Goal: Task Accomplishment & Management: Manage account settings

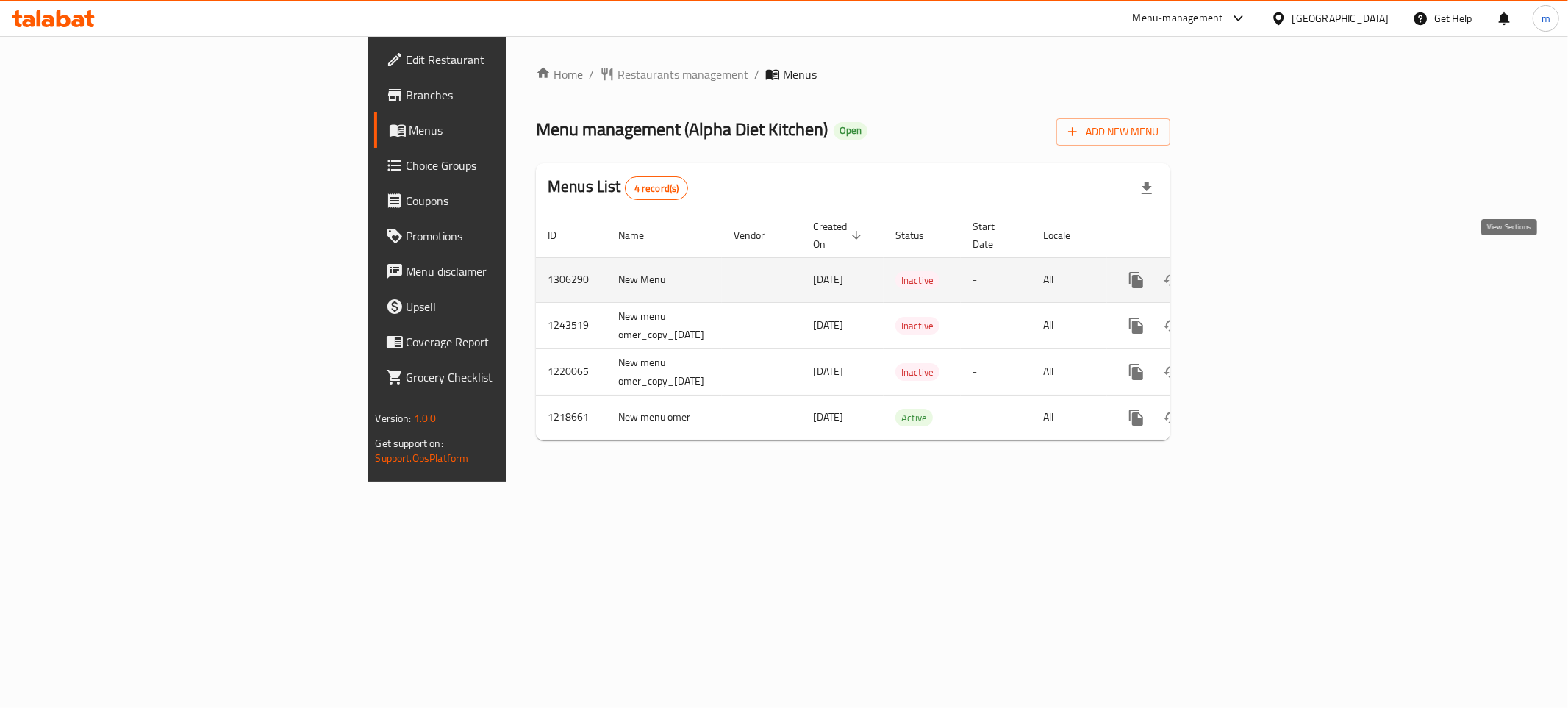
click at [1249, 273] on icon "enhanced table" at bounding box center [1242, 280] width 13 height 13
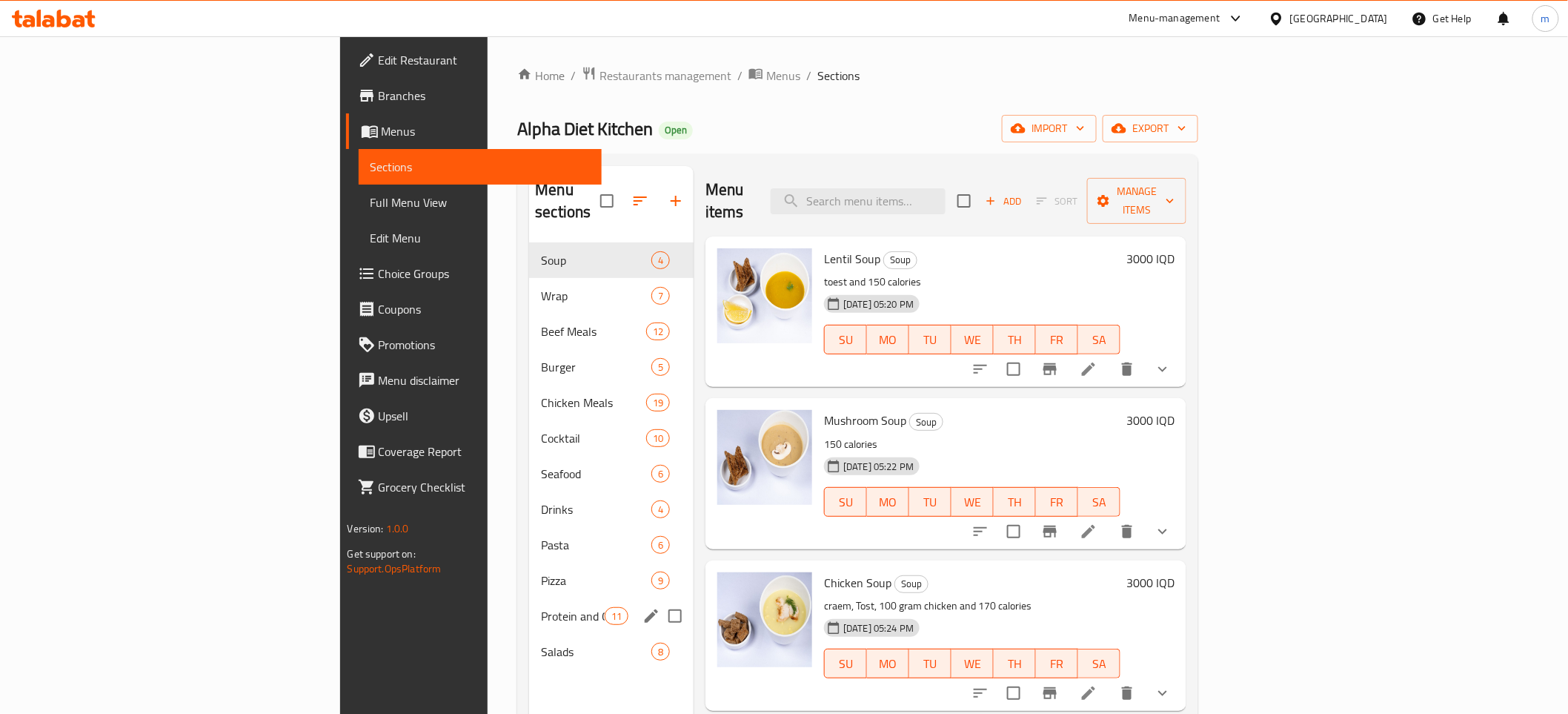
click at [541, 607] on span "Protein and Olmip Drinks" at bounding box center [572, 616] width 63 height 18
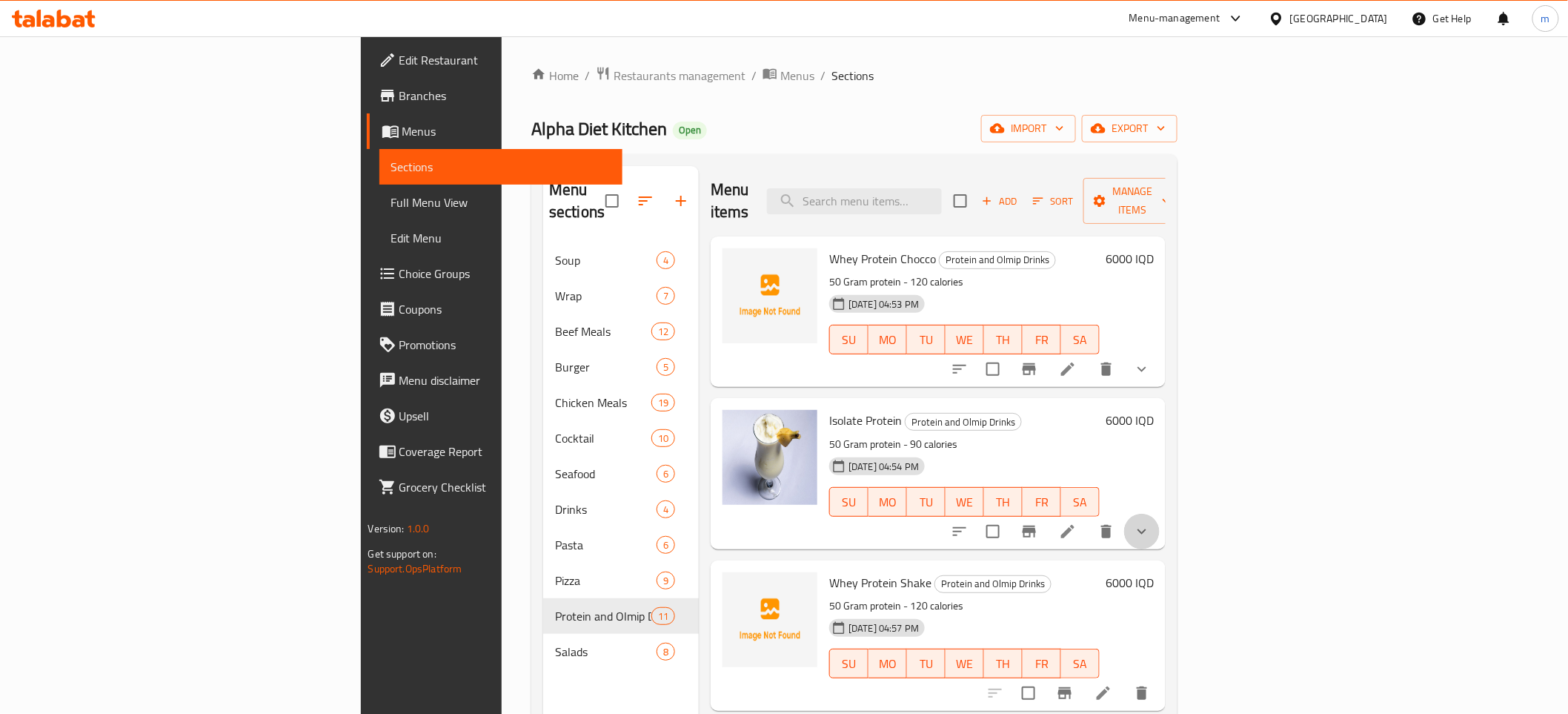
click at [1160, 513] on button "show more" at bounding box center [1142, 531] width 36 height 36
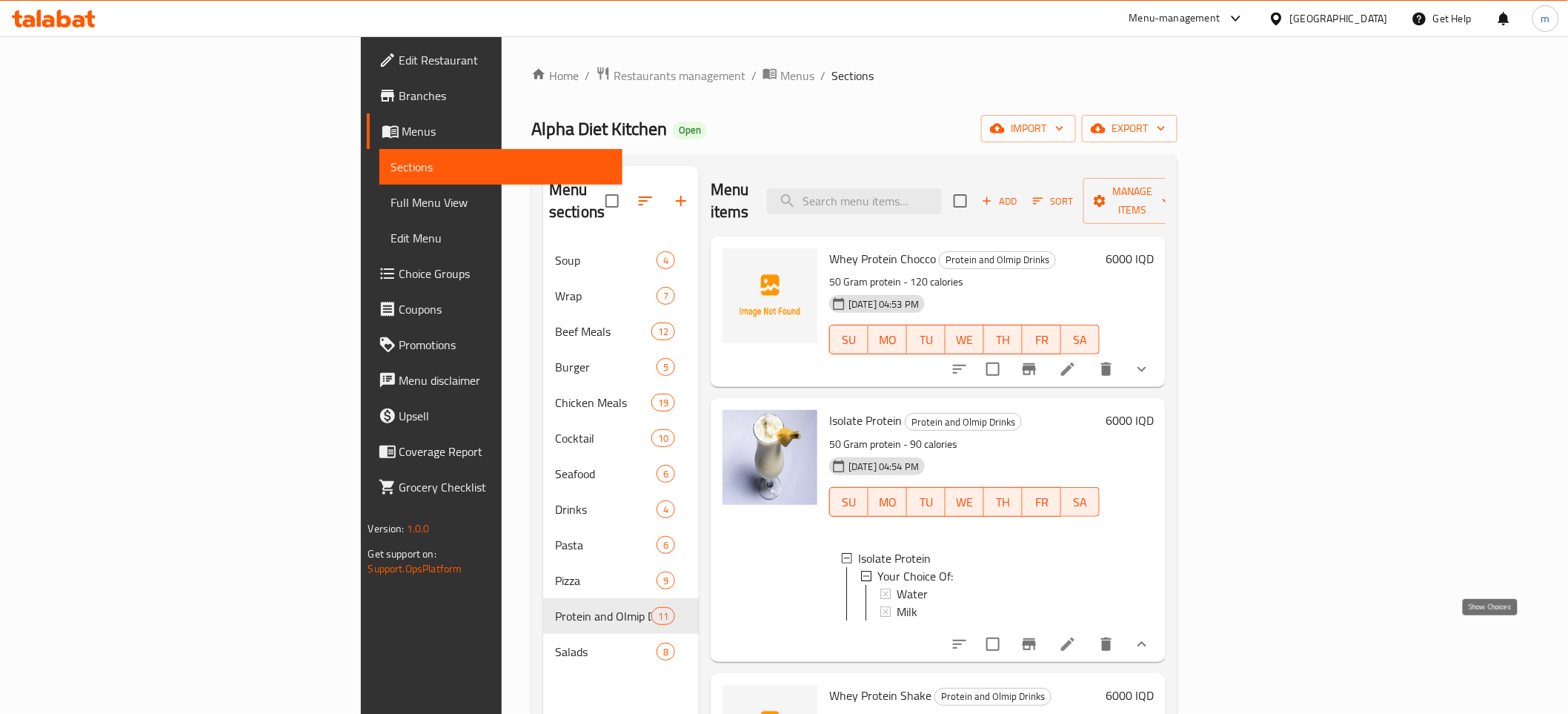
click at [1151, 635] on icon "show more" at bounding box center [1142, 644] width 18 height 18
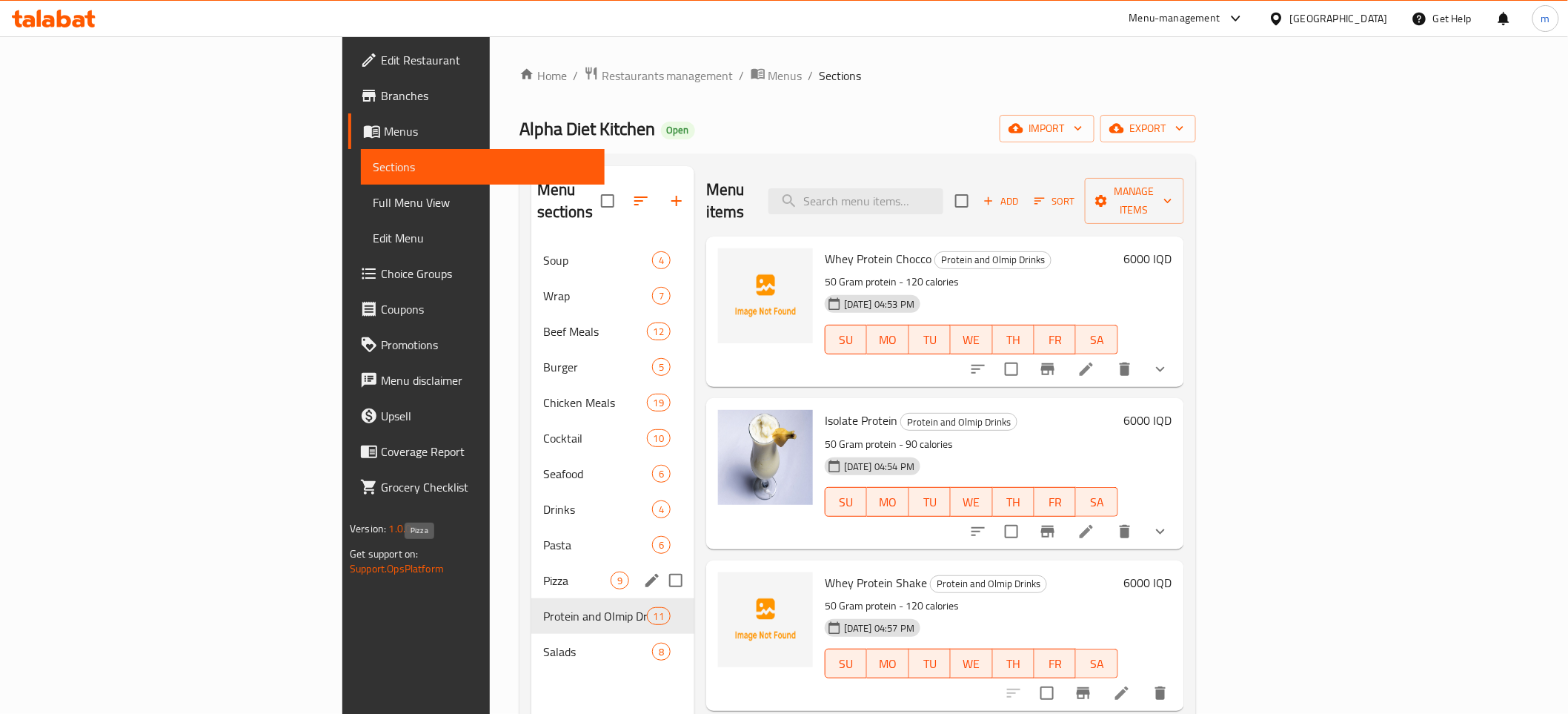
click at [543, 572] on span "Pizza" at bounding box center [576, 581] width 67 height 18
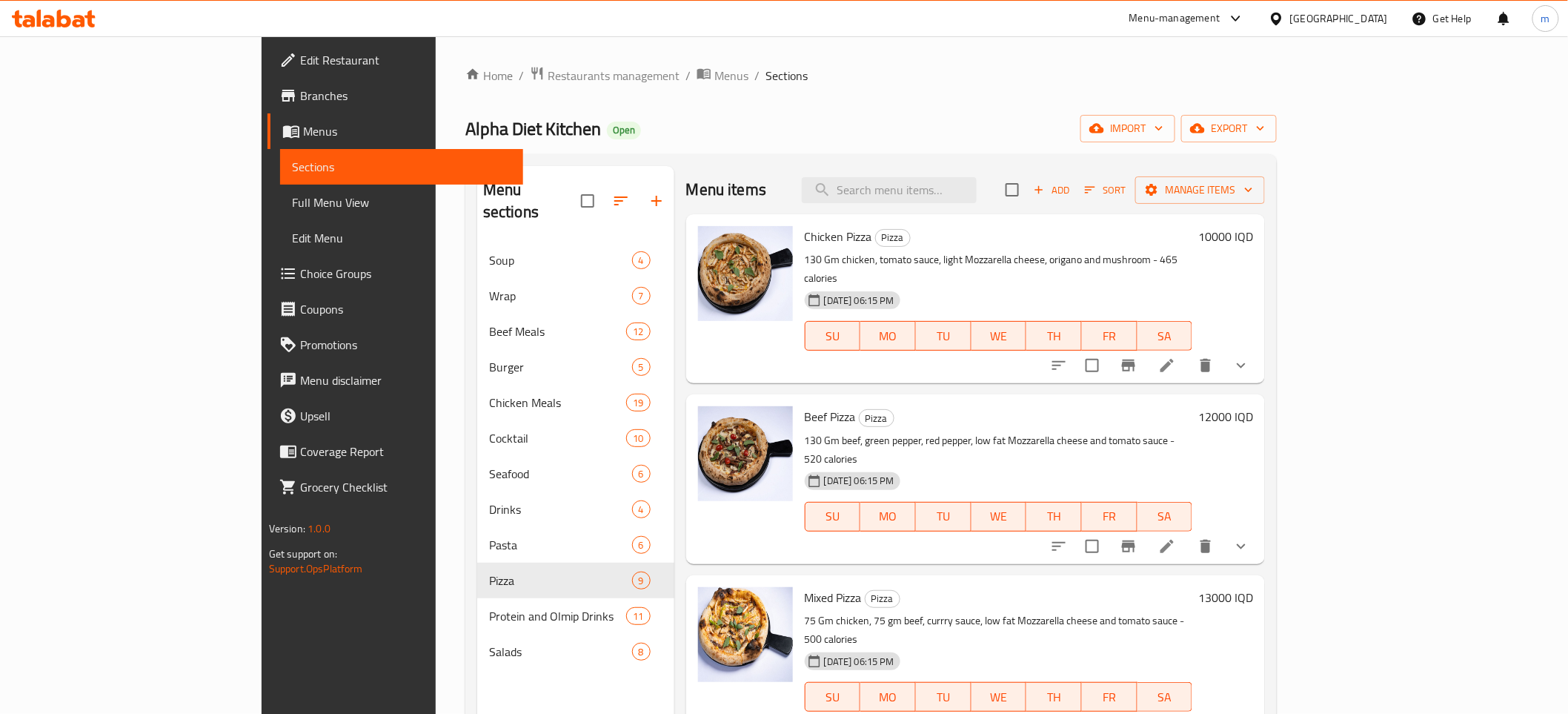
click at [1259, 528] on button "show more" at bounding box center [1240, 546] width 36 height 36
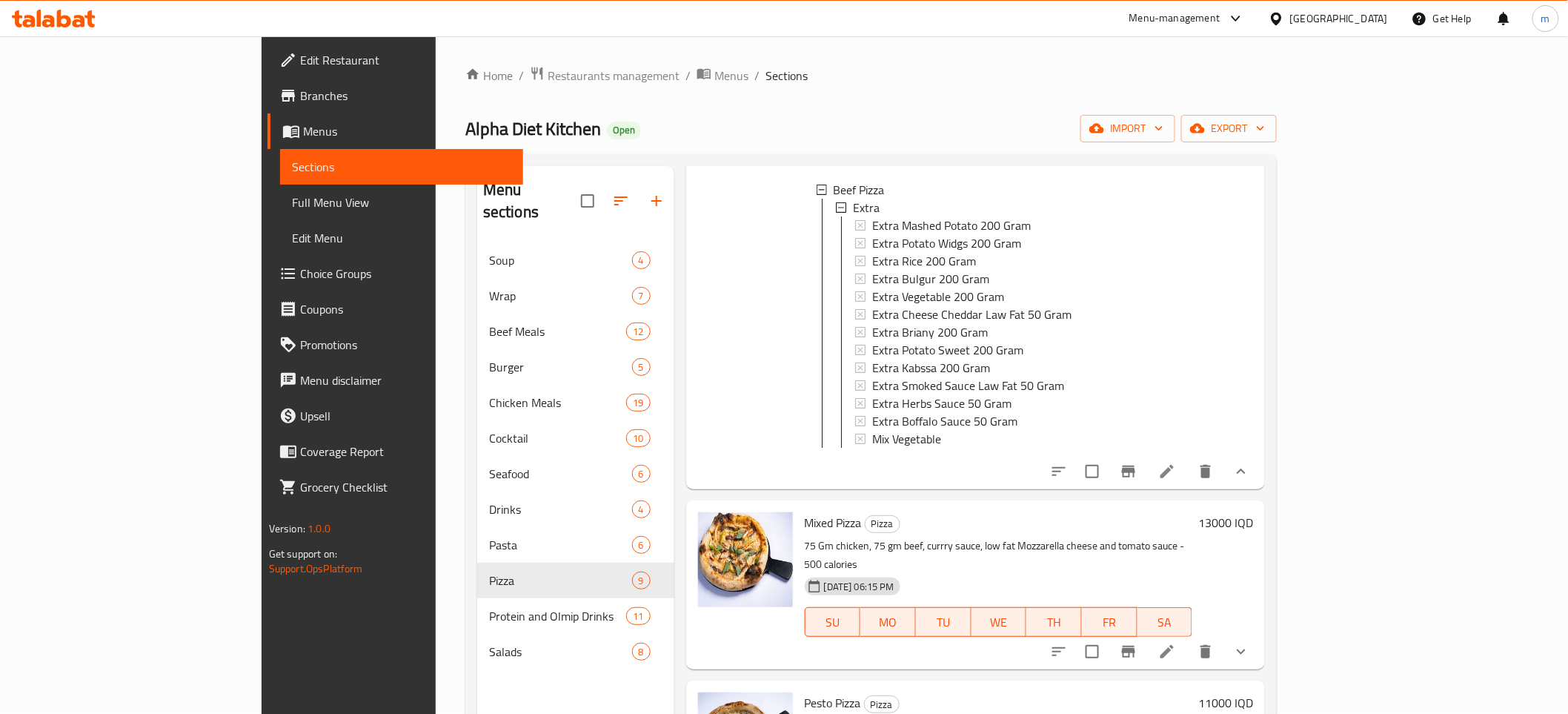
scroll to position [384, 0]
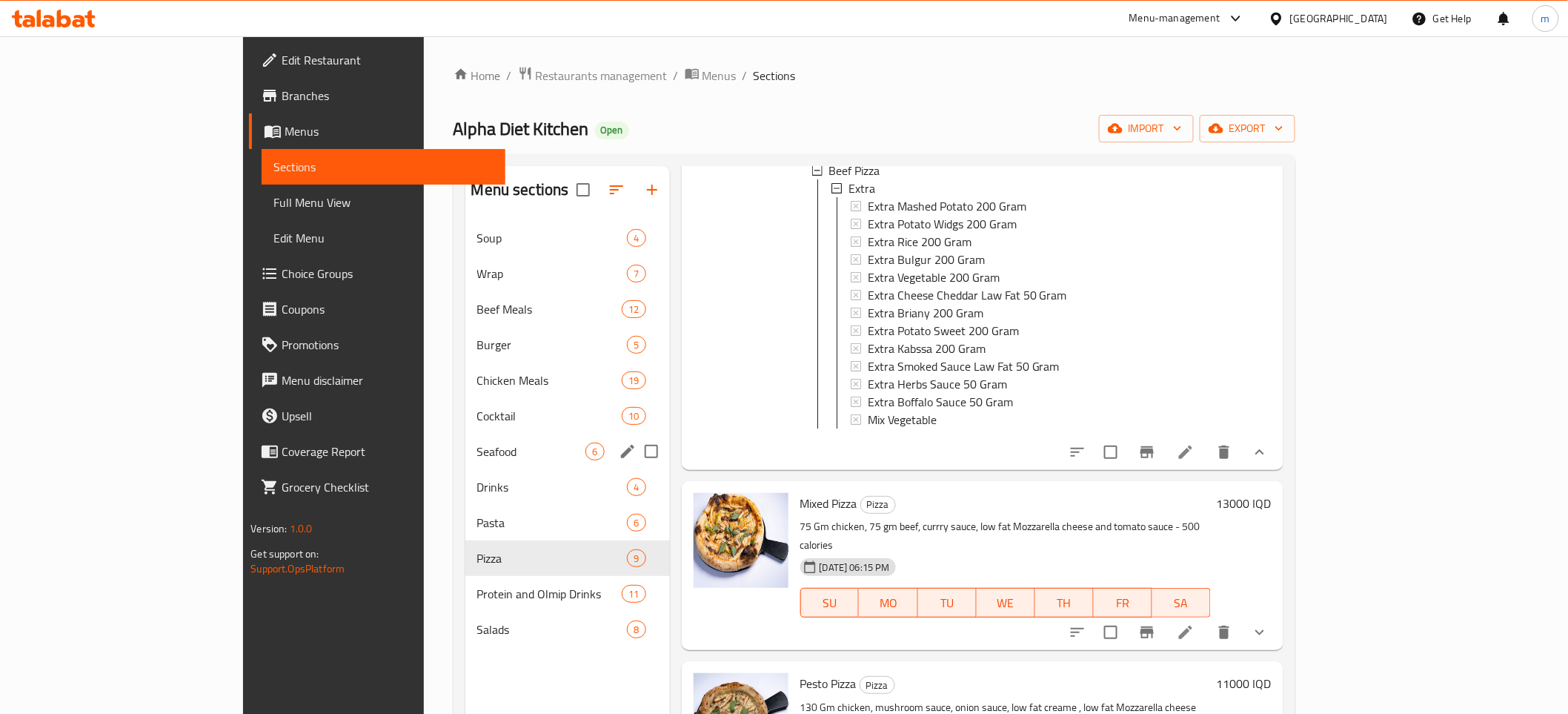
click at [477, 450] on span "Seafood" at bounding box center [531, 451] width 109 height 18
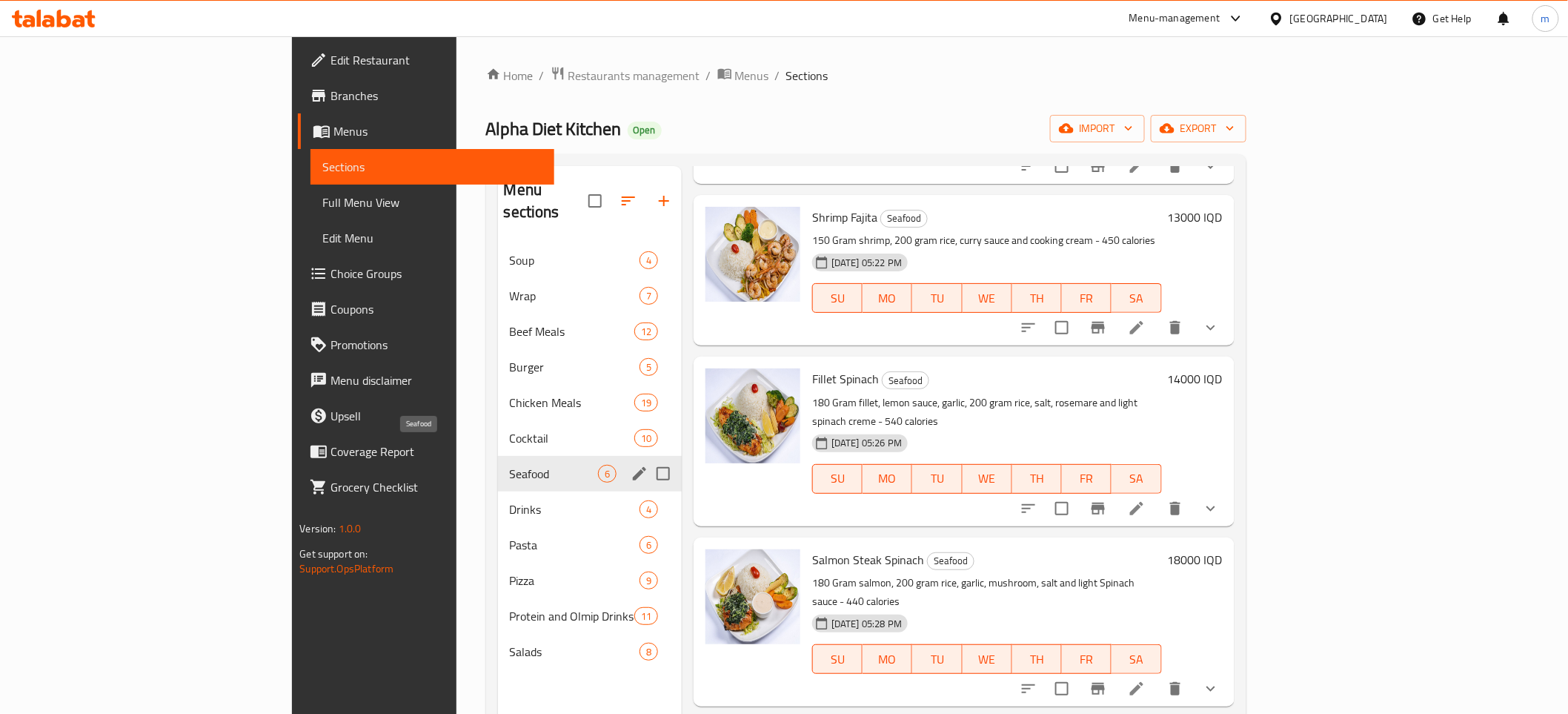
scroll to position [294, 0]
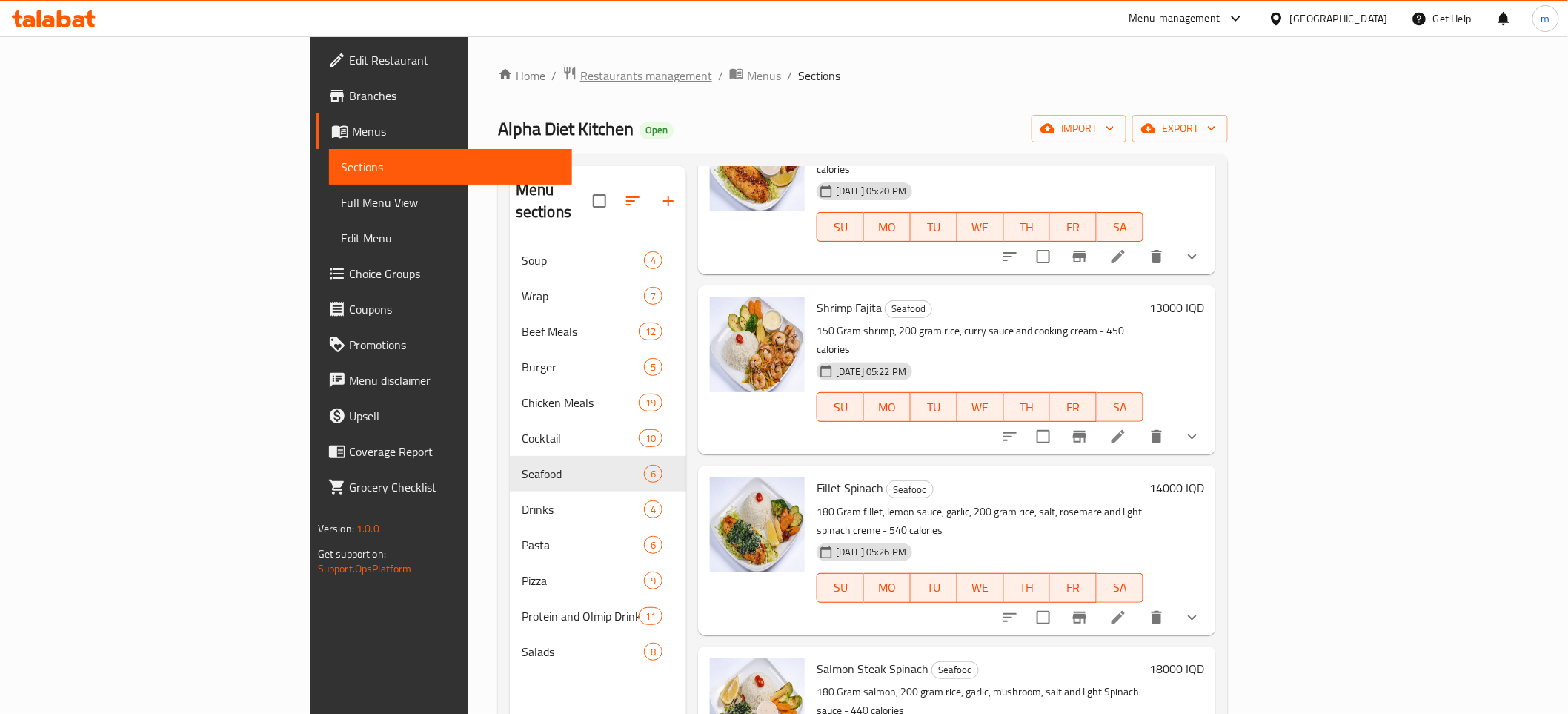
click at [580, 80] on span "Restaurants management" at bounding box center [646, 75] width 132 height 18
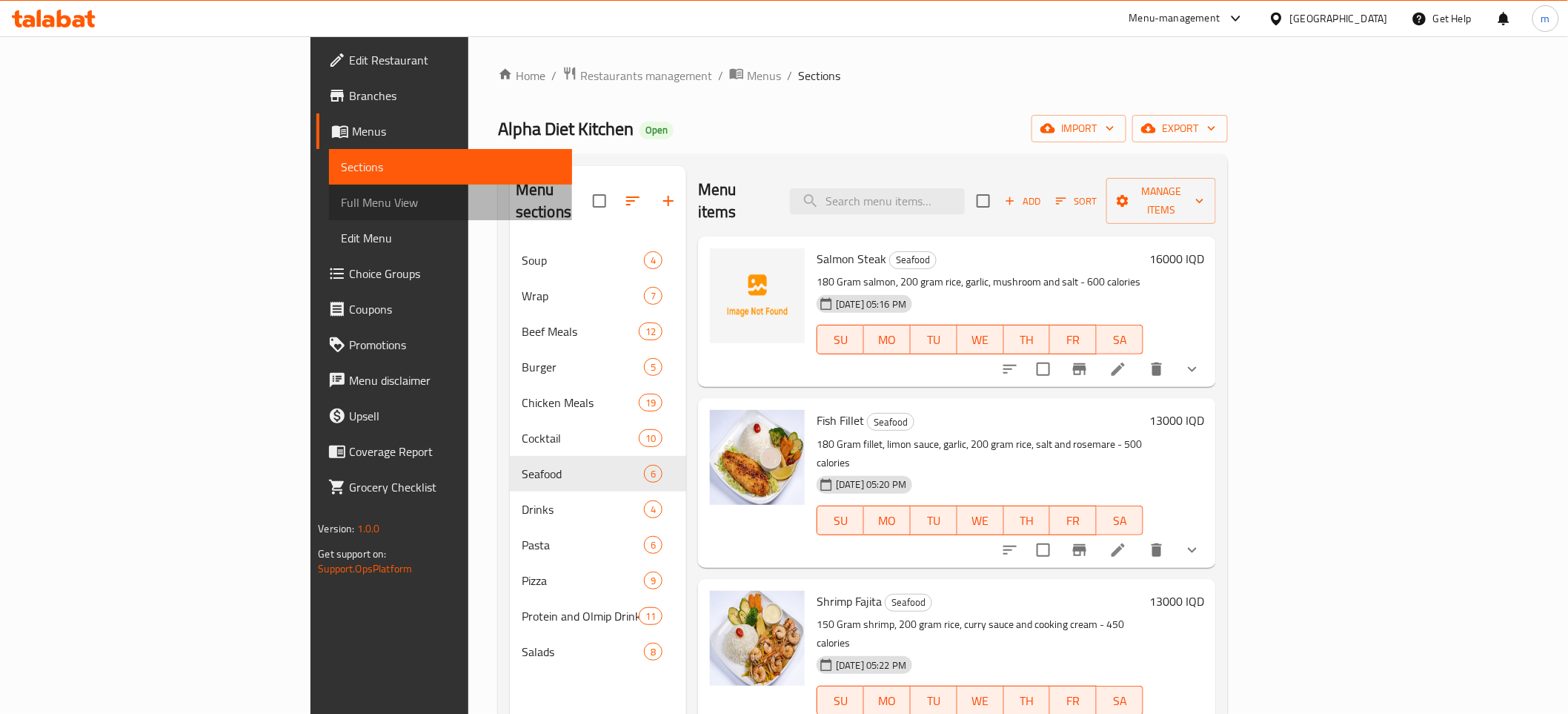
click at [341, 203] on span "Full Menu View" at bounding box center [451, 202] width 219 height 18
click at [352, 139] on span "Menus" at bounding box center [456, 131] width 208 height 18
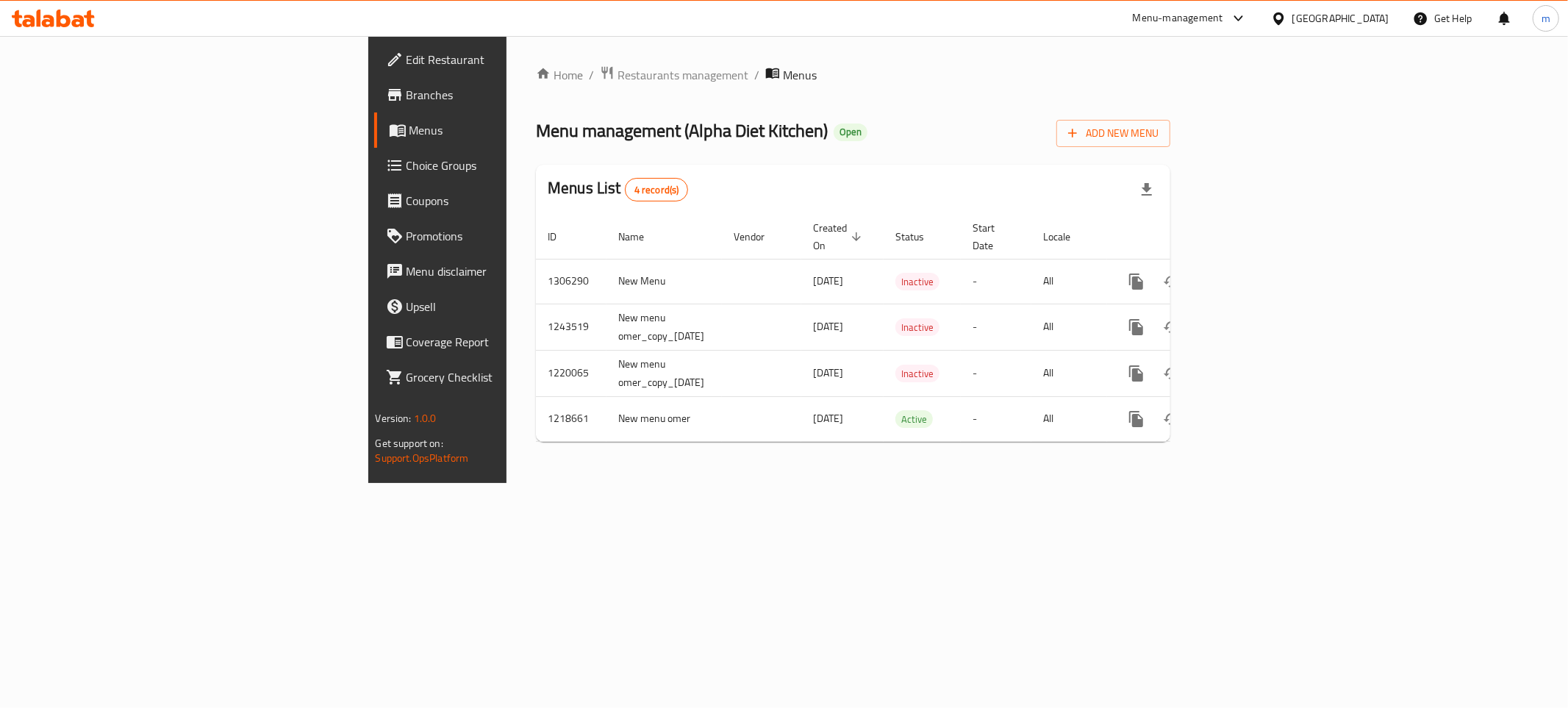
click at [410, 132] on span "Menus" at bounding box center [514, 130] width 209 height 18
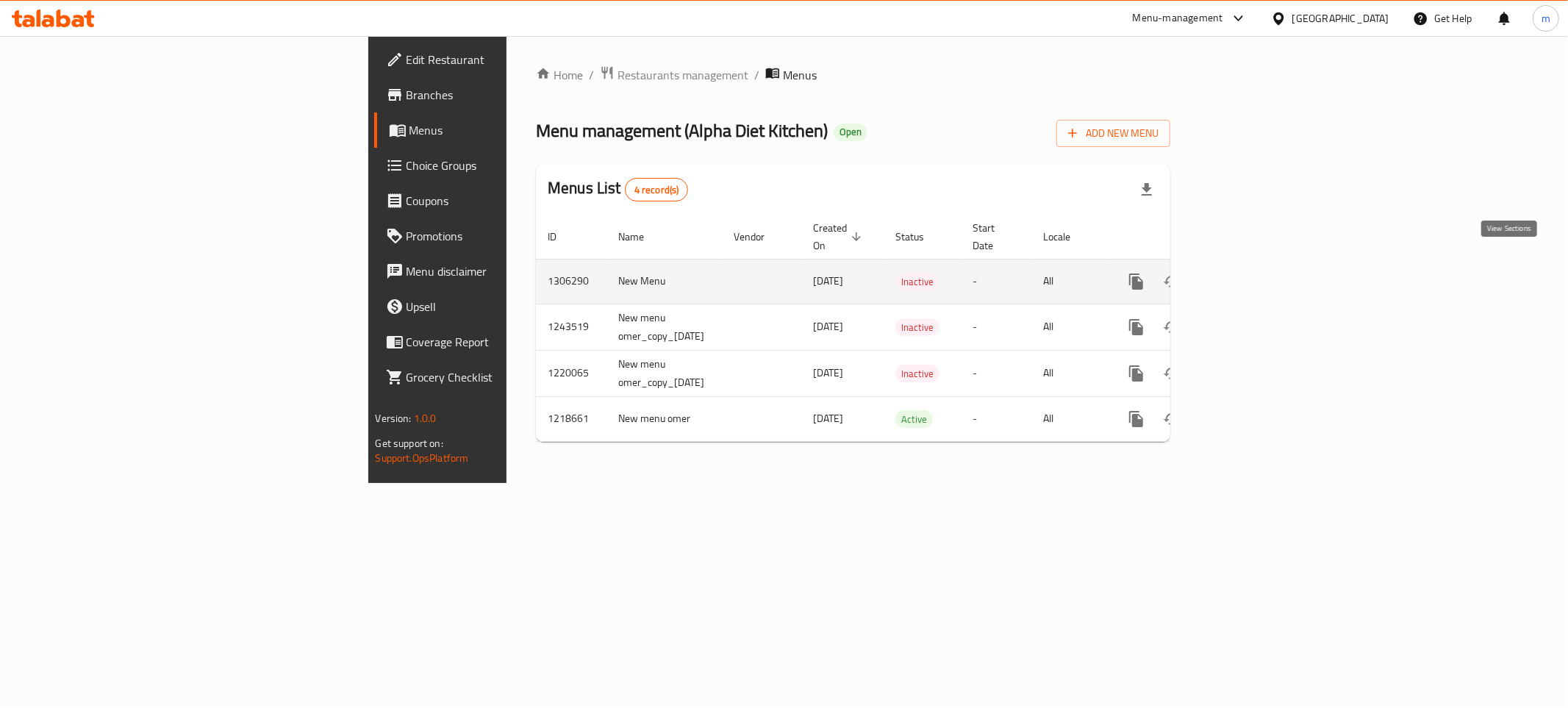
click at [1251, 273] on icon "enhanced table" at bounding box center [1242, 281] width 18 height 18
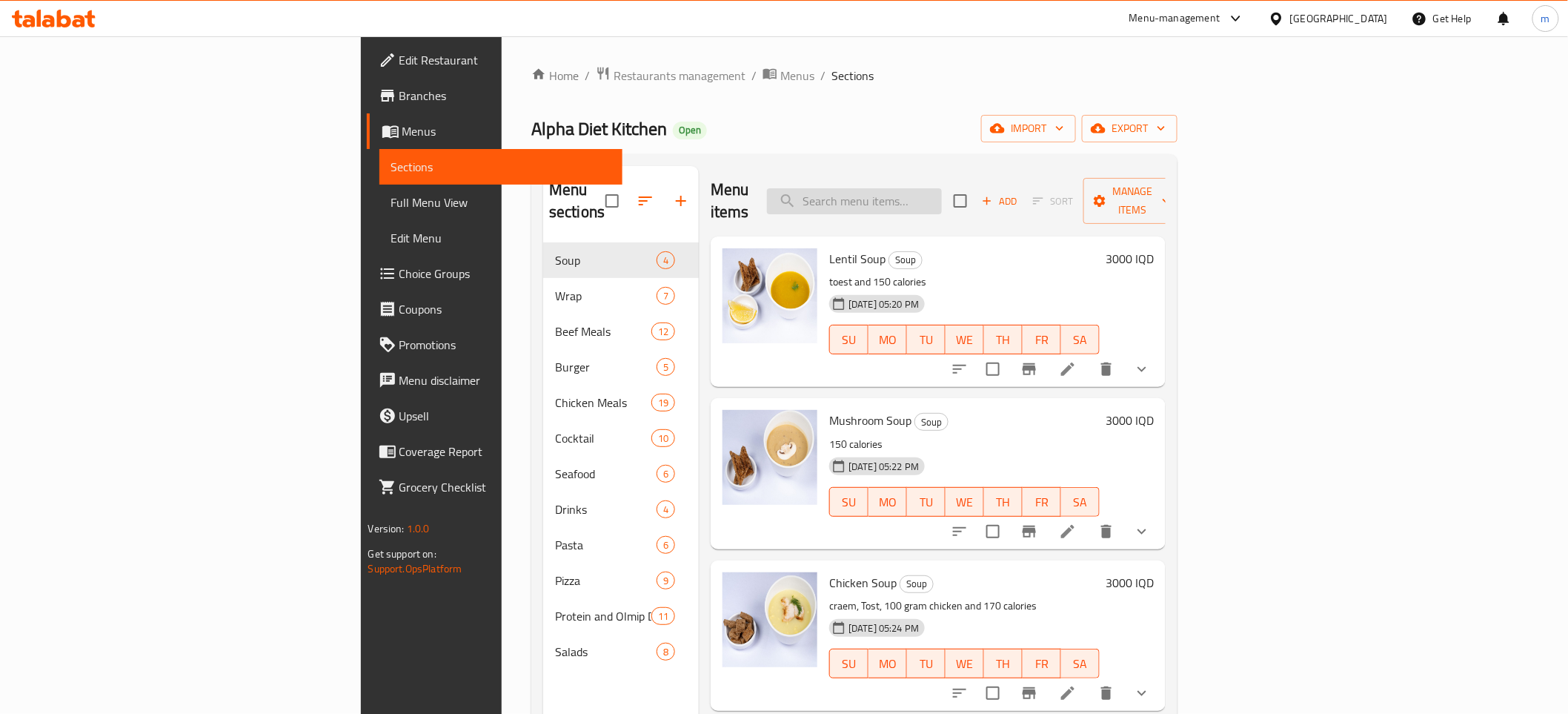
click at [942, 193] on input "search" at bounding box center [853, 201] width 174 height 26
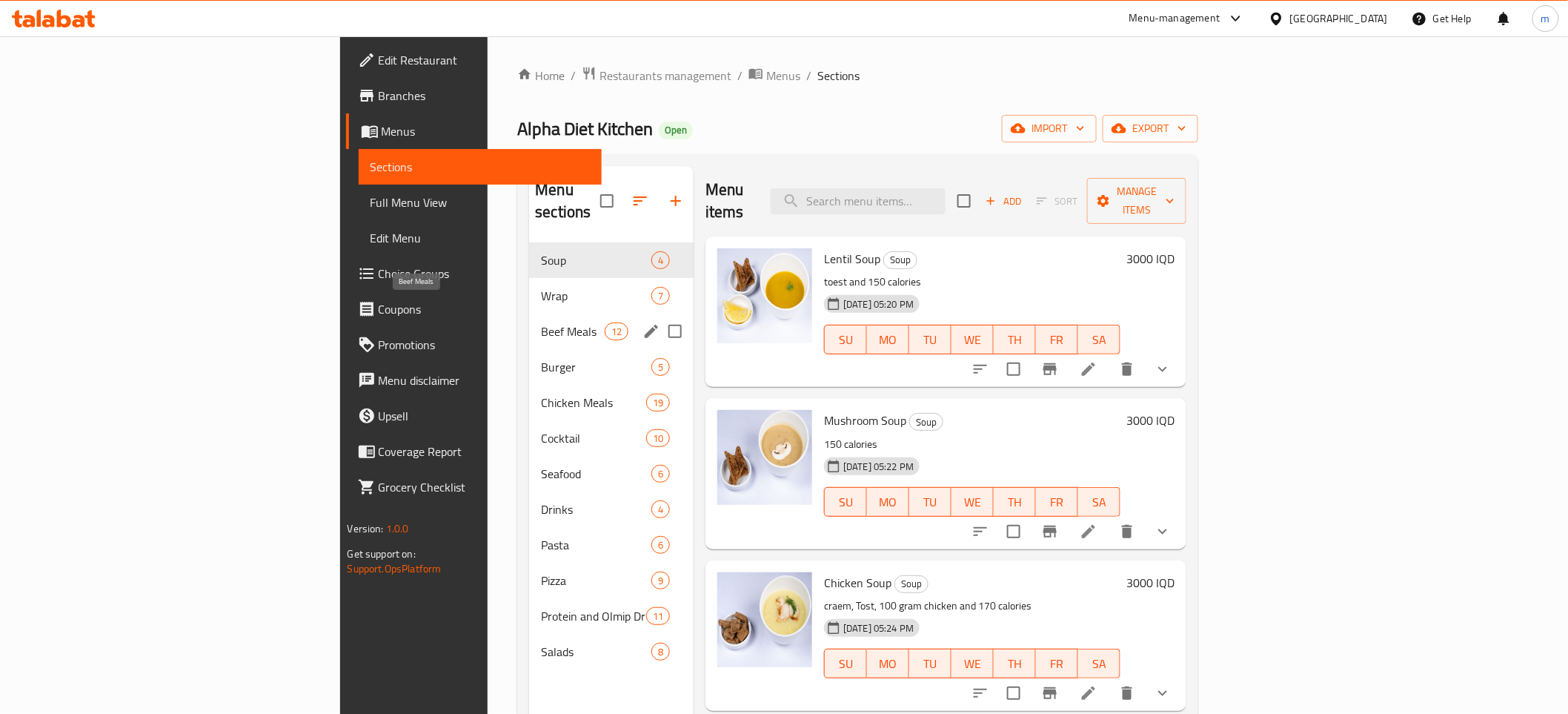
click at [541, 322] on span "Beef Meals" at bounding box center [572, 331] width 63 height 18
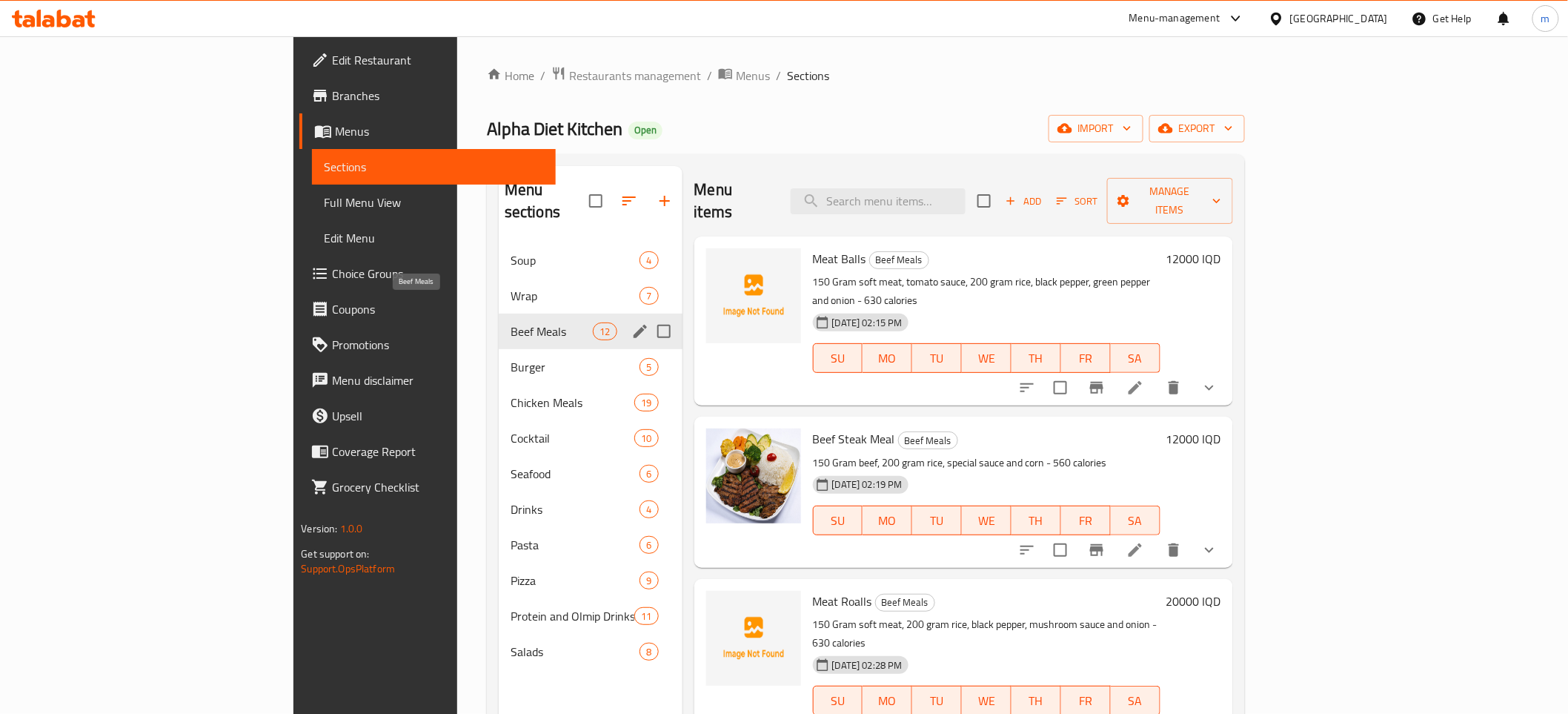
click at [511, 322] on span "Beef Meals" at bounding box center [552, 331] width 82 height 18
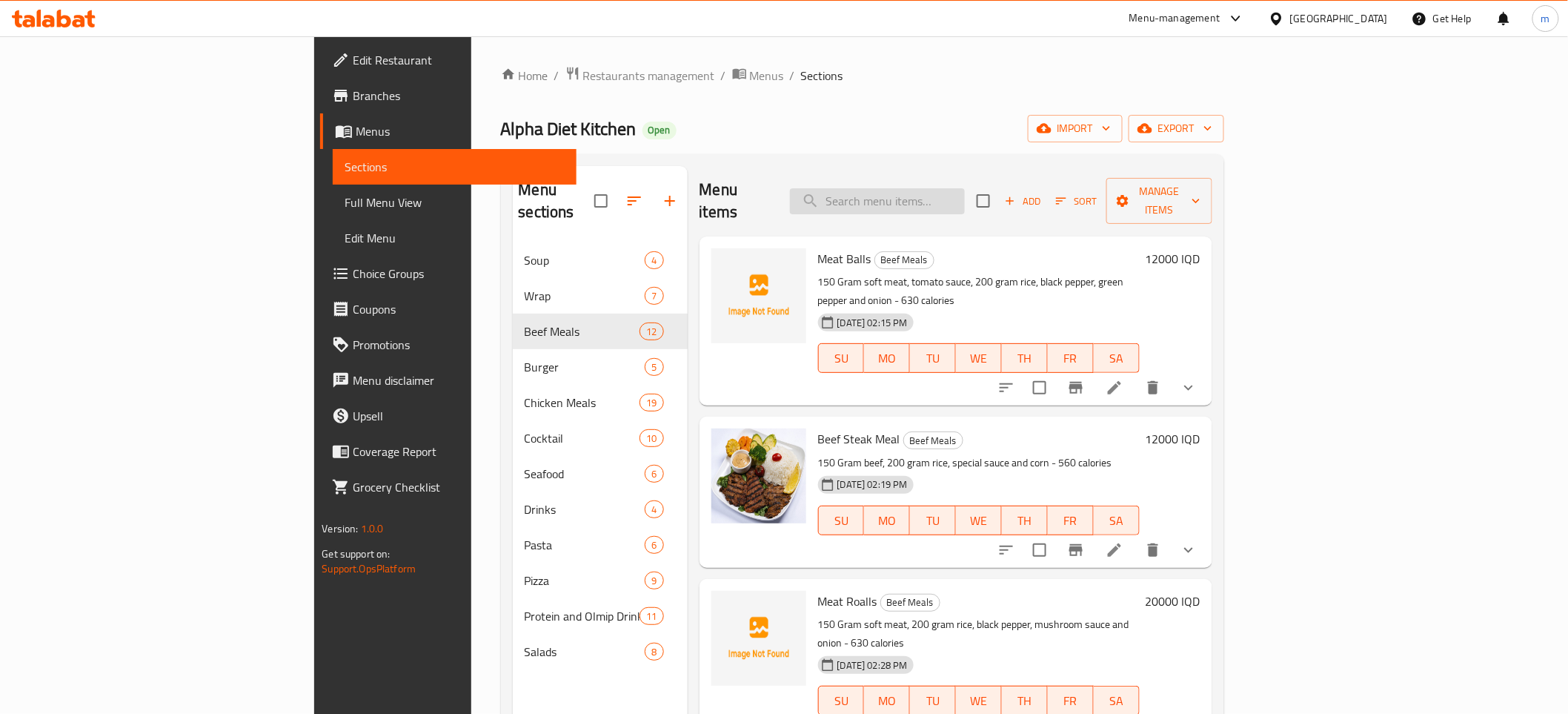
click at [965, 188] on input "search" at bounding box center [876, 201] width 174 height 26
paste input "130 gr beef.200 [PERSON_NAME] . Green pepper , red [PERSON_NAME] . Onion. Corn …"
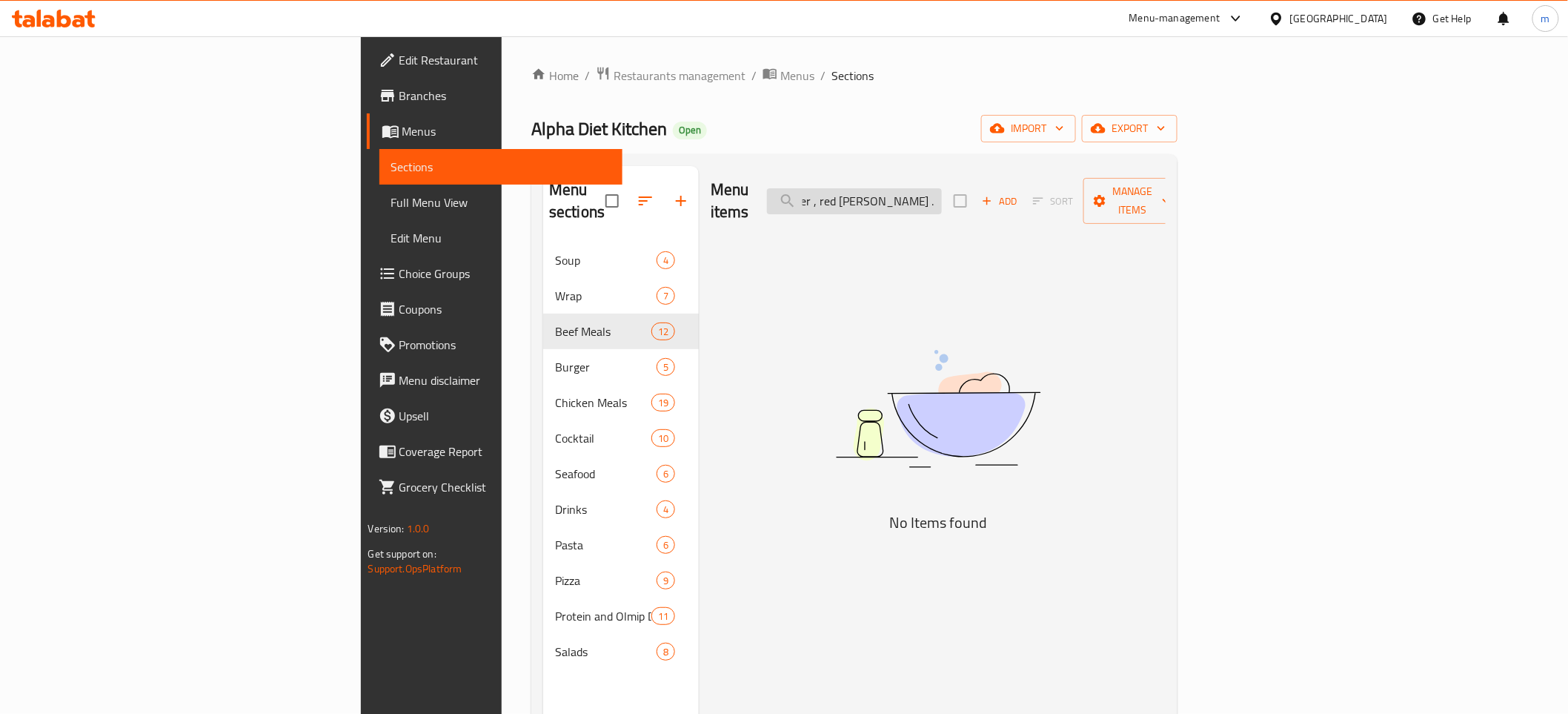
click at [942, 194] on input "130 gr beef.200 [PERSON_NAME] . Green pepper , red [PERSON_NAME] . Onion. Corn …" at bounding box center [853, 201] width 174 height 26
paste input "beef philadelphia"
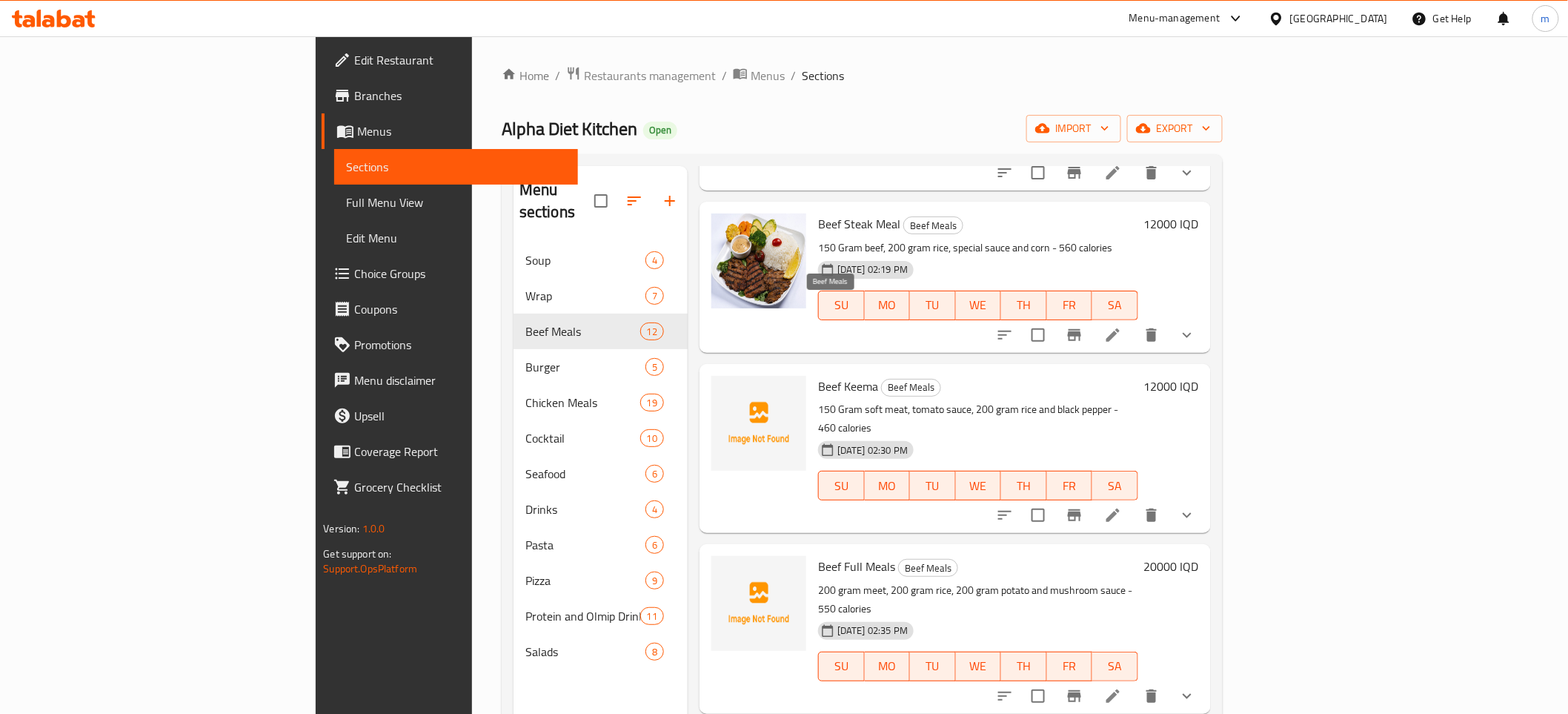
scroll to position [768, 0]
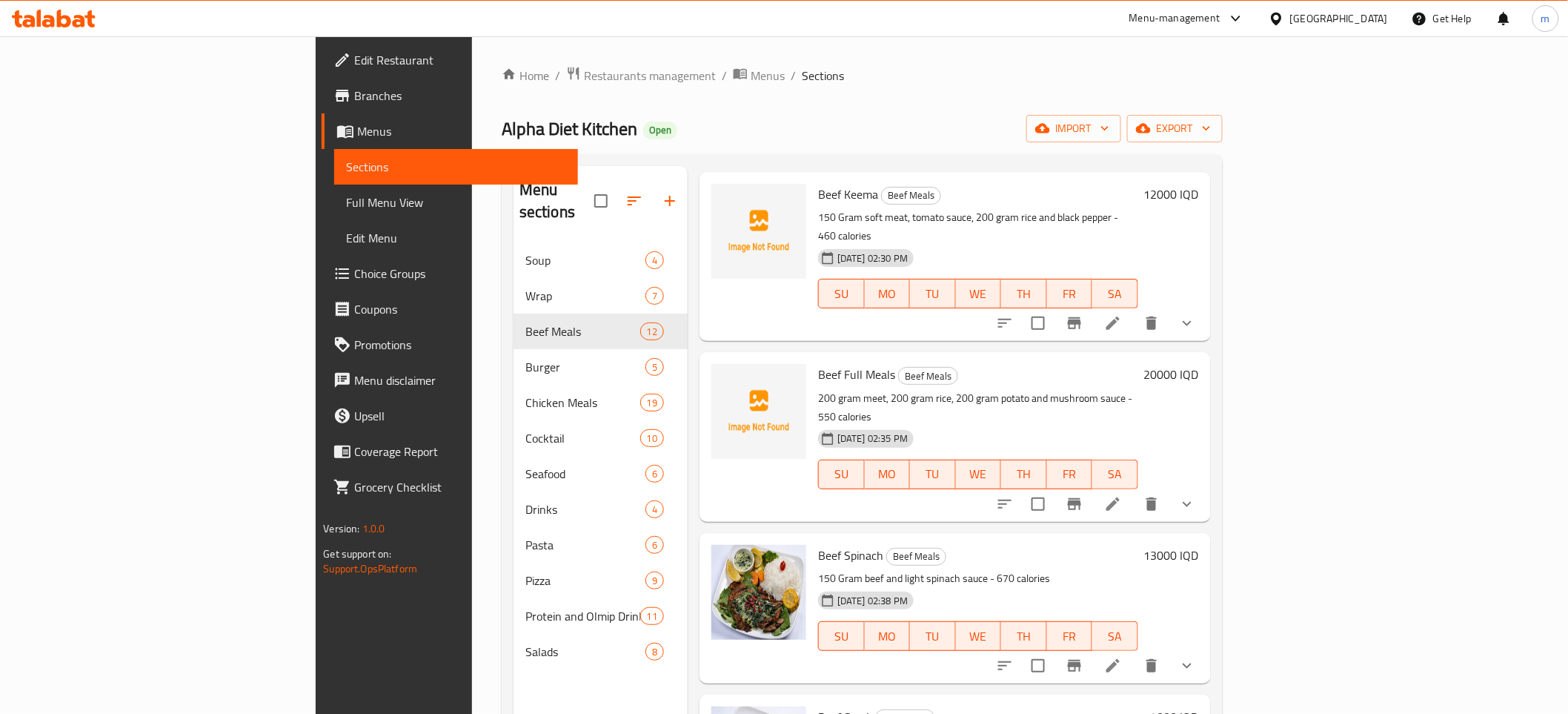
type input "beef"
click at [818, 705] on span "Beef Smok" at bounding box center [845, 716] width 54 height 22
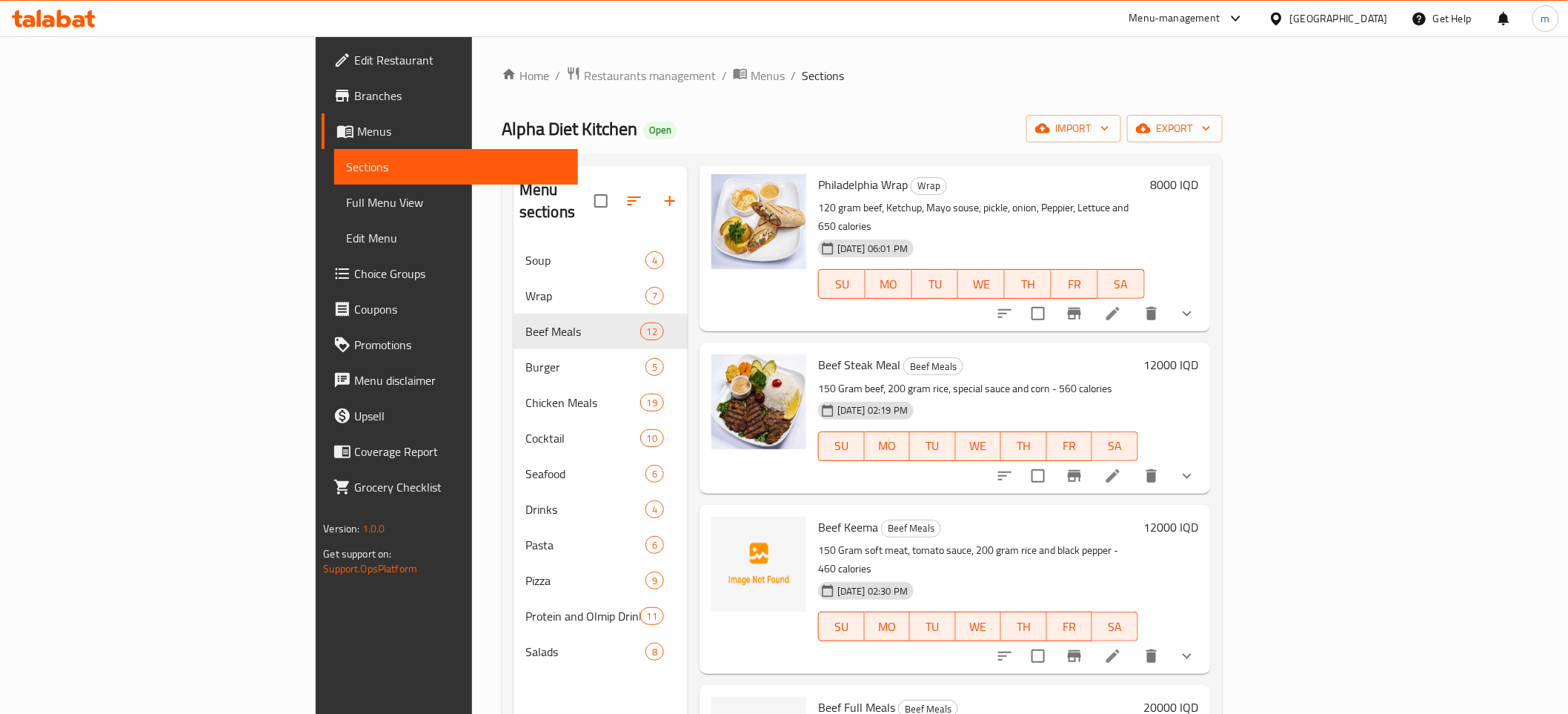
scroll to position [0, 0]
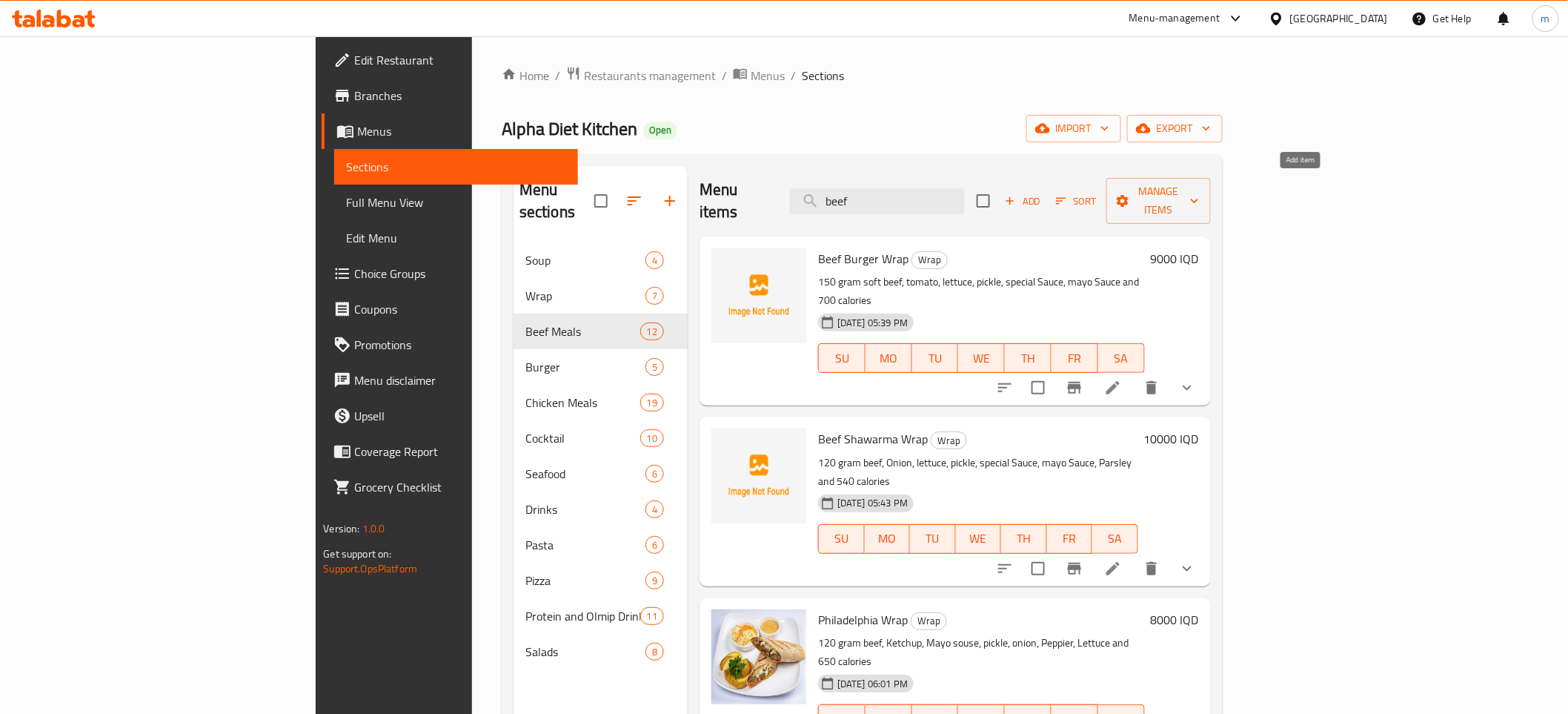
click at [1042, 193] on span "Add" at bounding box center [1022, 201] width 40 height 17
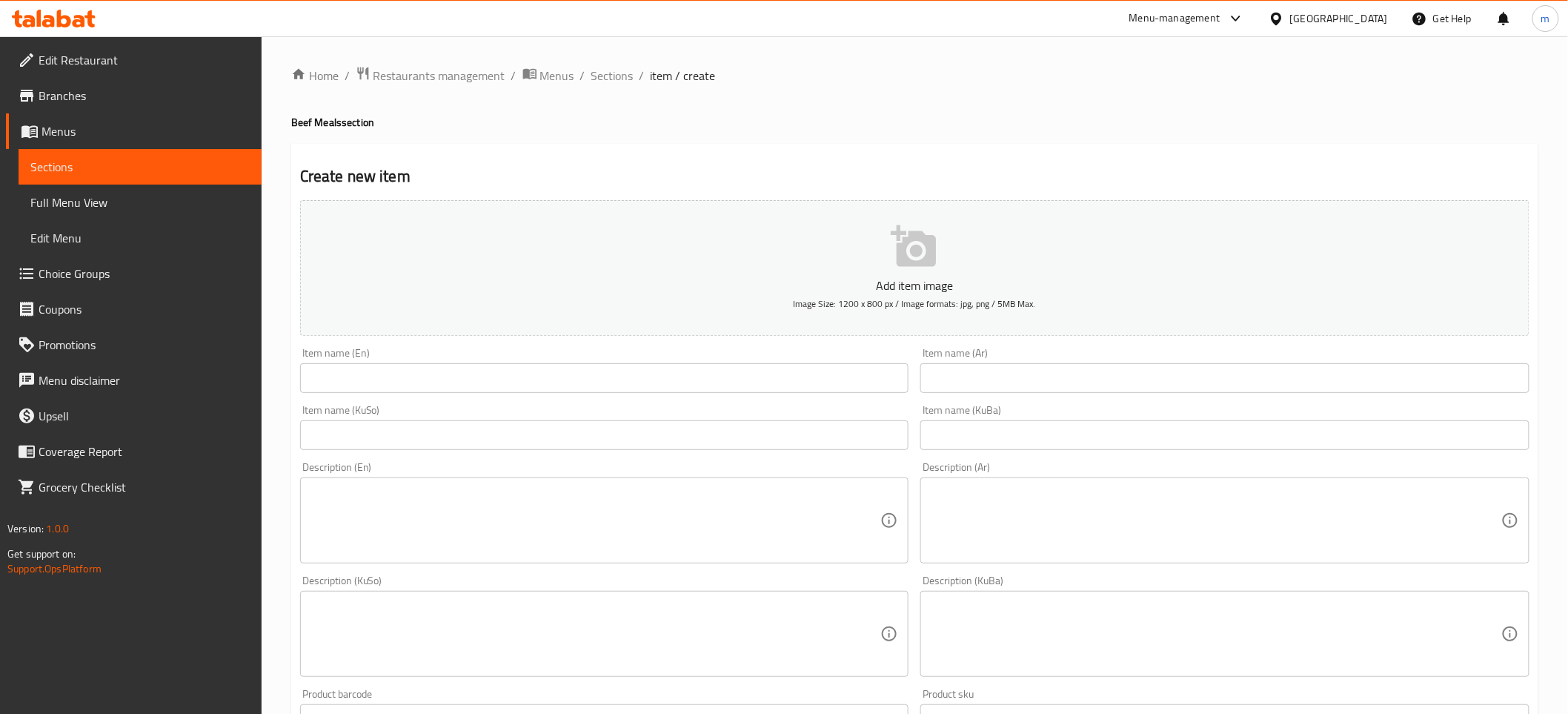
click at [573, 374] on input "text" at bounding box center [604, 378] width 609 height 30
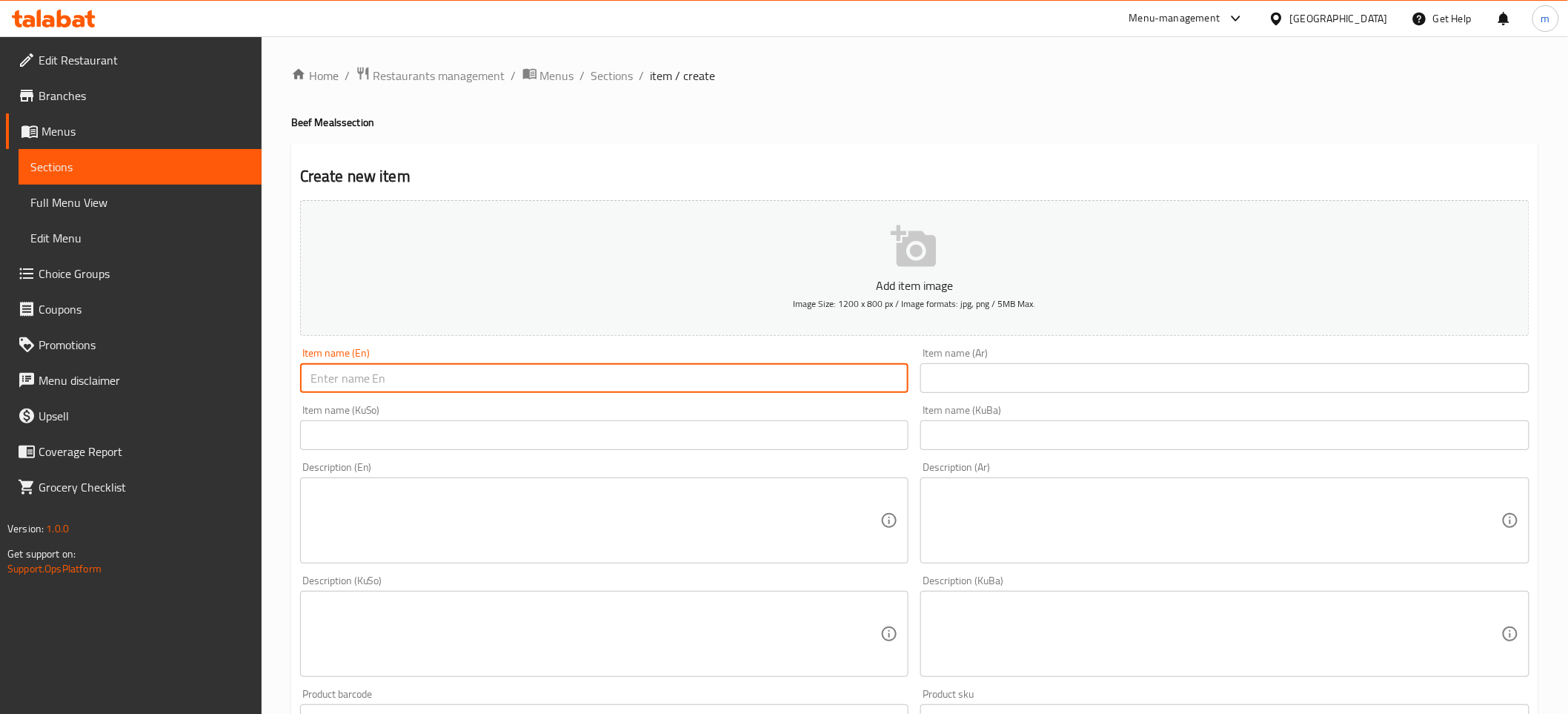
paste input "beef philadelphia"
click at [362, 379] on input "beef philadelphia" at bounding box center [604, 378] width 609 height 30
paste input "P"
click at [314, 381] on input "beef [GEOGRAPHIC_DATA]" at bounding box center [604, 378] width 609 height 30
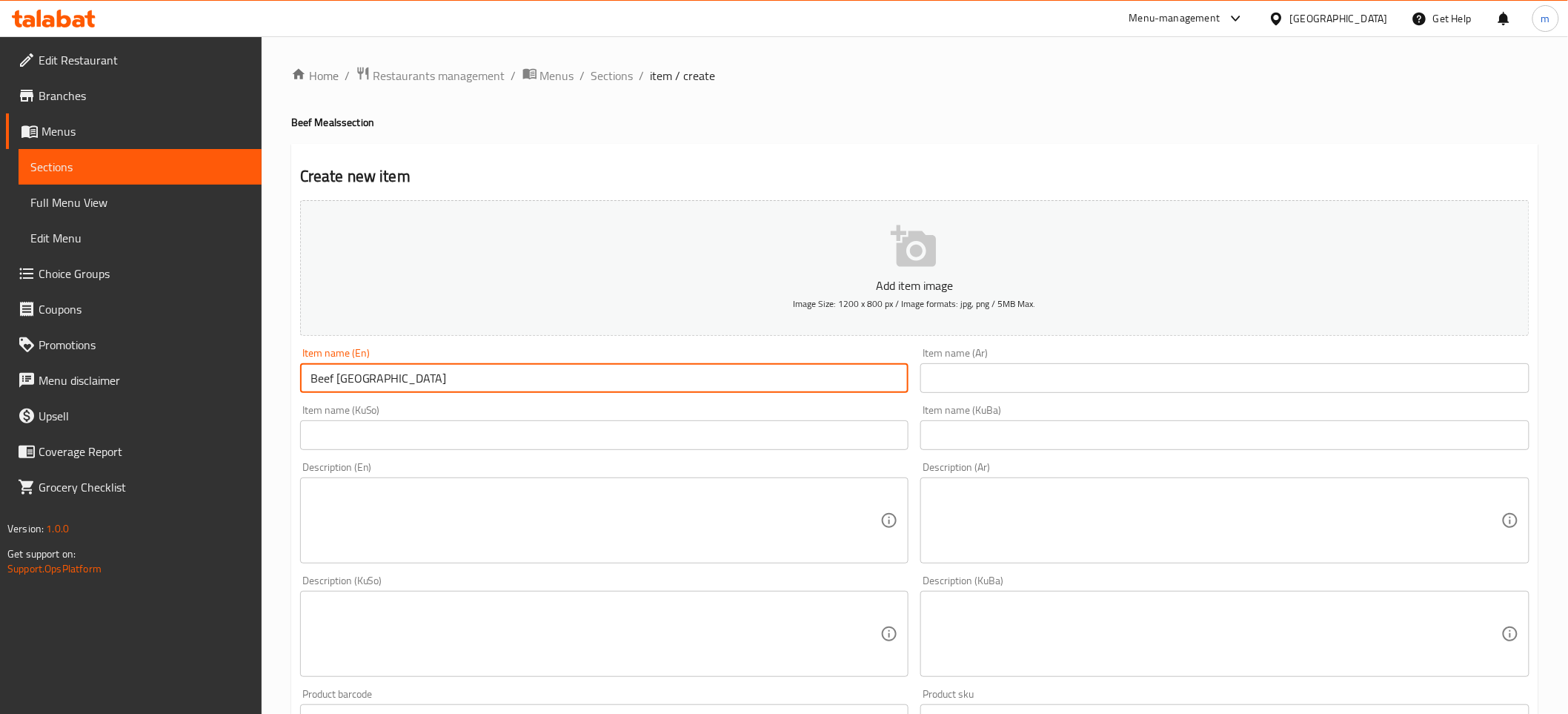
type input "Beef [GEOGRAPHIC_DATA]"
click at [1079, 374] on input "text" at bounding box center [1225, 378] width 609 height 30
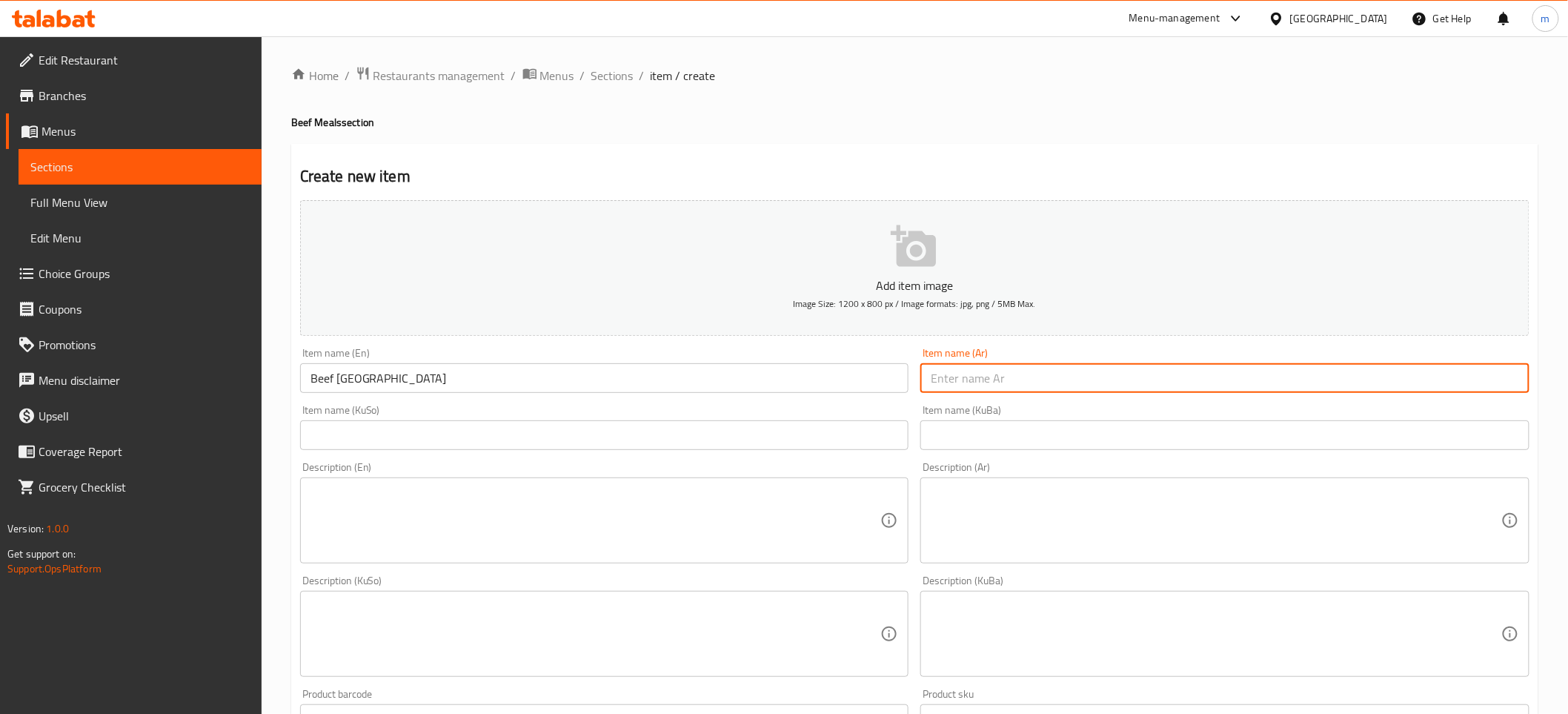
click at [441, 377] on input "Beef [GEOGRAPHIC_DATA]" at bounding box center [604, 378] width 609 height 30
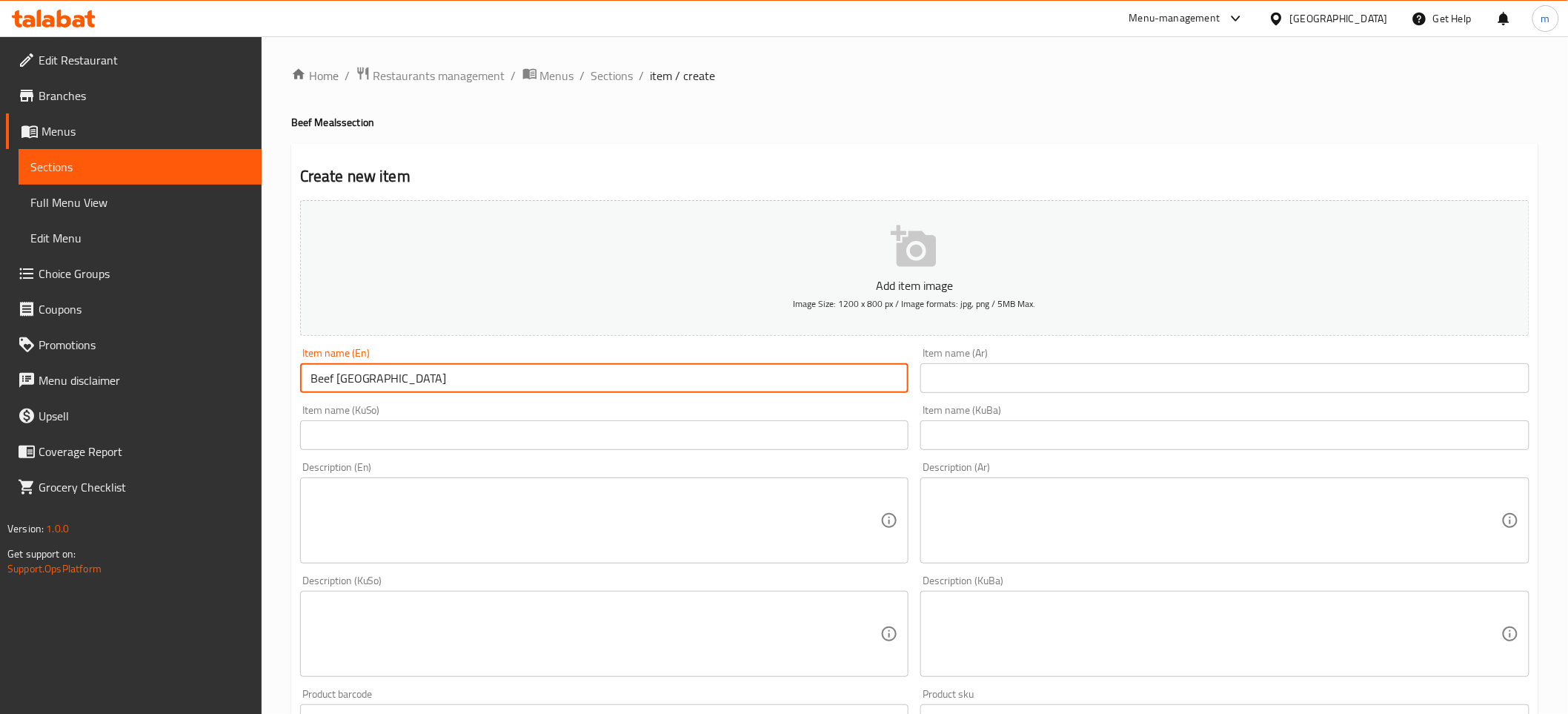
click at [441, 377] on input "Beef [GEOGRAPHIC_DATA]" at bounding box center [604, 378] width 609 height 30
click at [368, 372] on input "Beef [GEOGRAPHIC_DATA]" at bounding box center [604, 378] width 609 height 30
click at [948, 387] on input "text" at bounding box center [1225, 378] width 609 height 30
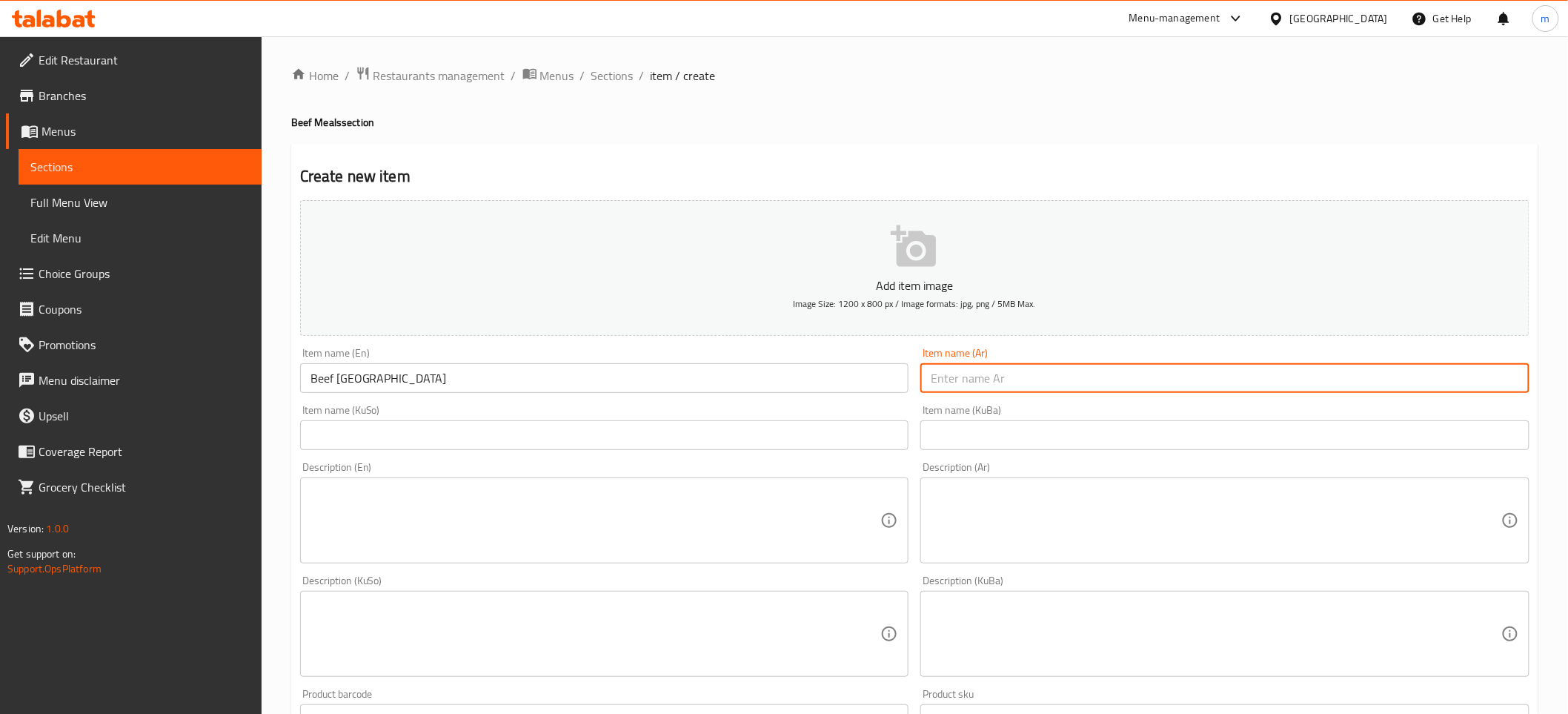
paste input "فيلادلفيا"
type input "فيلادلفيا لحم بقري"
click at [771, 433] on input "text" at bounding box center [604, 435] width 609 height 30
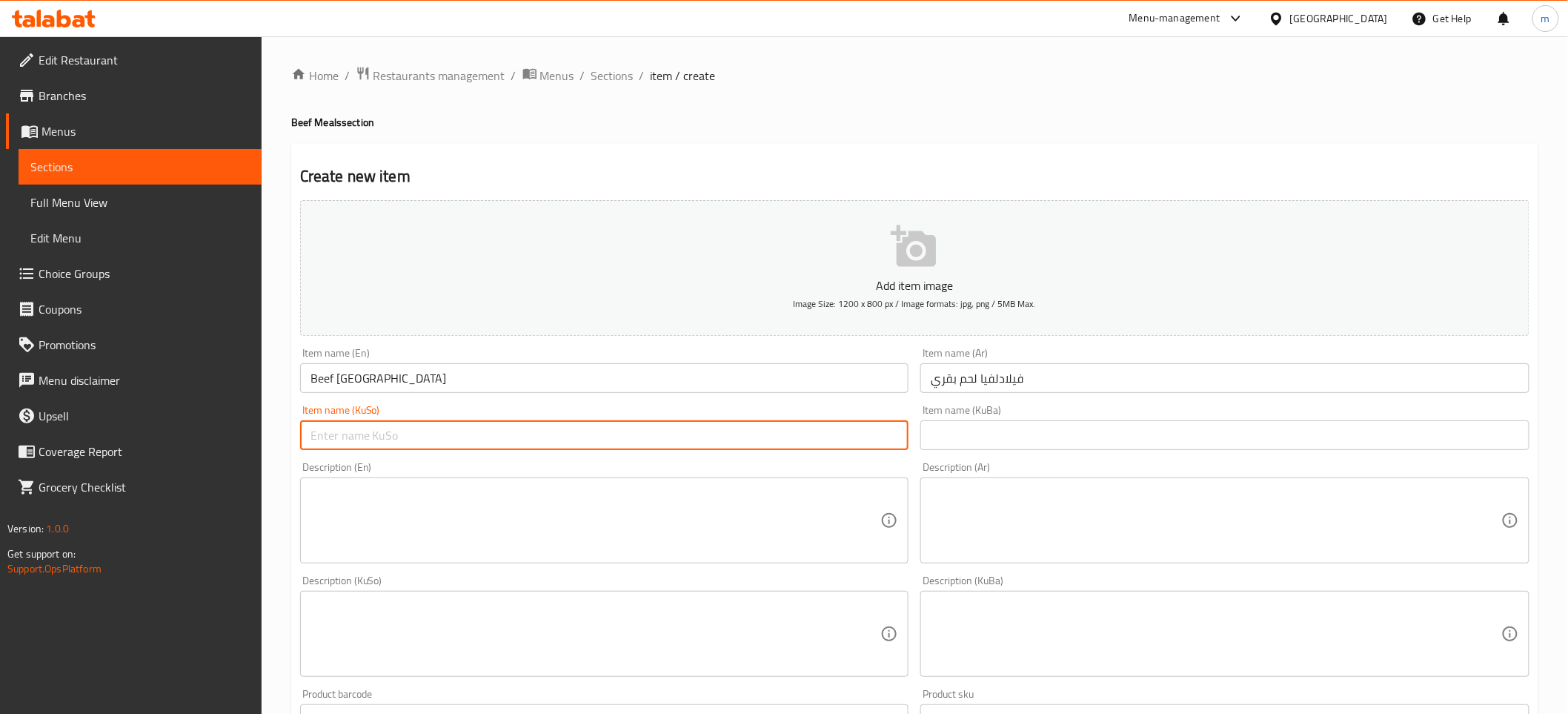
paste input "فیلادلفیا"
type input "فیلادلفیای گۆشتی مانگا"
click at [982, 435] on input "text" at bounding box center [1225, 435] width 609 height 30
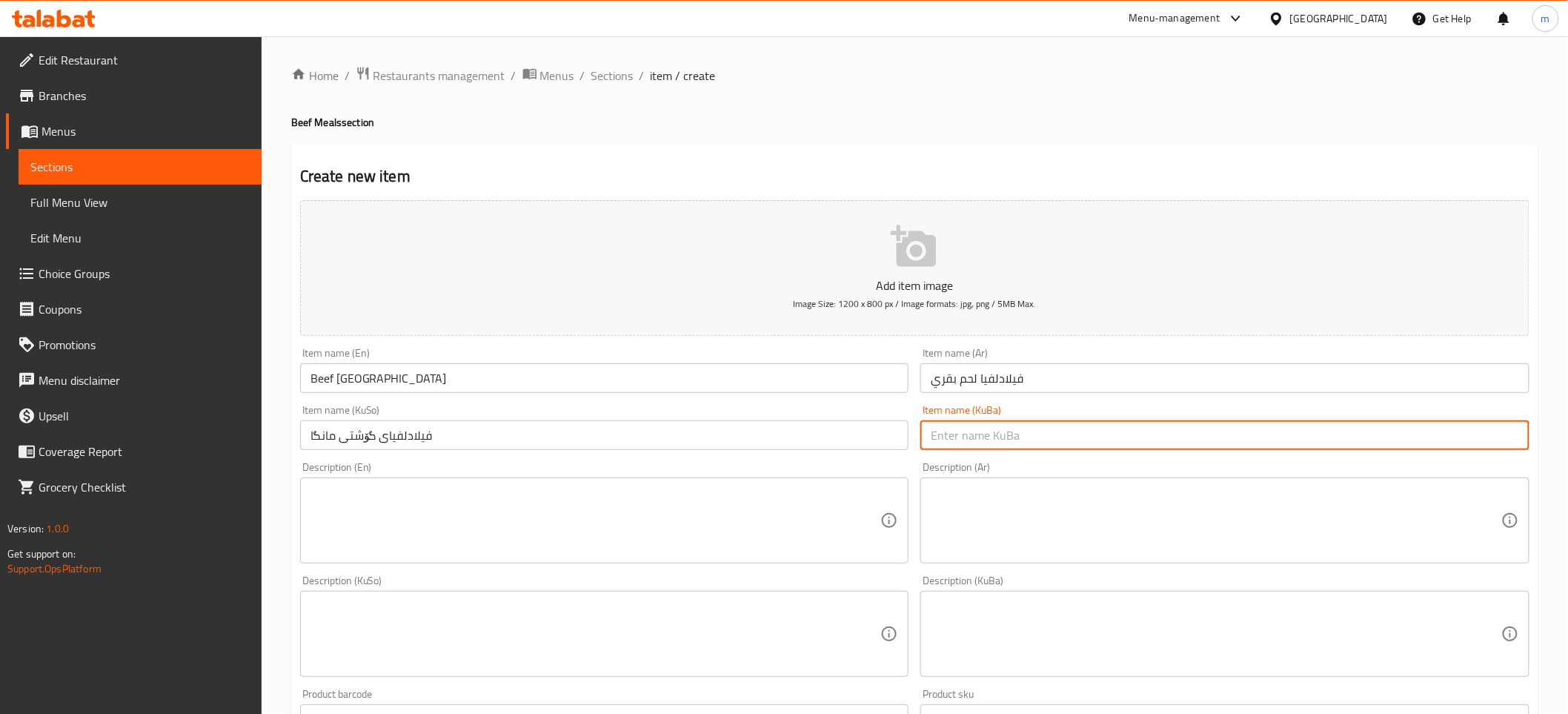
paste input "فیلادلفیای گۆشتی مانگا"
type input "فیلادلفیای گۆشتی مانگا"
click at [712, 512] on textarea at bounding box center [595, 520] width 571 height 70
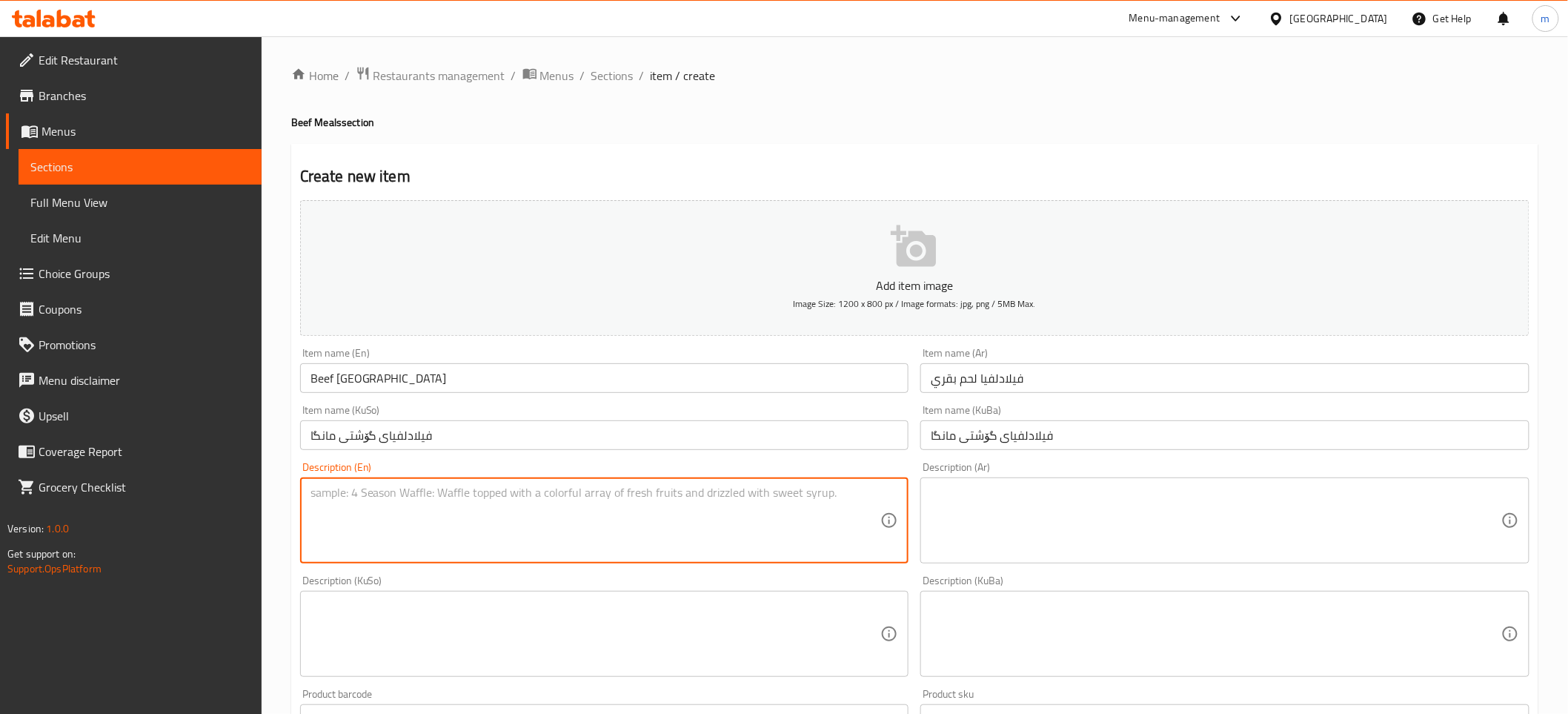
paste textarea "130 Gm beef, 200 gm rice, green pepper, red pepper, onion, corn and soya sauce"
type textarea "130 Gm beef, 200 gm rice, green pepper, red pepper, onion, corn and soya sauce"
click at [971, 512] on textarea at bounding box center [1216, 520] width 571 height 70
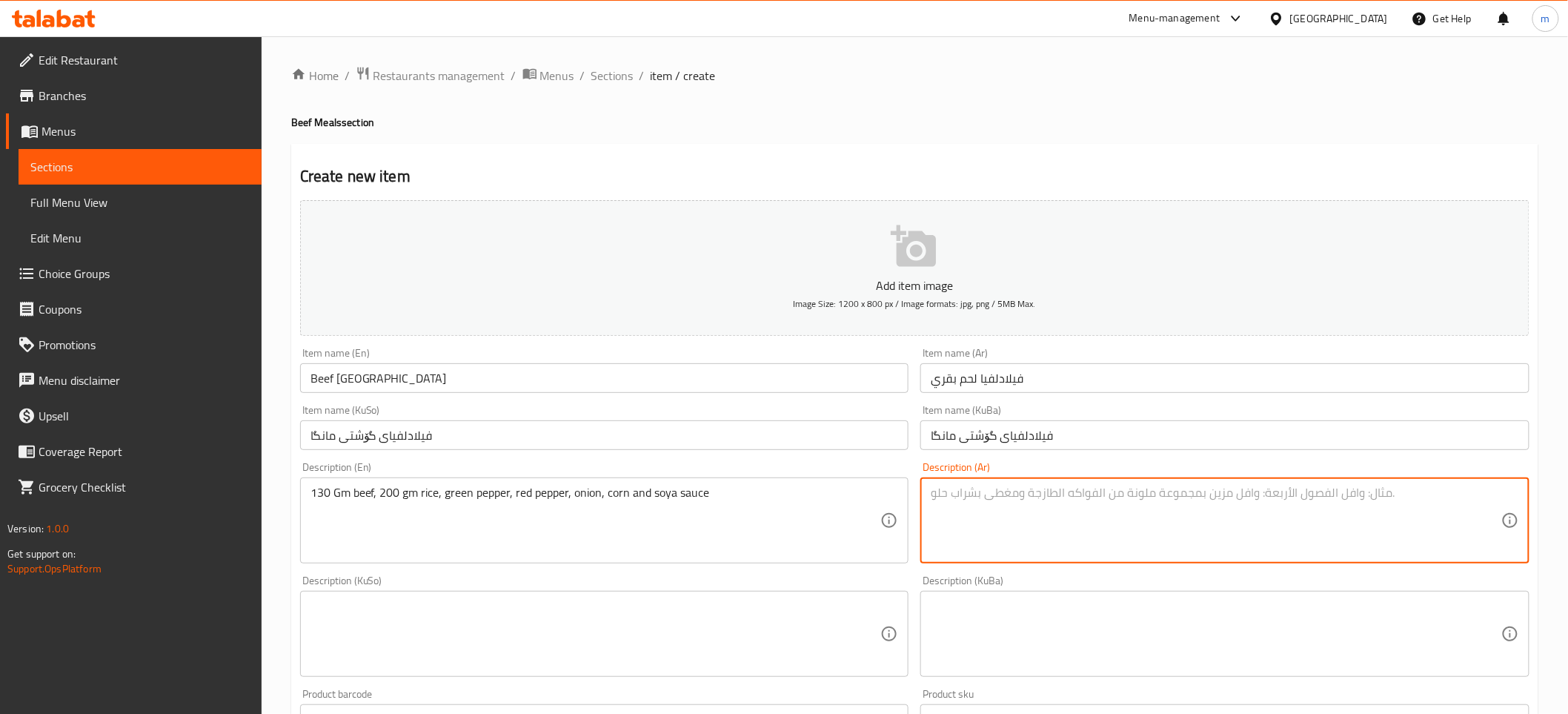
paste textarea "130 جم لحم بقري، 200 جم أرز، فلفل أخضر، فلفل أحمر، بصل، ذرة وصلصة صويا"
type textarea "130 جم لحم بقري، 200 جم أرز، فلفل أخضر، فلفل أحمر، بصل، ذرة وصلصة صويا"
click at [585, 617] on textarea at bounding box center [595, 633] width 571 height 70
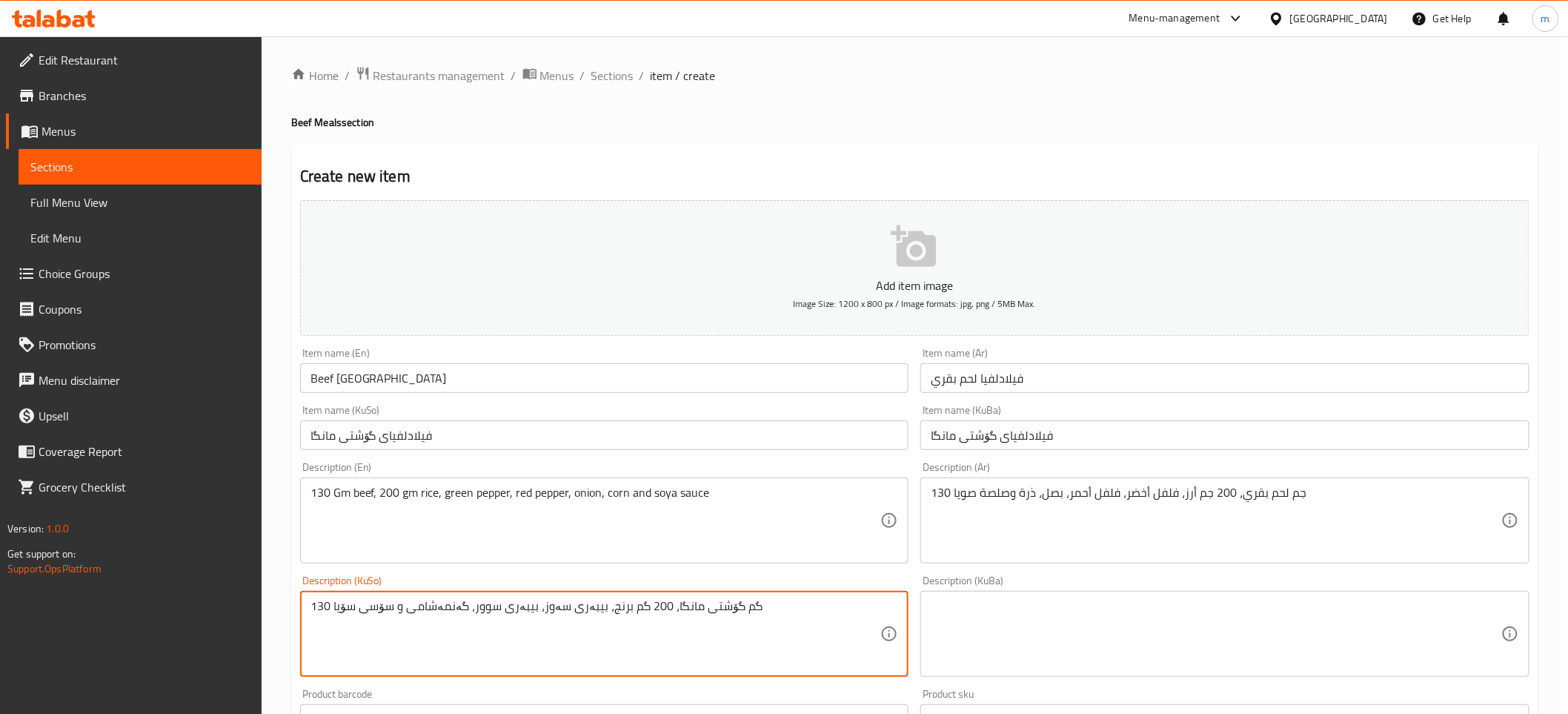
type textarea "130 گم گۆشتی مانگا، 200 گم برنج، بیبەری سەوز، بیبەری سوور، گەنمەشامی و سۆسی سۆیا"
click at [1033, 621] on textarea at bounding box center [1216, 633] width 571 height 70
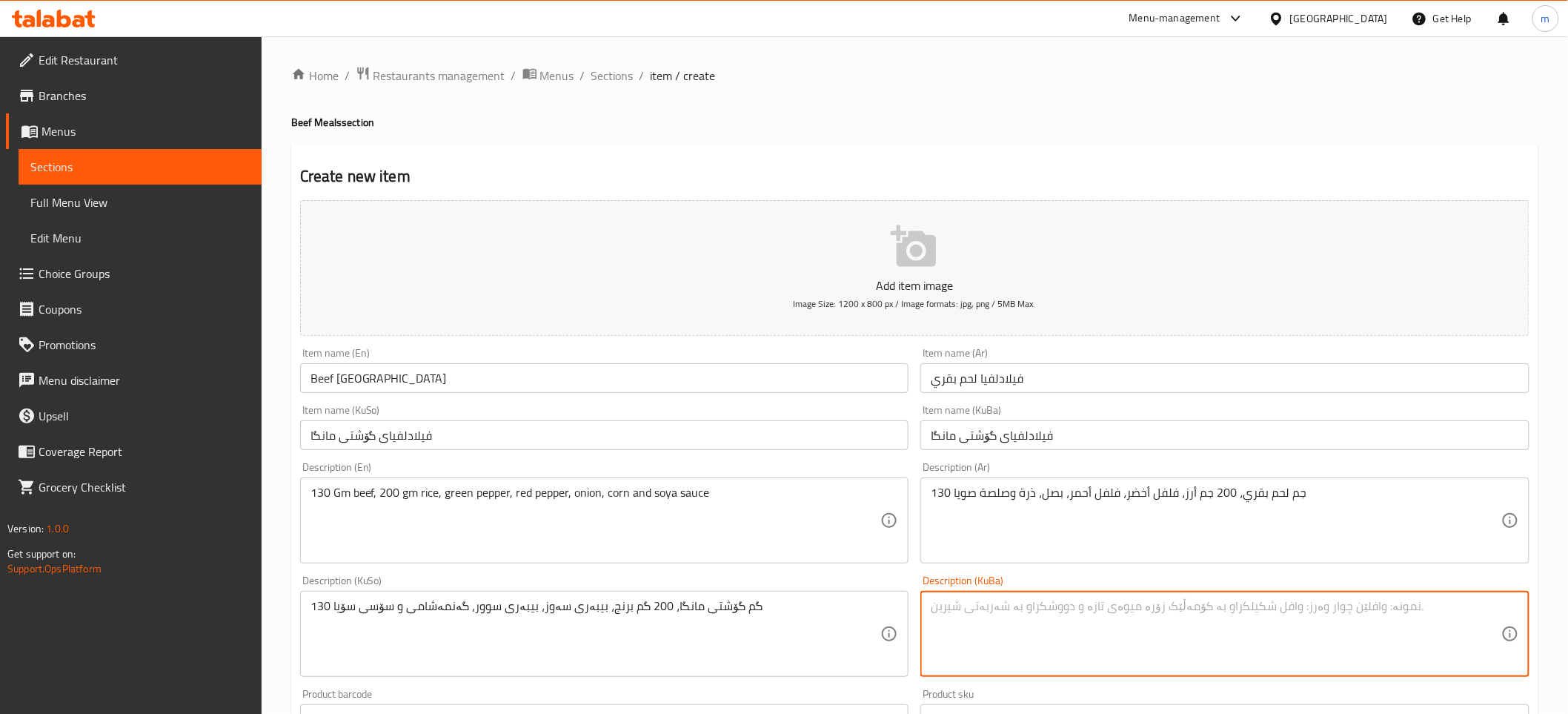
paste textarea "130 گم گۆشتی مانگا، 200 گم برنج، بیبەری سەوز، بیبەری سوور، گەنمەشامی و سۆسی سۆیا"
type textarea "130 گم گۆشتی مانگا، 200 گم برنج، بیبەری سەوز، بیبەری سوور، گەنمەشامی و سۆسی سۆیا"
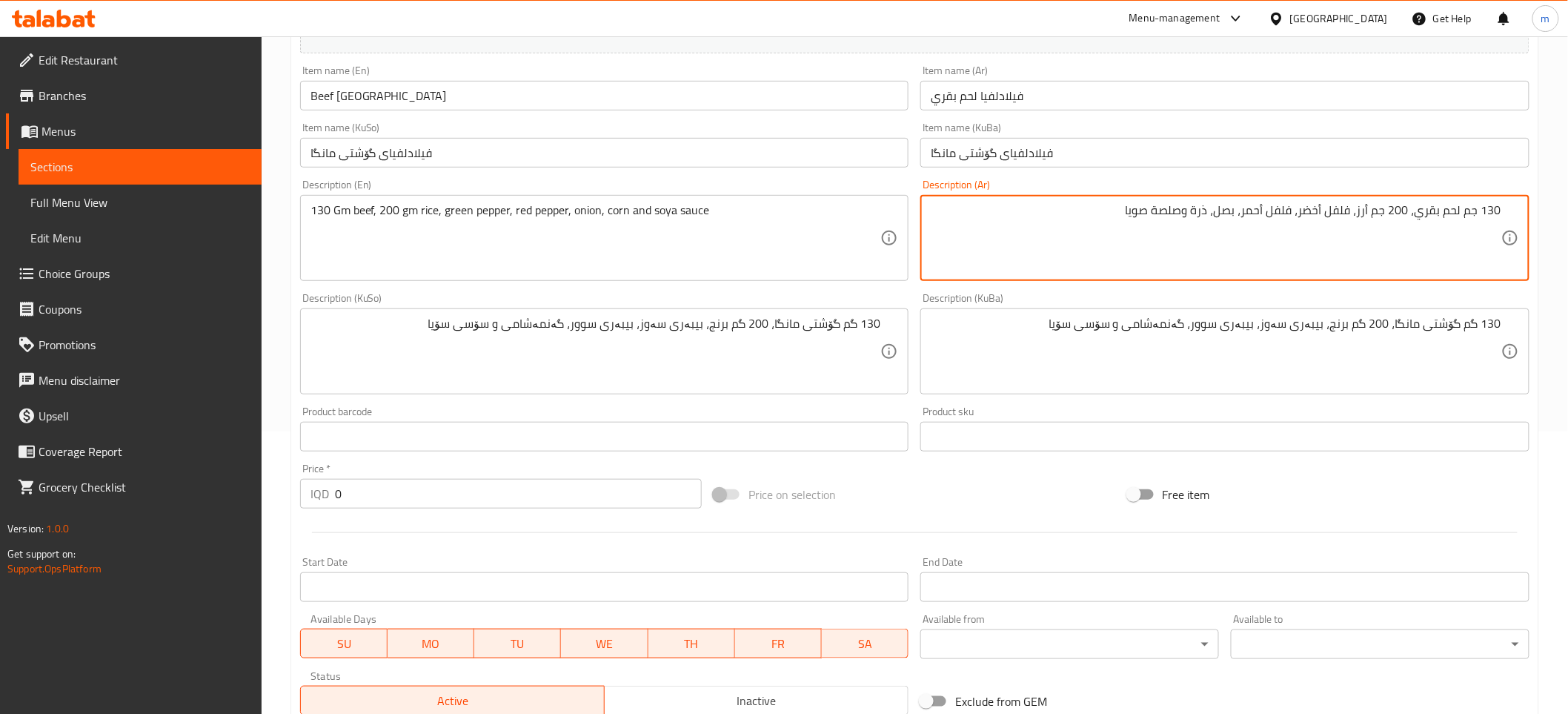
scroll to position [384, 0]
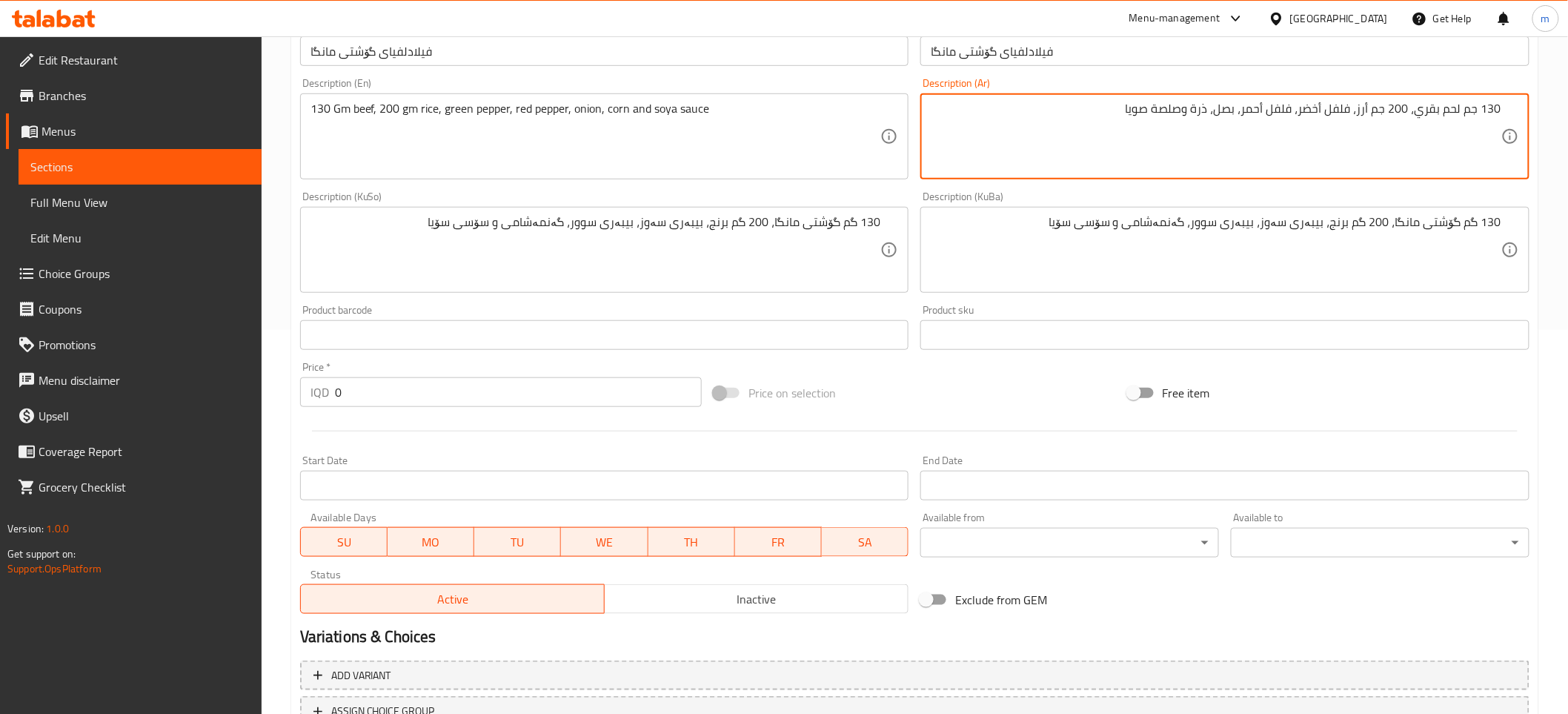
click at [407, 388] on input "0" at bounding box center [518, 393] width 367 height 30
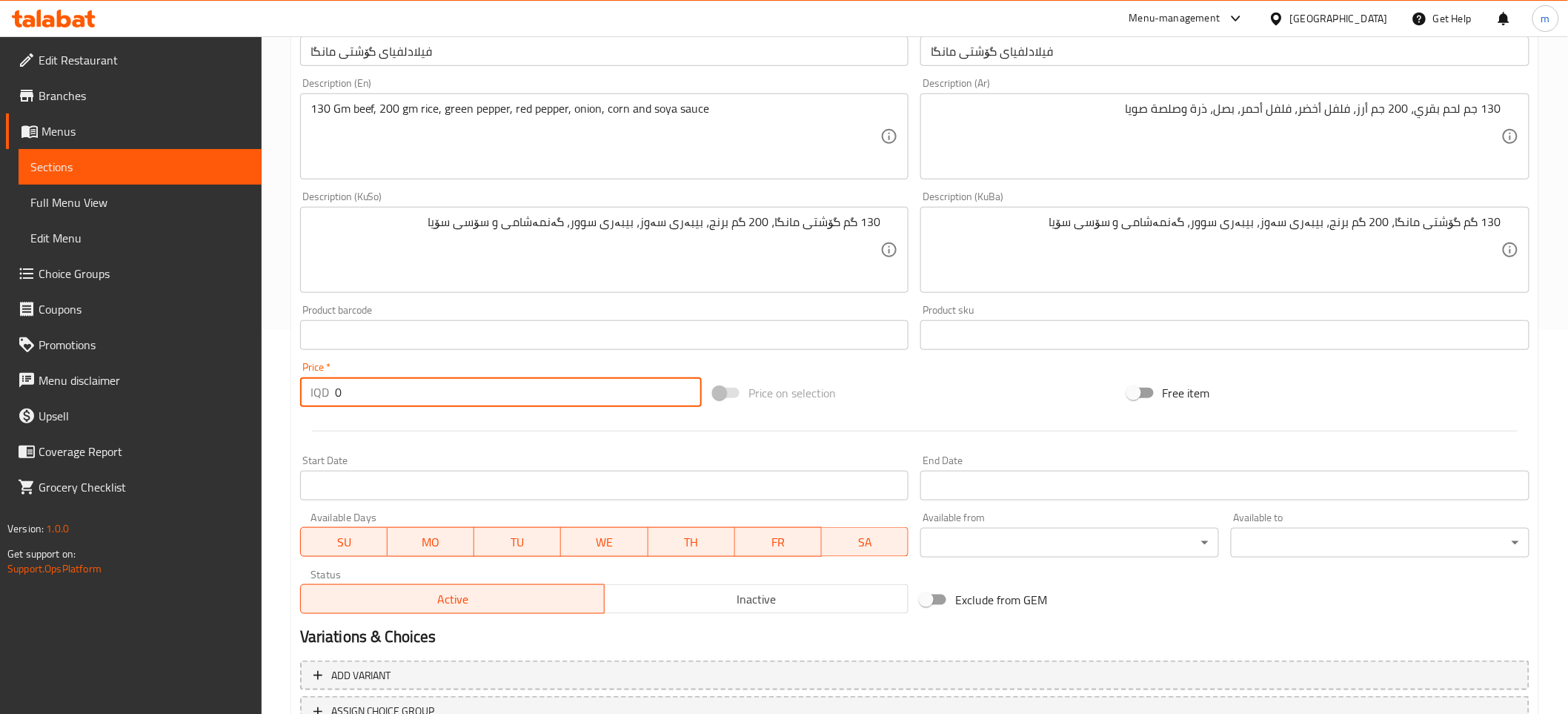
click at [407, 388] on input "0" at bounding box center [518, 393] width 367 height 30
paste input "1300"
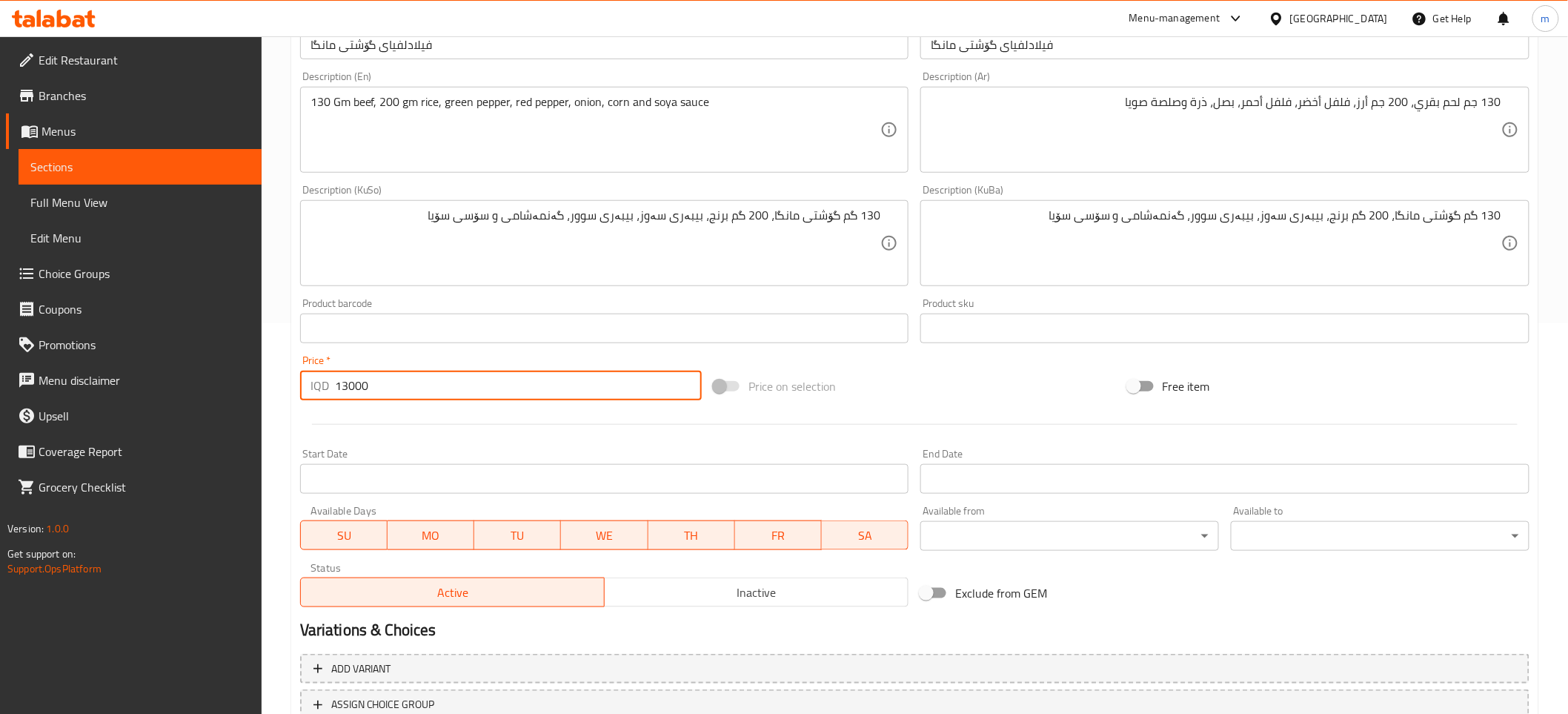
scroll to position [501, 0]
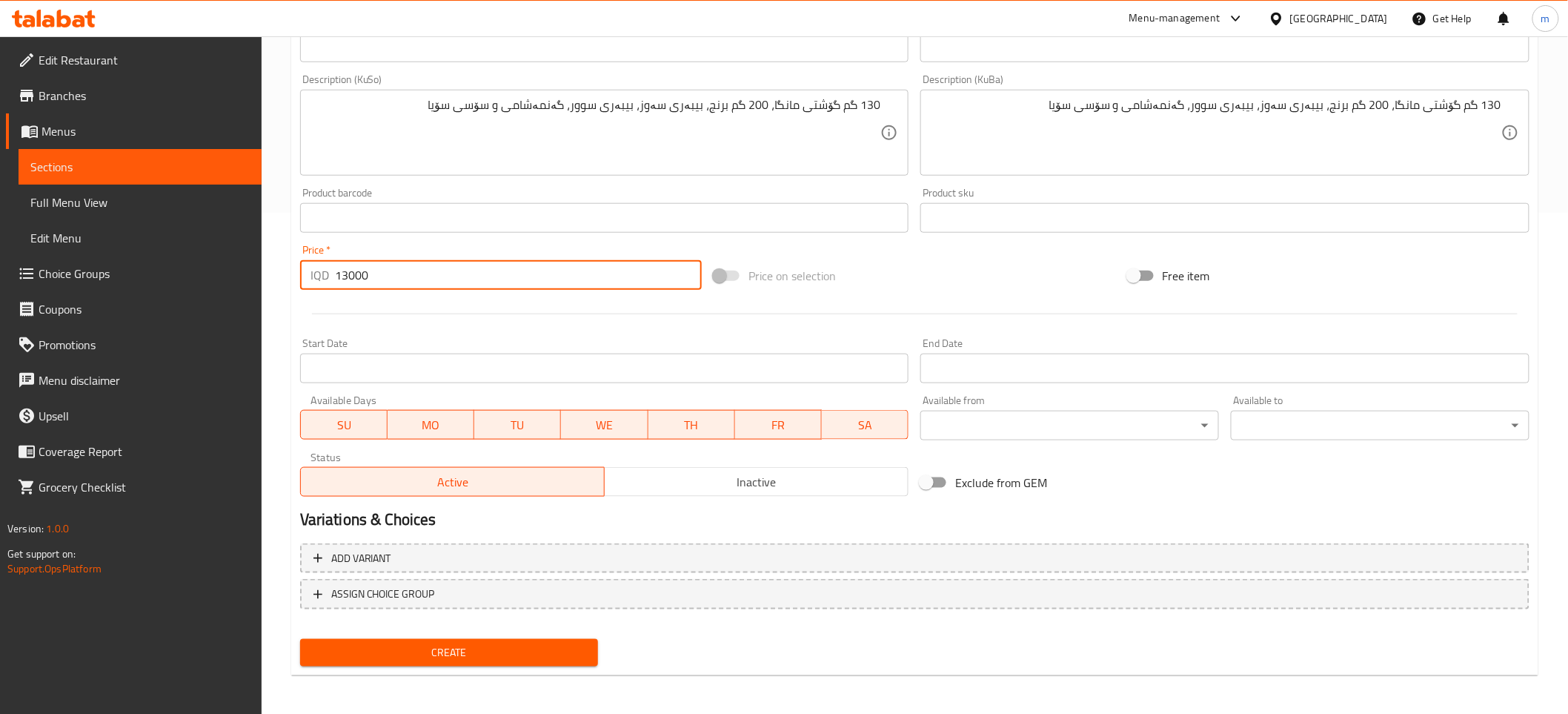
type input "13000"
click at [451, 645] on span "Create" at bounding box center [449, 652] width 275 height 18
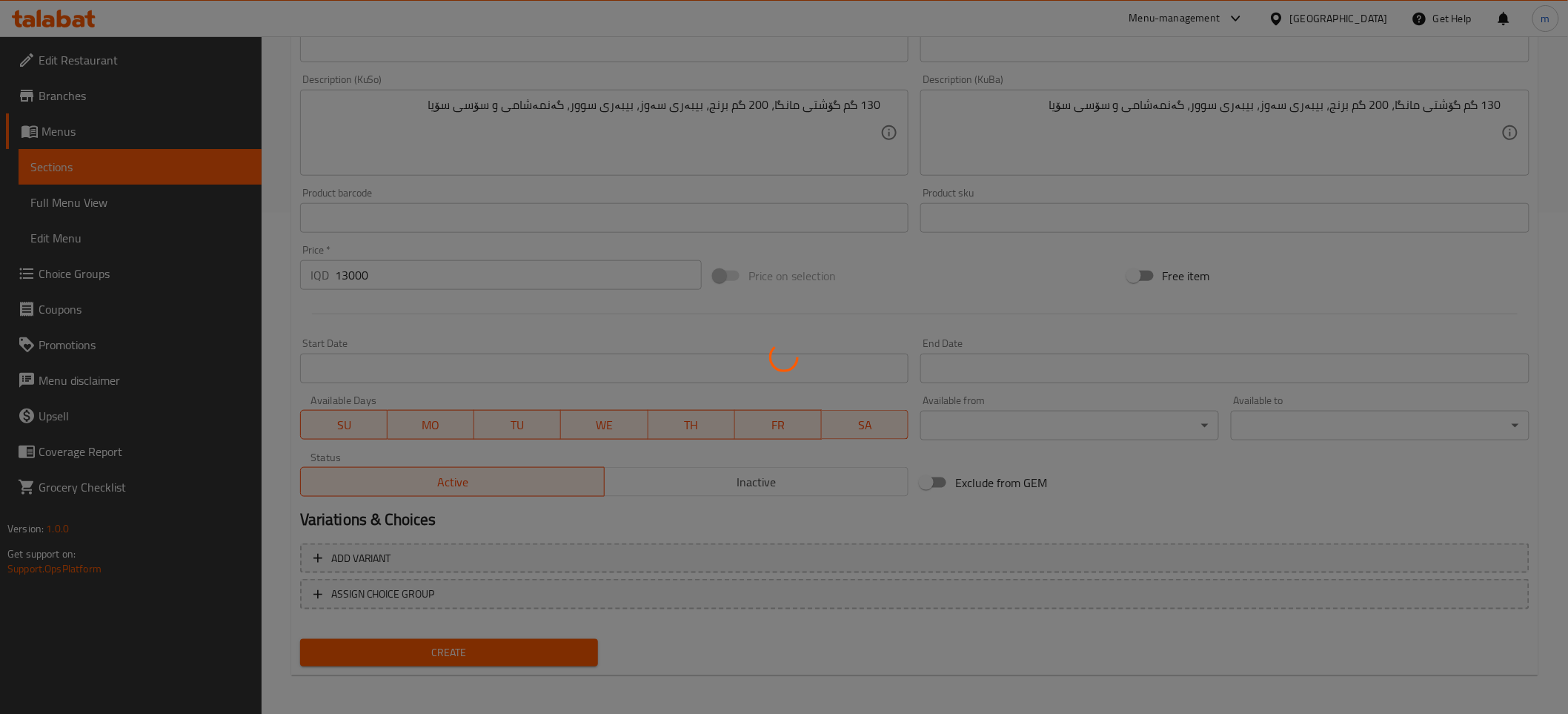
type input "0"
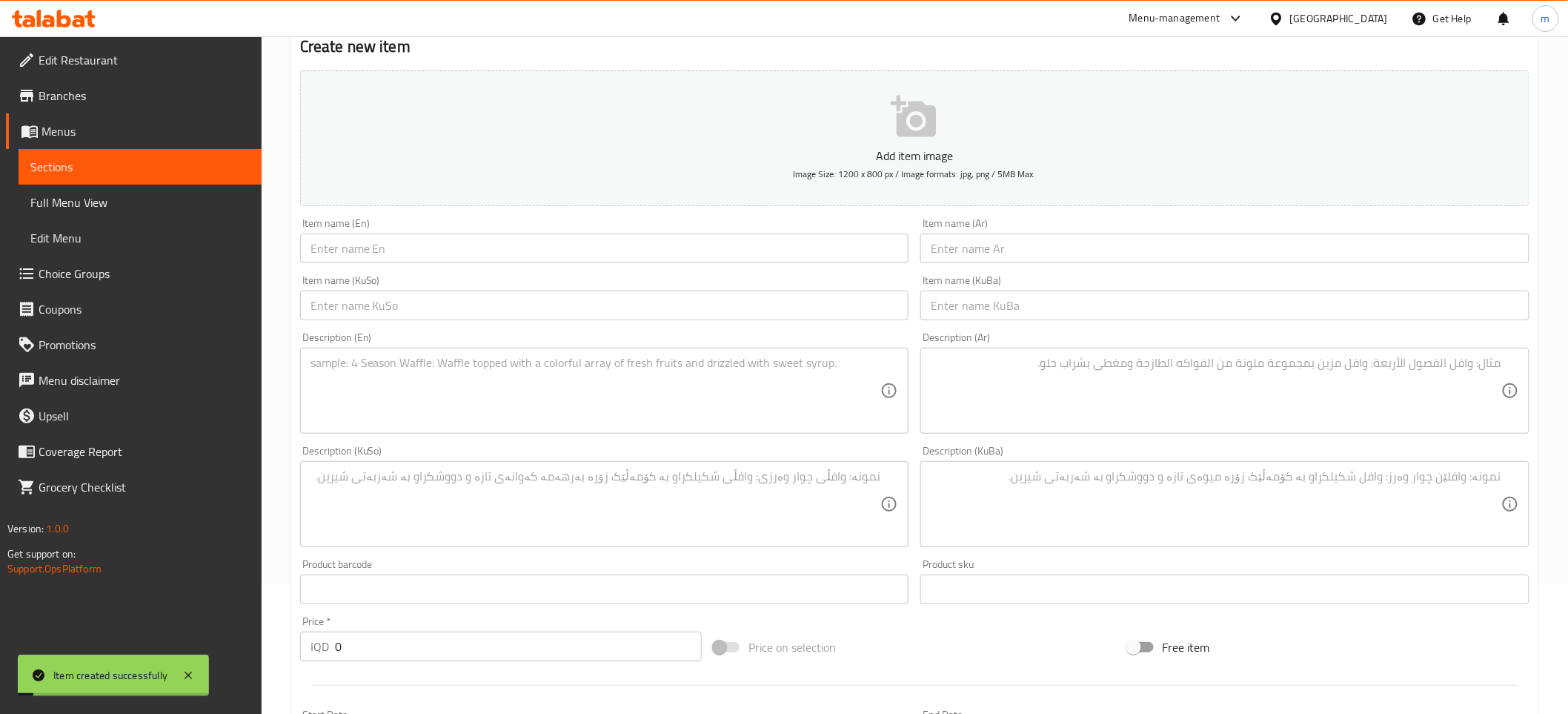
scroll to position [0, 0]
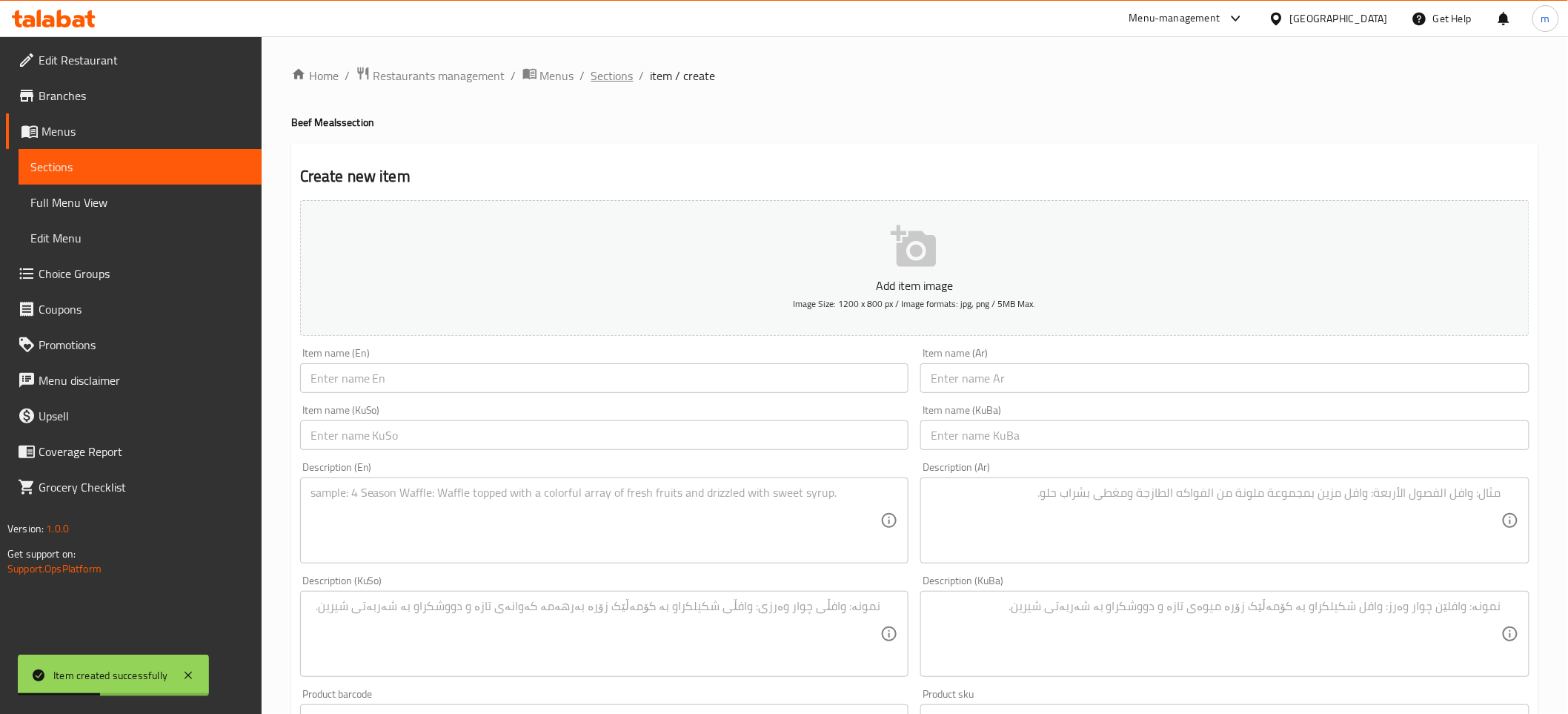
click at [623, 76] on span "Sections" at bounding box center [612, 75] width 42 height 18
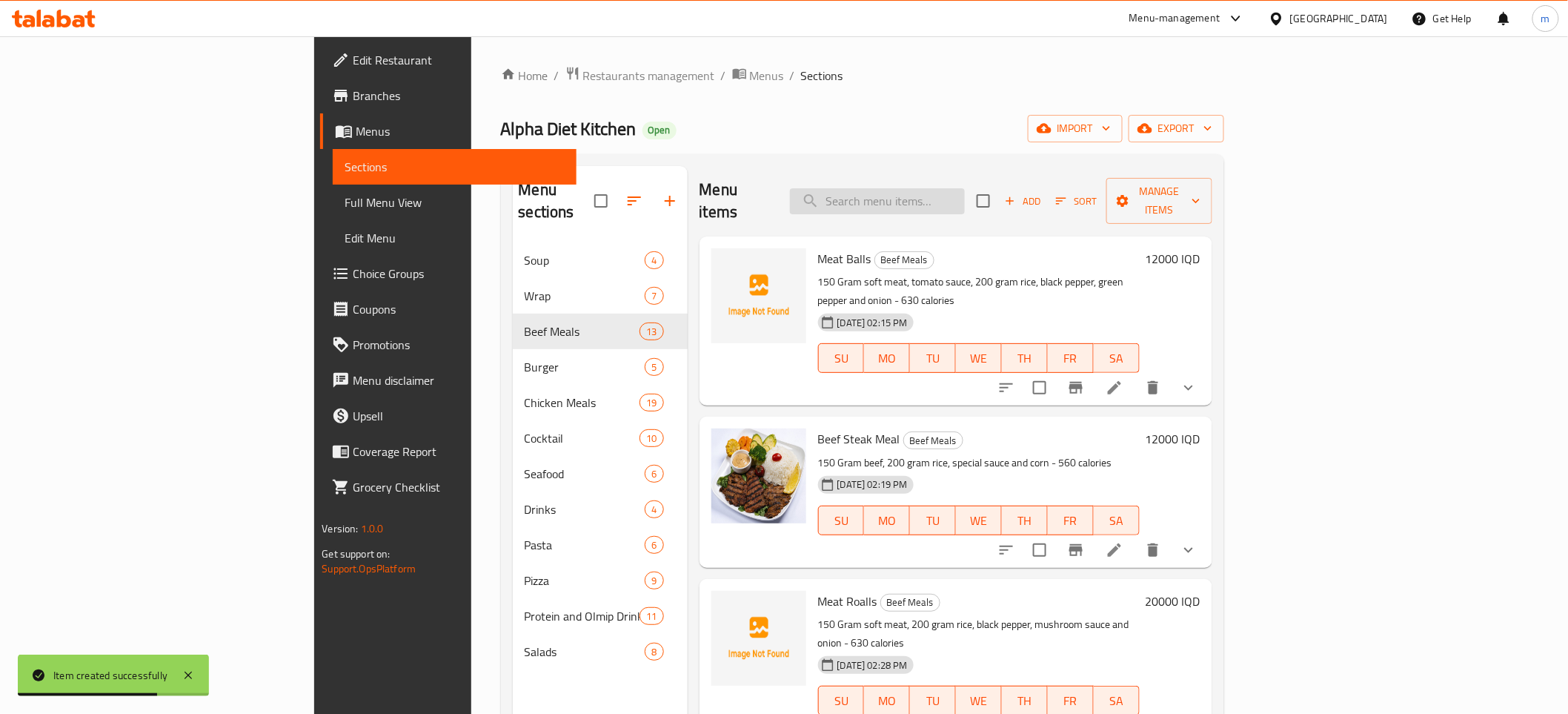
click at [965, 188] on input "search" at bounding box center [876, 201] width 174 height 26
paste input "[GEOGRAPHIC_DATA]"
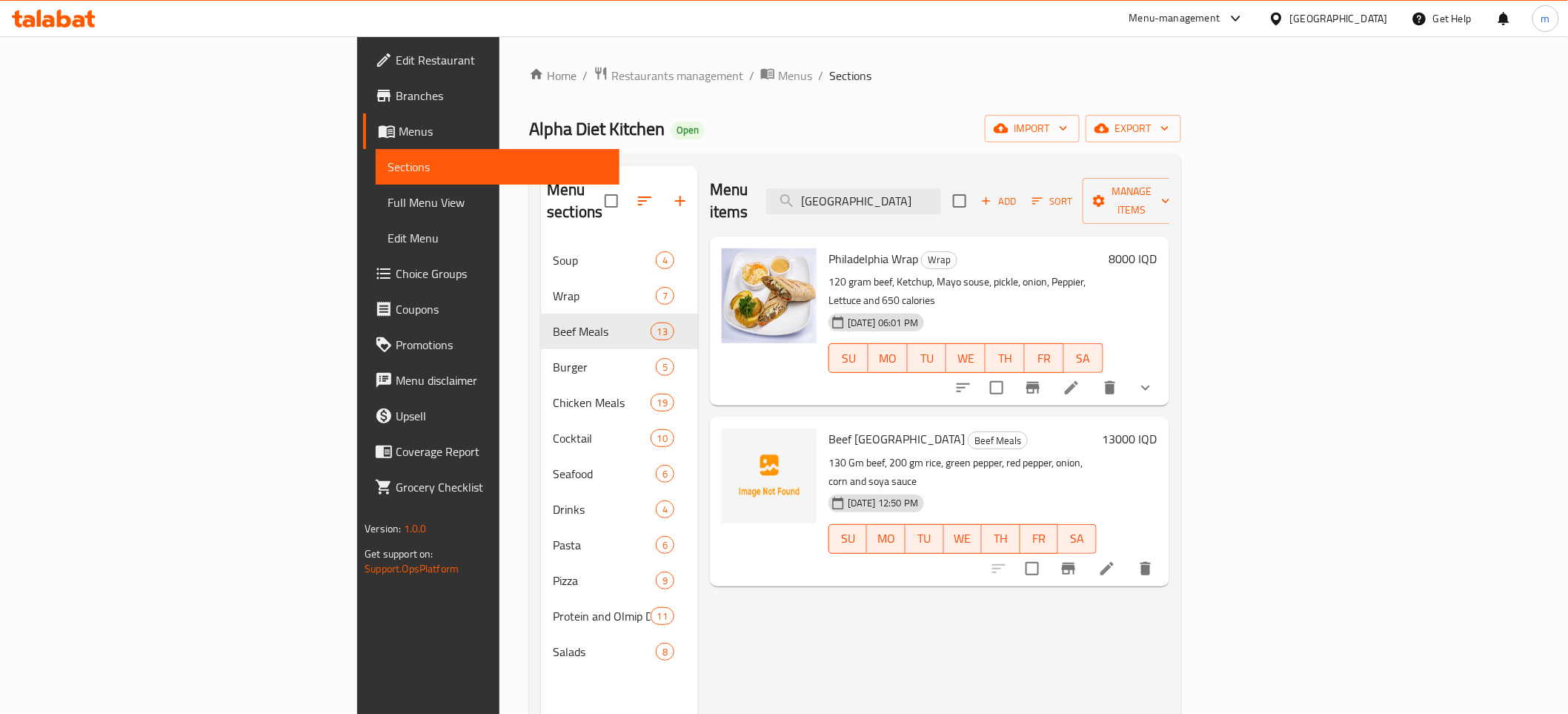
type input "[GEOGRAPHIC_DATA]"
click at [828, 428] on span "Beef [GEOGRAPHIC_DATA]" at bounding box center [896, 439] width 137 height 22
copy h6 "Beef [GEOGRAPHIC_DATA]"
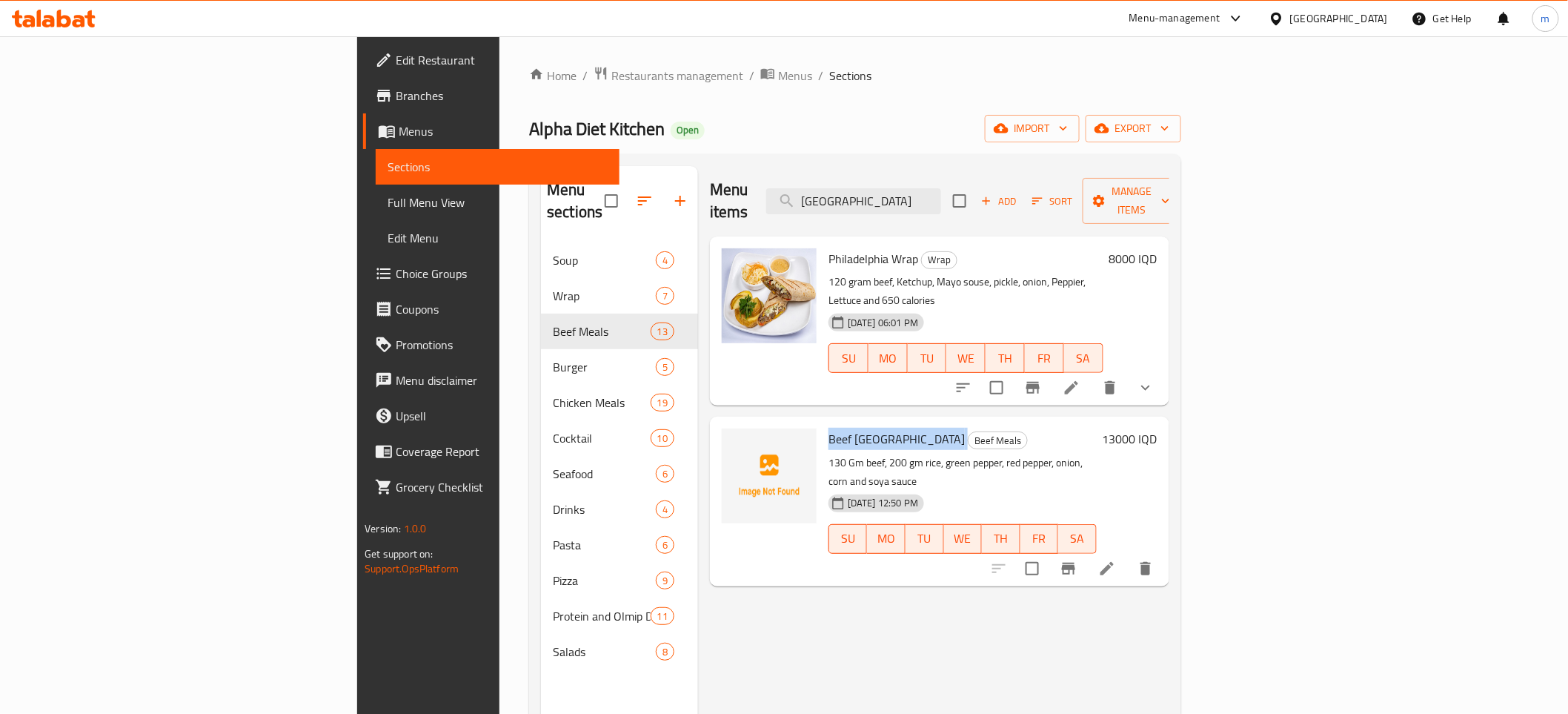
click at [388, 199] on span "Full Menu View" at bounding box center [497, 202] width 219 height 18
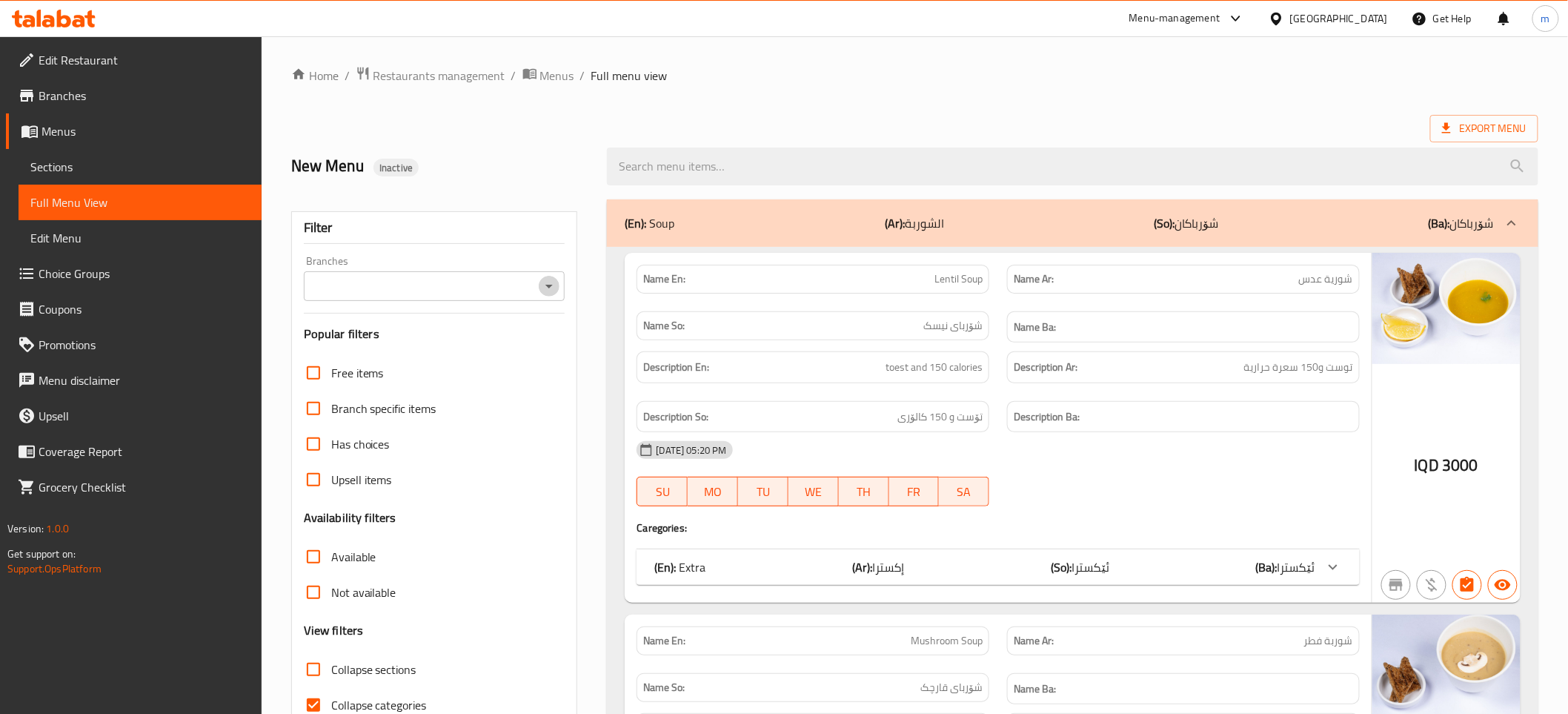
click at [551, 283] on icon "Open" at bounding box center [549, 286] width 18 height 18
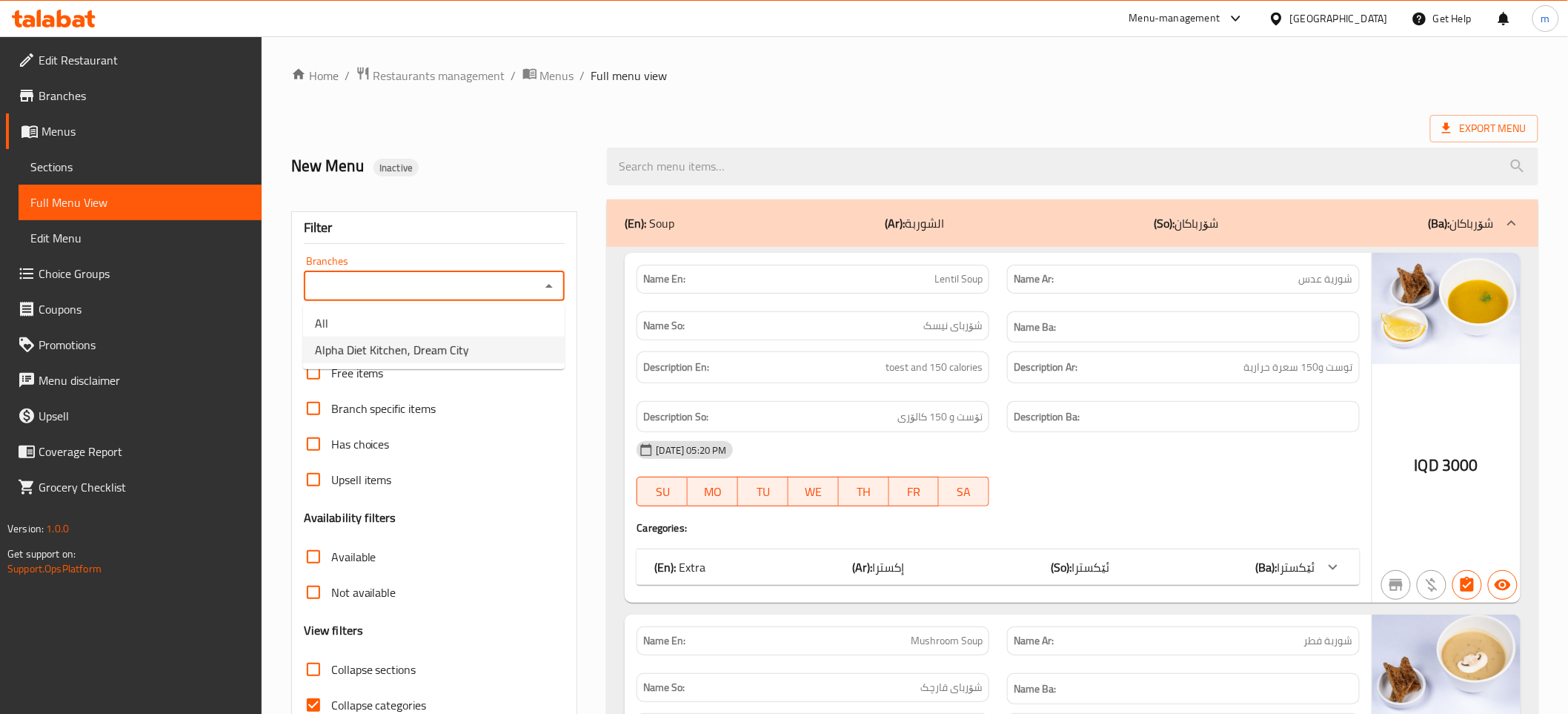
click at [414, 352] on span "Alpha Diet Kitchen, Dream City" at bounding box center [392, 350] width 154 height 18
type input "Alpha Diet Kitchen, Dream City"
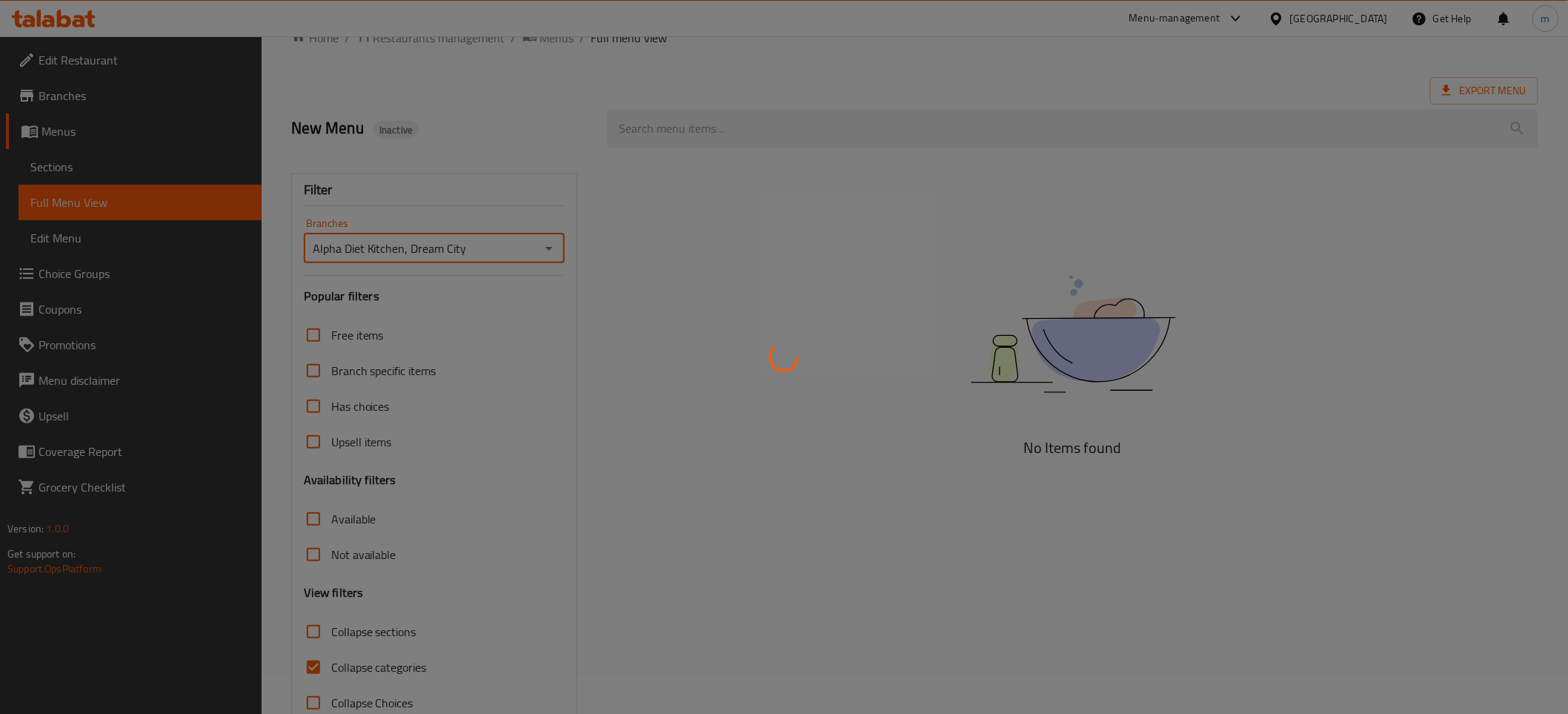
scroll to position [75, 0]
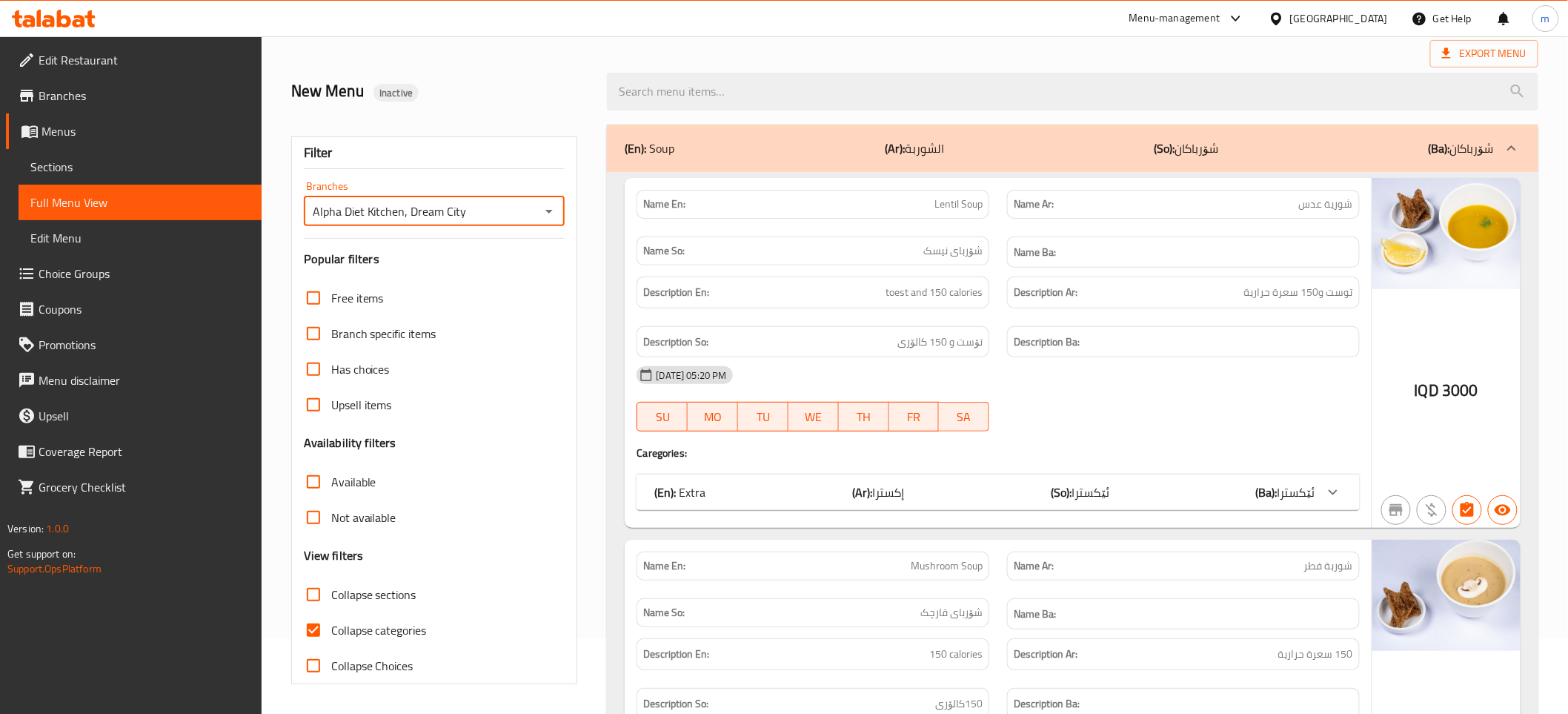
click at [315, 630] on input "Collapse categories" at bounding box center [313, 629] width 36 height 36
checkbox input "false"
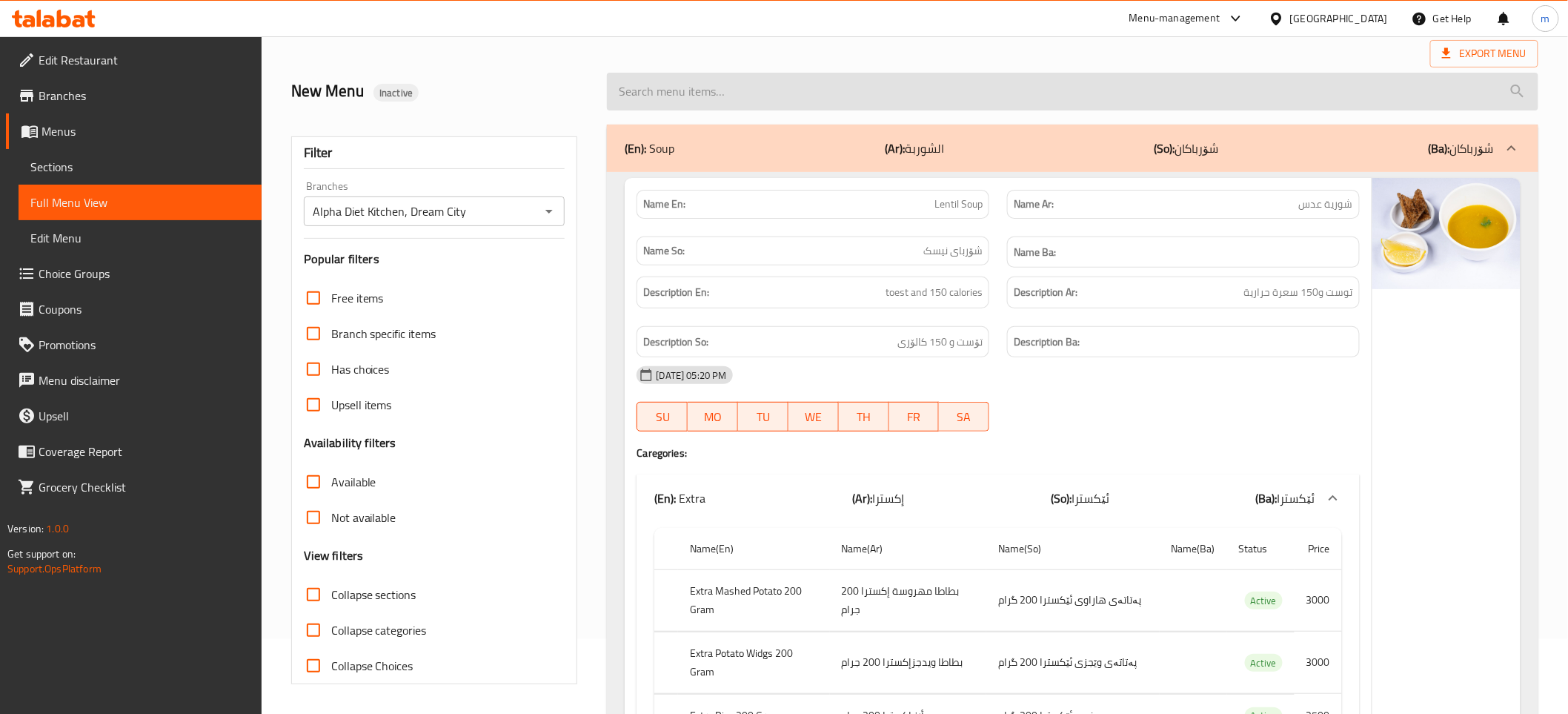
click at [737, 89] on input "search" at bounding box center [1072, 92] width 931 height 38
paste input "Beef [GEOGRAPHIC_DATA]"
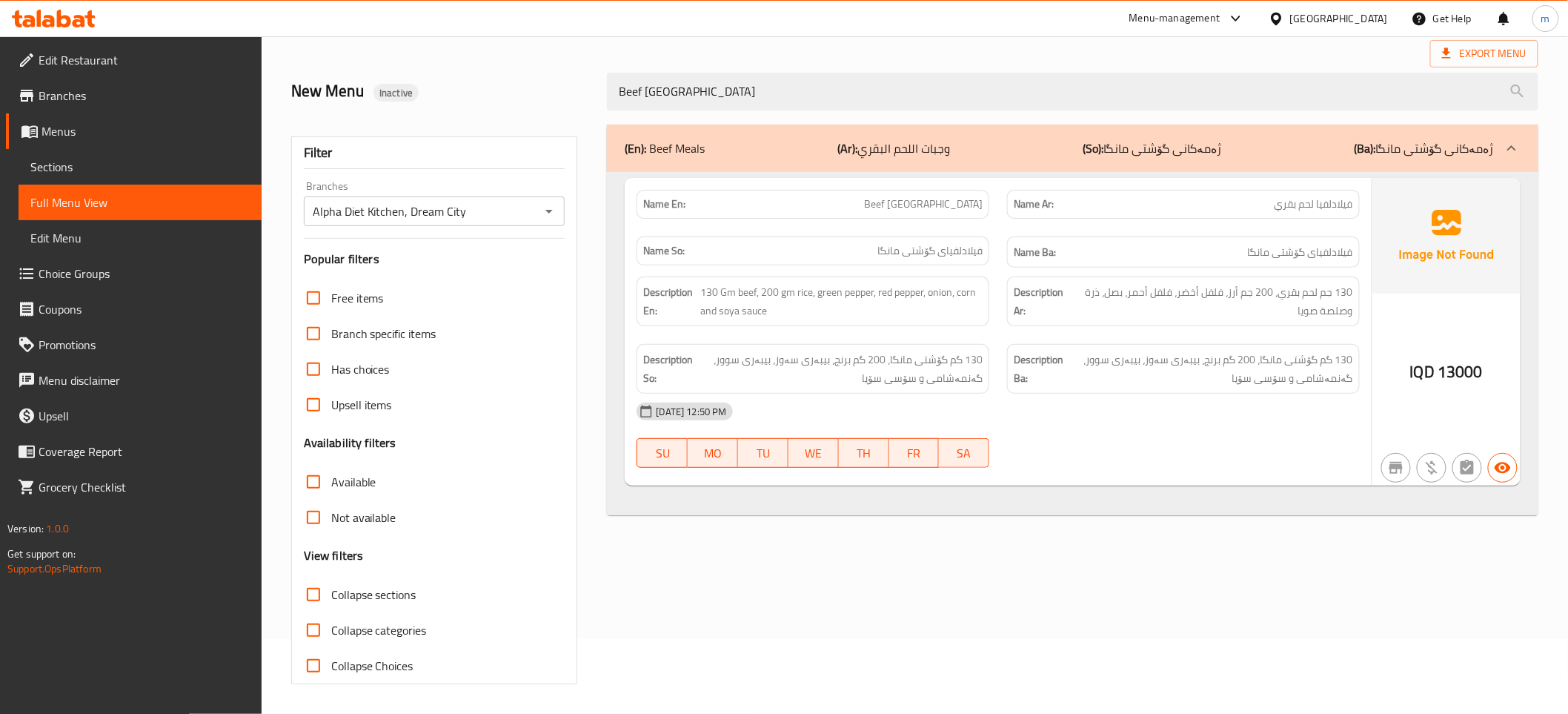
type input "Beef [GEOGRAPHIC_DATA]"
click at [834, 295] on span "130 Gm beef, 200 gm rice, green pepper, red pepper, onion, corn and soya sauce" at bounding box center [842, 302] width 283 height 36
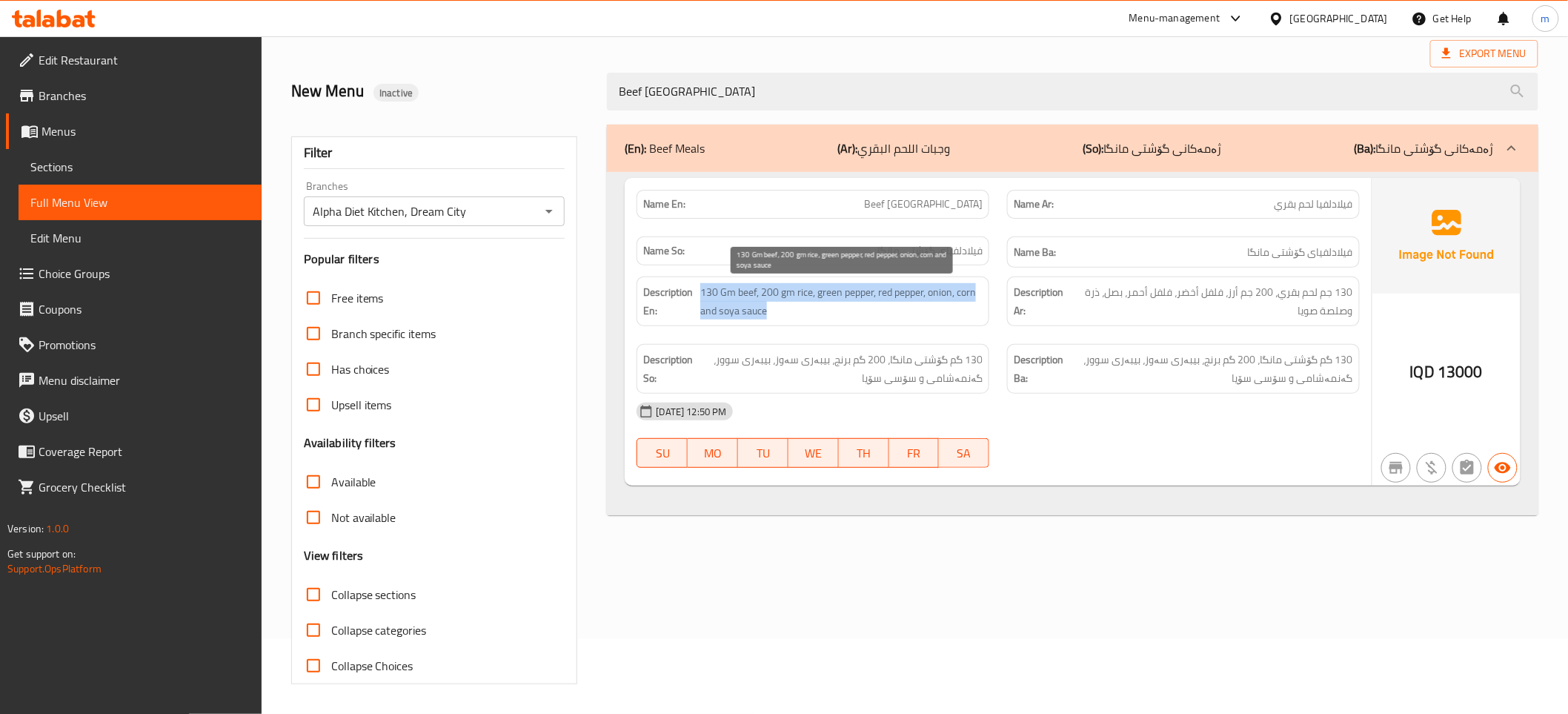
click at [834, 295] on span "130 Gm beef, 200 gm rice, green pepper, red pepper, onion, corn and soya sauce" at bounding box center [842, 302] width 283 height 36
copy span "130 Gm beef, 200 gm rice, green pepper, red pepper, onion, corn and soya sauce"
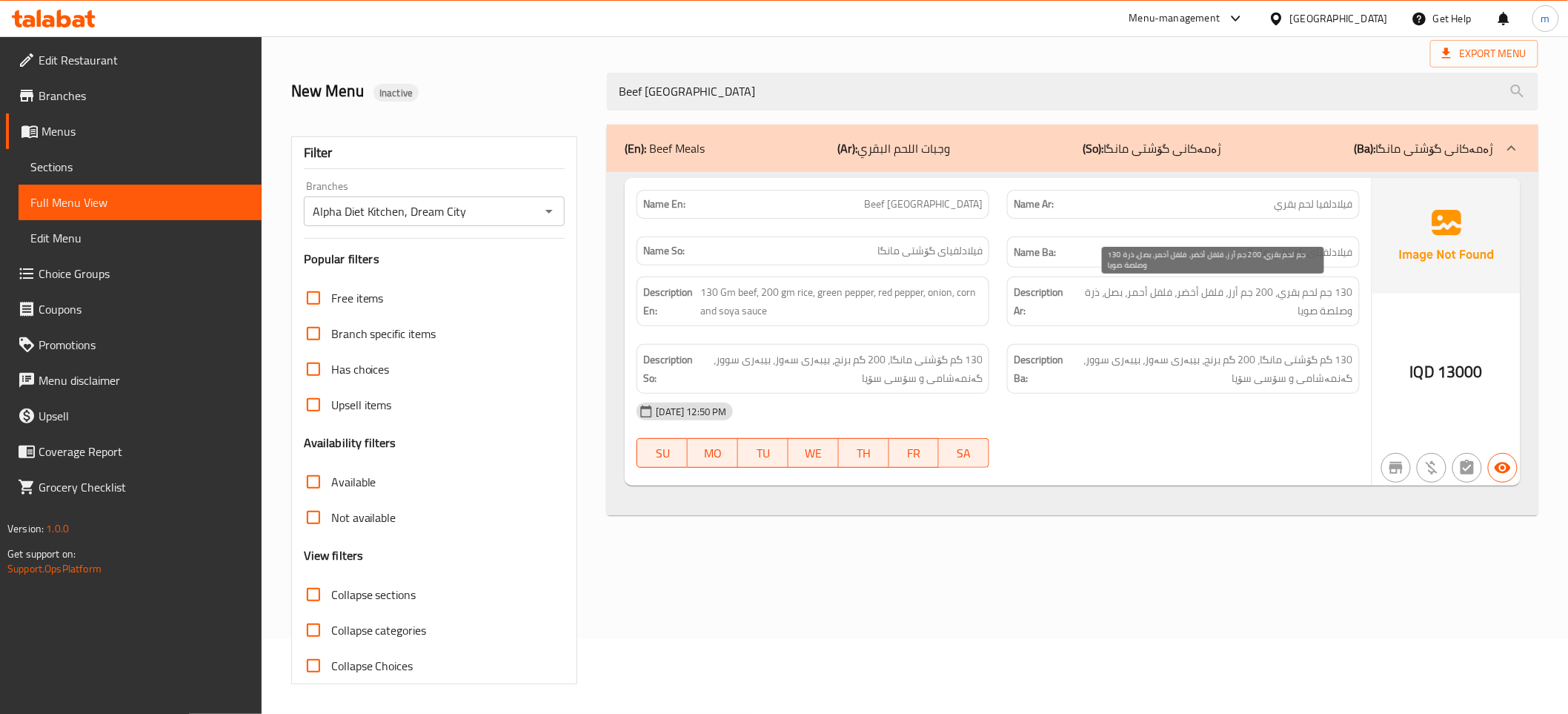
click at [1198, 299] on span "130 جم لحم بقري، 200 جم أرز، فلفل أخضر، فلفل أحمر، بصل، ذرة وصلصة صويا" at bounding box center [1213, 302] width 281 height 36
copy span "130 جم لحم بقري، 200 جم أرز، فلفل أخضر، فلفل أحمر، بصل، ذرة وصلصة صويا"
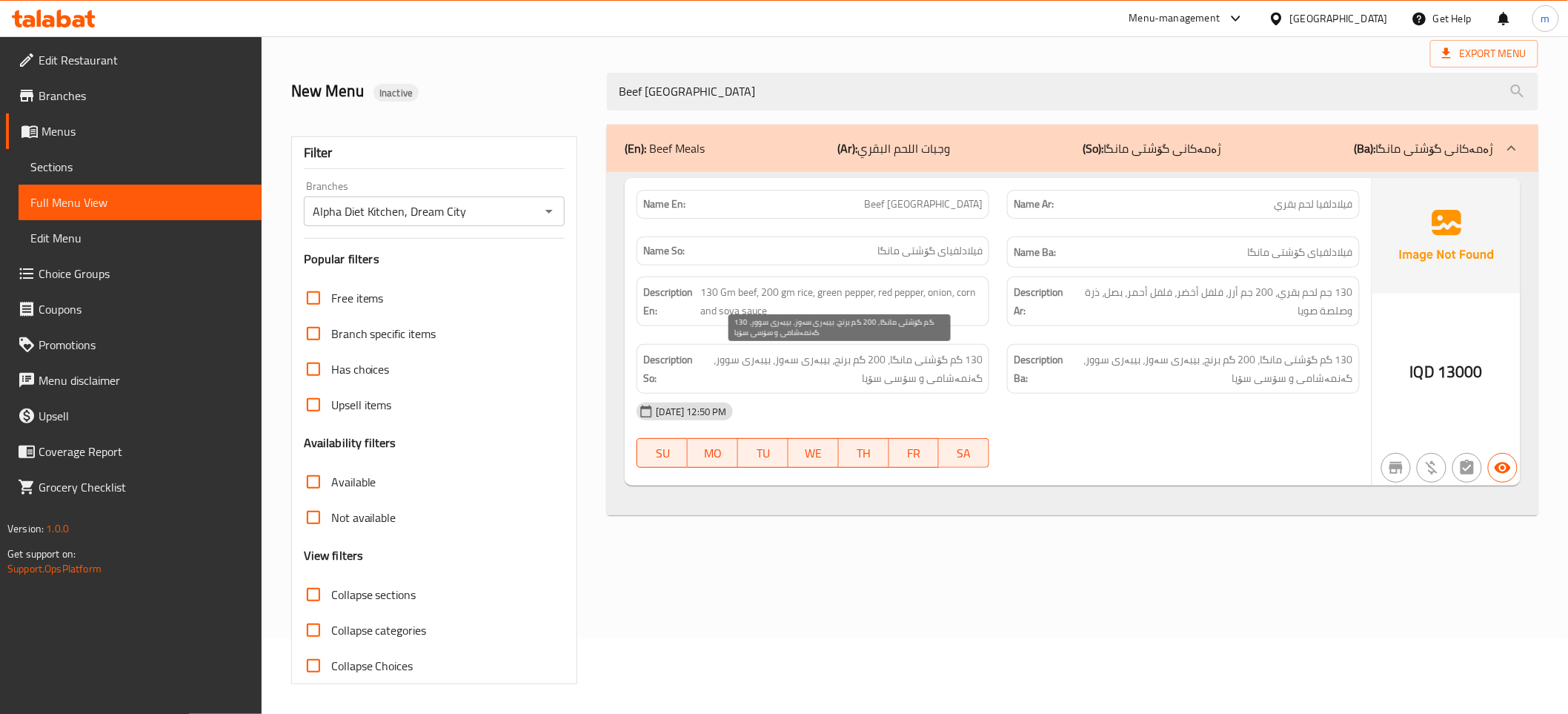
click at [910, 367] on span "130 گم گۆشتی مانگا، 200 گم برنج، بیبەری سەوز، بیبەری سوور، گەنمەشامی و سۆسی سۆیا" at bounding box center [838, 369] width 287 height 36
copy span "130 گم گۆشتی مانگا، 200 گم برنج، بیبەری سەوز، بیبەری سوور، گەنمەشامی و سۆسی سۆیا"
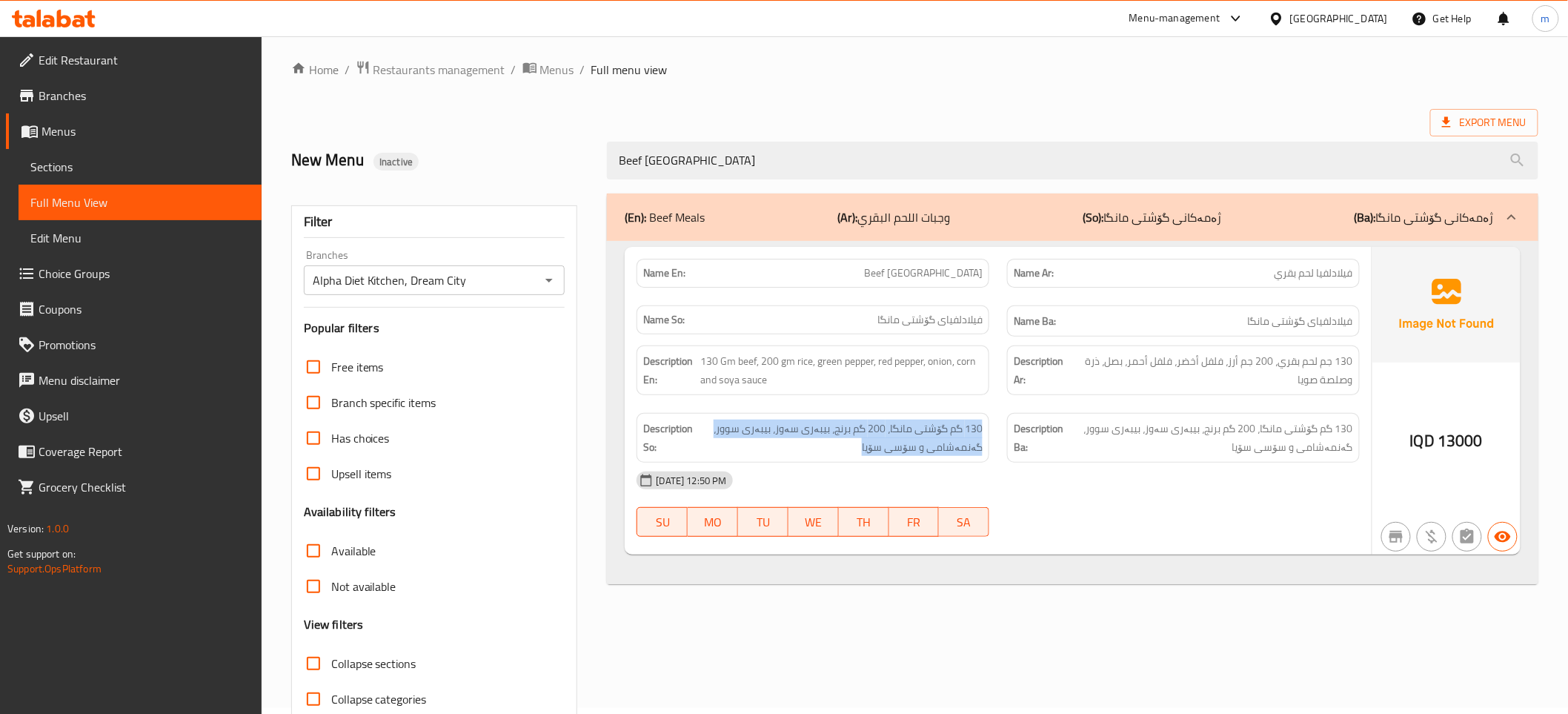
scroll to position [0, 0]
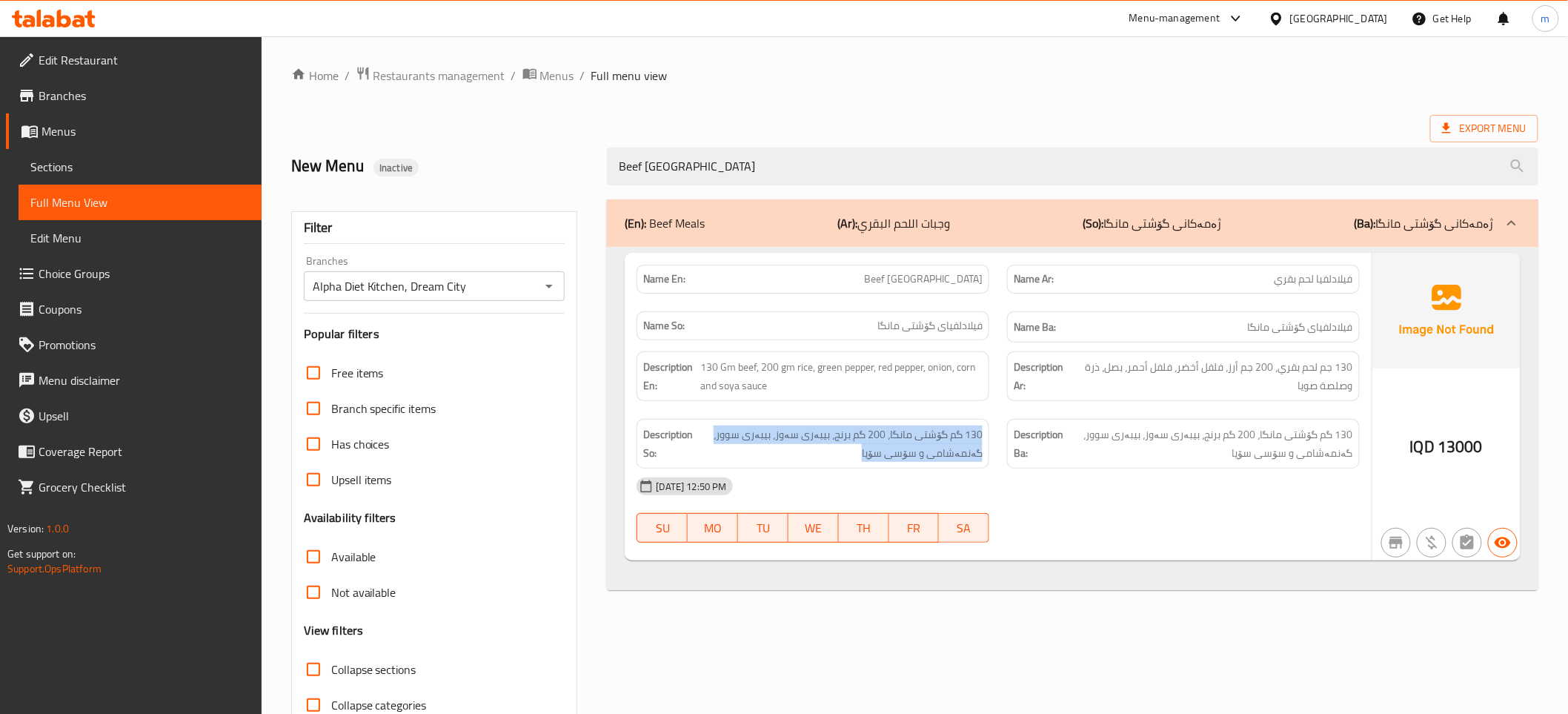
click at [114, 156] on link "Sections" at bounding box center [140, 167] width 243 height 36
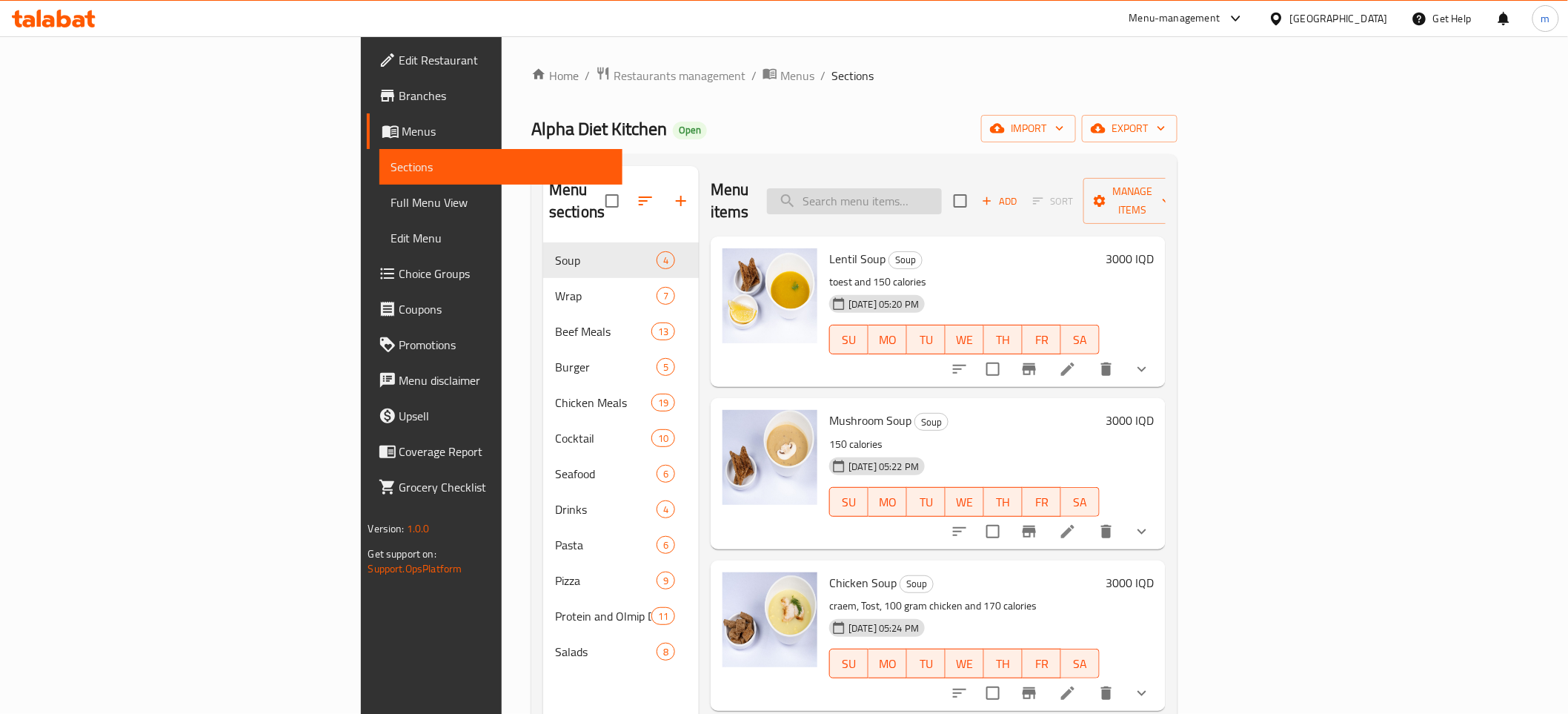
click at [942, 188] on input "search" at bounding box center [853, 201] width 174 height 26
click at [942, 189] on input "search" at bounding box center [853, 201] width 174 height 26
paste input "Beef Mushroom Meal"
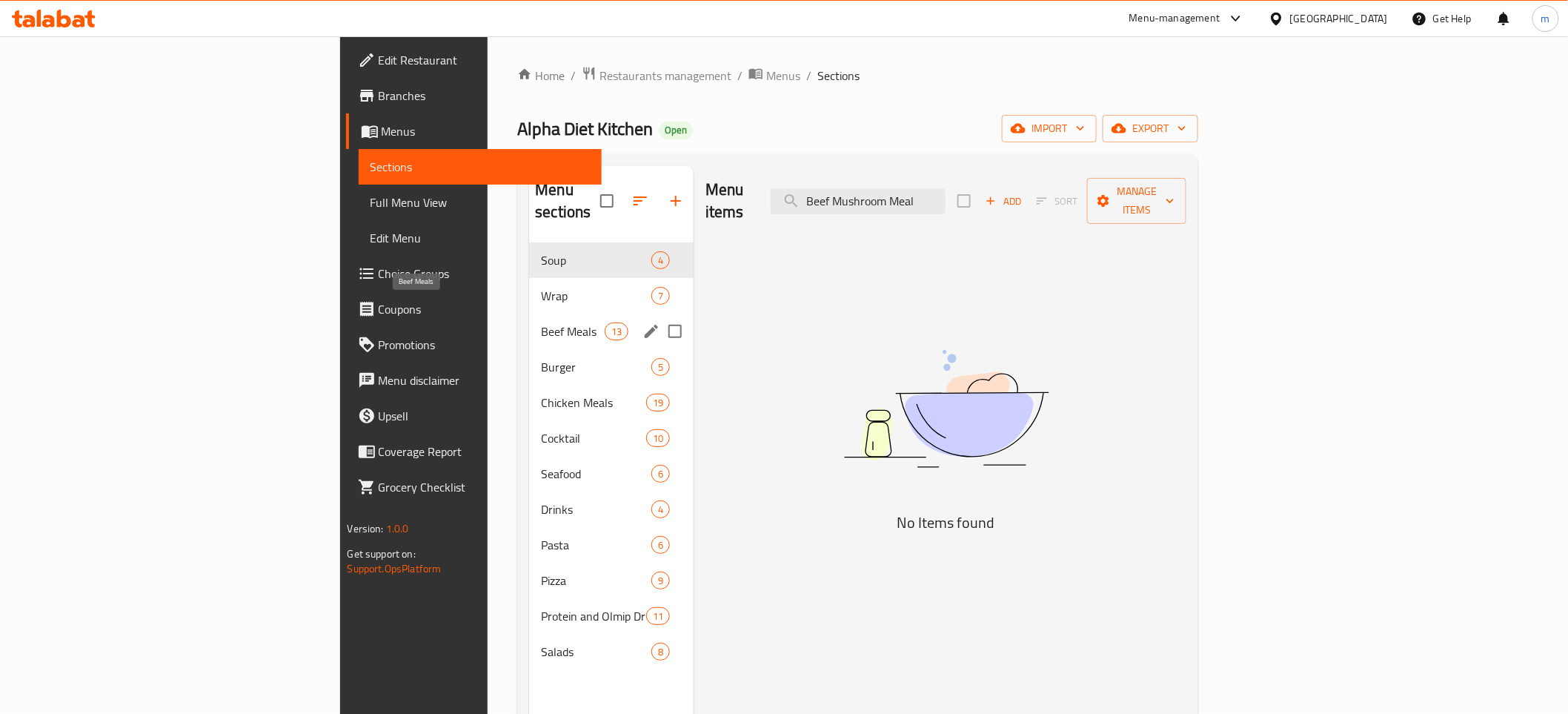
type input "Beef Mushroom Meal"
click at [541, 322] on span "Beef Meals" at bounding box center [572, 331] width 63 height 18
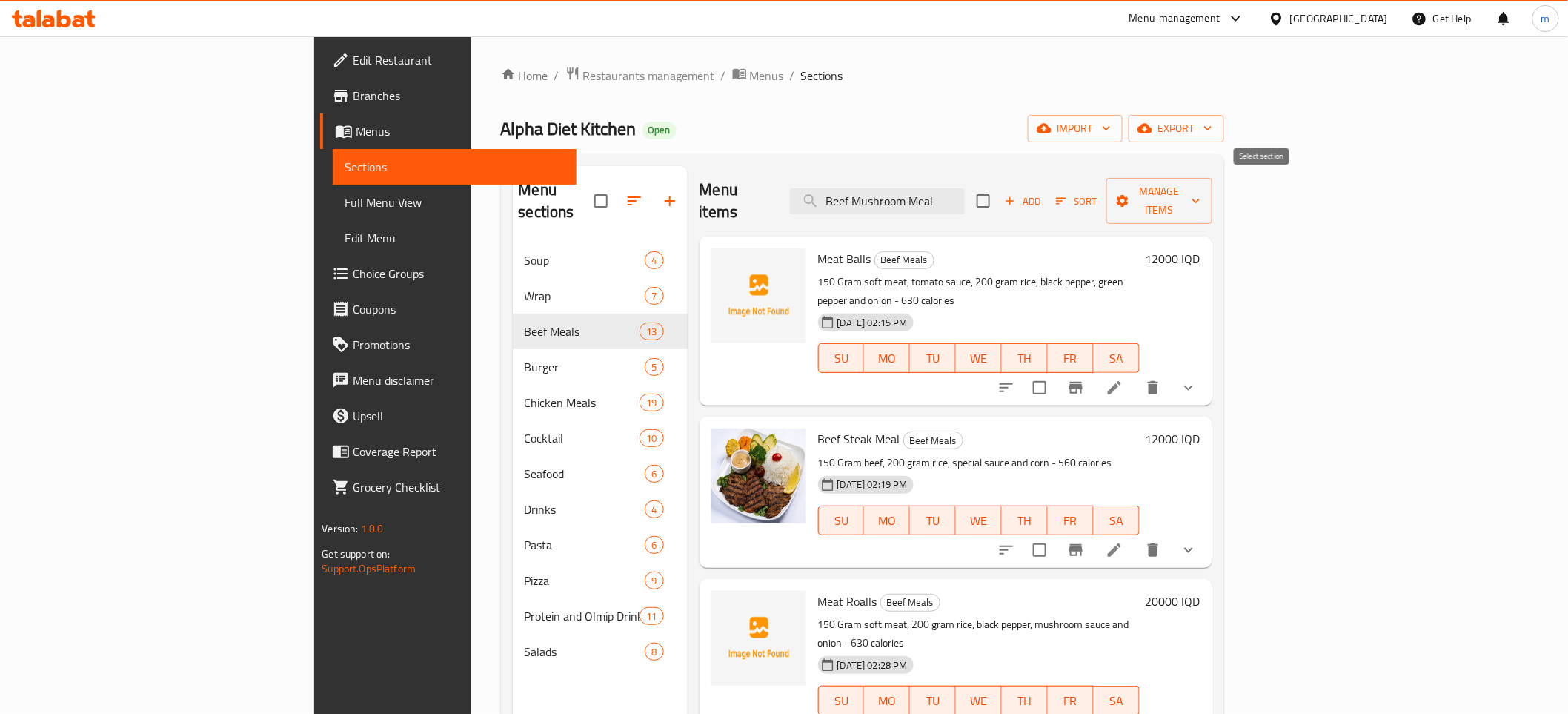
click at [1017, 194] on icon "button" at bounding box center [1010, 201] width 13 height 13
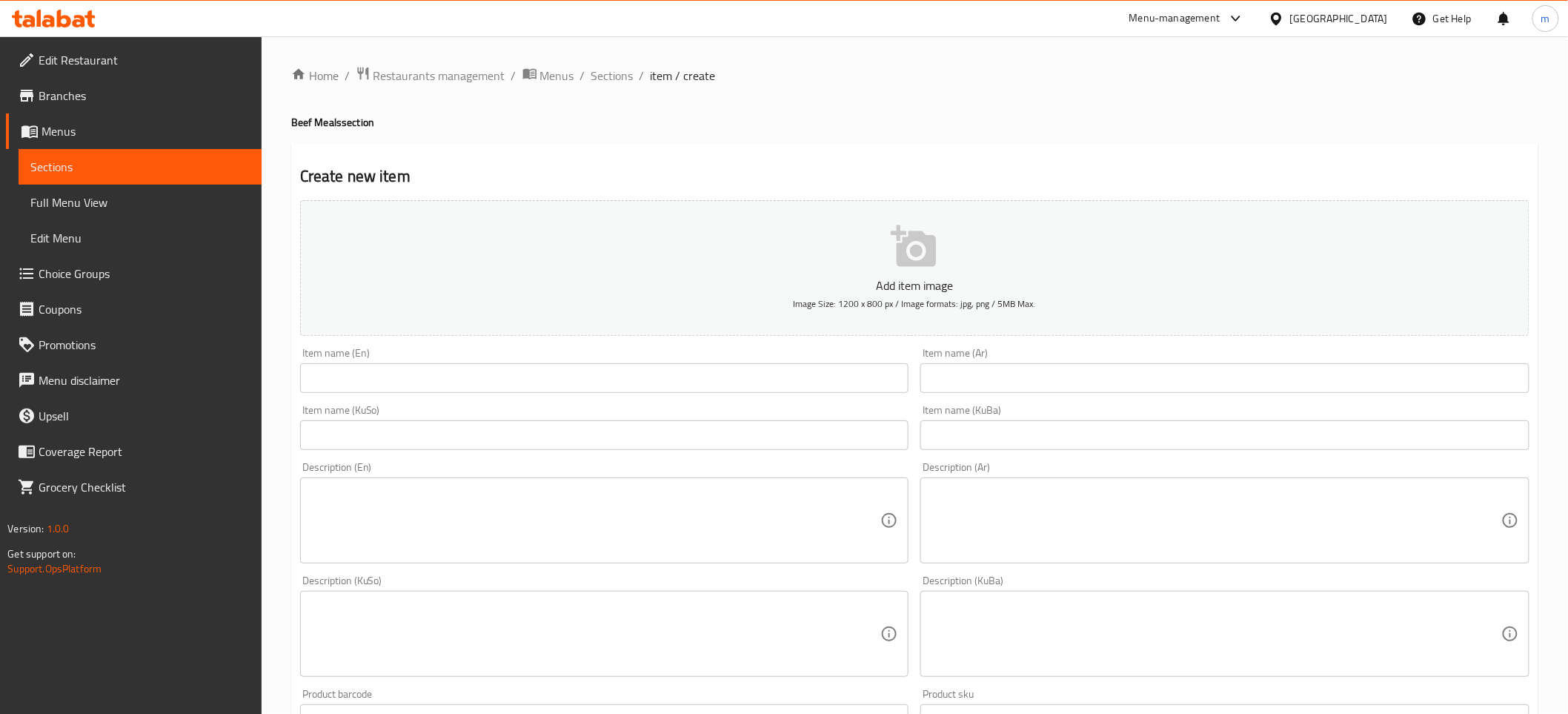
click at [618, 390] on input "text" at bounding box center [604, 378] width 609 height 30
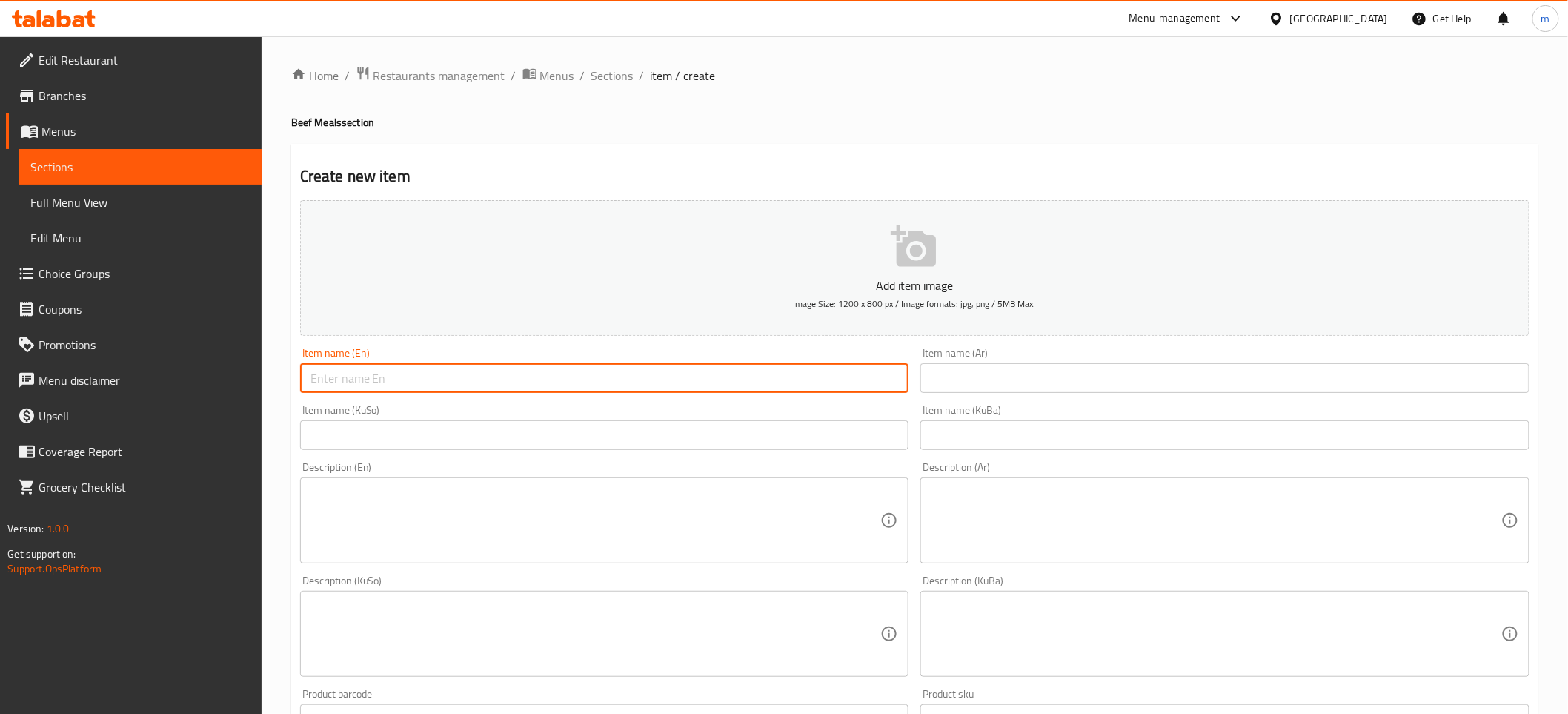
paste input "Beef Mushroom Meal"
click at [465, 385] on input "Beef Mushroom Meal" at bounding box center [604, 378] width 609 height 30
type input "Beef Mushroom Meal"
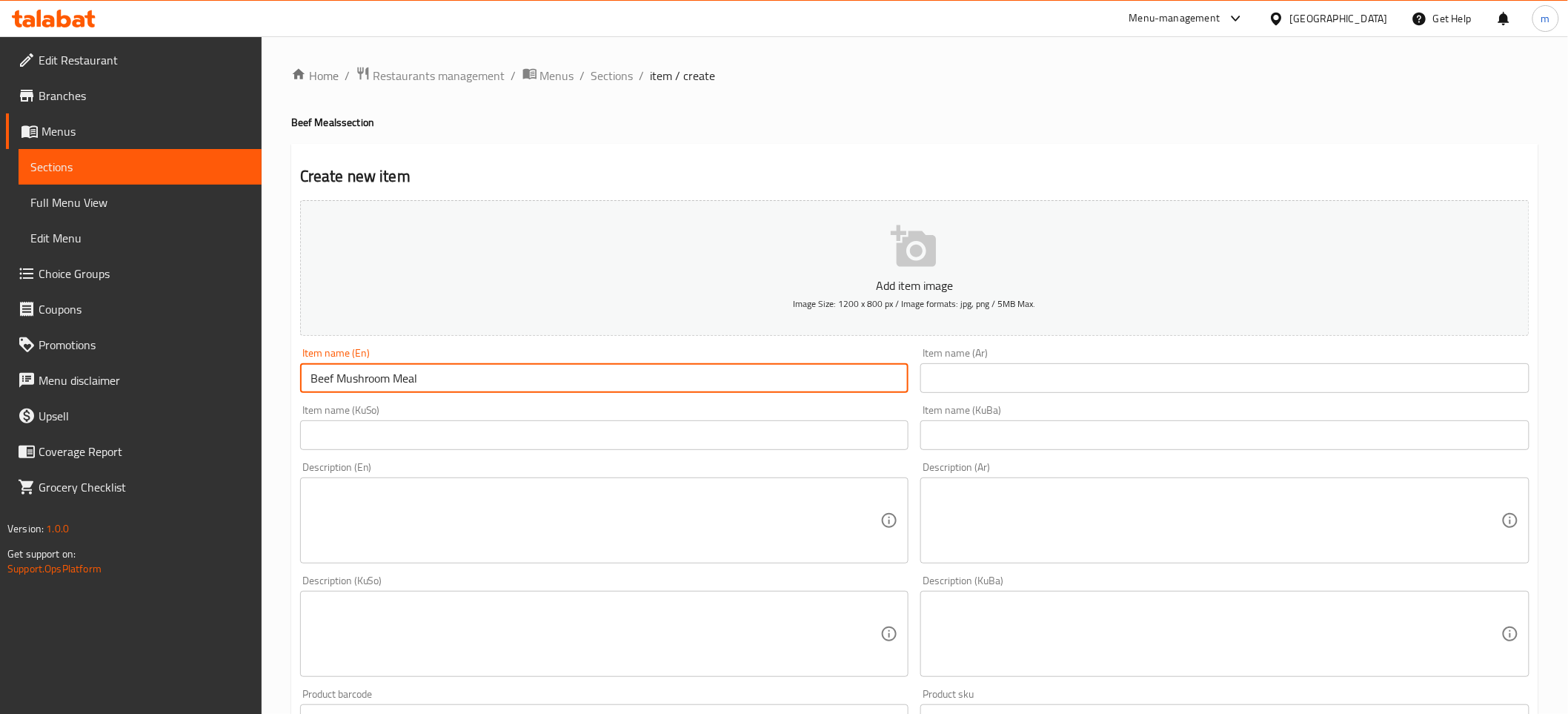
click at [1039, 375] on input "text" at bounding box center [1225, 378] width 609 height 30
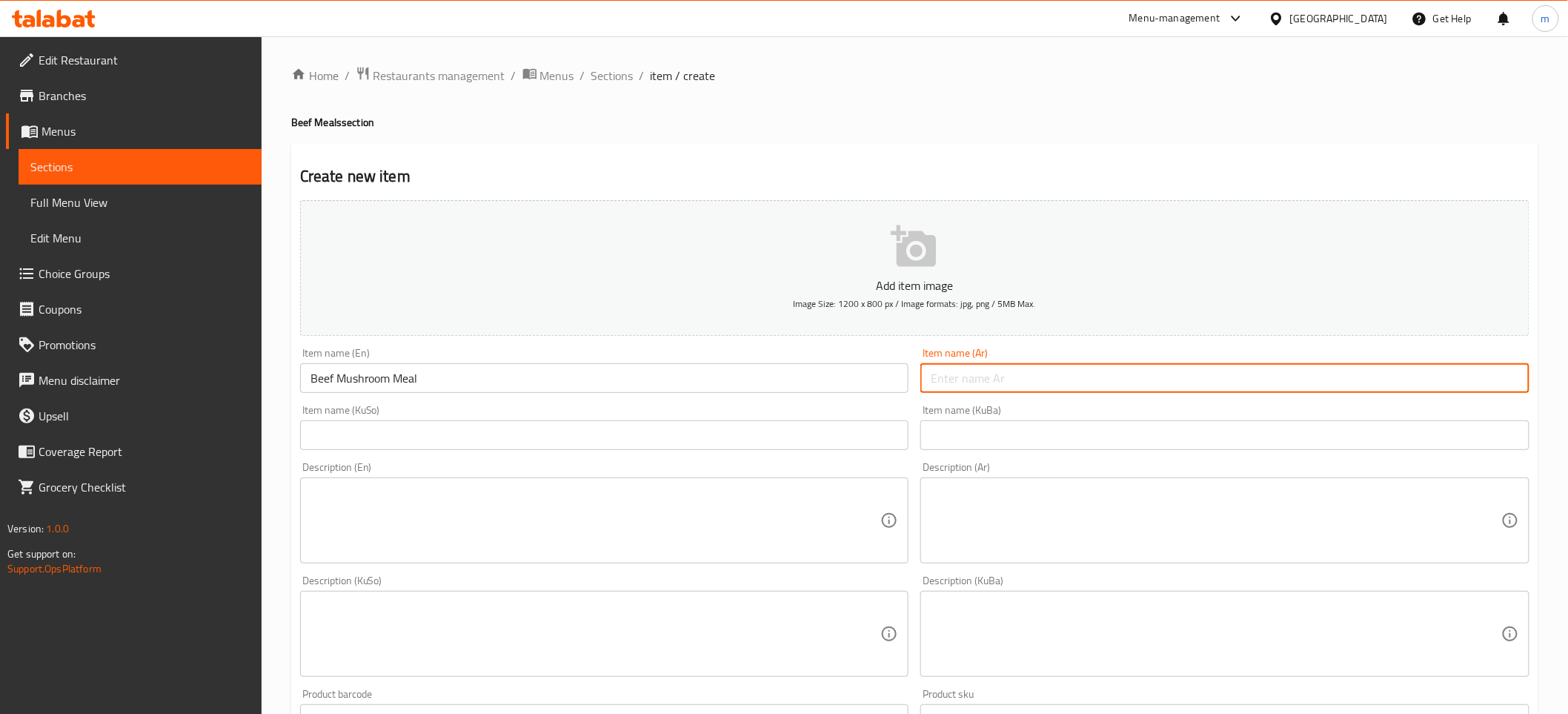
paste input "وجبة فطر بلحم بقري"
type input "وجبة فطر بلحم بقري"
click at [714, 447] on input "text" at bounding box center [604, 435] width 609 height 30
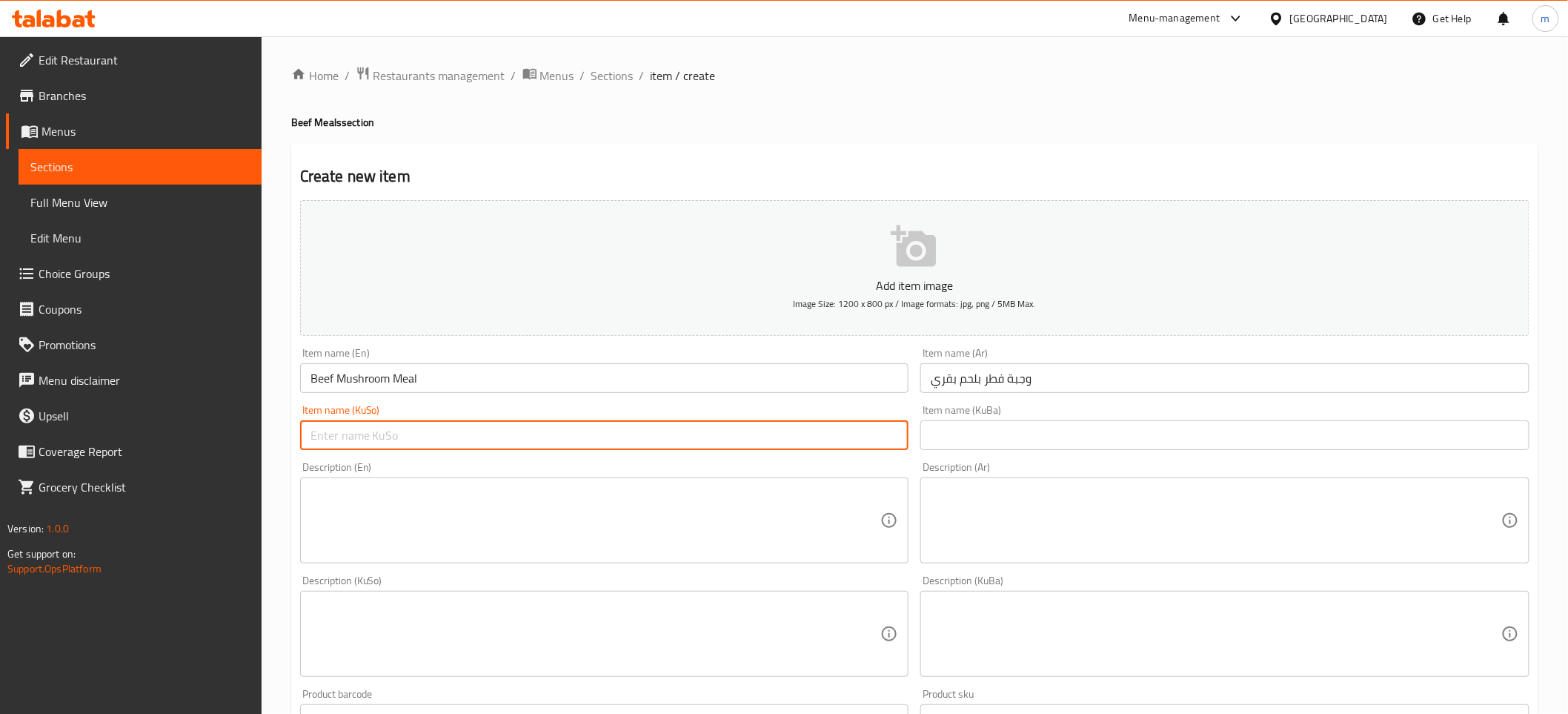
paste input "[PERSON_NAME] گۆشتی مانگا"
click at [376, 434] on input "[PERSON_NAME] گۆشتی مانگا" at bounding box center [604, 435] width 609 height 30
type input "[PERSON_NAME] بە گۆشتی مانگا"
click at [985, 427] on input "text" at bounding box center [1225, 435] width 609 height 30
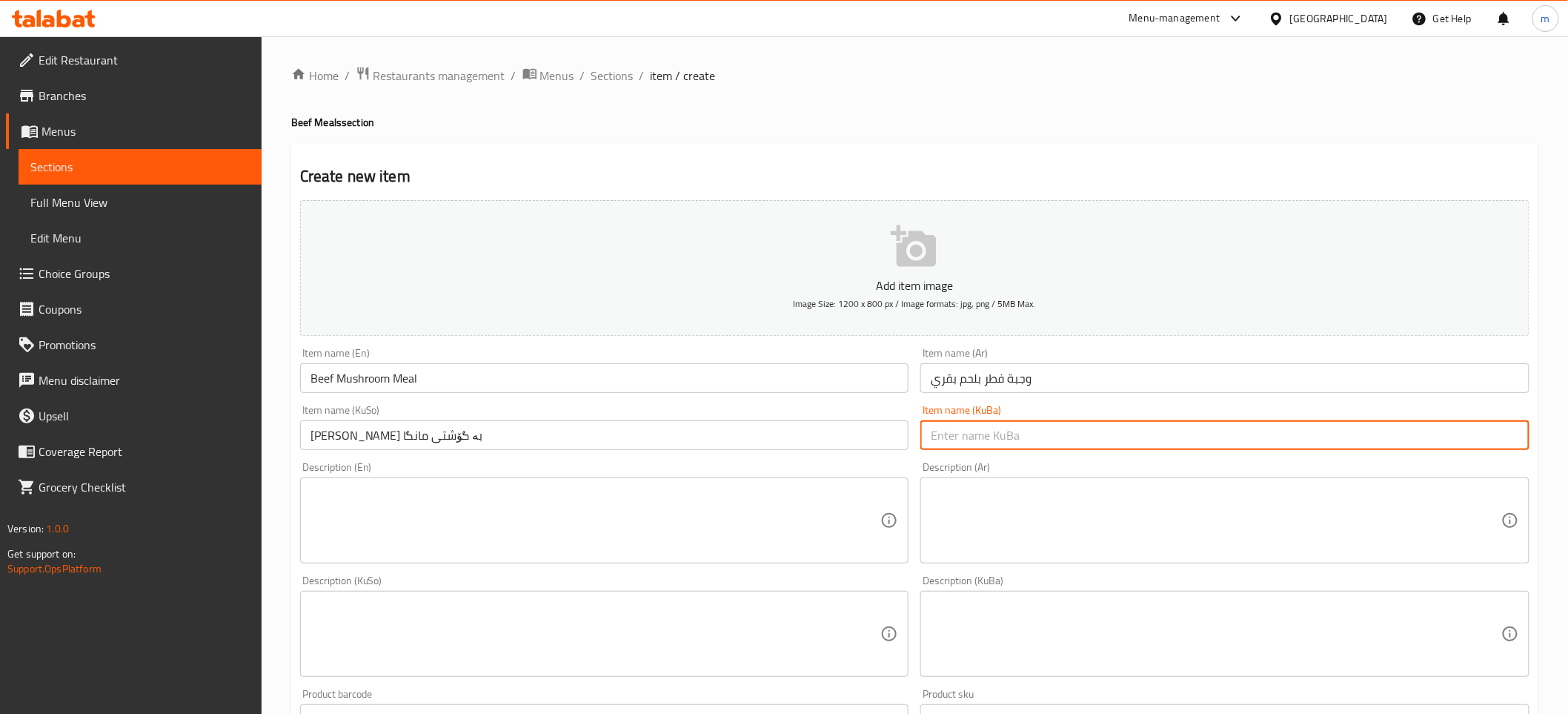
paste input "[PERSON_NAME] بە گۆشتی مانگا"
type input "[PERSON_NAME] بە گۆشتی مانگا"
click at [512, 510] on textarea at bounding box center [595, 520] width 571 height 70
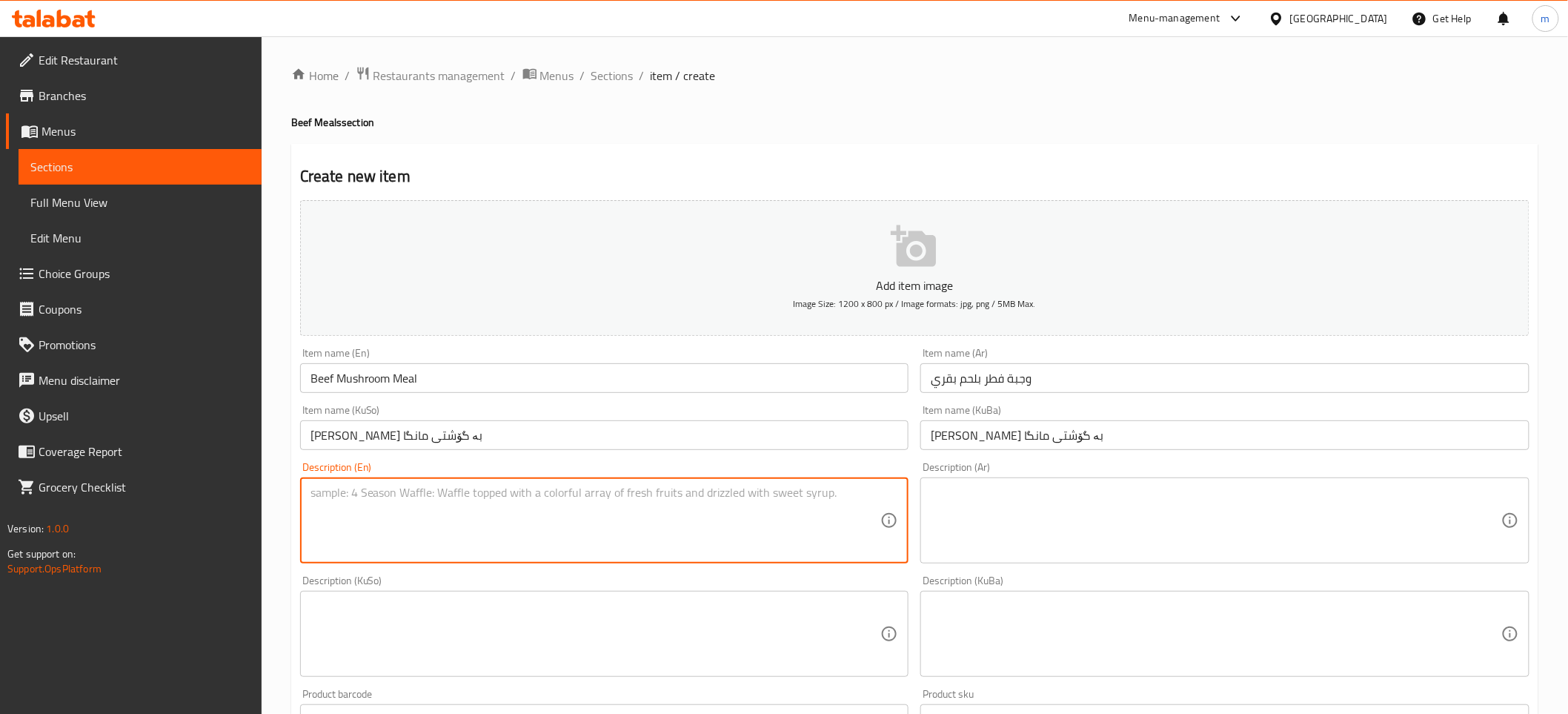
click at [414, 497] on textarea at bounding box center [595, 520] width 571 height 70
paste textarea "130 gr beef.200 [PERSON_NAME] . Green pepper , . Onion. .muashroom suse ."
paste textarea "130 Gm beef, 200 gm rice, green pepper, red pepper, onion, corn and soya sauce"
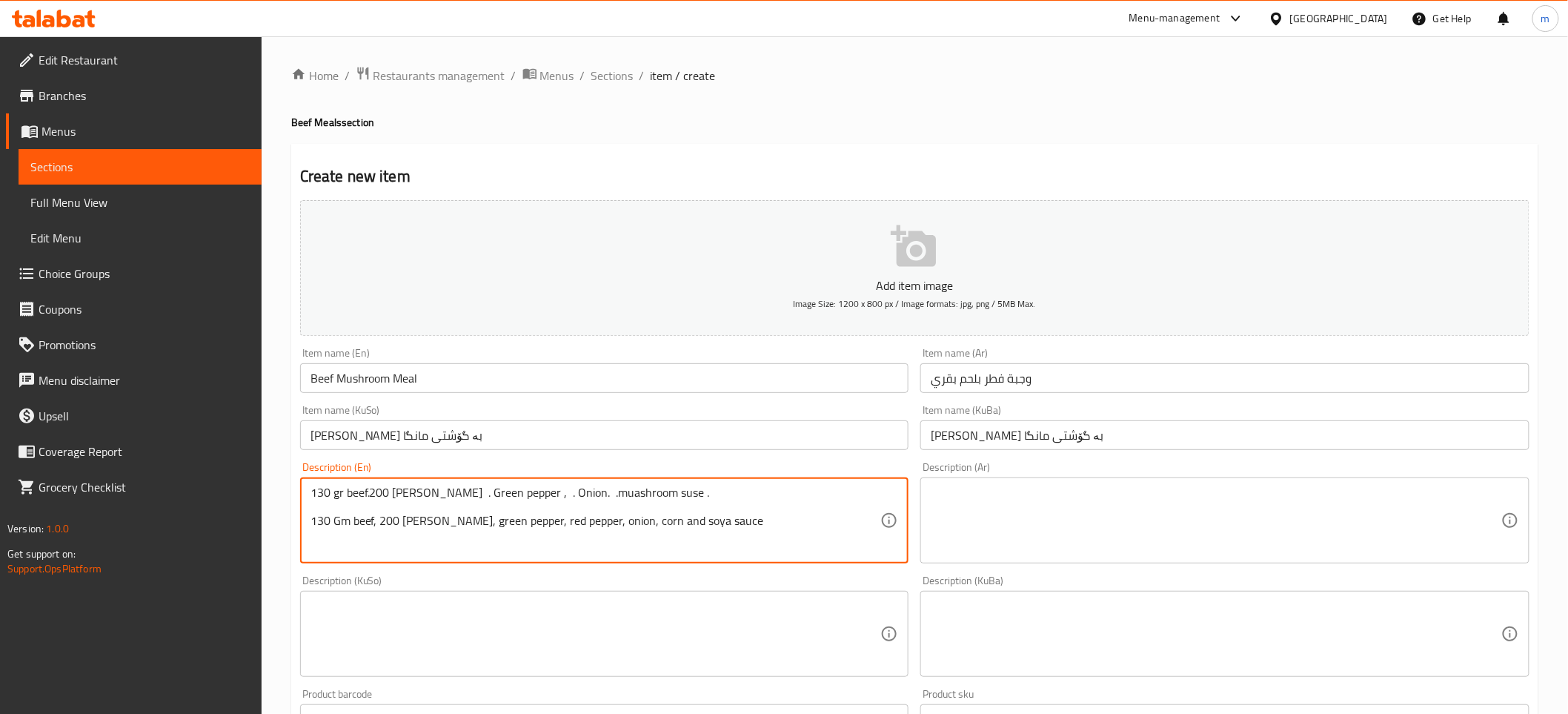
drag, startPoint x: 572, startPoint y: 522, endPoint x: 513, endPoint y: 530, distance: 59.5
click at [513, 530] on textarea "130 gr beef.200 [PERSON_NAME] . Green pepper , . Onion. .muashroom suse . 130 G…" at bounding box center [595, 520] width 571 height 70
click at [572, 522] on textarea "130 gr beef.200 [PERSON_NAME] . Green pepper , . Onion. .muashroom suse . 130 G…" at bounding box center [595, 520] width 571 height 70
click at [628, 524] on textarea "130 gr beef.200 [PERSON_NAME] . Green pepper , . Onion. .muashroom suse . 130 G…" at bounding box center [595, 520] width 571 height 70
click at [370, 383] on input "Beef Mushroom Meal" at bounding box center [604, 378] width 609 height 30
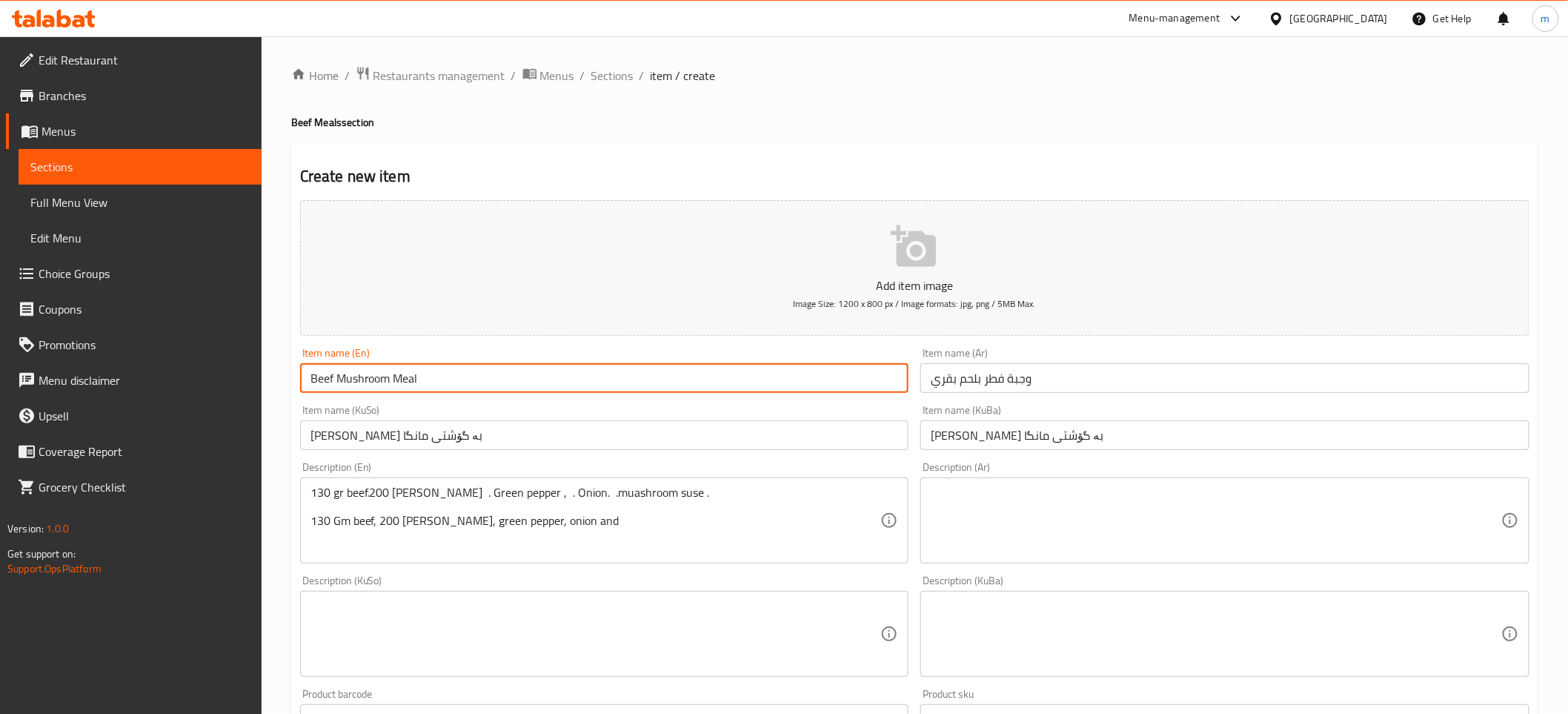
click at [370, 383] on input "Beef Mushroom Meal" at bounding box center [604, 378] width 609 height 30
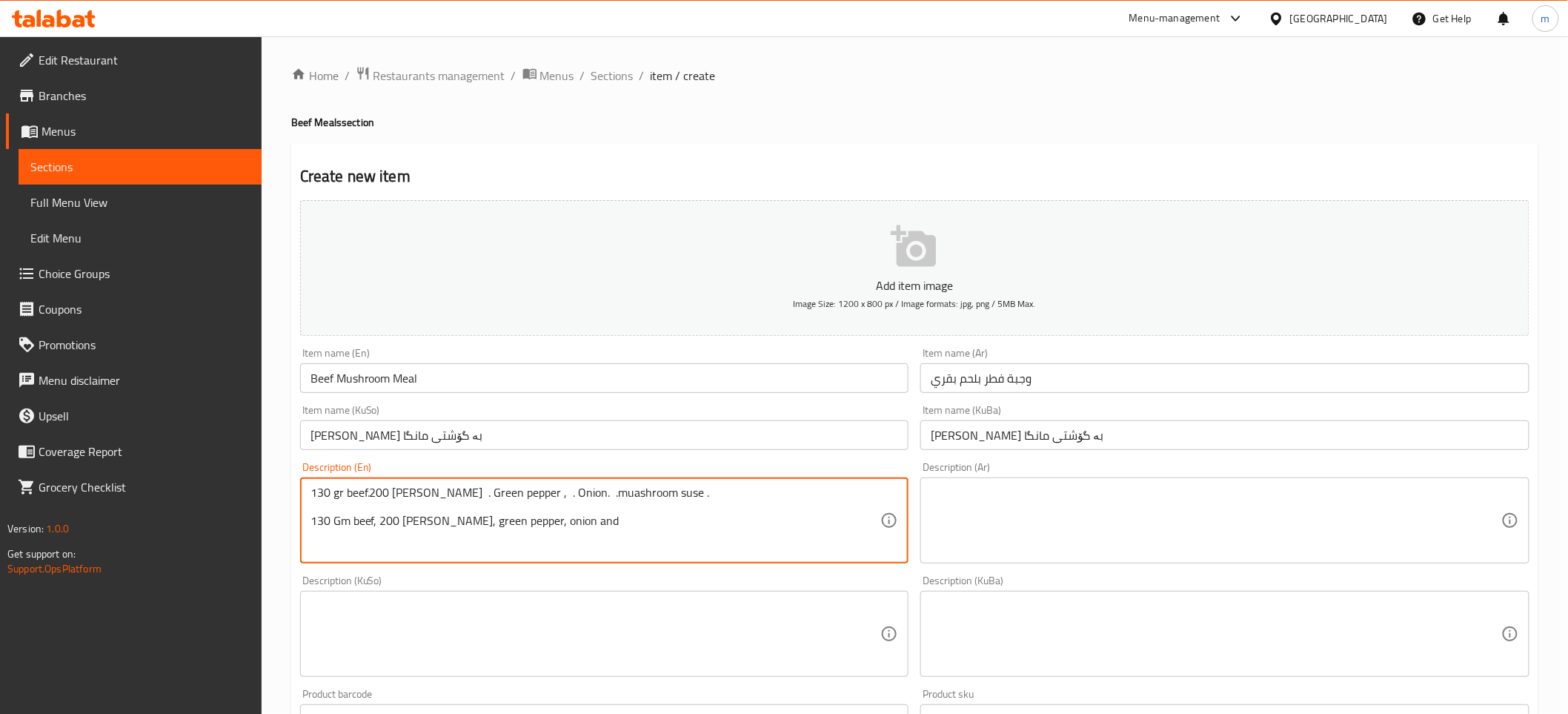
paste textarea "Mushroom"
click at [576, 523] on textarea "130 gr beef.200 [PERSON_NAME] . Green pepper , . Onion. .muashroom suse . 130 G…" at bounding box center [595, 520] width 571 height 70
click at [652, 520] on textarea "130 gr beef.200 [PERSON_NAME] . Green pepper , . Onion. .muashroom suse . 130 G…" at bounding box center [595, 520] width 571 height 70
click at [312, 521] on textarea "130 gr beef.200 [PERSON_NAME] . Green pepper , . Onion. .muashroom suse . 130 G…" at bounding box center [595, 520] width 571 height 70
click at [396, 498] on textarea "130 Gm beef, 200 gm rice, green pepper, onion and mushroom sauce" at bounding box center [595, 520] width 571 height 70
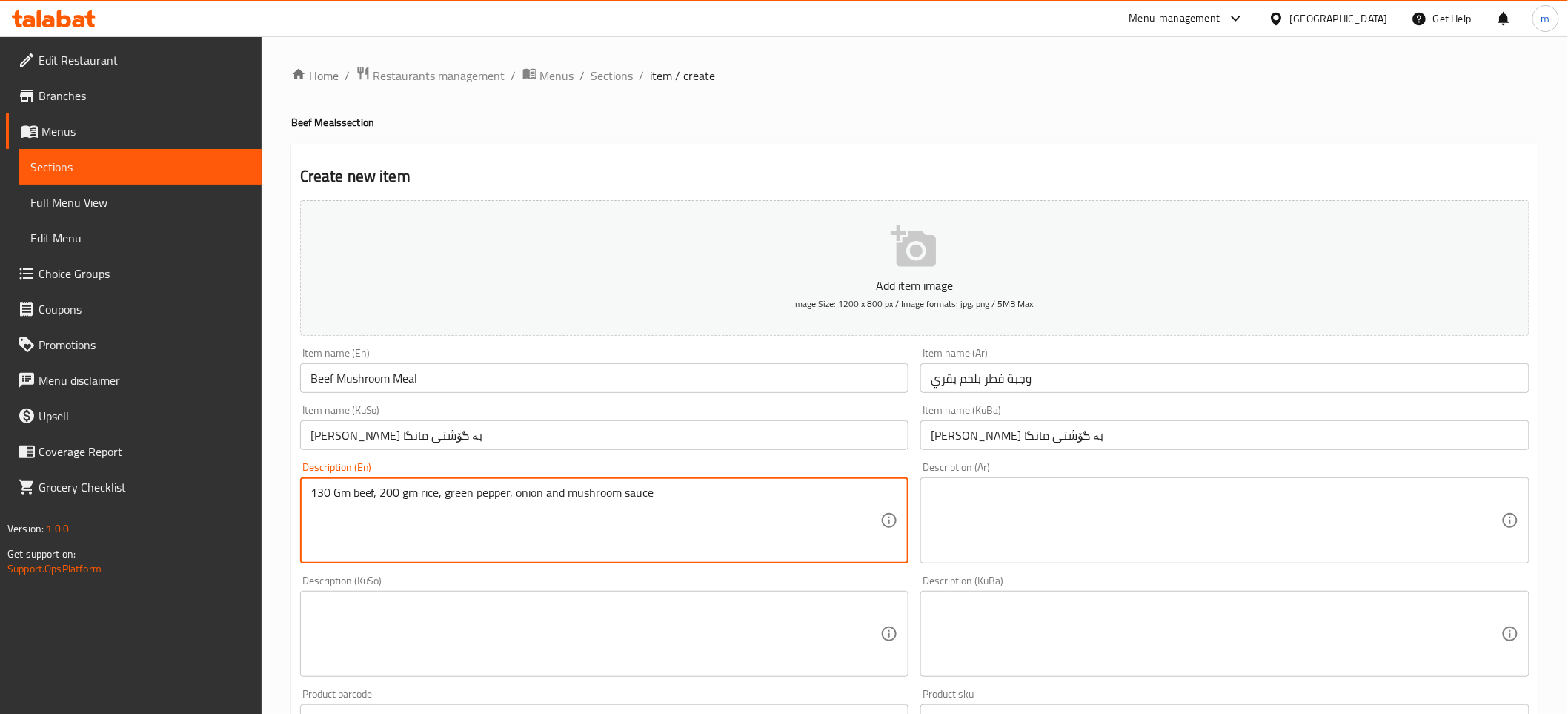
click at [396, 498] on textarea "130 Gm beef, 200 gm rice, green pepper, onion and mushroom sauce" at bounding box center [595, 520] width 571 height 70
type textarea "130 Gm beef, 200 gm rice, green pepper, onion and mushroom sauce"
click at [1101, 506] on textarea at bounding box center [1216, 520] width 571 height 70
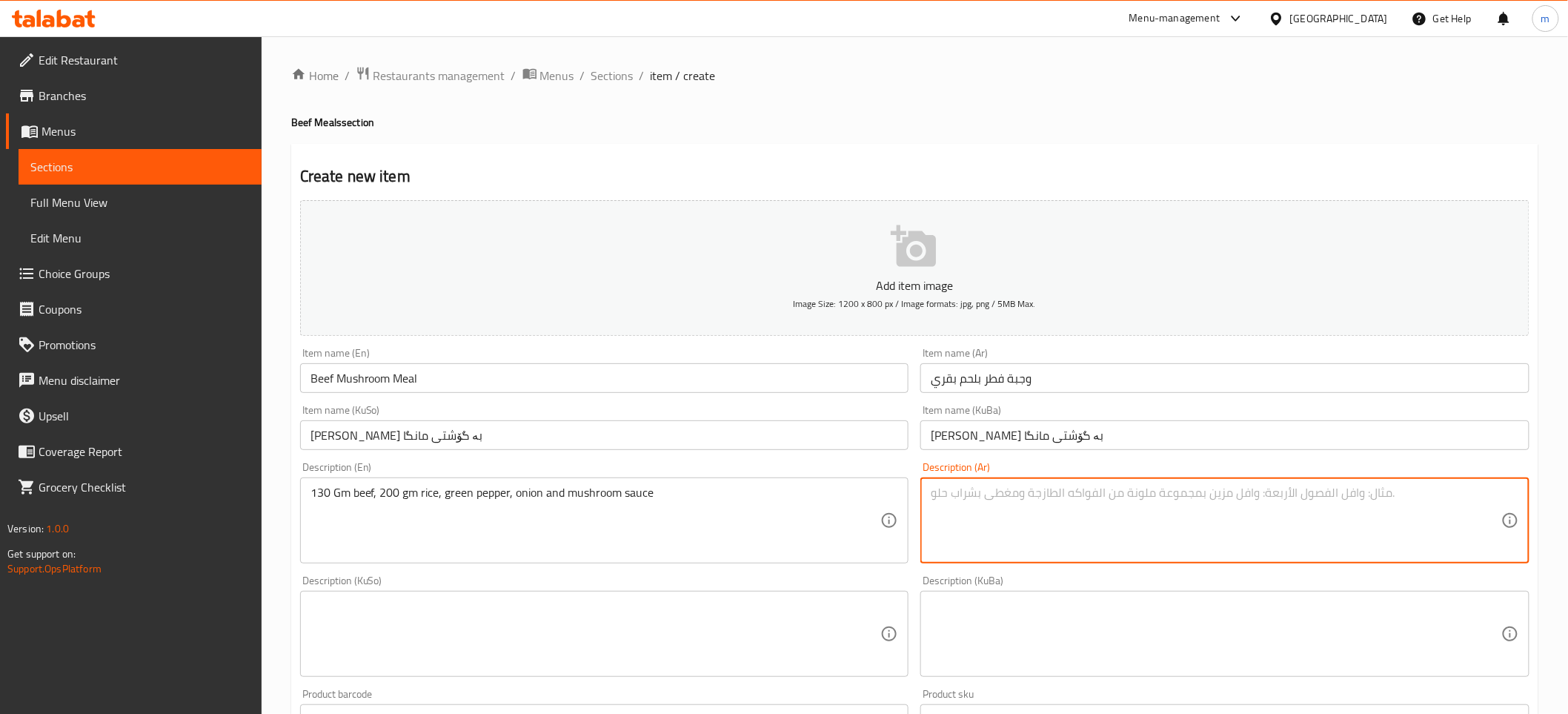
paste textarea "130 جم لحم بقري، 200 جم أرز، فلفل أخضر، بصل وصلصة فطر"
type textarea "130 جم لحم بقري، 200 جم أرز، فلفل أخضر، بصل وصلصة فطر"
click at [440, 618] on textarea at bounding box center [595, 633] width 571 height 70
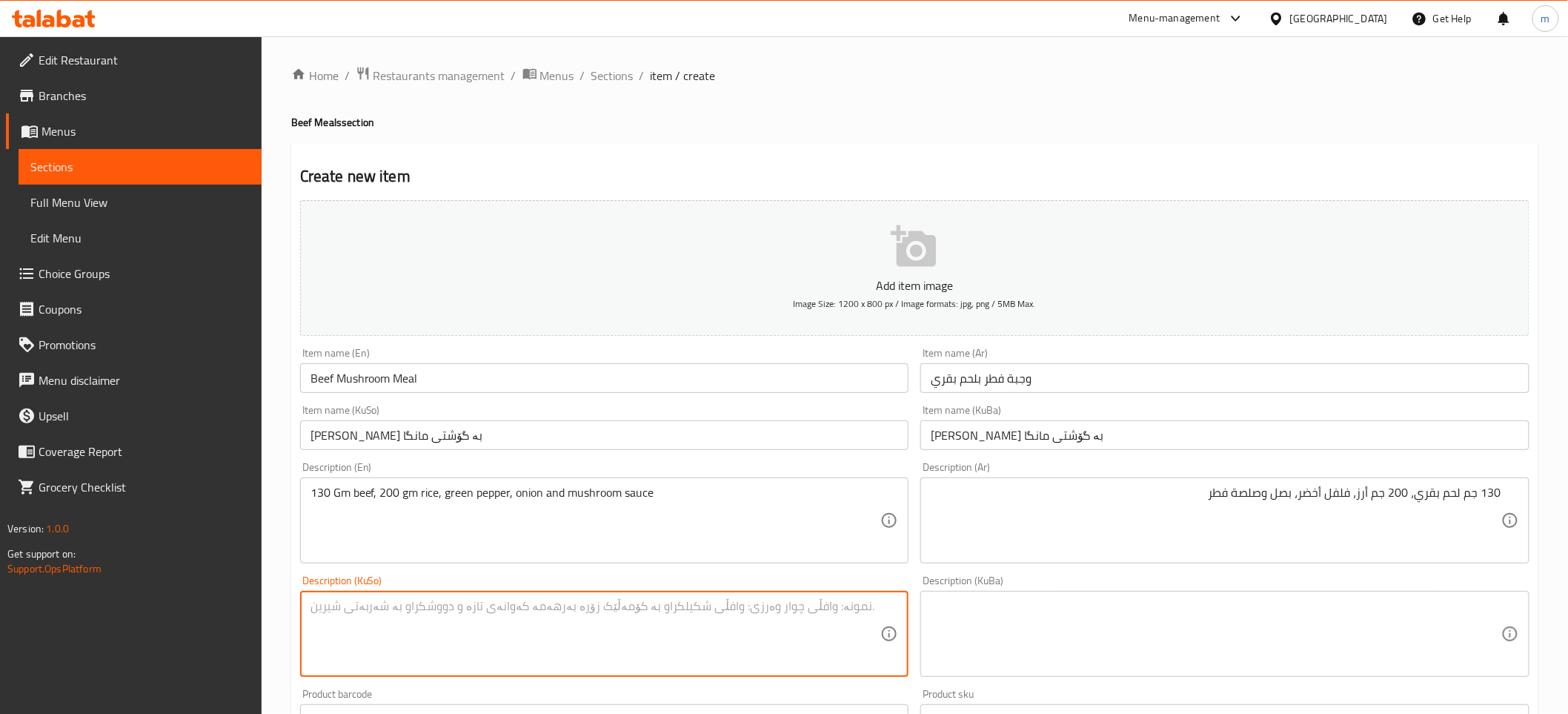
paste textarea "130 گم گۆشتی مانگا، 200 گم برنج، بیبەری سەوز، بیبەری سوور، گەنمەشامی و سۆسی سۆیا"
drag, startPoint x: 534, startPoint y: 615, endPoint x: 464, endPoint y: 601, distance: 71.4
click at [464, 601] on textarea "130 گم گۆشتی مانگا، 200 گم برنج، بیبەری سەوز، بیبەری سوور، گەنمەشامی و سۆسی سۆیا" at bounding box center [595, 633] width 571 height 70
click at [684, 605] on textarea "130 گم گۆشتی مانگا، 200 گم برنج، بیبەری سەوز، بیبەری سوور، گەنمەشامی و سۆسی سۆیا" at bounding box center [595, 633] width 571 height 70
type textarea "130 گم گۆشتی مانگا، 200 گم برنج، بیبەری سەوز، بیبەری سوور، گەنمەشامی و سۆسی سۆیا"
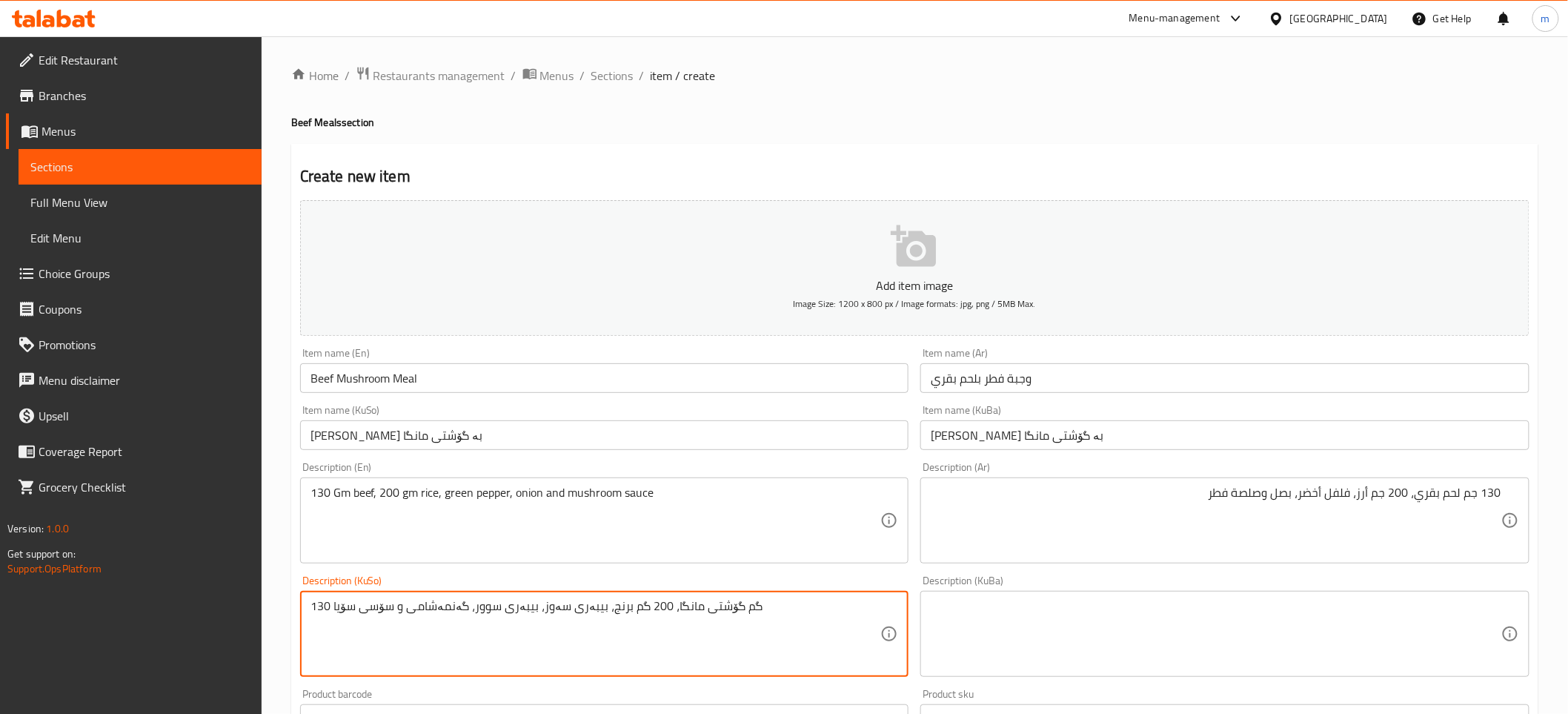
click at [529, 609] on textarea "130 گم گۆشتی مانگا، 200 گم برنج، بیبەری سەوز، بیبەری سوور، گەنمەشامی و سۆسی سۆیا" at bounding box center [595, 633] width 571 height 70
click at [464, 629] on textarea at bounding box center [595, 633] width 571 height 70
paste textarea "130 گرام گۆشتی مانگا و 200 گرام برنج و بیبەری سەوز و پیاز و سۆسی قارچک"
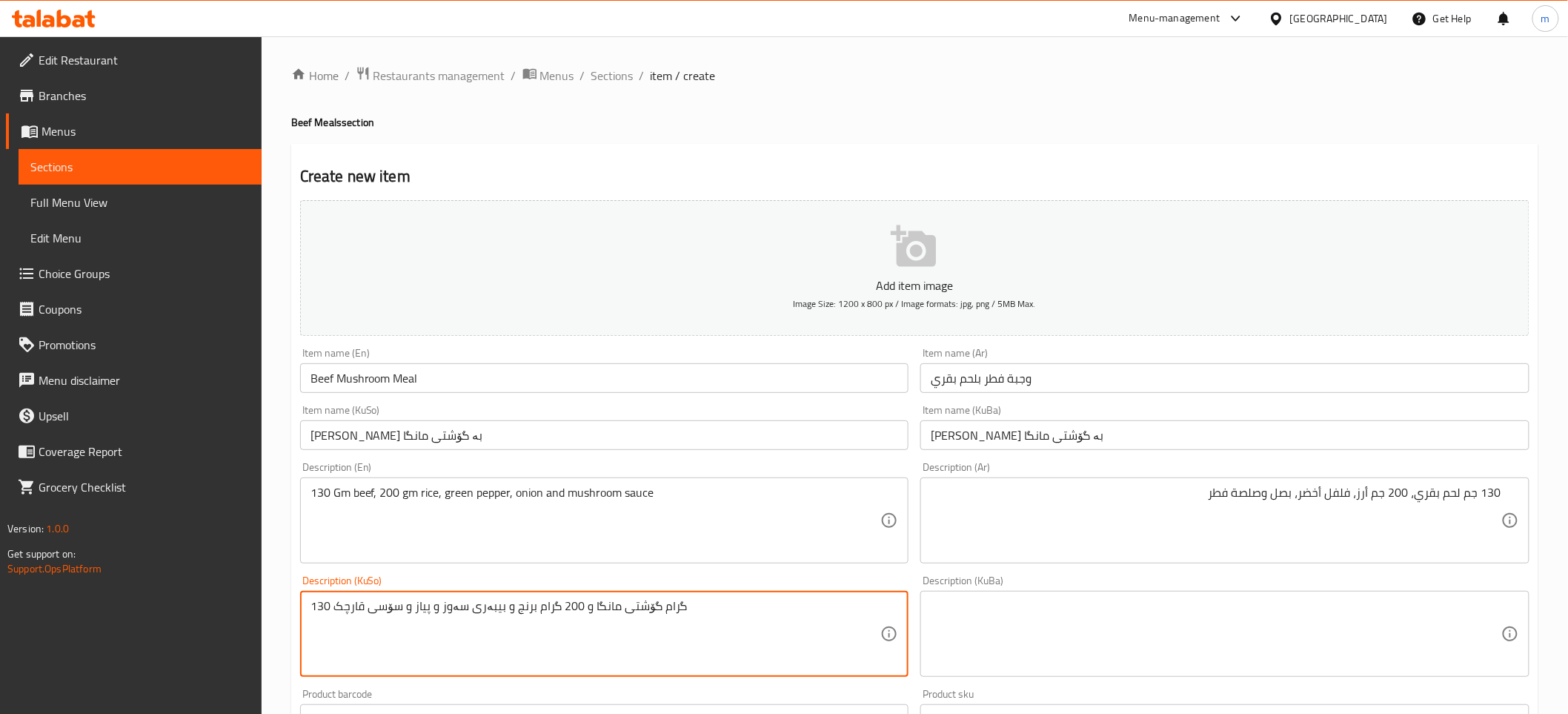
click at [580, 603] on textarea "130 گرام گۆشتی مانگا و 200 گرام برنج و بیبەری سەوز و پیاز و سۆسی قارچک" at bounding box center [595, 633] width 571 height 70
click at [842, 609] on textarea "130 گرام گۆشتی مانگاو 200 گرام برنج و بیبەری سەوز و پیاز و سۆسی قارچک" at bounding box center [595, 633] width 571 height 70
click at [642, 609] on textarea "130 گم گۆشتی مانگا، 200 گم برنج، بیبەری سەوز و پیاز و سۆسی قارچک" at bounding box center [595, 633] width 571 height 70
click at [722, 612] on textarea "130 گم گۆشتی مانگا، 200 گم برنج، بیبەری سەوز، پیاز و سۆسی قارچک" at bounding box center [595, 633] width 571 height 70
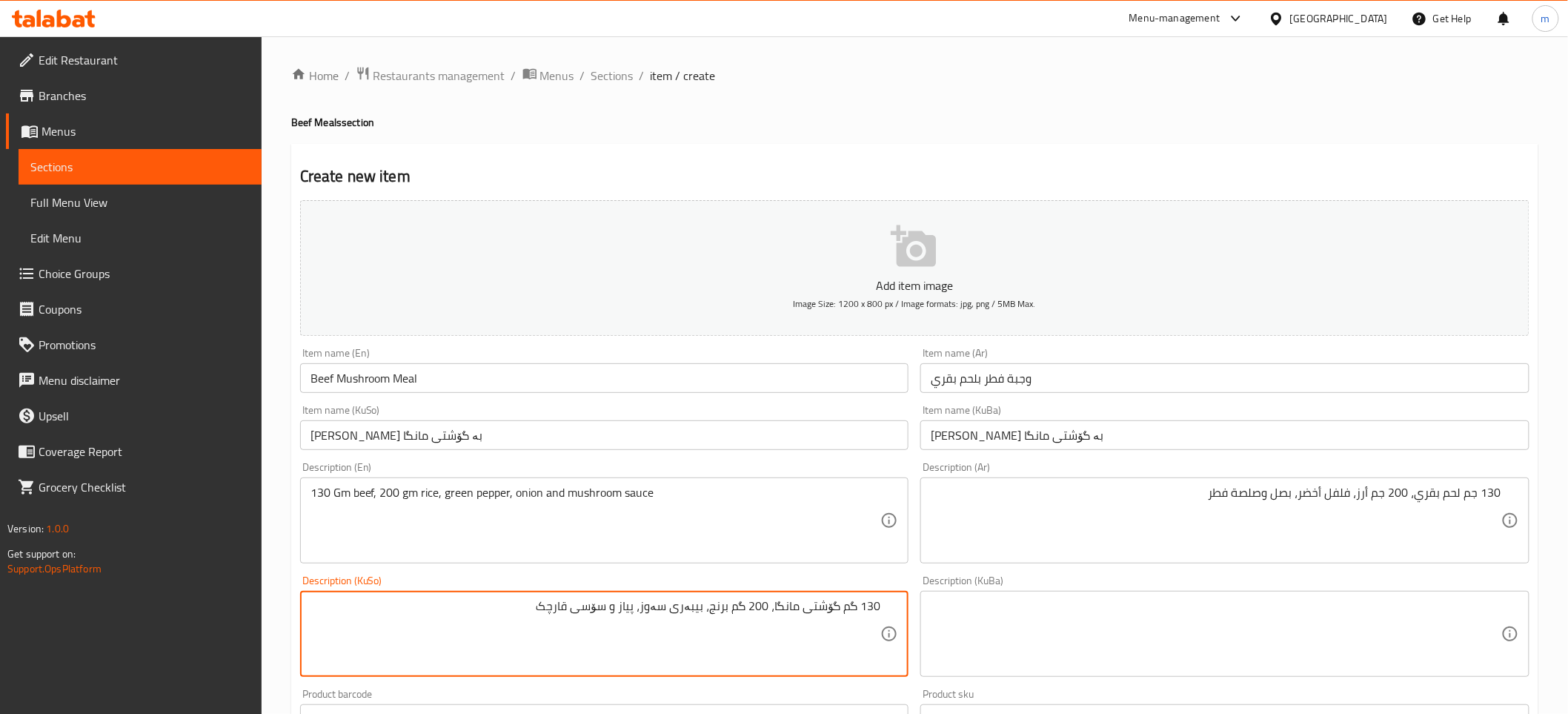
click at [722, 612] on textarea "130 گم گۆشتی مانگا، 200 گم برنج، بیبەری سەوز، پیاز و سۆسی قارچک" at bounding box center [595, 633] width 571 height 70
type textarea "130 گم گۆشتی مانگا، 200 گم برنج، بیبەری سەوز، پیاز و سۆسی قارچک"
click at [1115, 660] on textarea at bounding box center [1216, 633] width 571 height 70
paste textarea "130 گم گۆشتی مانگا، 200 گم برنج، بیبەری سەوز، پیاز و سۆسی قارچک"
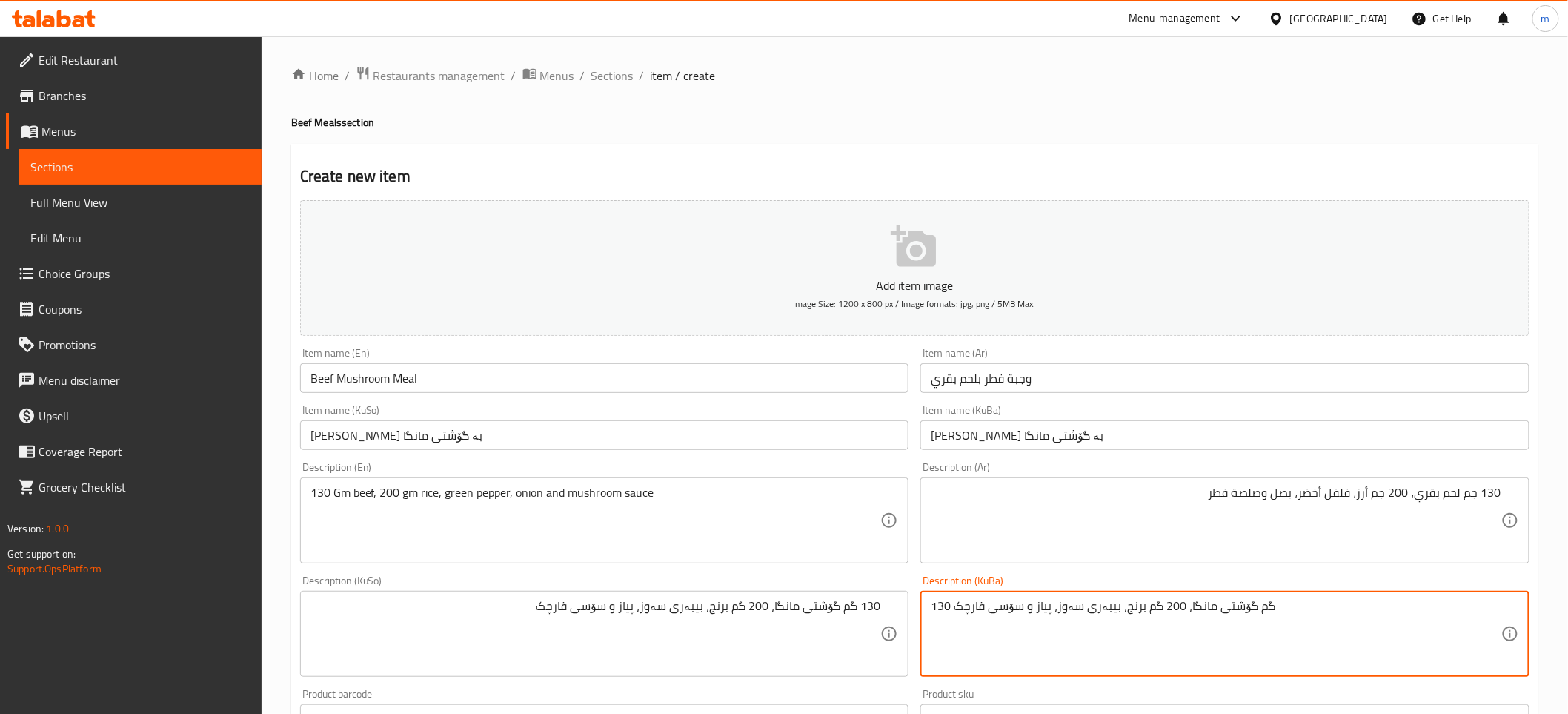
type textarea "130 گم گۆشتی مانگا، 200 گم برنج، بیبەری سەوز، پیاز و سۆسی قارچک"
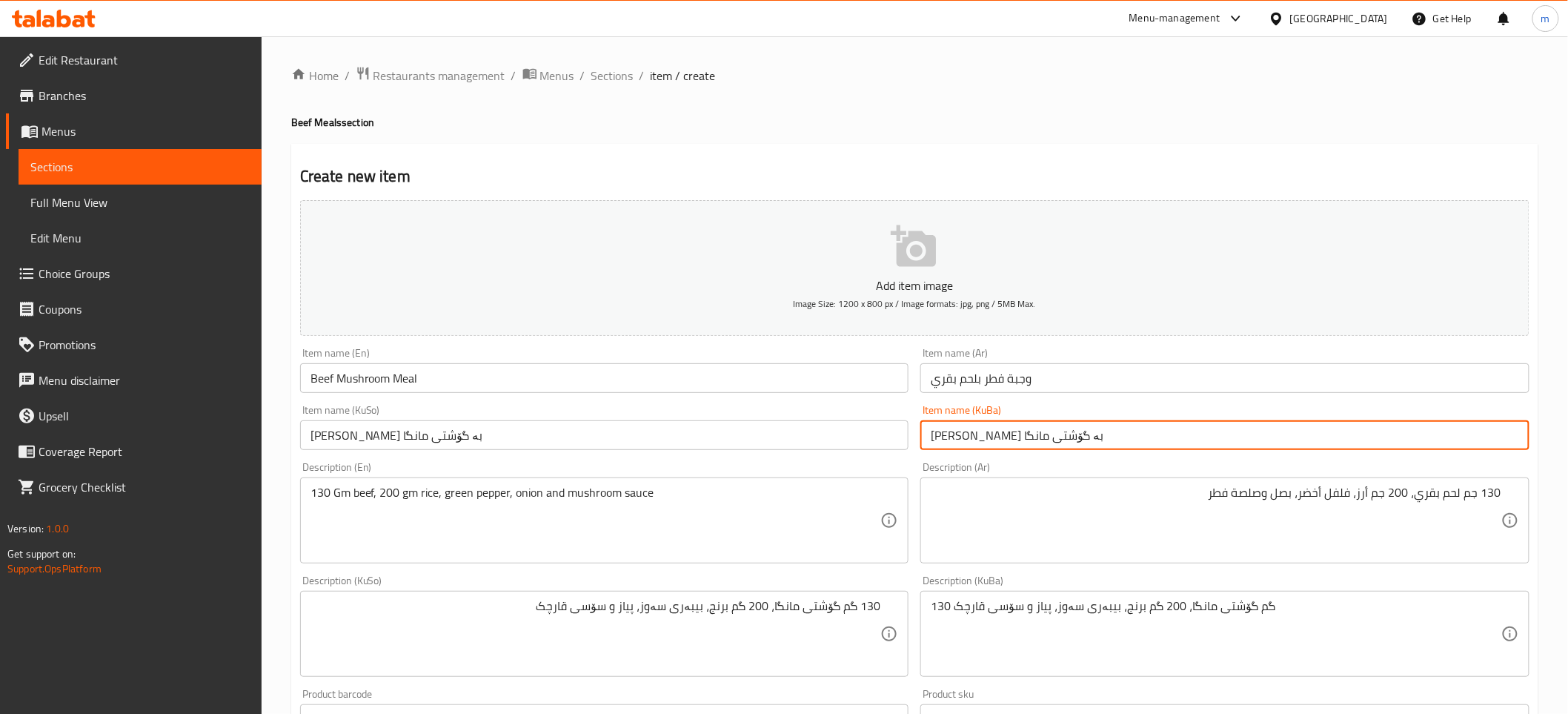
click at [1014, 439] on input "[PERSON_NAME] بە گۆشتی مانگا" at bounding box center [1225, 435] width 609 height 30
type input "[PERSON_NAME] بە گۆشتی مانگا"
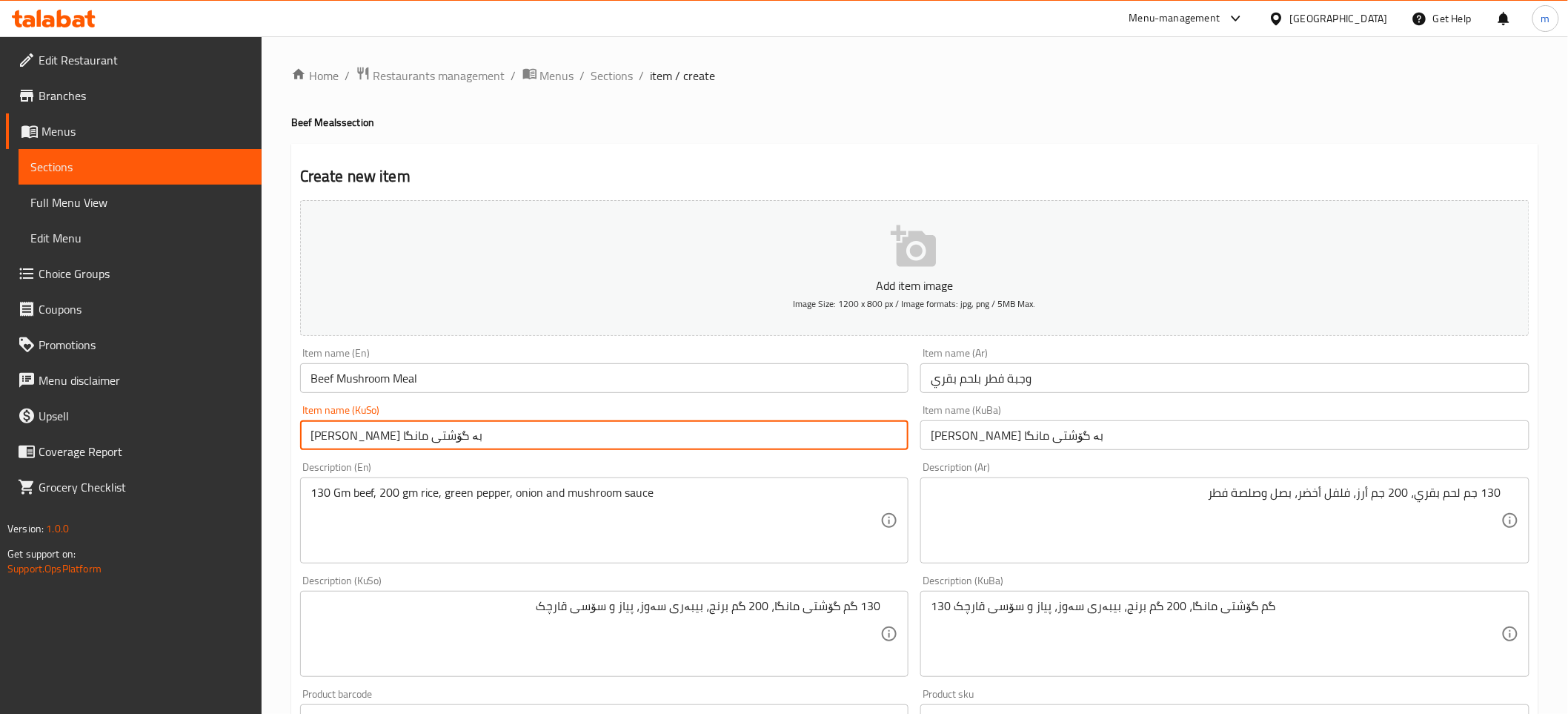
click at [464, 439] on input "[PERSON_NAME] بە گۆشتی مانگا" at bounding box center [604, 435] width 609 height 30
paste input "text"
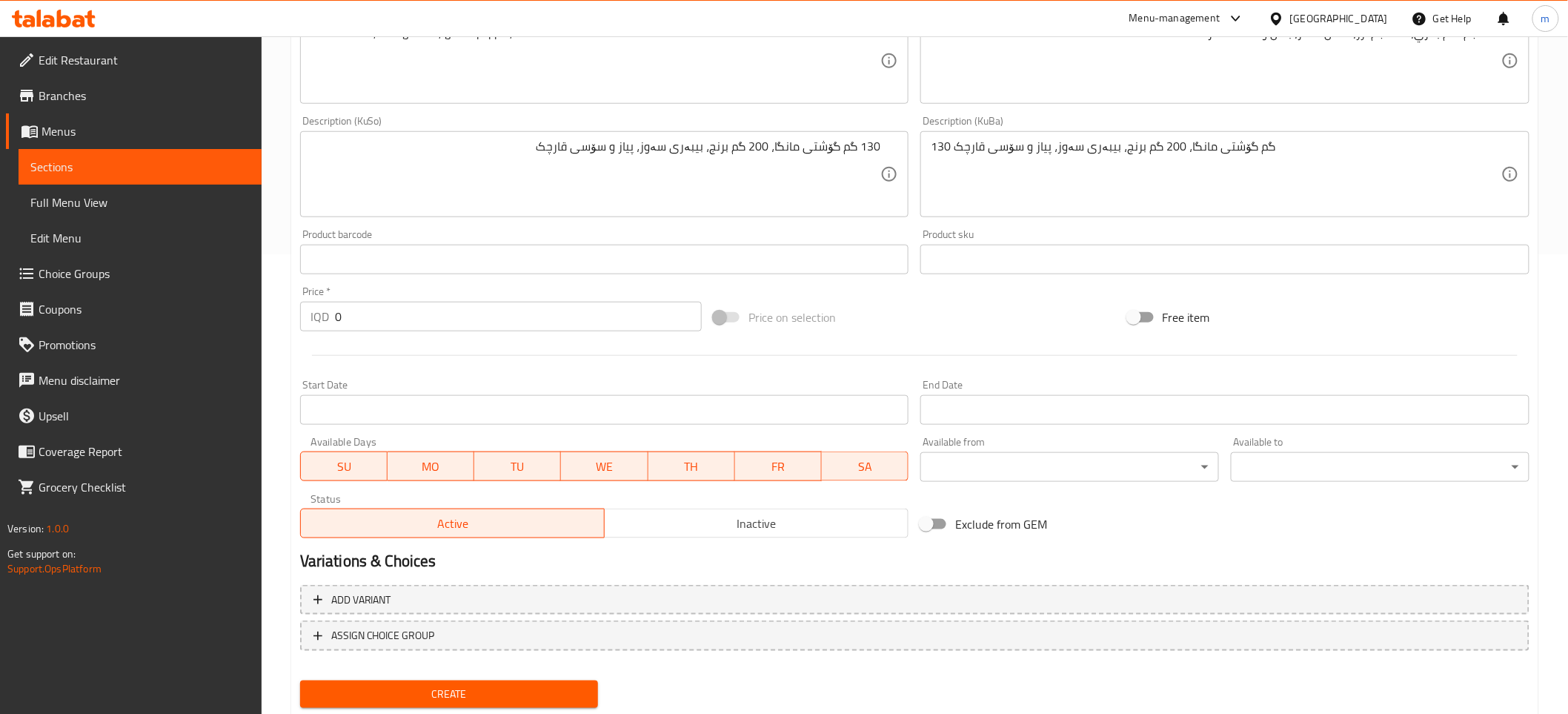
scroll to position [501, 0]
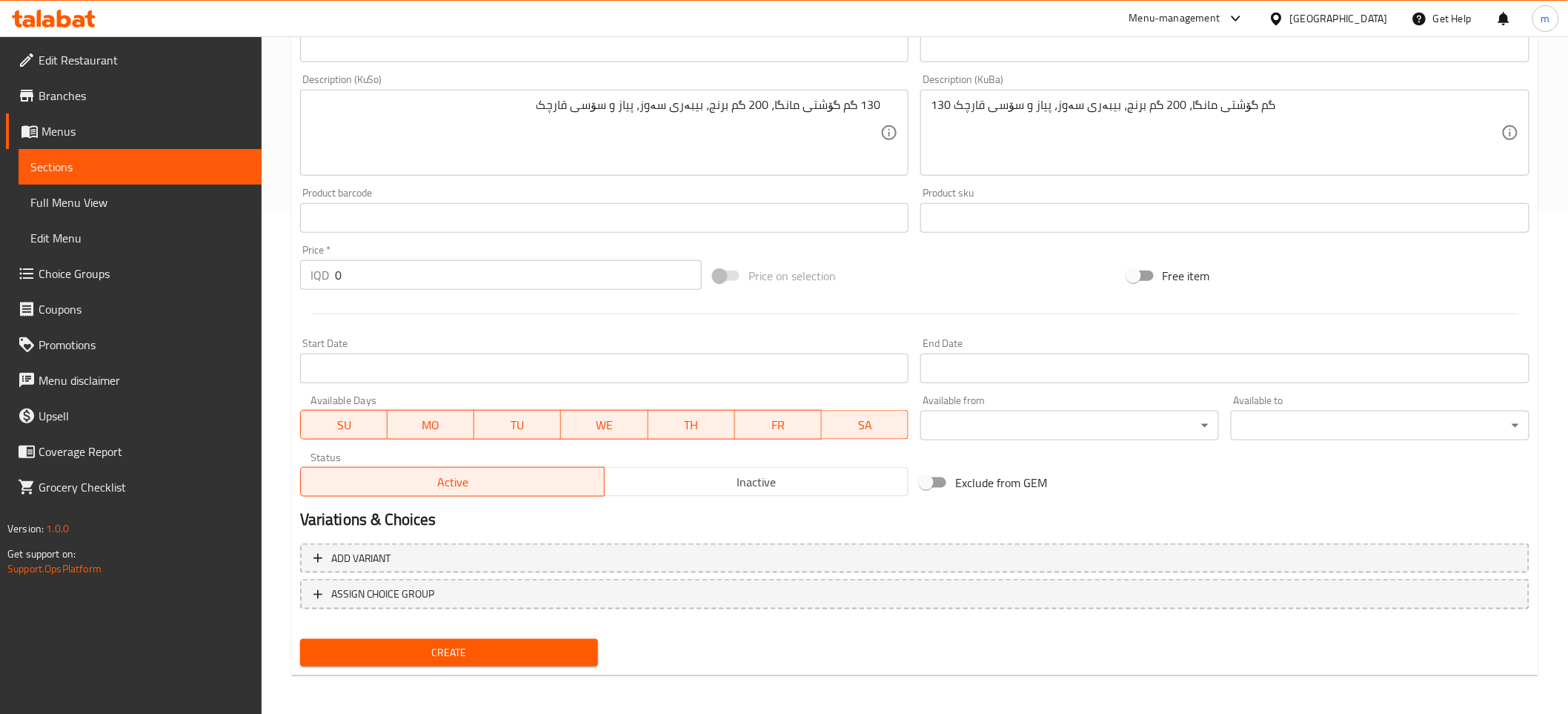
type input "[PERSON_NAME] بە گۆشتی مانگا"
click at [372, 283] on input "0" at bounding box center [518, 275] width 367 height 30
paste input "1300"
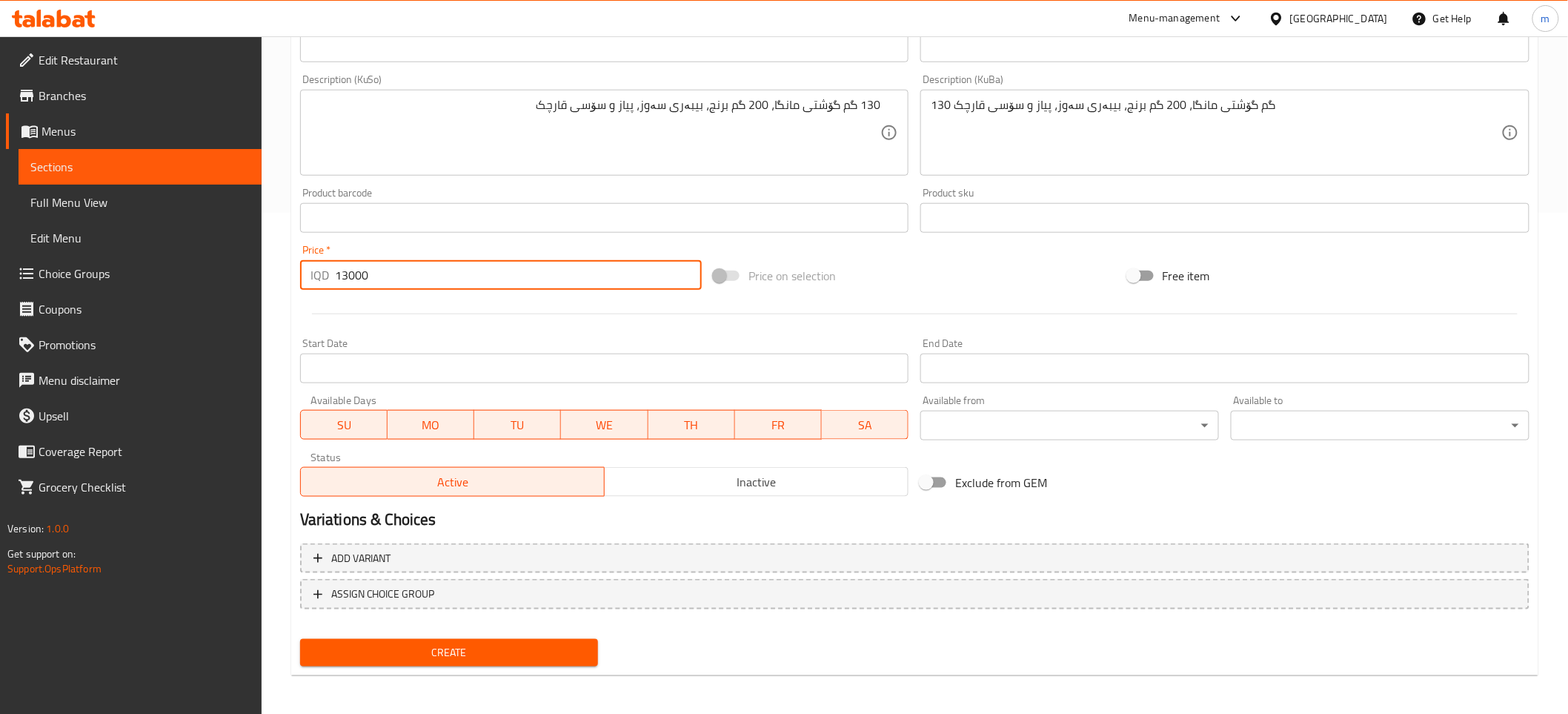
type input "13000"
click at [512, 645] on span "Create" at bounding box center [449, 652] width 275 height 18
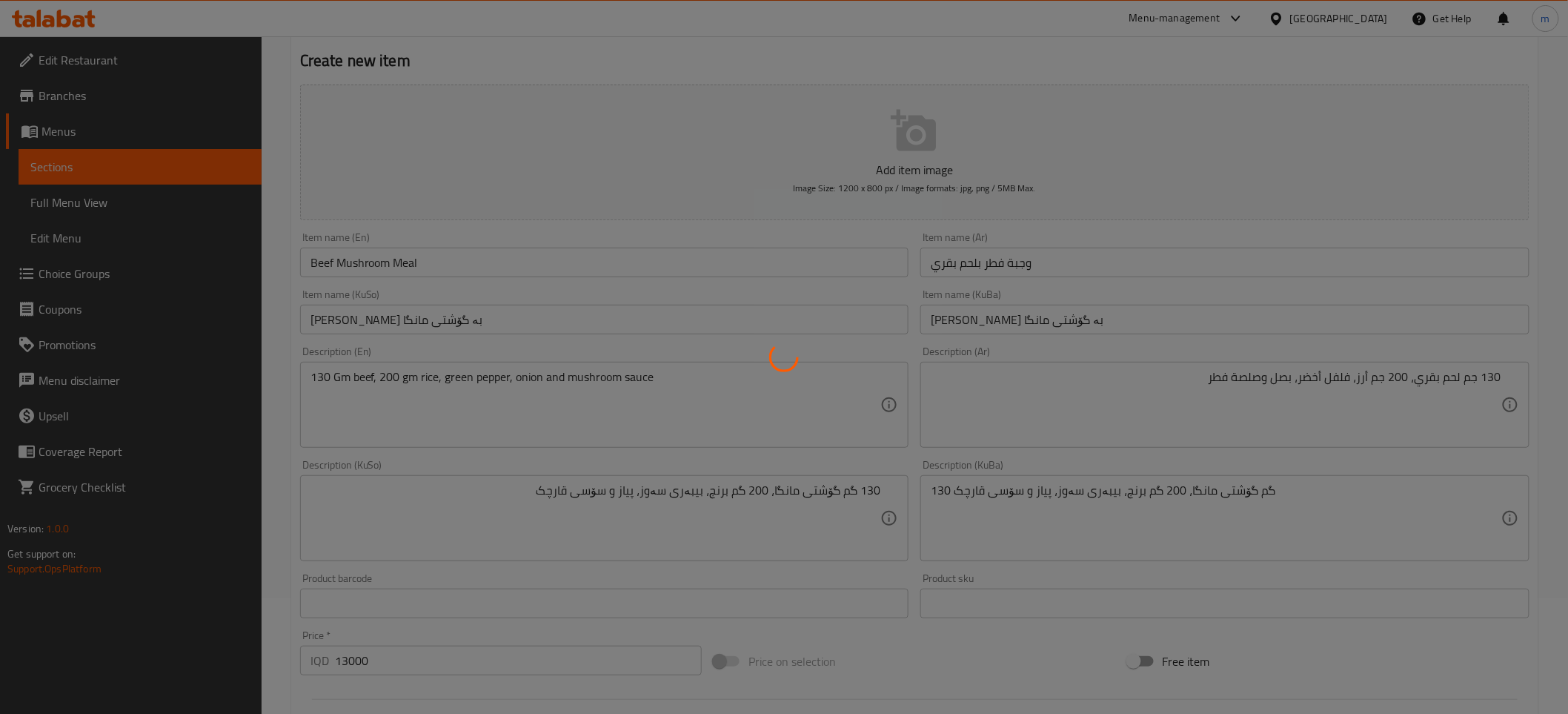
scroll to position [0, 0]
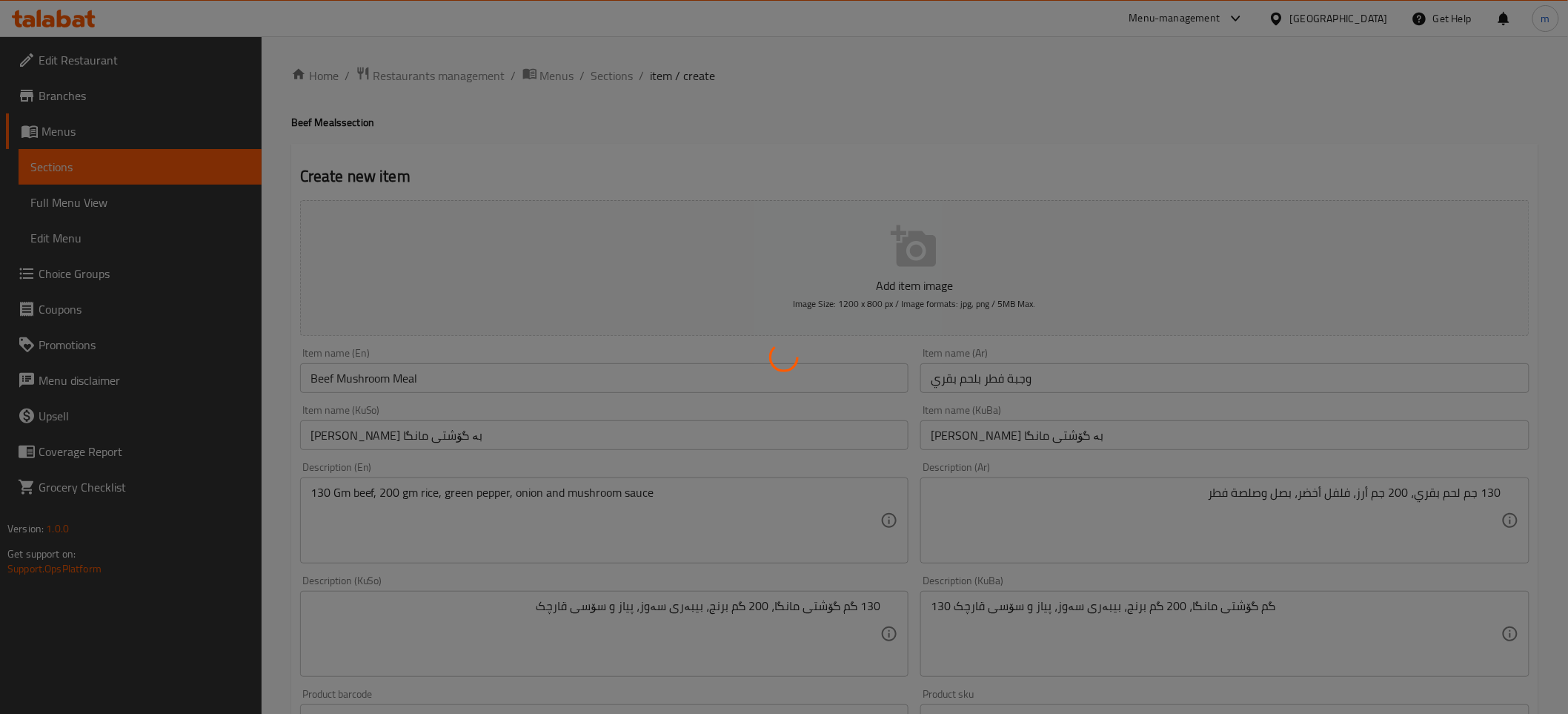
type input "0"
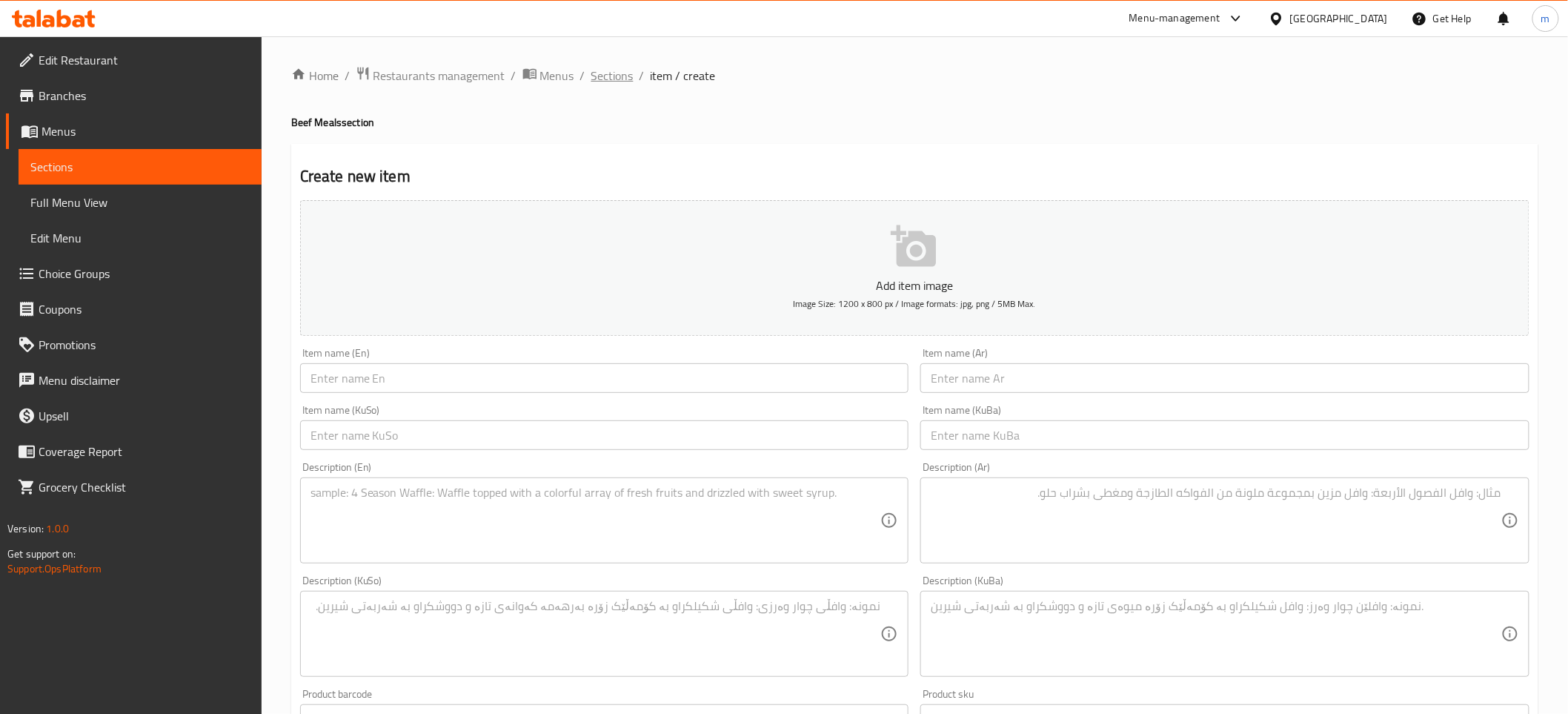
click at [618, 72] on span "Sections" at bounding box center [612, 75] width 42 height 18
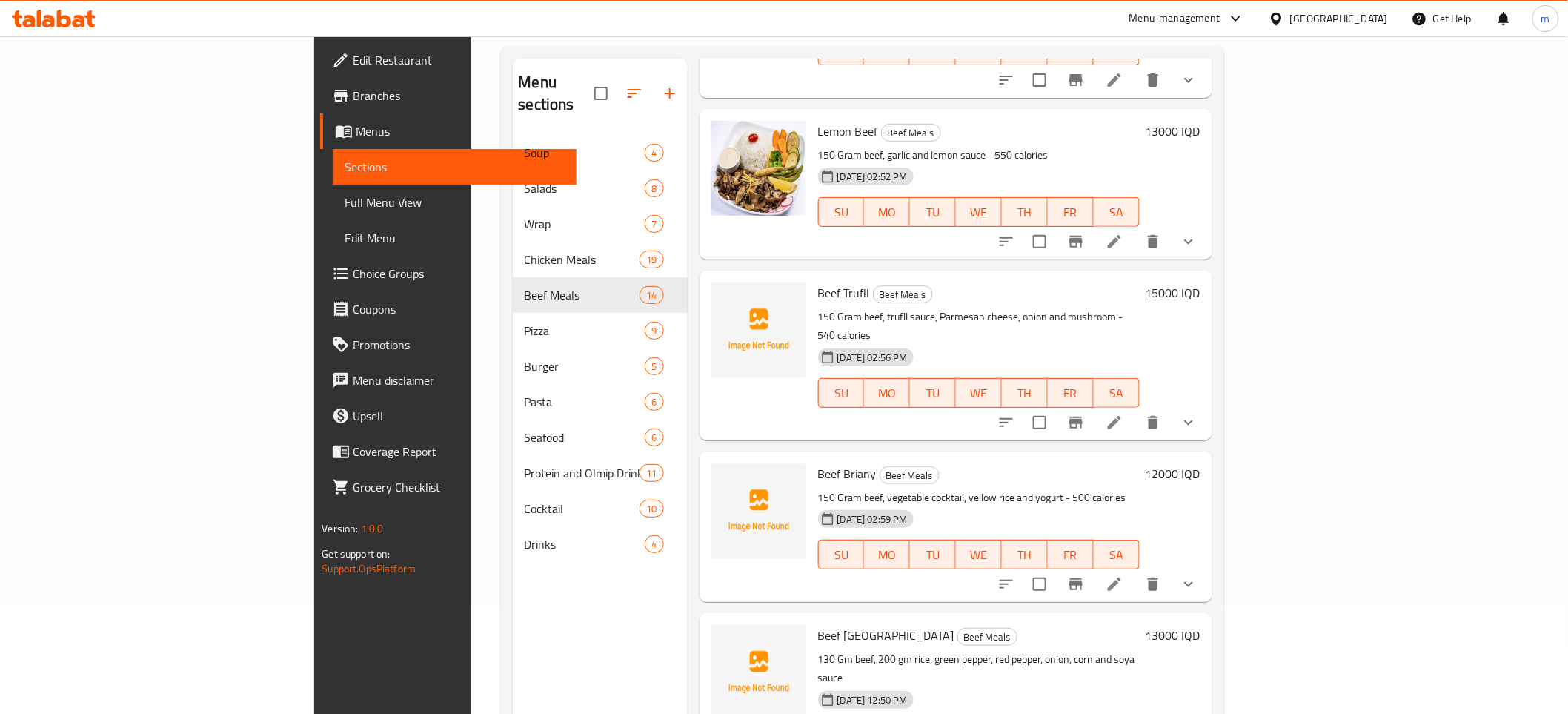
scroll to position [208, 0]
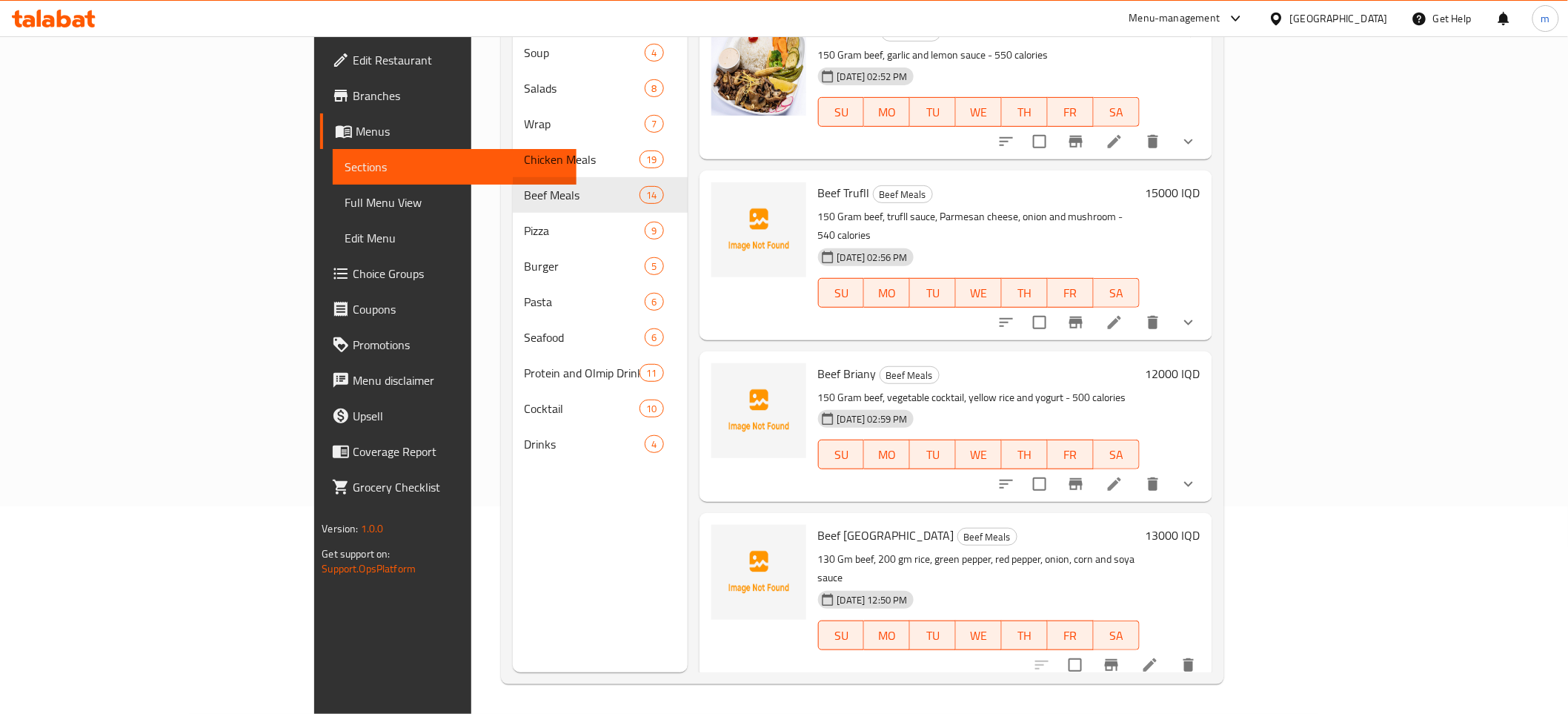
click at [1159, 656] on icon at bounding box center [1150, 665] width 18 height 18
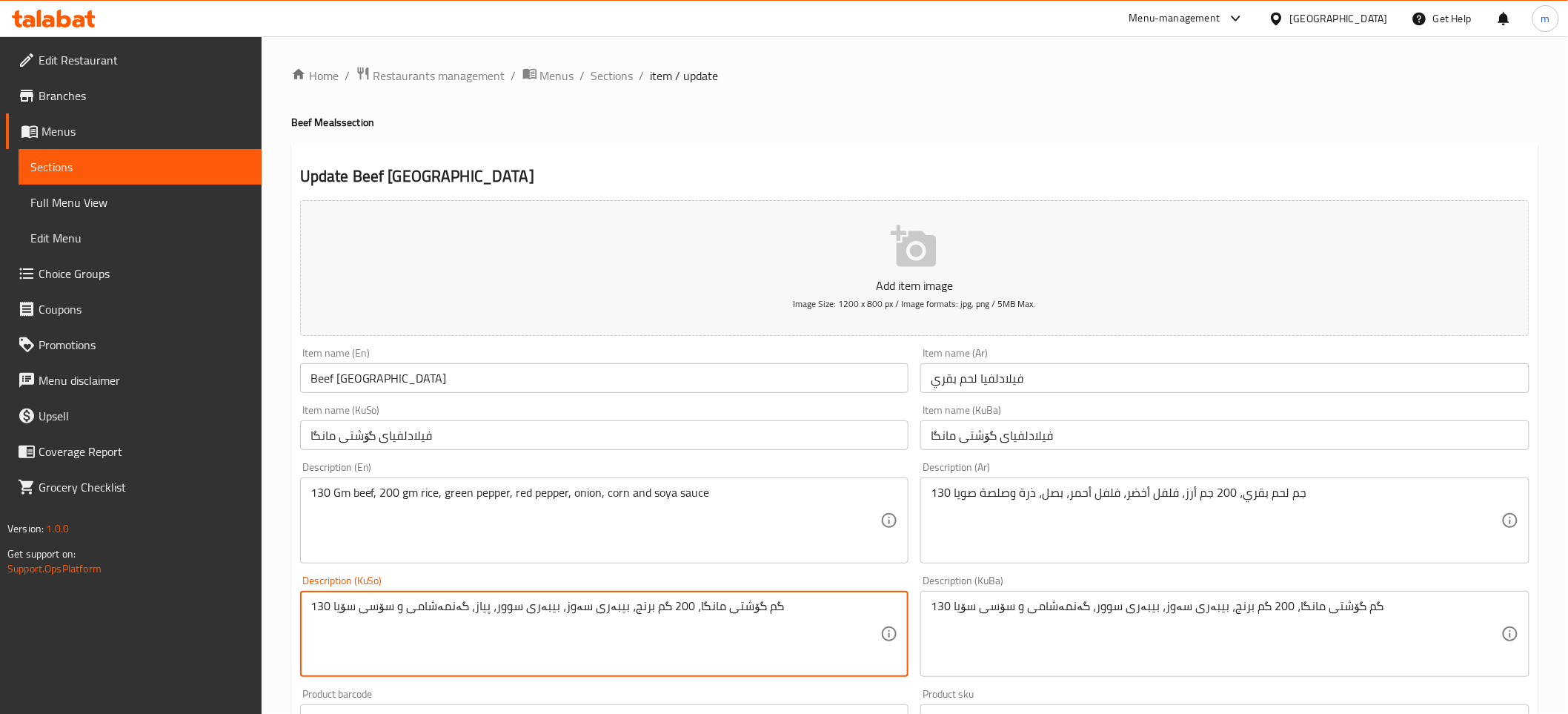
click at [516, 616] on textarea "130 گم گۆشتی مانگا، 200 گم برنج، بیبەری سەوز، بیبەری سوور، پیاز، گەنمەشامی و سۆ…" at bounding box center [595, 633] width 571 height 70
type textarea "130 گم گۆشتی مانگا، 200 گم برنج، بیبەری سەوز، بیبەری سوور، پیاز، گەنمەشامی و سۆ…"
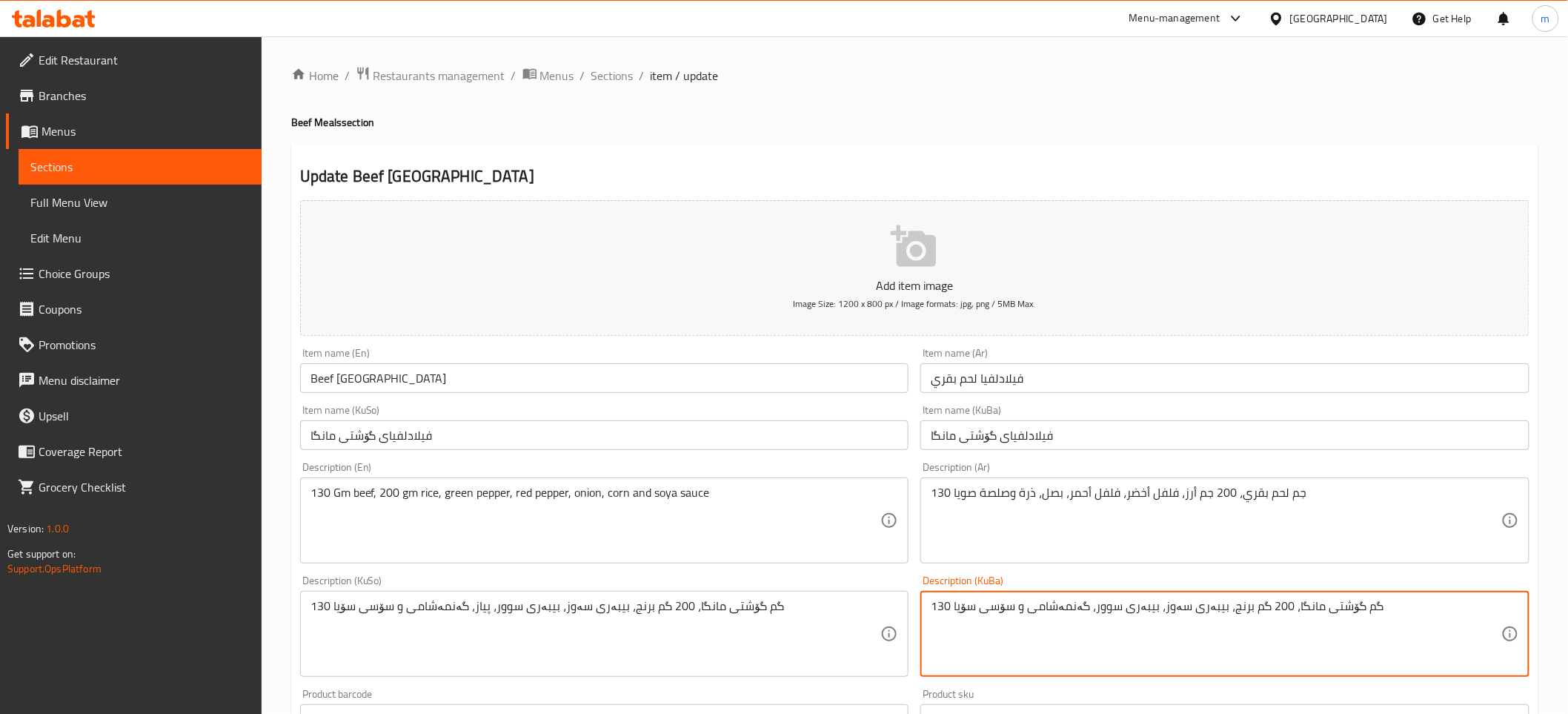
click at [1137, 623] on textarea "130 گم گۆشتی مانگا، 200 گم برنج، بیبەری سەوز، بیبەری سوور، گەنمەشامی و سۆسی سۆیا" at bounding box center [1216, 633] width 571 height 70
paste textarea "پیاز،"
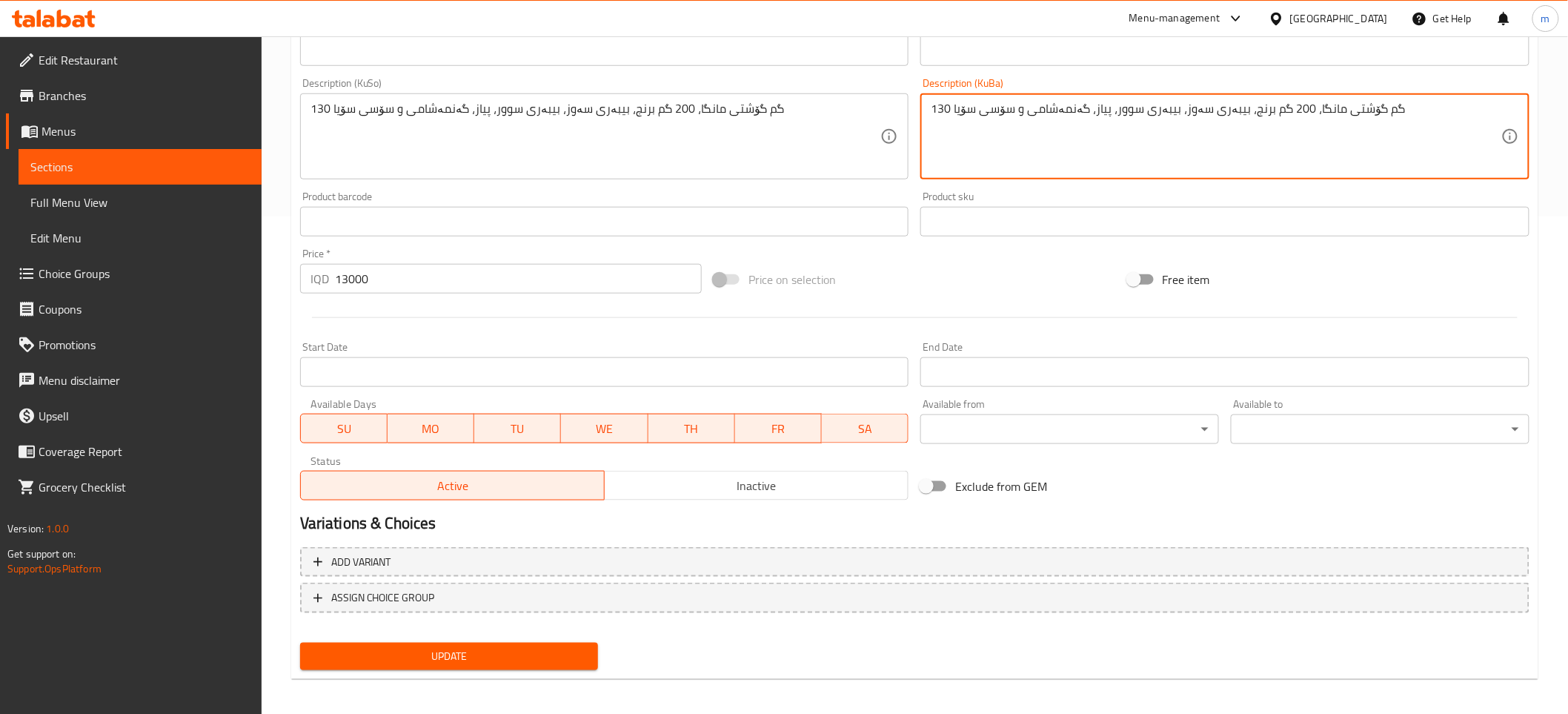
scroll to position [501, 0]
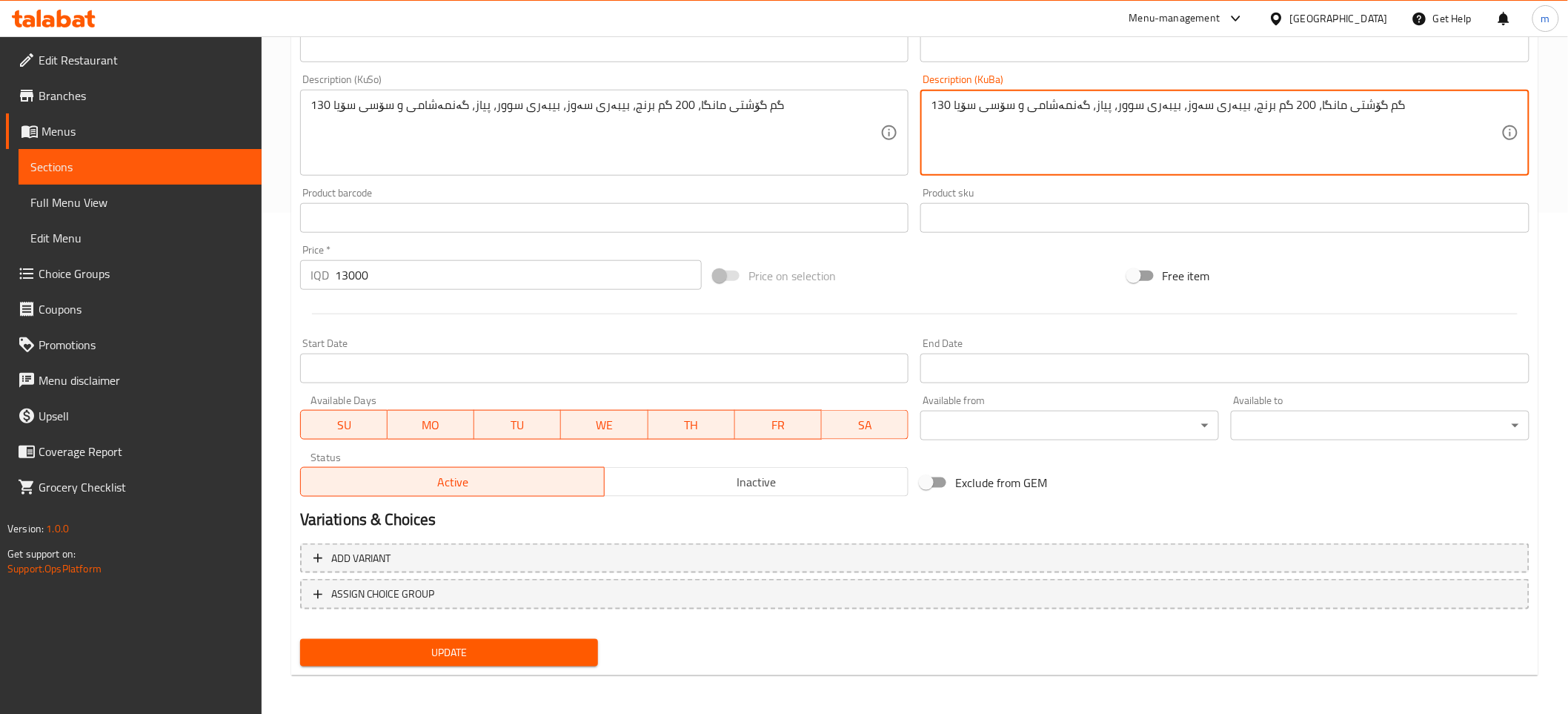
type textarea "130 گم گۆشتی مانگا، 200 گم برنج، بیبەری سەوز، بیبەری سوور، پیاز، گەنمەشامی و سۆ…"
click at [512, 652] on span "Update" at bounding box center [449, 652] width 275 height 18
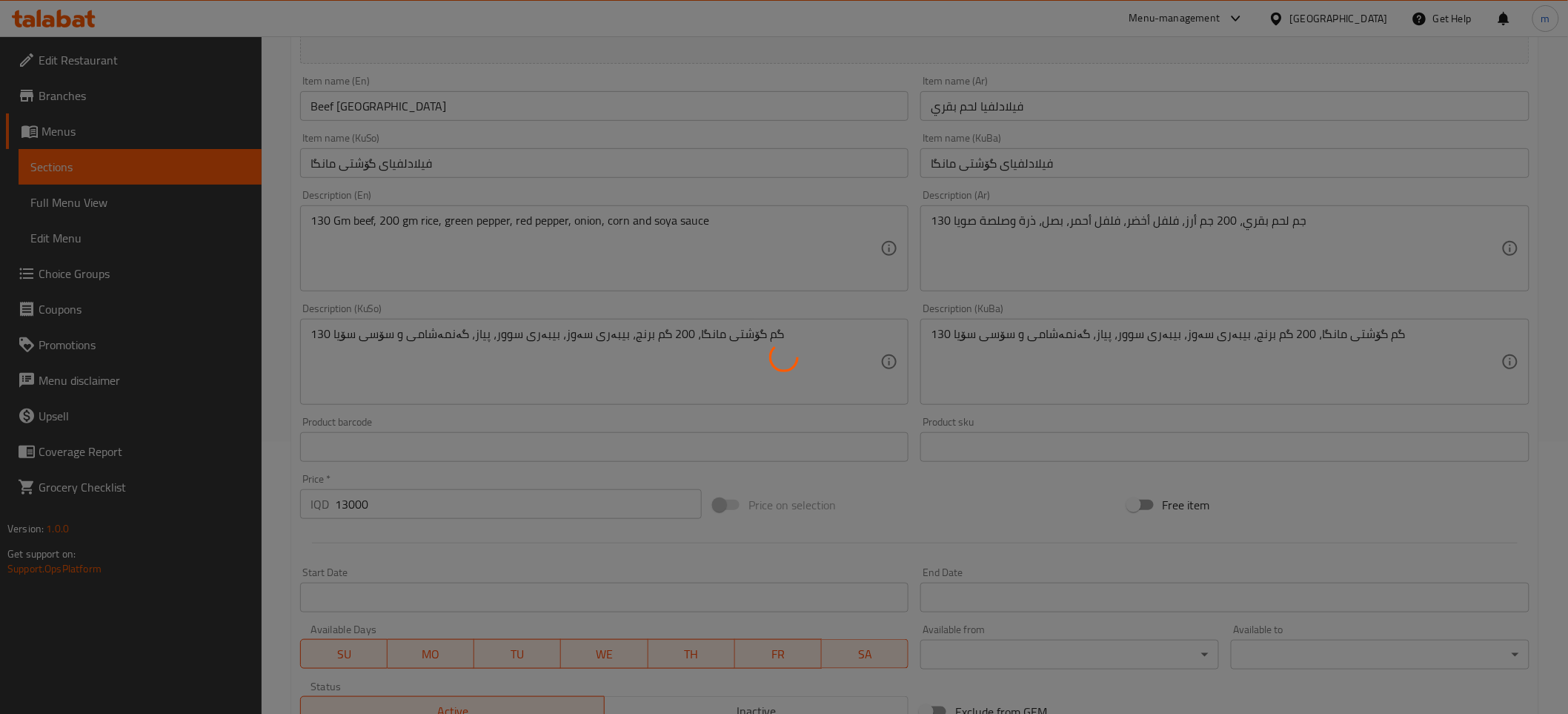
scroll to position [0, 0]
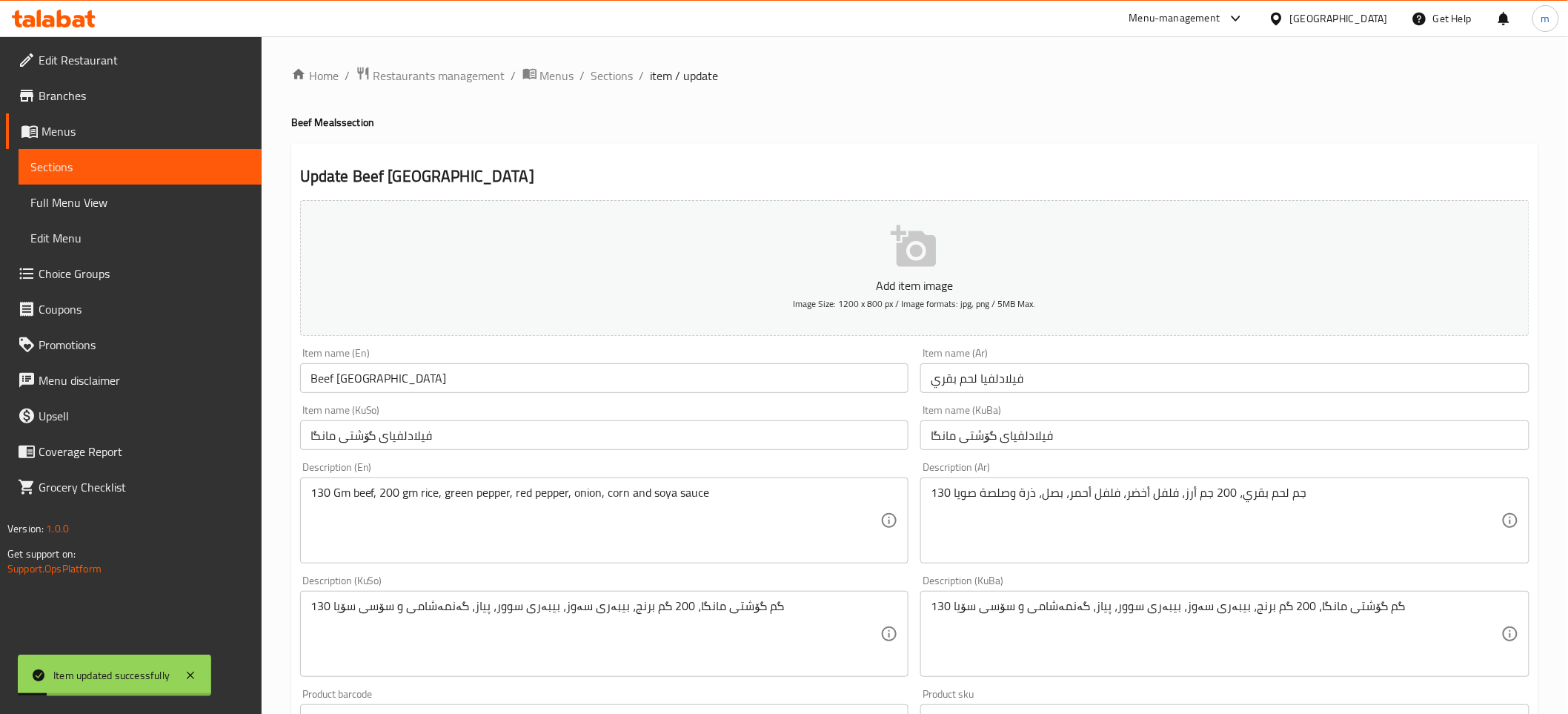
click at [358, 375] on input "Beef [GEOGRAPHIC_DATA]" at bounding box center [604, 378] width 609 height 30
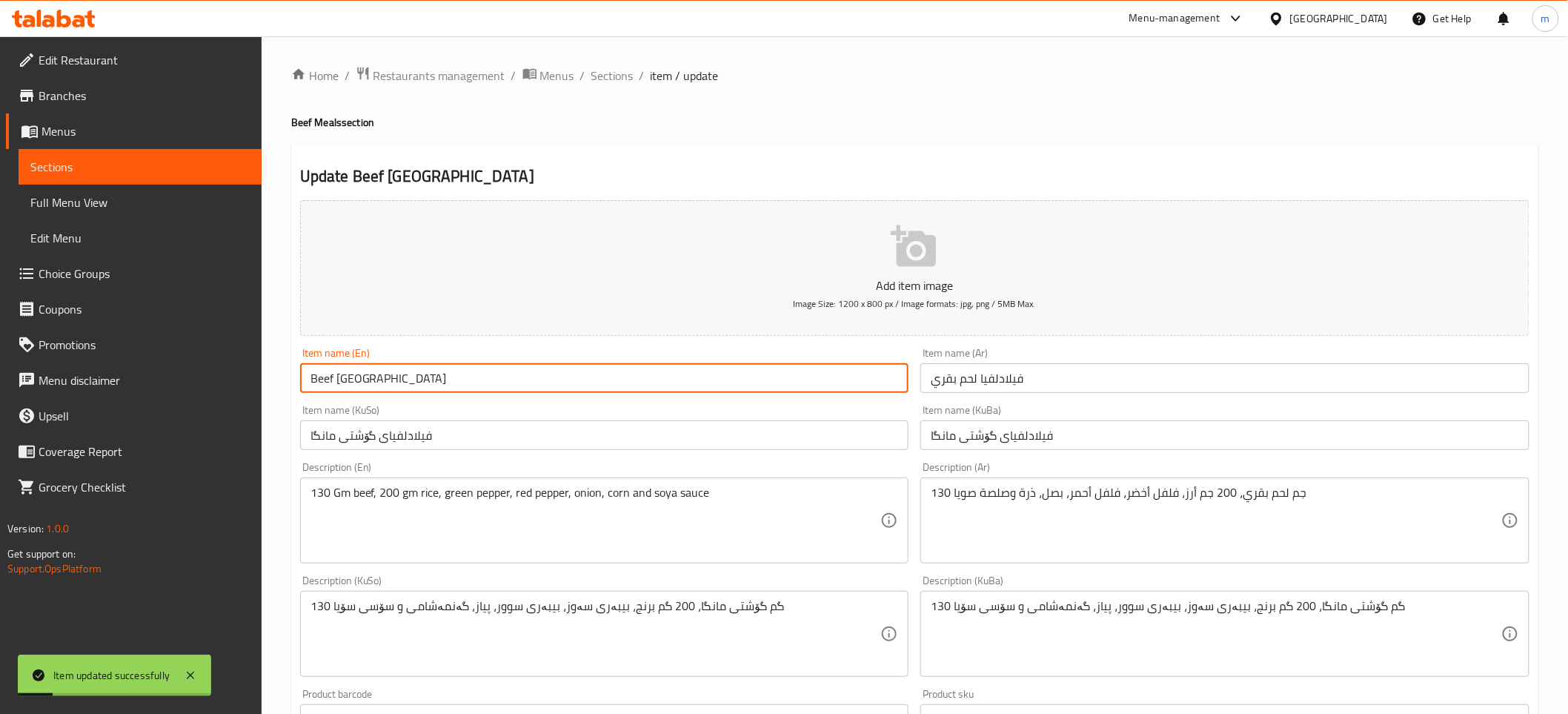
click at [358, 375] on input "Beef [GEOGRAPHIC_DATA]" at bounding box center [604, 378] width 609 height 30
click at [613, 77] on span "Sections" at bounding box center [612, 75] width 42 height 18
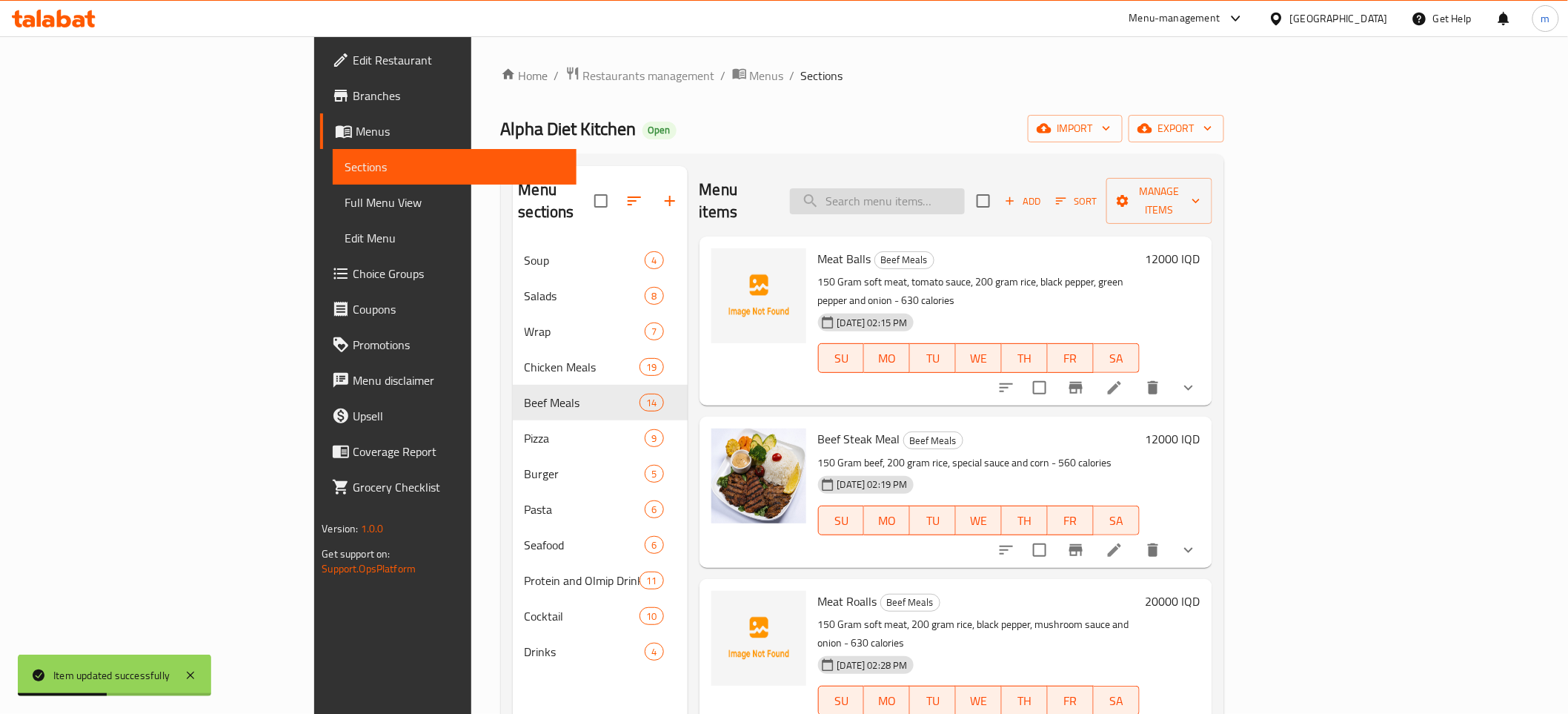
click at [965, 188] on input "search" at bounding box center [876, 201] width 174 height 26
paste input "Beef [GEOGRAPHIC_DATA]"
type input "Beef [GEOGRAPHIC_DATA]"
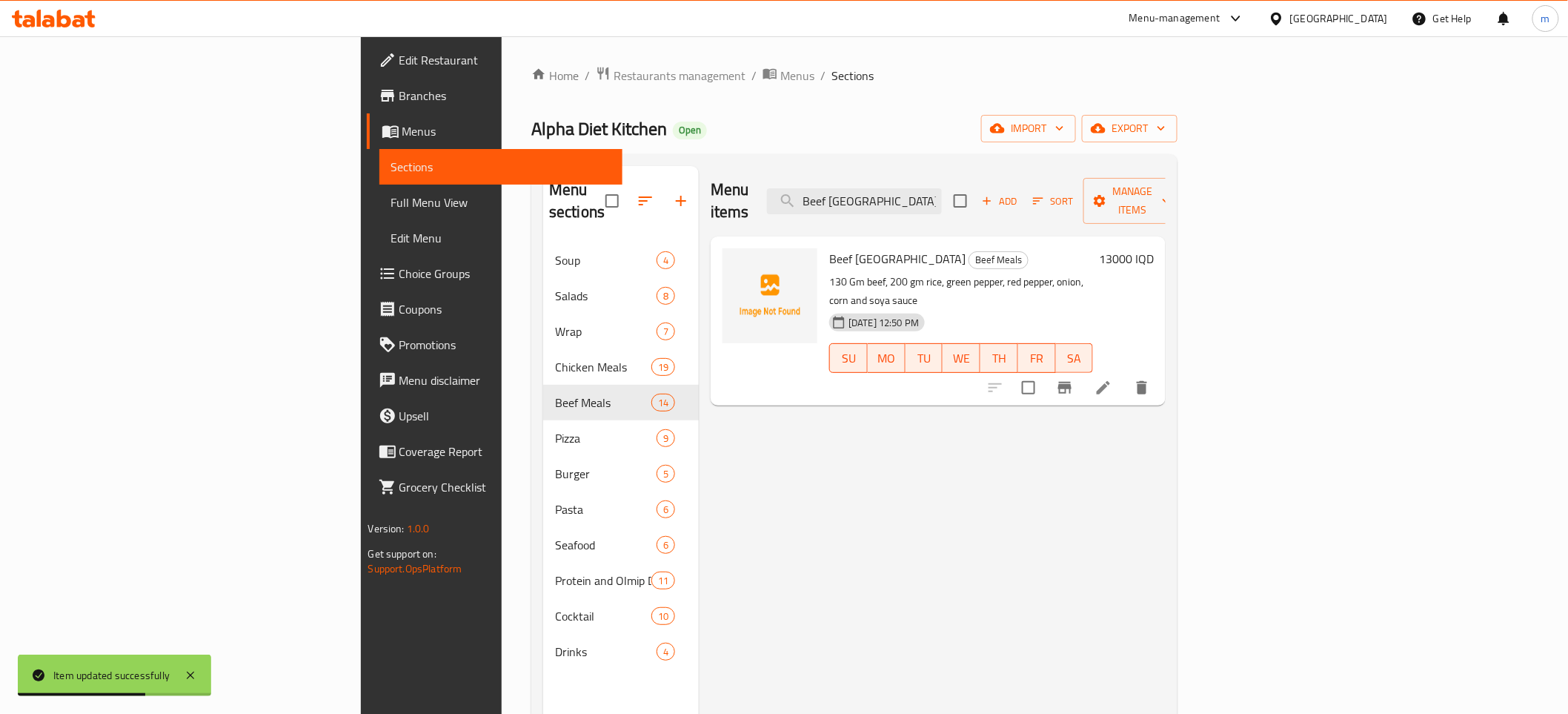
click at [392, 201] on span "Full Menu View" at bounding box center [501, 202] width 219 height 18
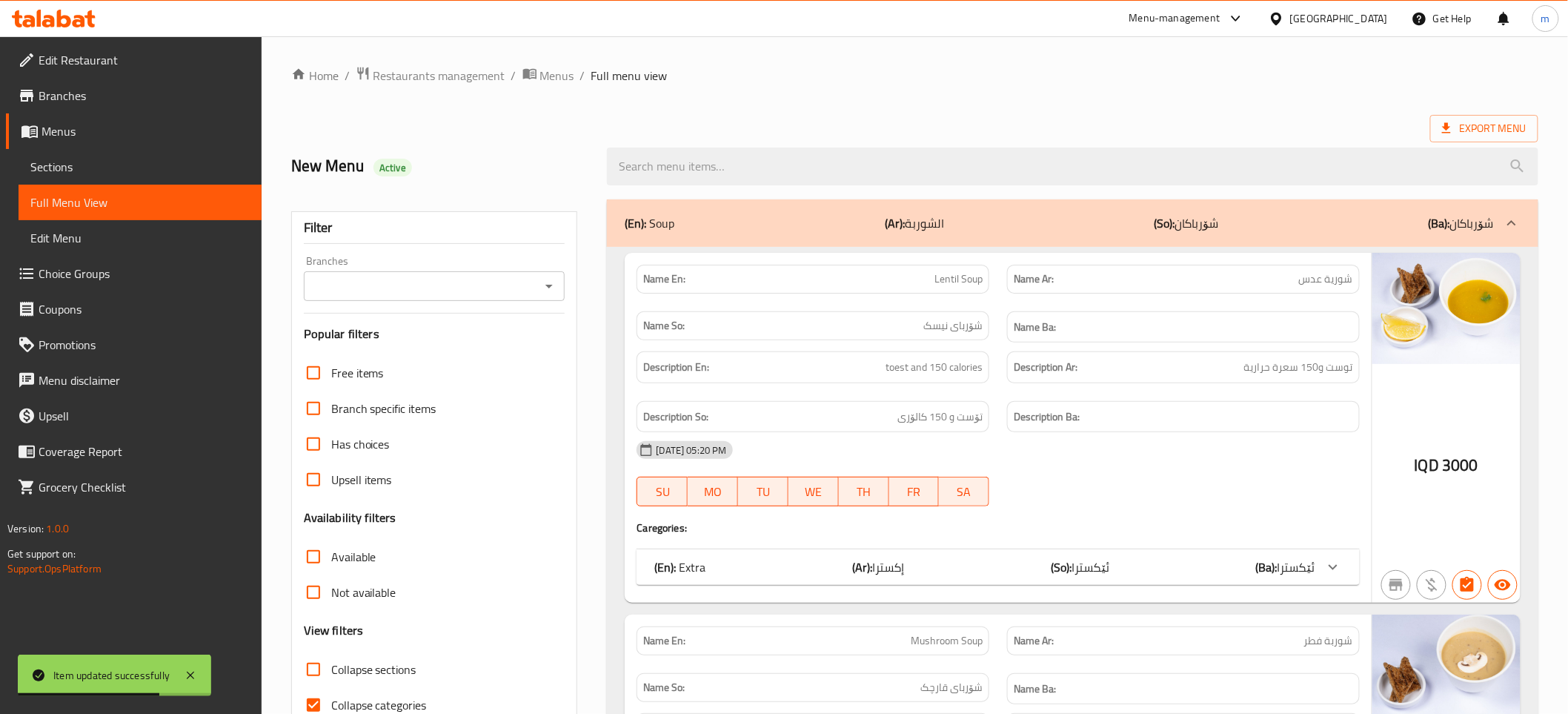
click at [547, 289] on icon "Open" at bounding box center [549, 286] width 18 height 18
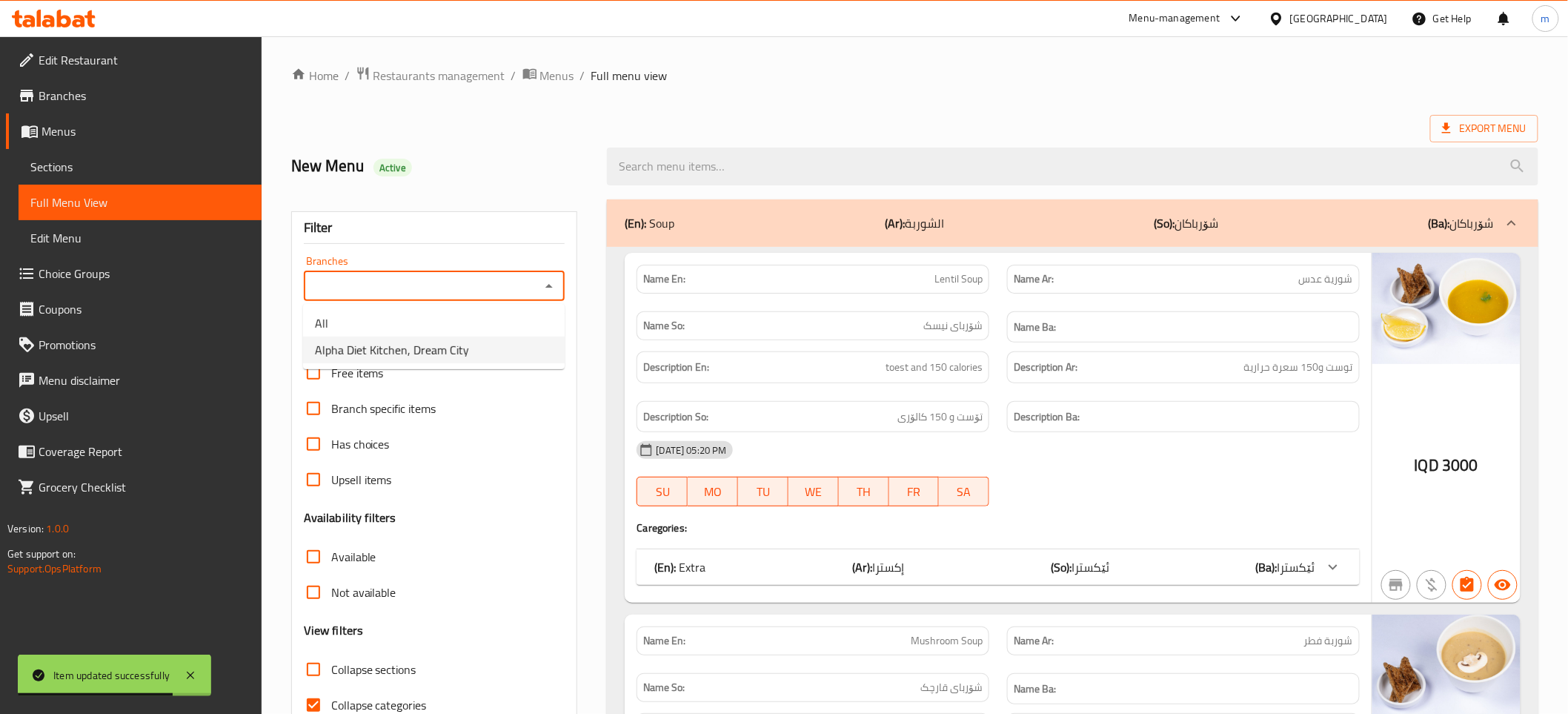
click at [479, 353] on li "Alpha Diet Kitchen, Dream City" at bounding box center [433, 350] width 261 height 27
type input "Alpha Diet Kitchen, Dream City"
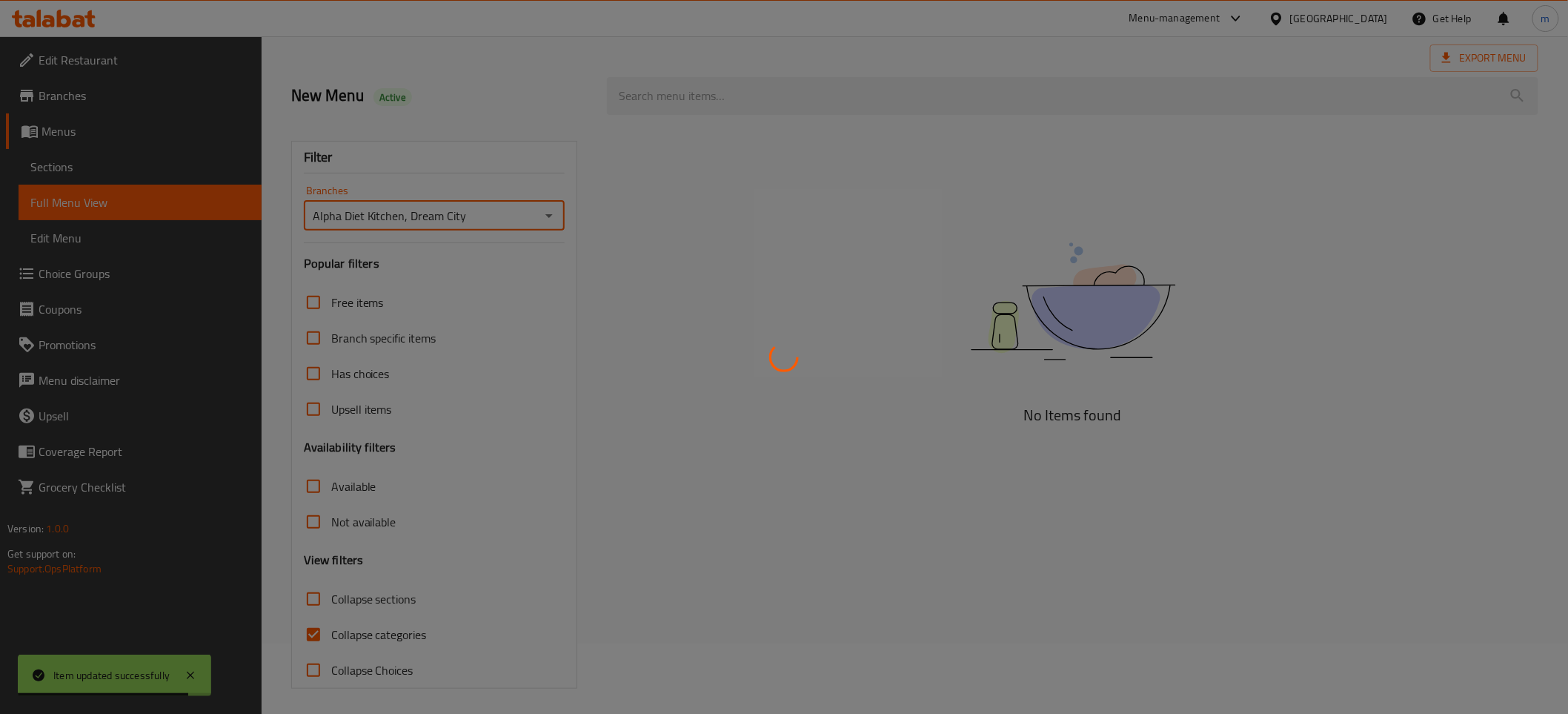
scroll to position [75, 0]
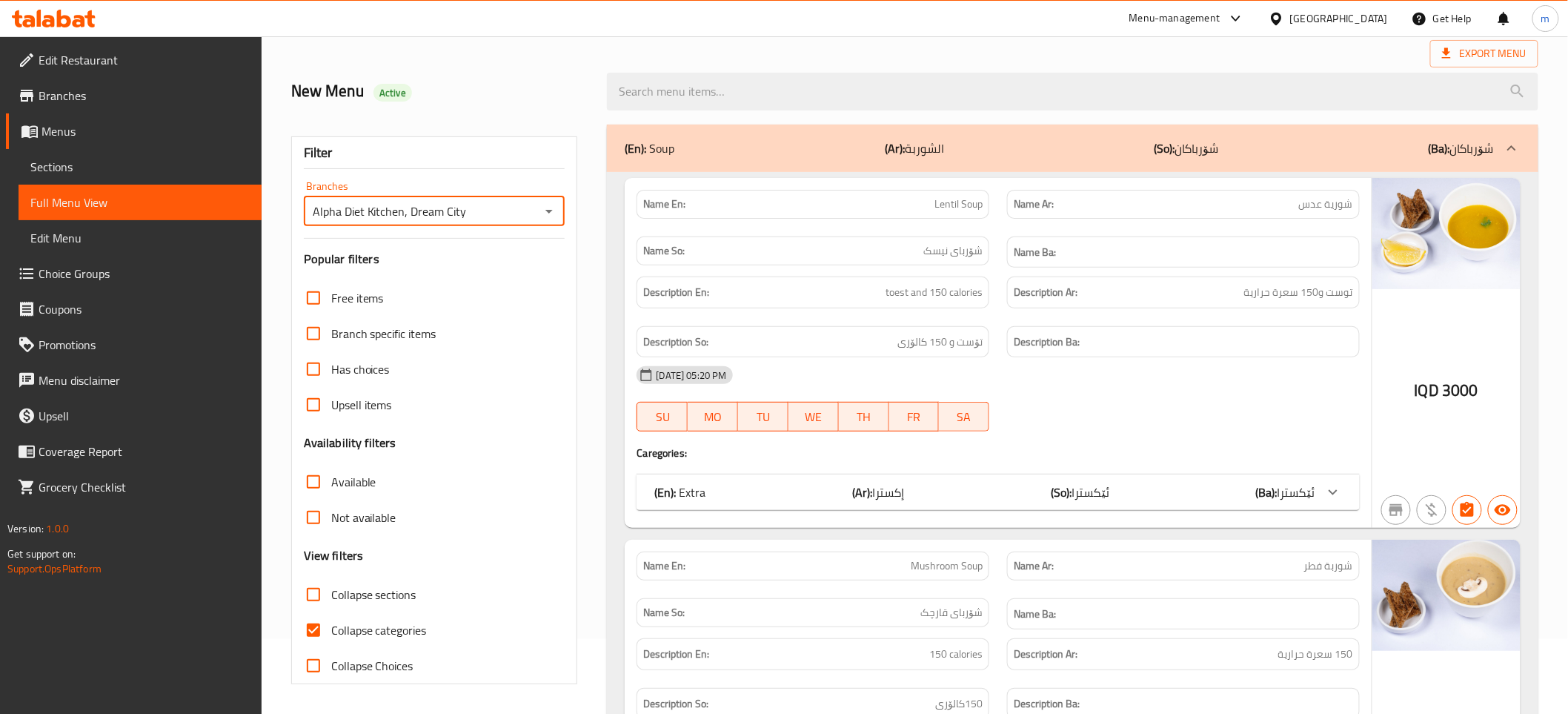
click at [313, 631] on input "Collapse categories" at bounding box center [313, 629] width 36 height 36
checkbox input "false"
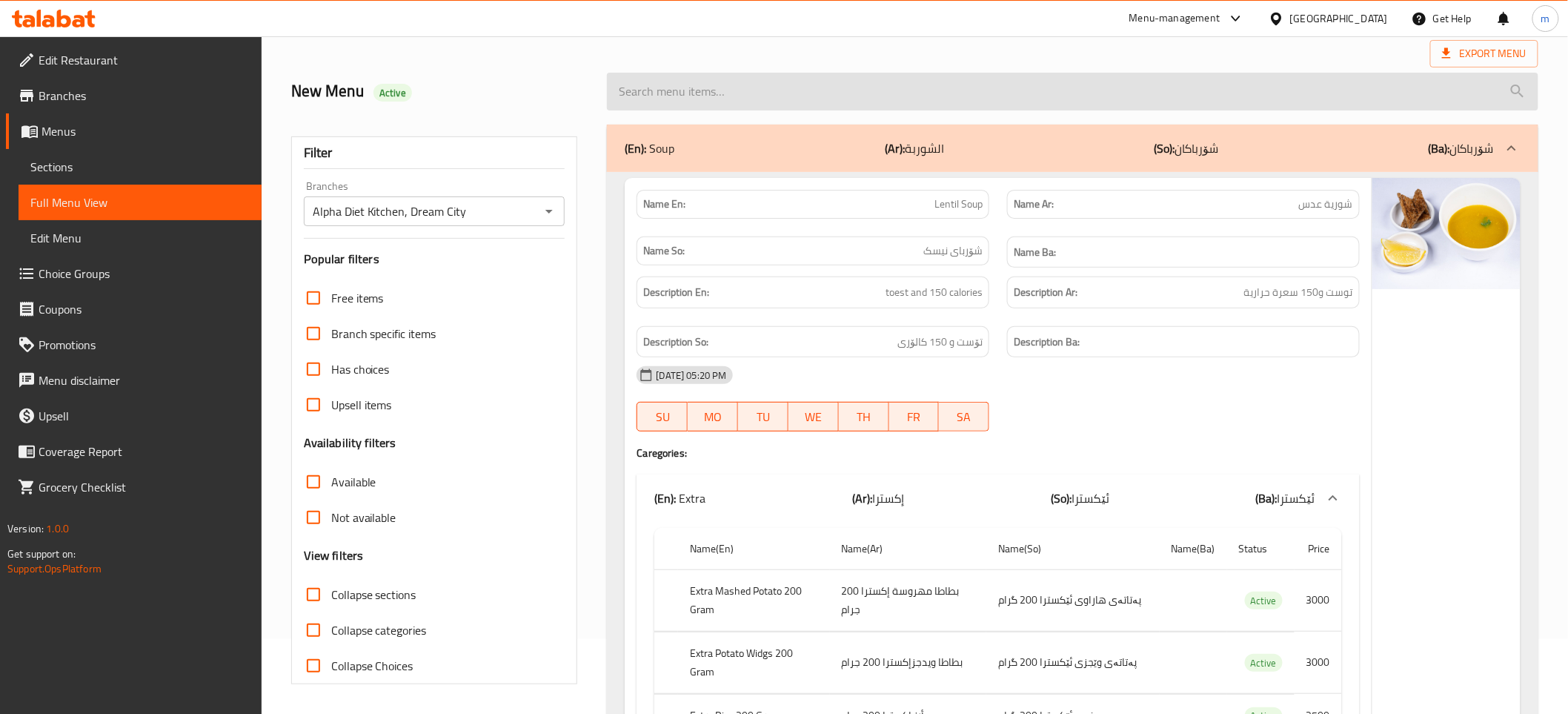
click at [723, 111] on input "search" at bounding box center [1072, 92] width 931 height 38
paste input "Beef [GEOGRAPHIC_DATA]"
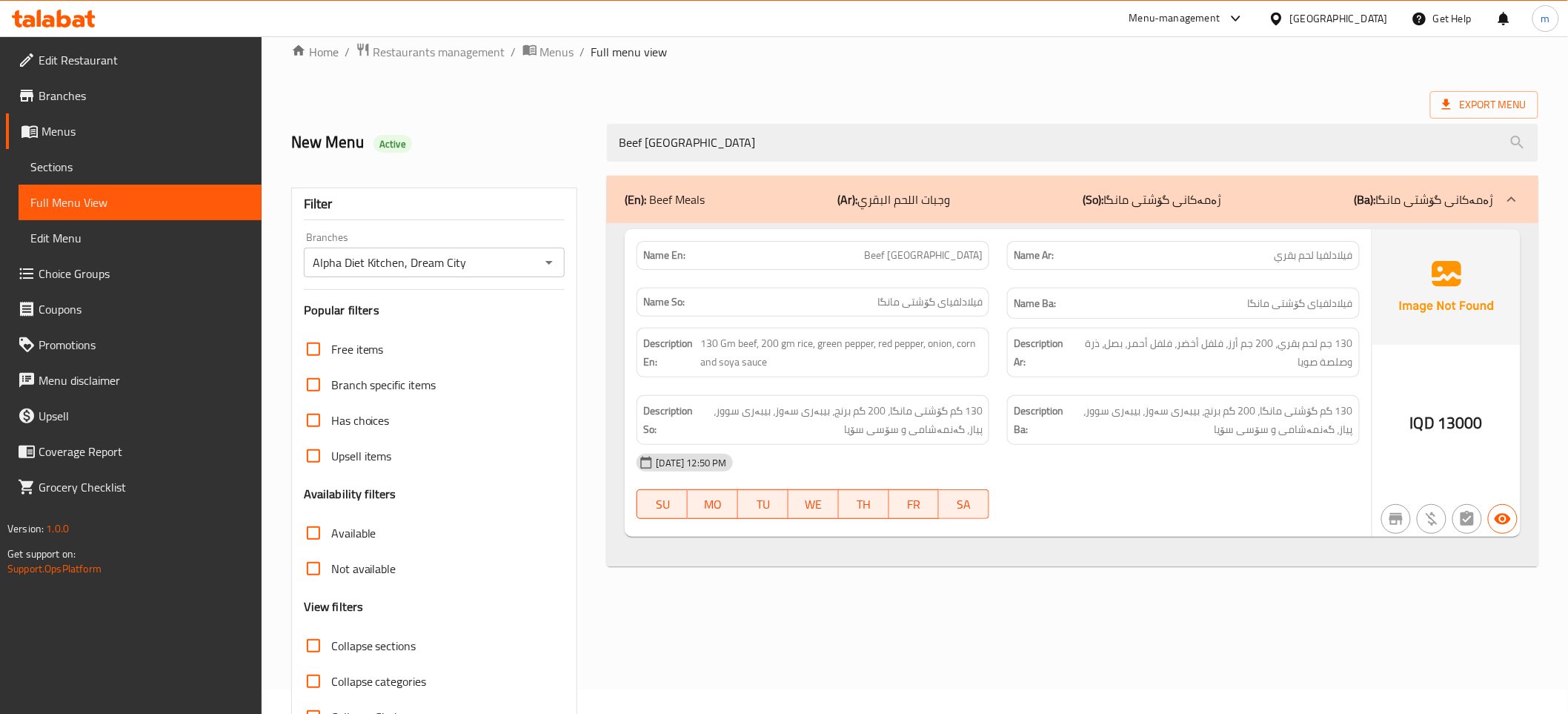
scroll to position [0, 0]
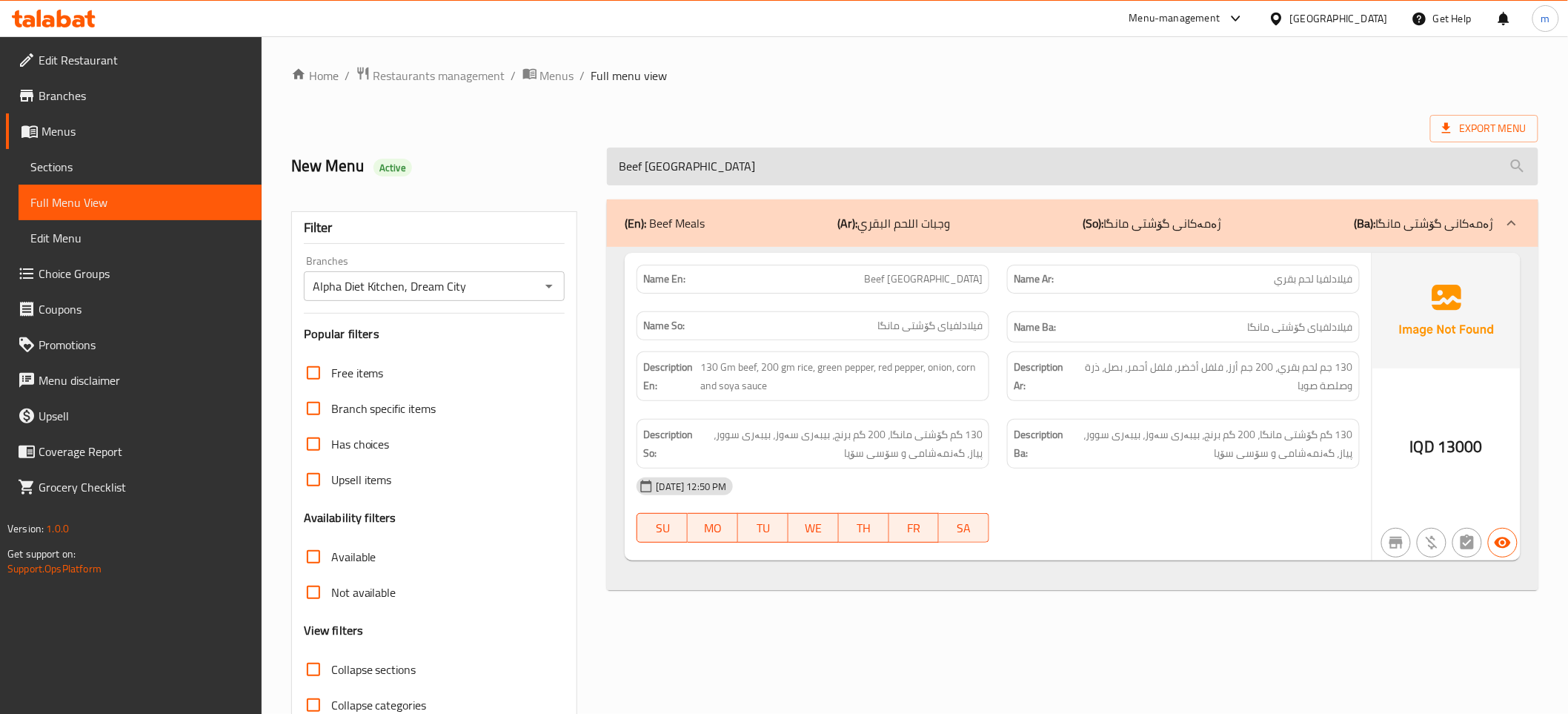
click at [789, 171] on input "Beef [GEOGRAPHIC_DATA]" at bounding box center [1072, 167] width 931 height 38
paste input "Mushroom Meal"
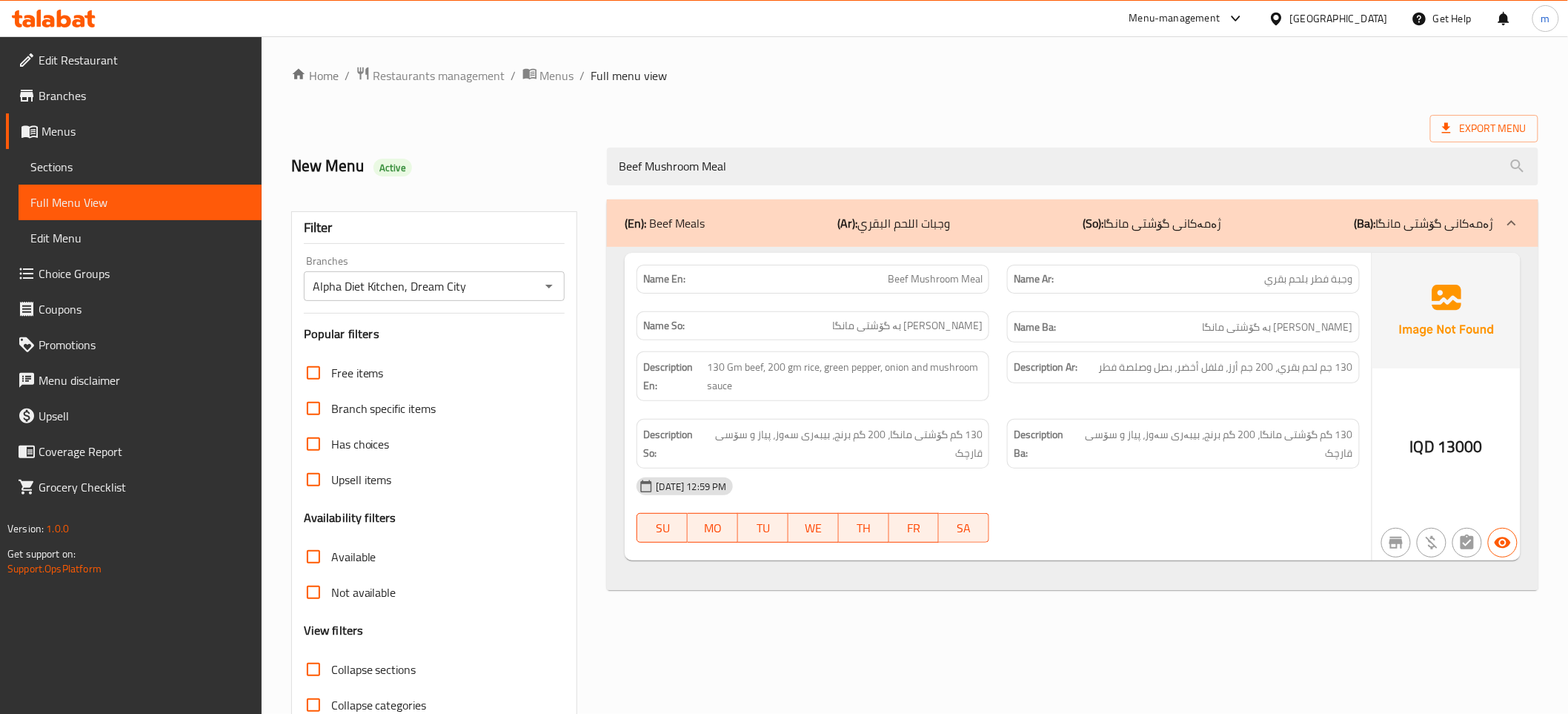
type input "Beef Mushroom Meal"
click at [38, 161] on span "Sections" at bounding box center [140, 167] width 219 height 18
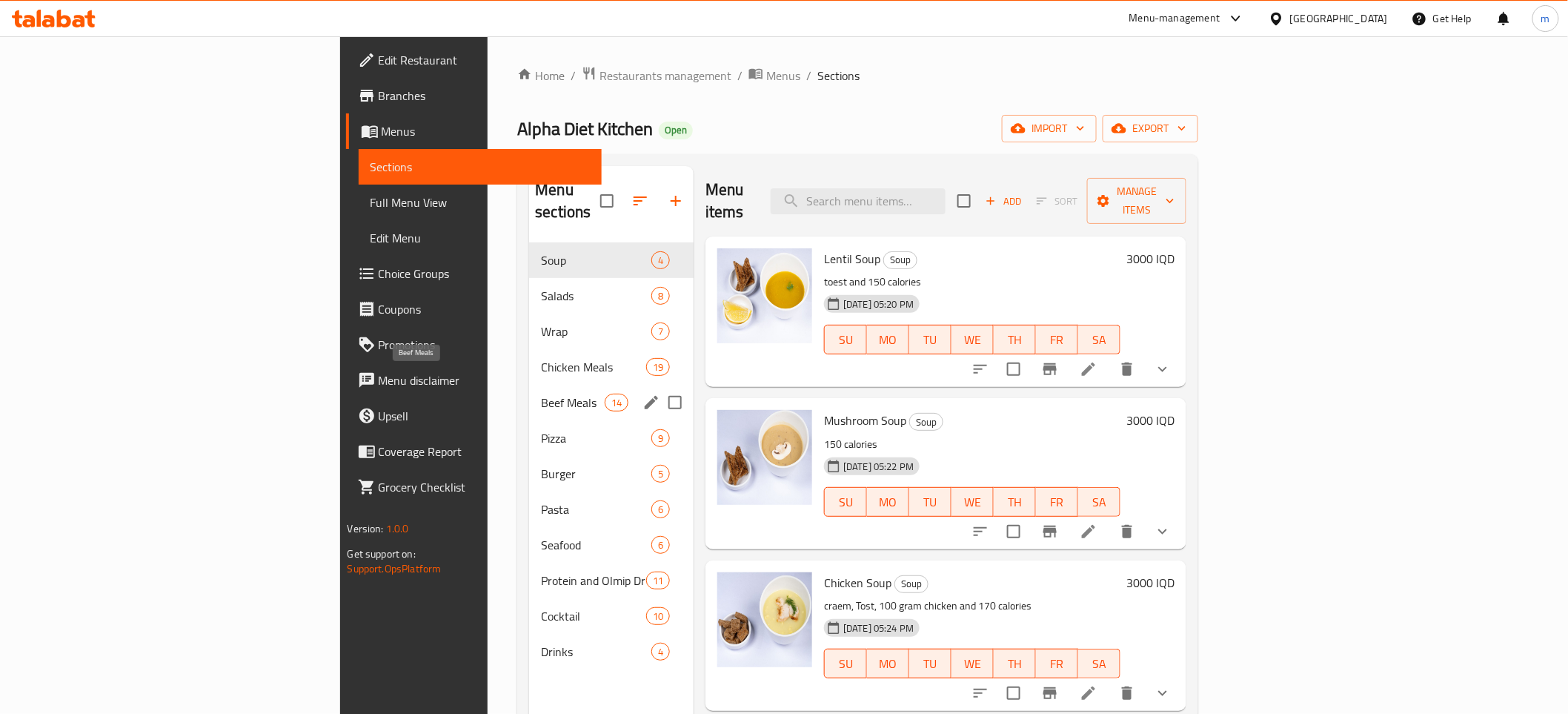
click at [541, 393] on span "Beef Meals" at bounding box center [572, 402] width 63 height 18
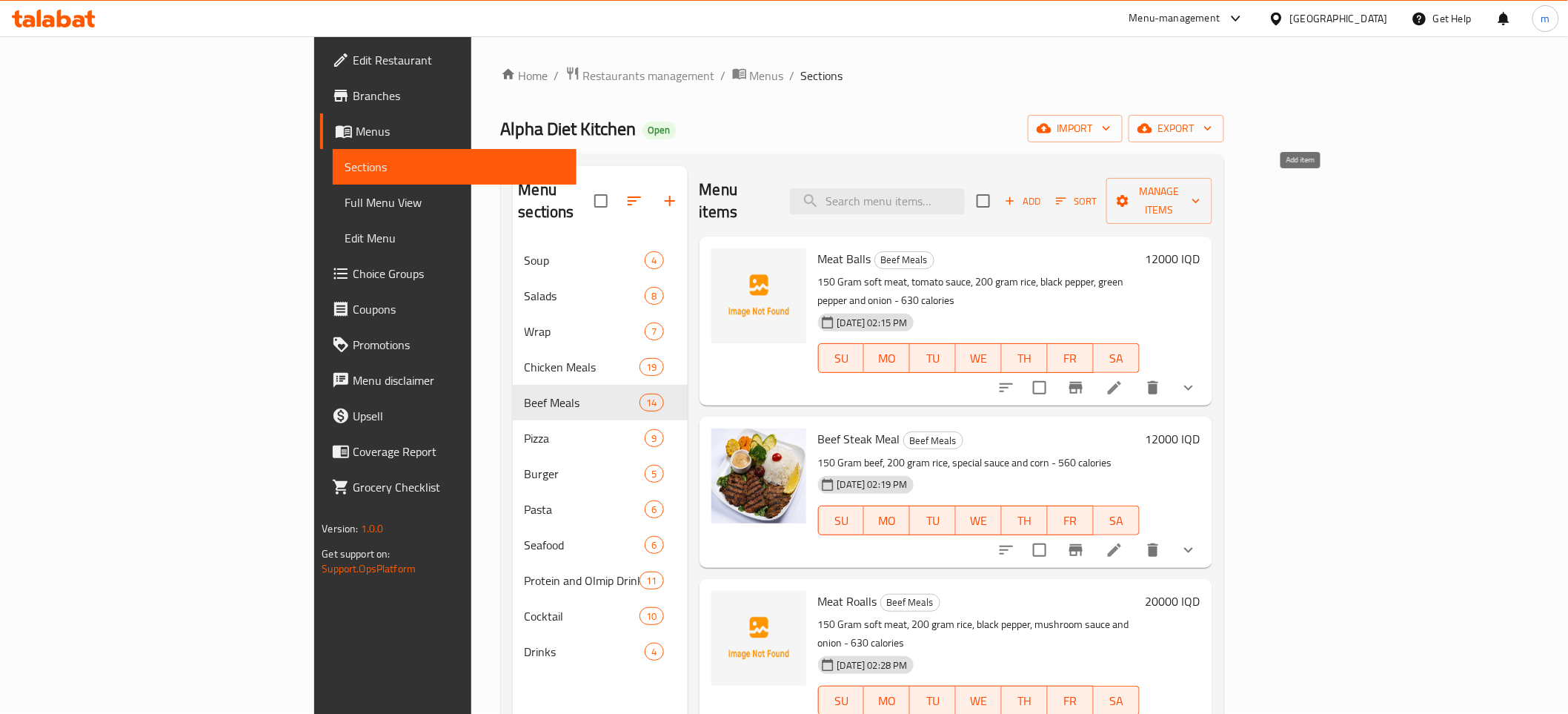
click at [1042, 193] on span "Add" at bounding box center [1022, 201] width 40 height 17
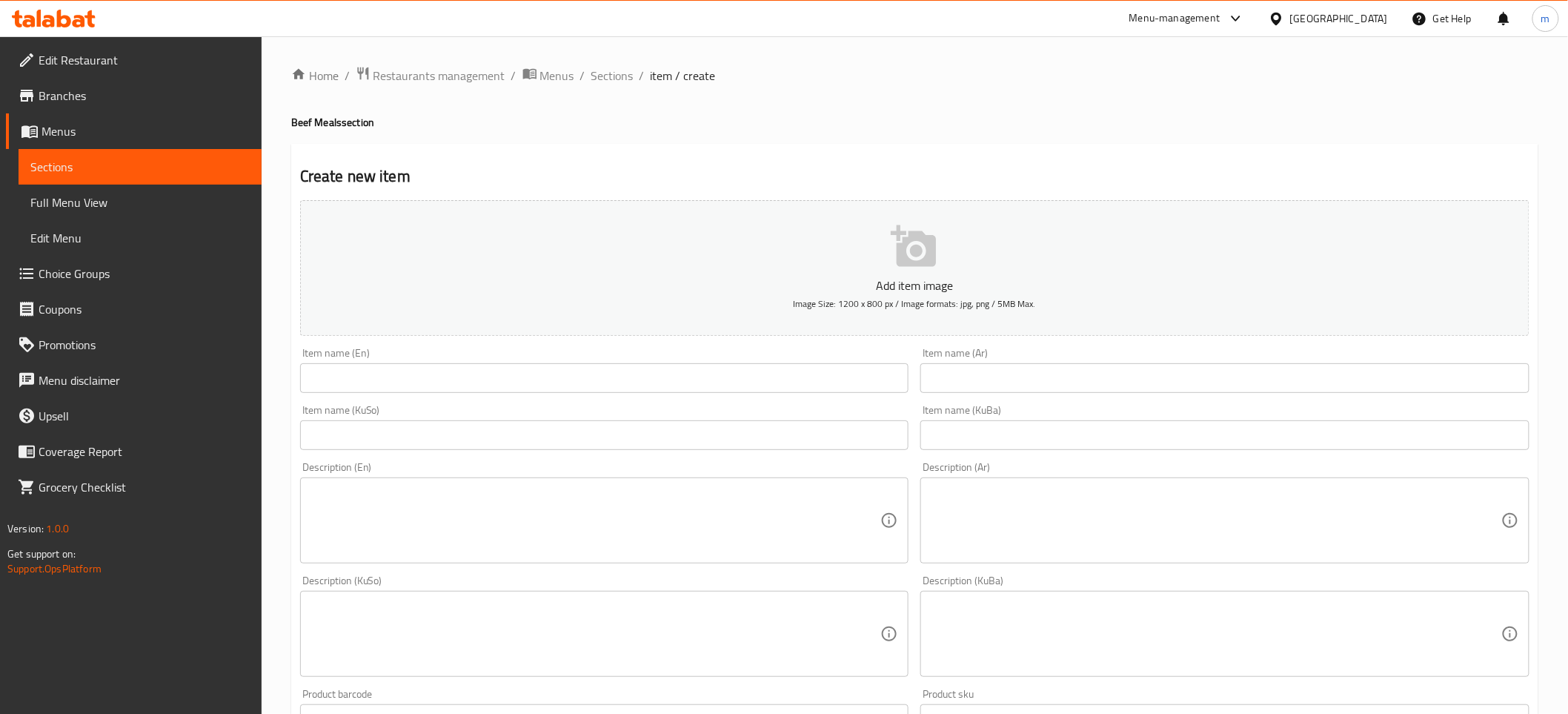
click at [734, 377] on input "text" at bounding box center [604, 378] width 609 height 30
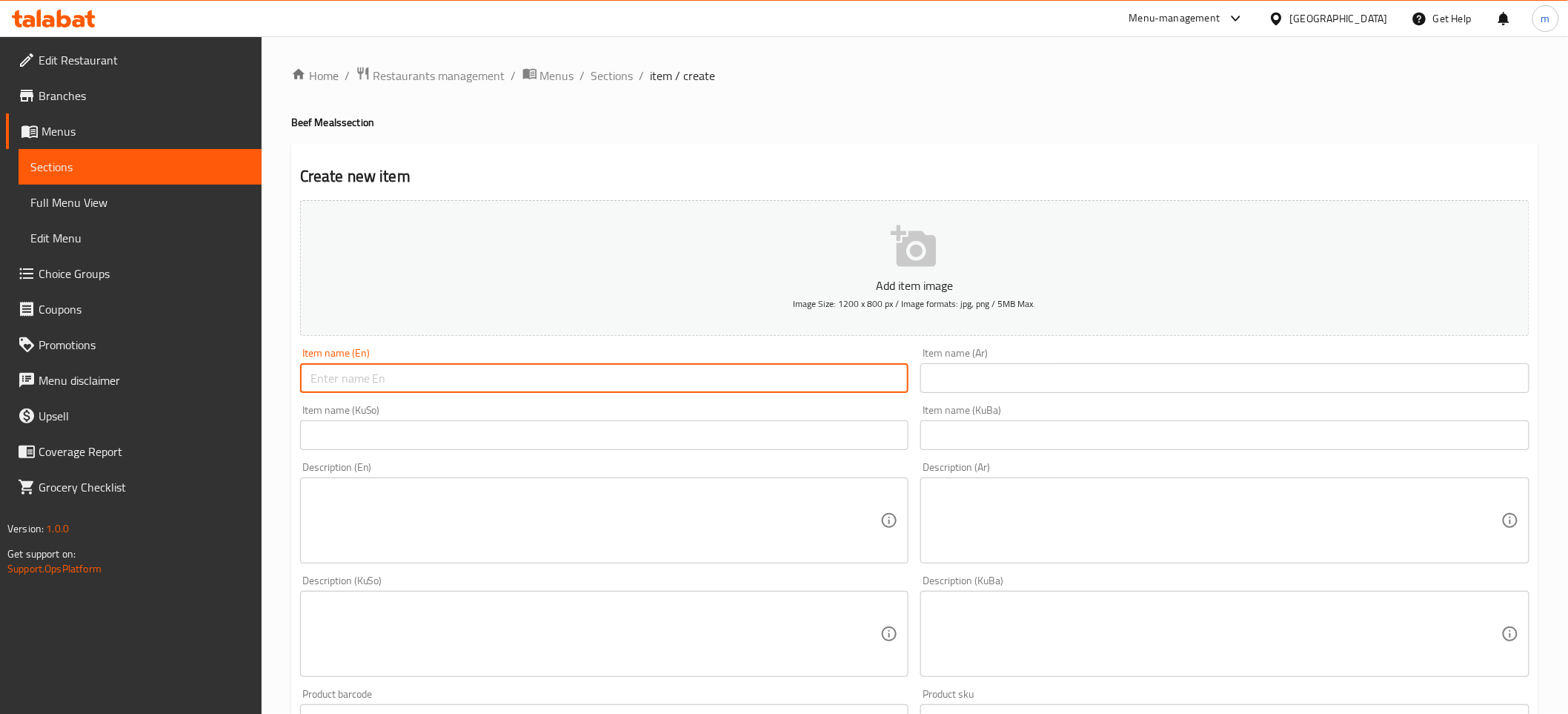
paste input "Mexican Beef"
type input "Mexican Beef"
click at [554, 542] on textarea at bounding box center [595, 520] width 571 height 70
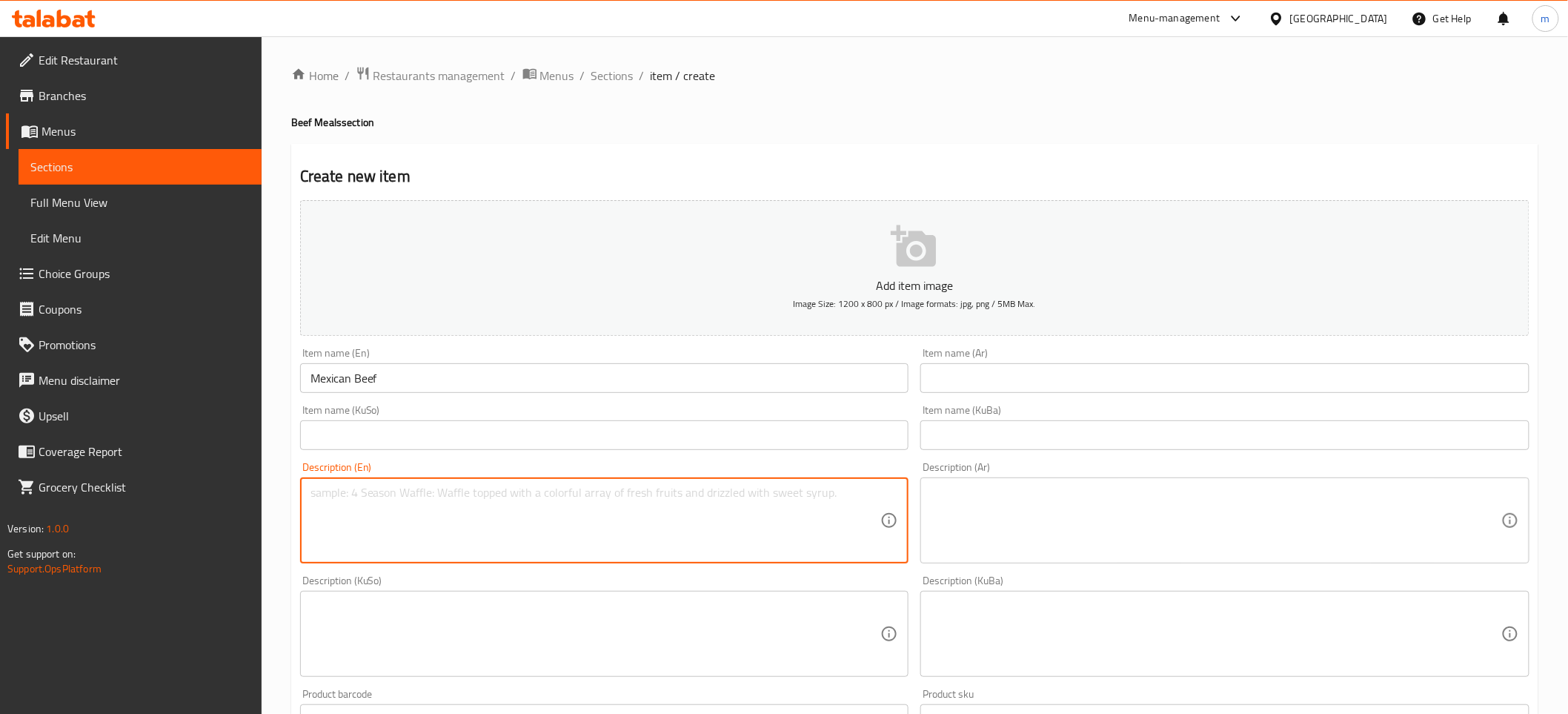
paste textarea "130 Gm beef, 200 gm rice, special sauce, carrot, butter and onion"
click at [542, 505] on textarea "130 Gm beef, 200 gm rice, special sauce, carrot, butter and onion" at bounding box center [595, 520] width 571 height 70
type textarea "130 Gm beef, 200 gm rice, special sauce, carrot, butter and onion"
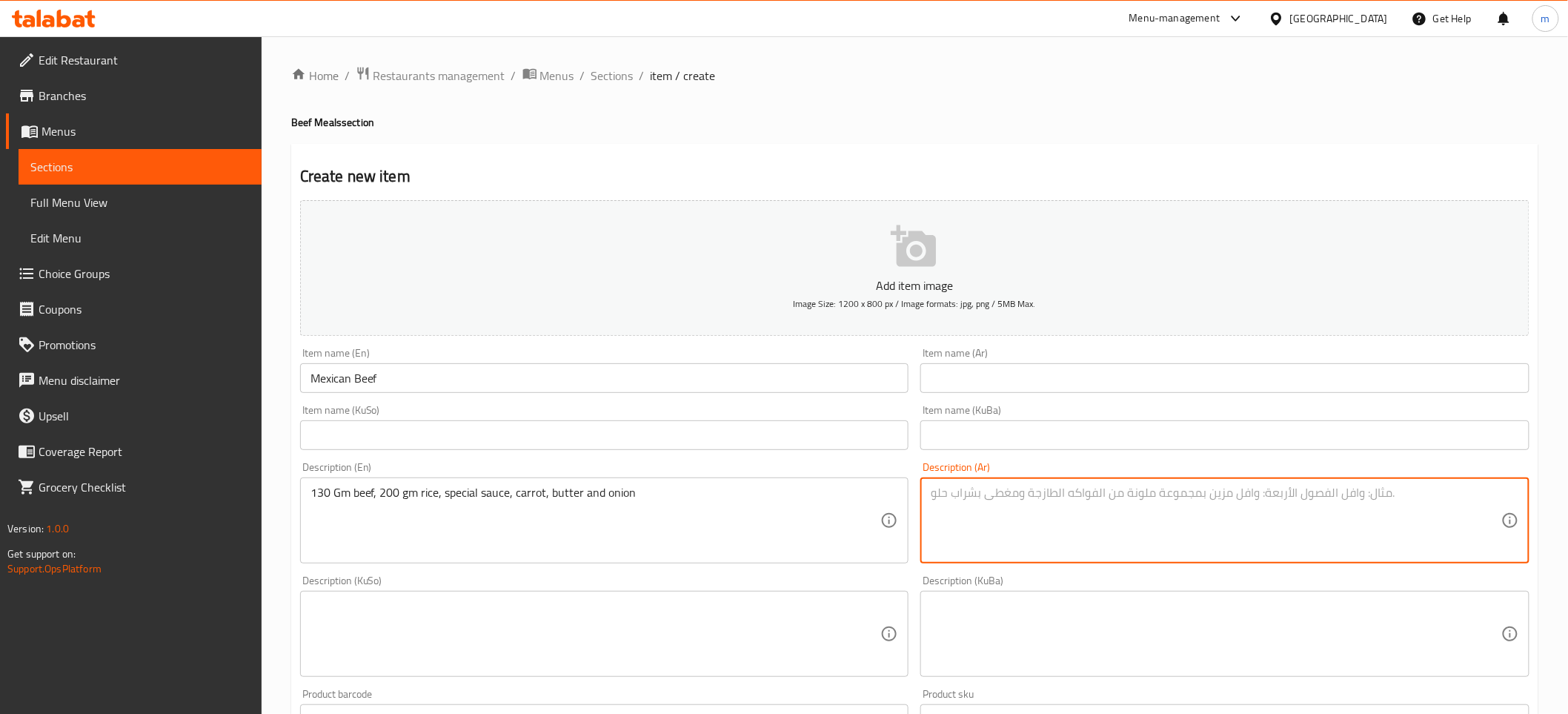
click at [965, 504] on textarea at bounding box center [1216, 520] width 571 height 70
paste textarea "130 جم لحم بقري، 200 جم أرز، صلصة خاصة، جزر، زبدة وبصل"
type textarea "130 جم لحم بقري، 200 جم أرز، صلصة خاصة، جزر، زبدة وبصل"
click at [423, 614] on textarea at bounding box center [595, 633] width 571 height 70
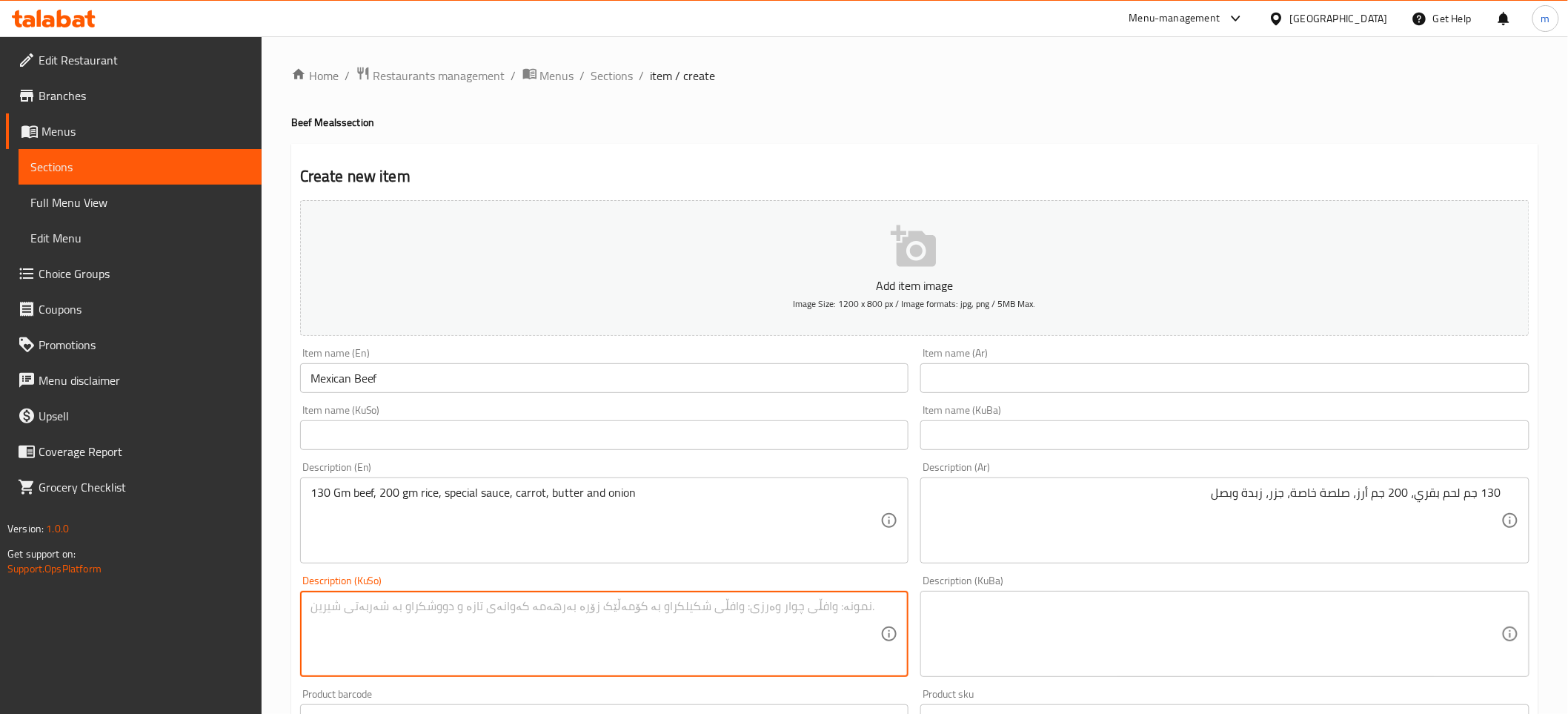
paste textarea "130 گرام گۆشتی مانگا و 200 گرام برنج و سۆسی تایبەت و گێزەر و کەرە و پیاز"
click at [763, 606] on textarea "130 گرام گۆشتی مانگا و 200 گرام برنج و سۆسی تایبەت و گێزەر و کەرە و پیاز" at bounding box center [595, 633] width 571 height 70
click at [704, 606] on textarea "130 گم گۆشتی مانگا، 200 گم برنج و سۆسی تایبەت و گێزەر و کەرە و پیاز" at bounding box center [595, 633] width 571 height 70
click at [630, 609] on textarea "130 گم گۆشتی مانگا، 200 گم برنج، سۆسی تایبەت، گێزەر، کەرە و پیاز" at bounding box center [595, 633] width 571 height 70
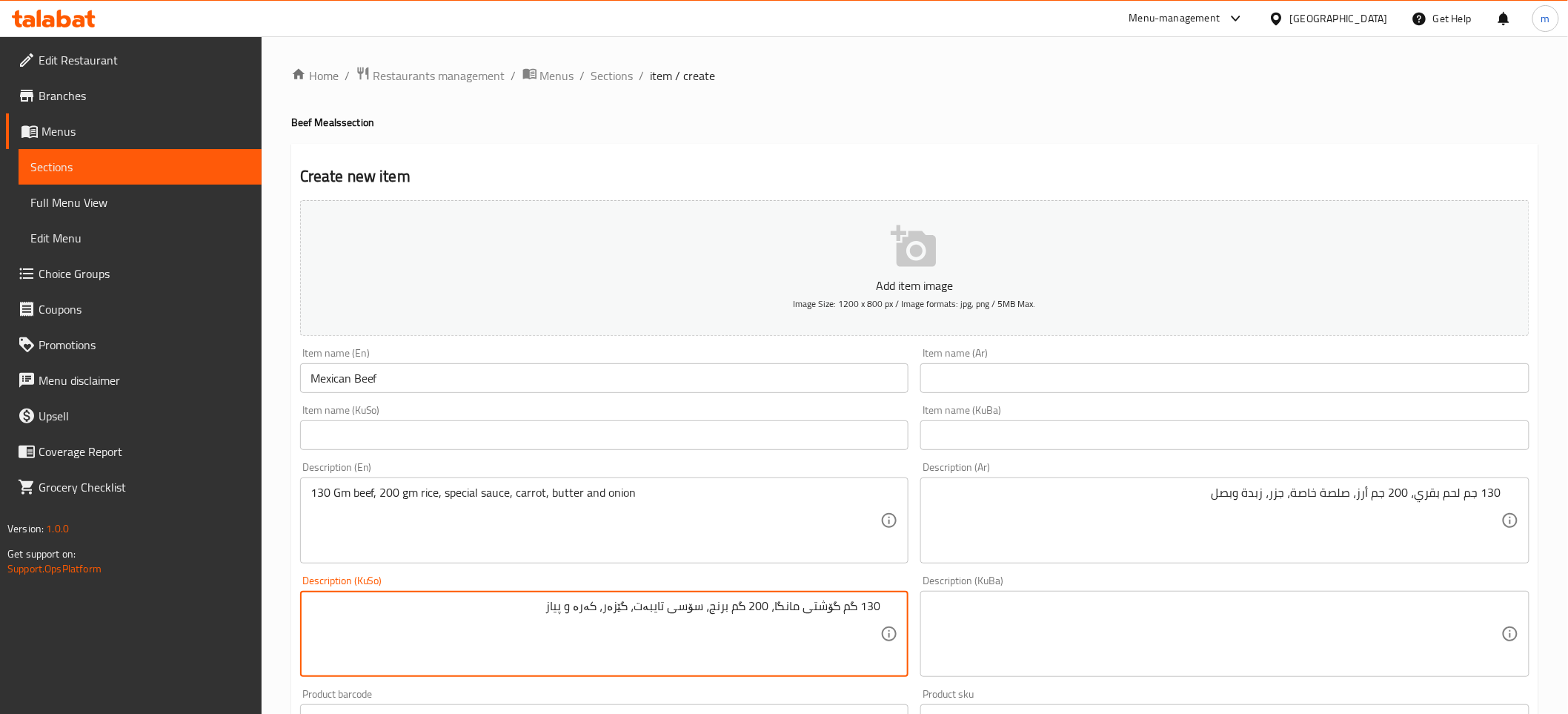
click at [630, 609] on textarea "130 گم گۆشتی مانگا، 200 گم برنج، سۆسی تایبەت، گێزەر، کەرە و پیاز" at bounding box center [595, 633] width 571 height 70
type textarea "130 گم گۆشتی مانگا، 200 گم برنج، سۆسی تایبەت، گێزەر، کەرە و پیاز"
click at [1225, 636] on textarea at bounding box center [1216, 633] width 571 height 70
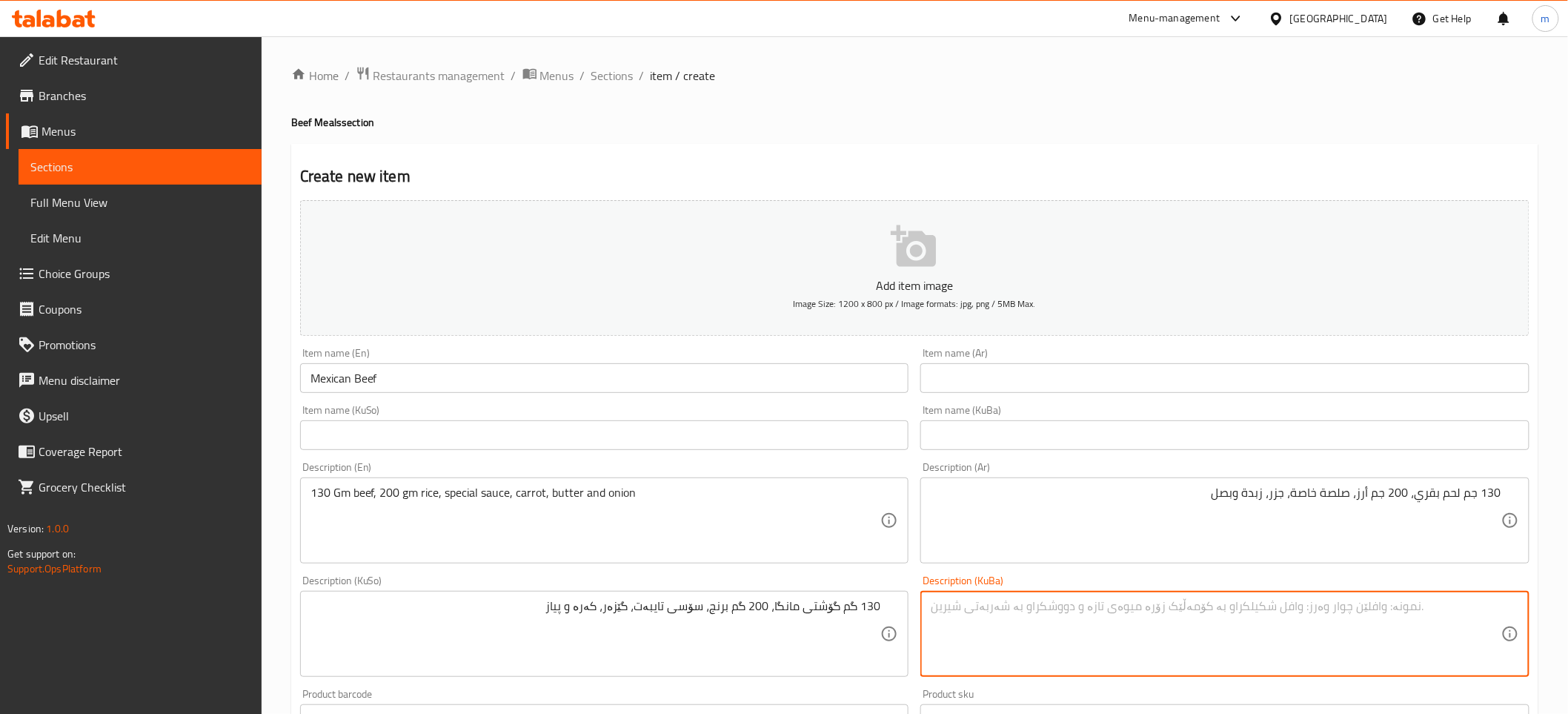
paste textarea "130 گم گۆشتی مانگا، 200 گم برنج، سۆسی تایبەت، گێزەر، کەرە و پیاز"
type textarea "130 گم گۆشتی مانگا، 200 گم برنج، سۆسی تایبەت، گێزەر، کەرە و پیاز"
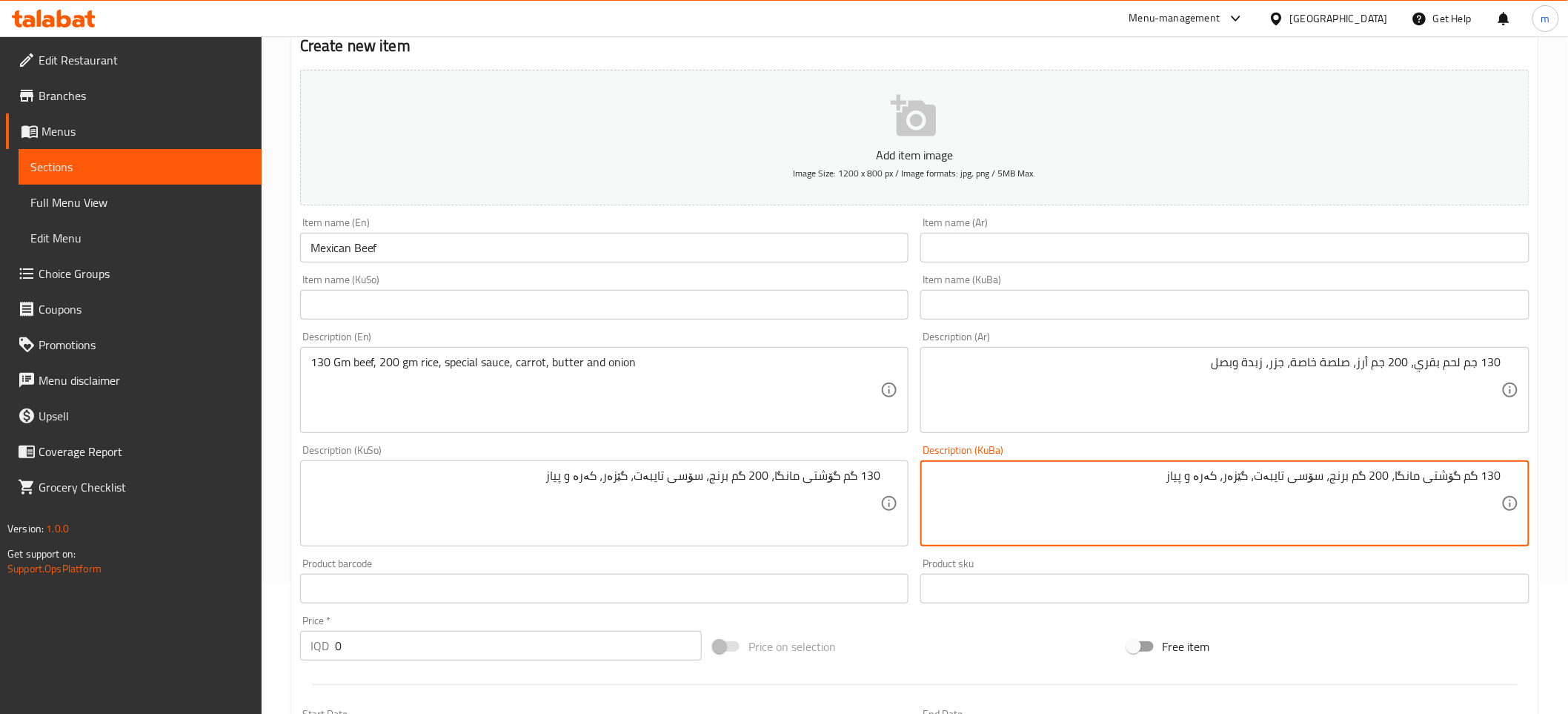
scroll to position [191, 0]
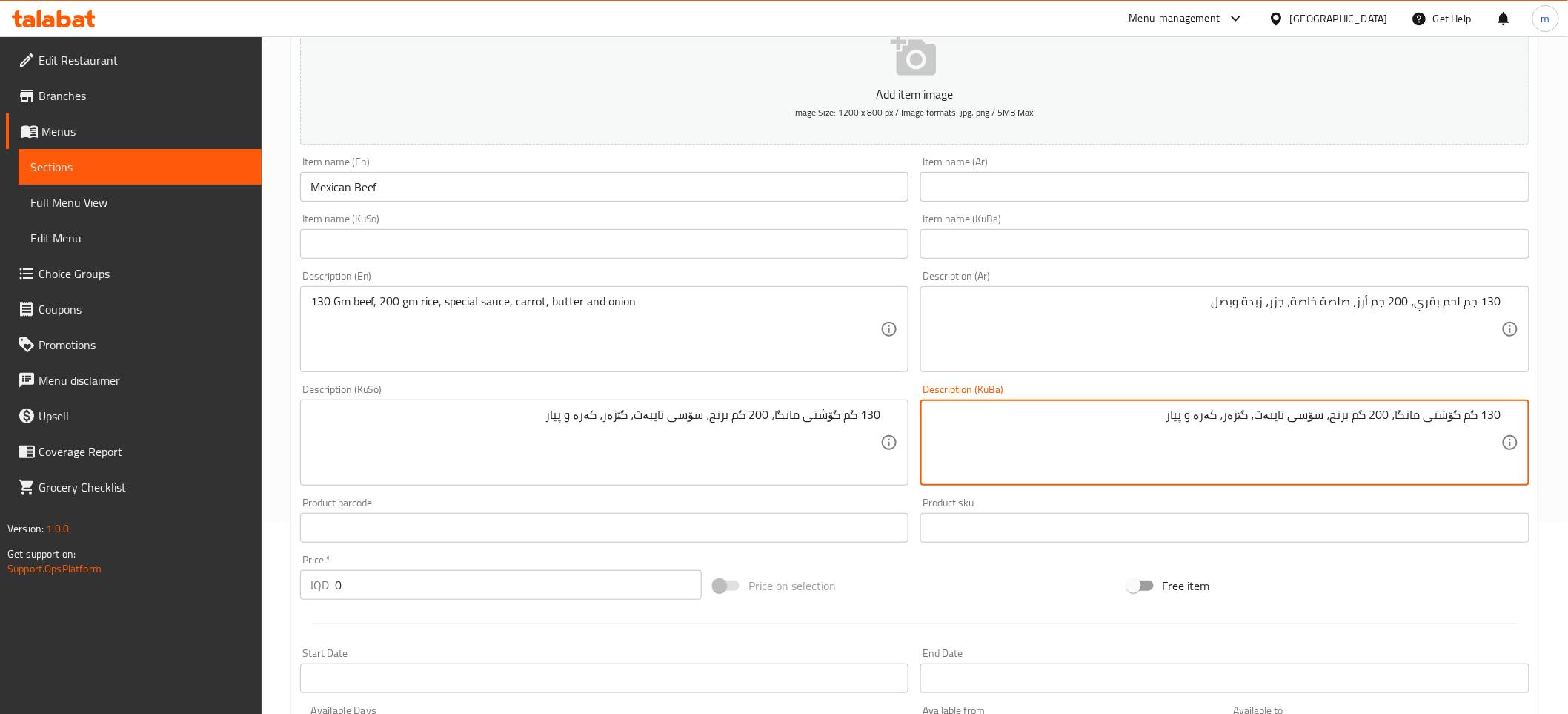
click at [406, 583] on input "0" at bounding box center [518, 585] width 367 height 30
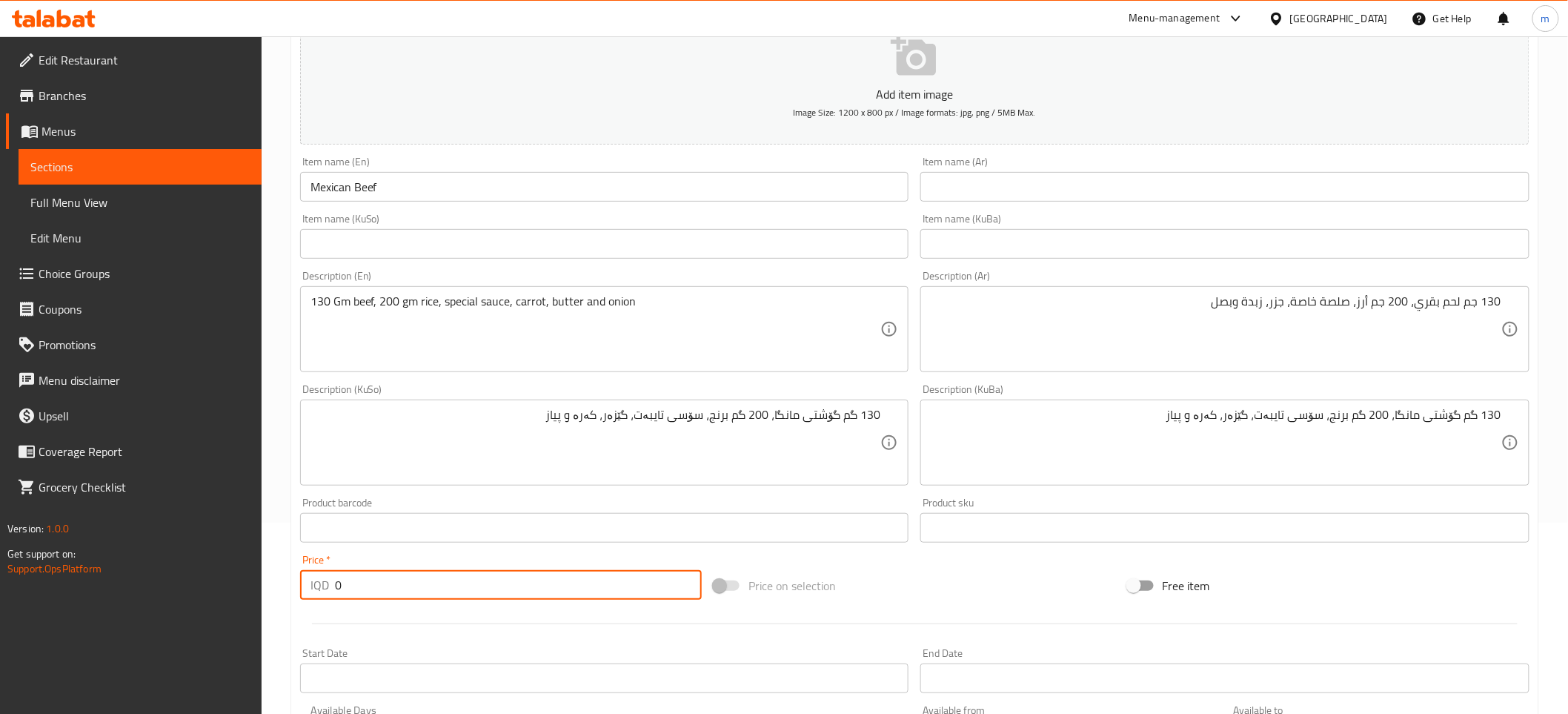
click at [406, 583] on input "0" at bounding box center [518, 585] width 367 height 30
paste input "1300"
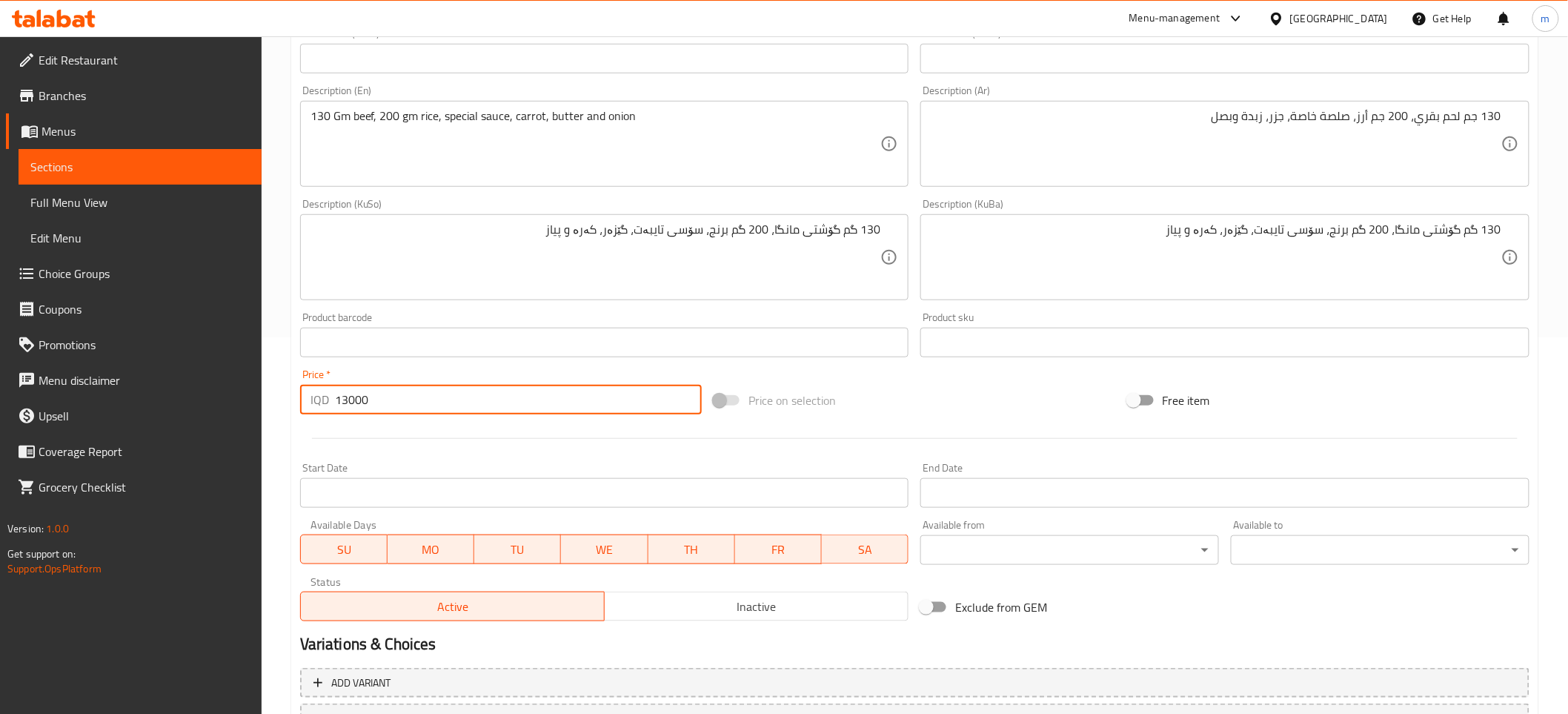
scroll to position [501, 0]
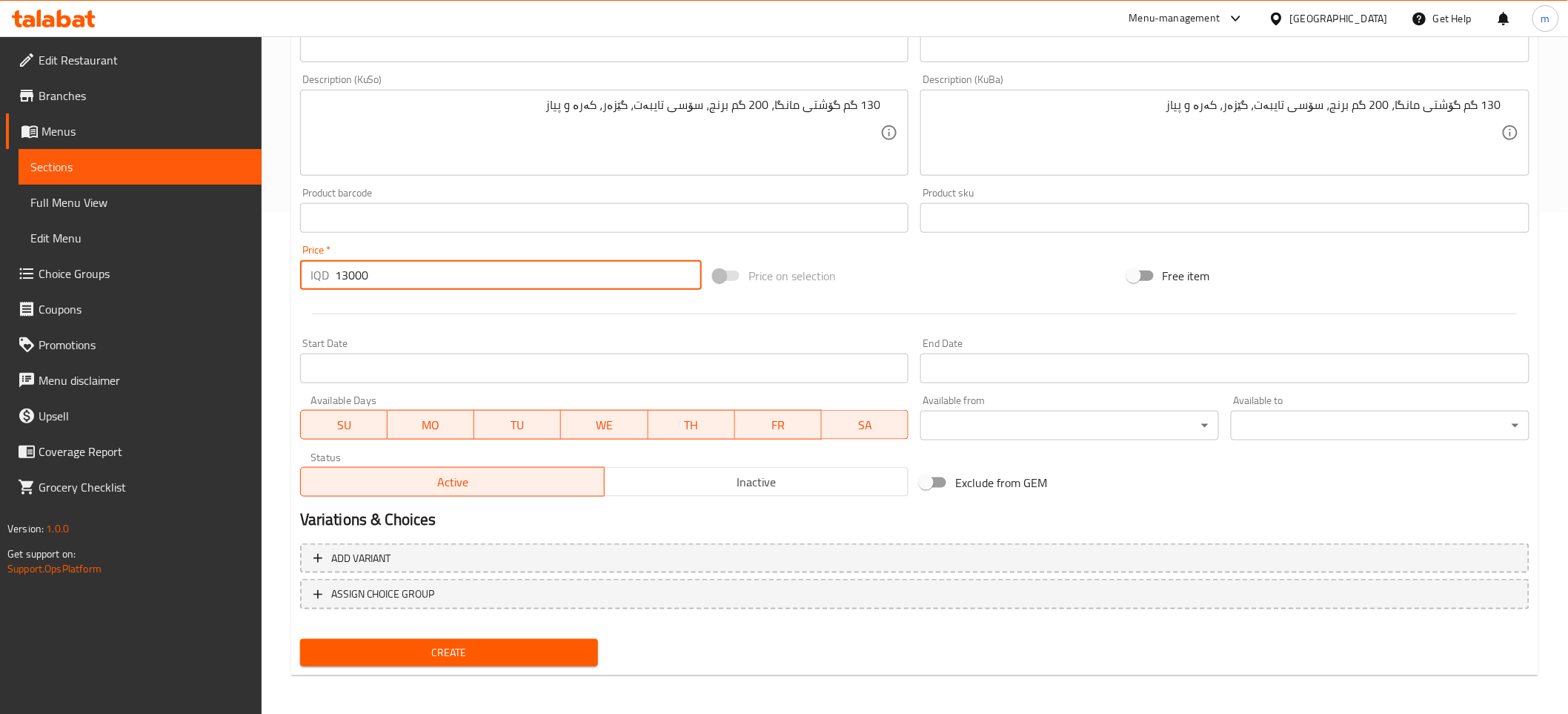
type input "13000"
click at [427, 647] on span "Create" at bounding box center [449, 652] width 275 height 18
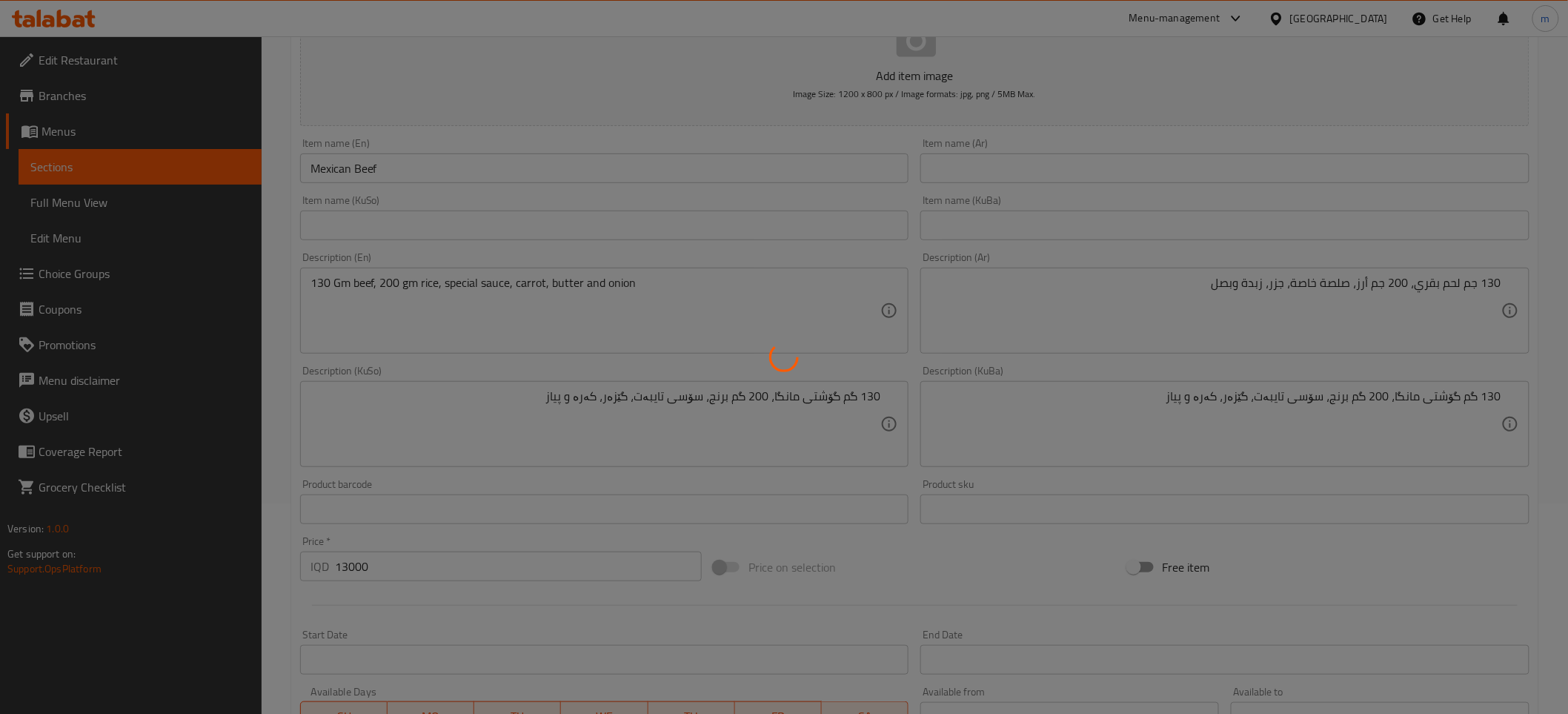
scroll to position [0, 0]
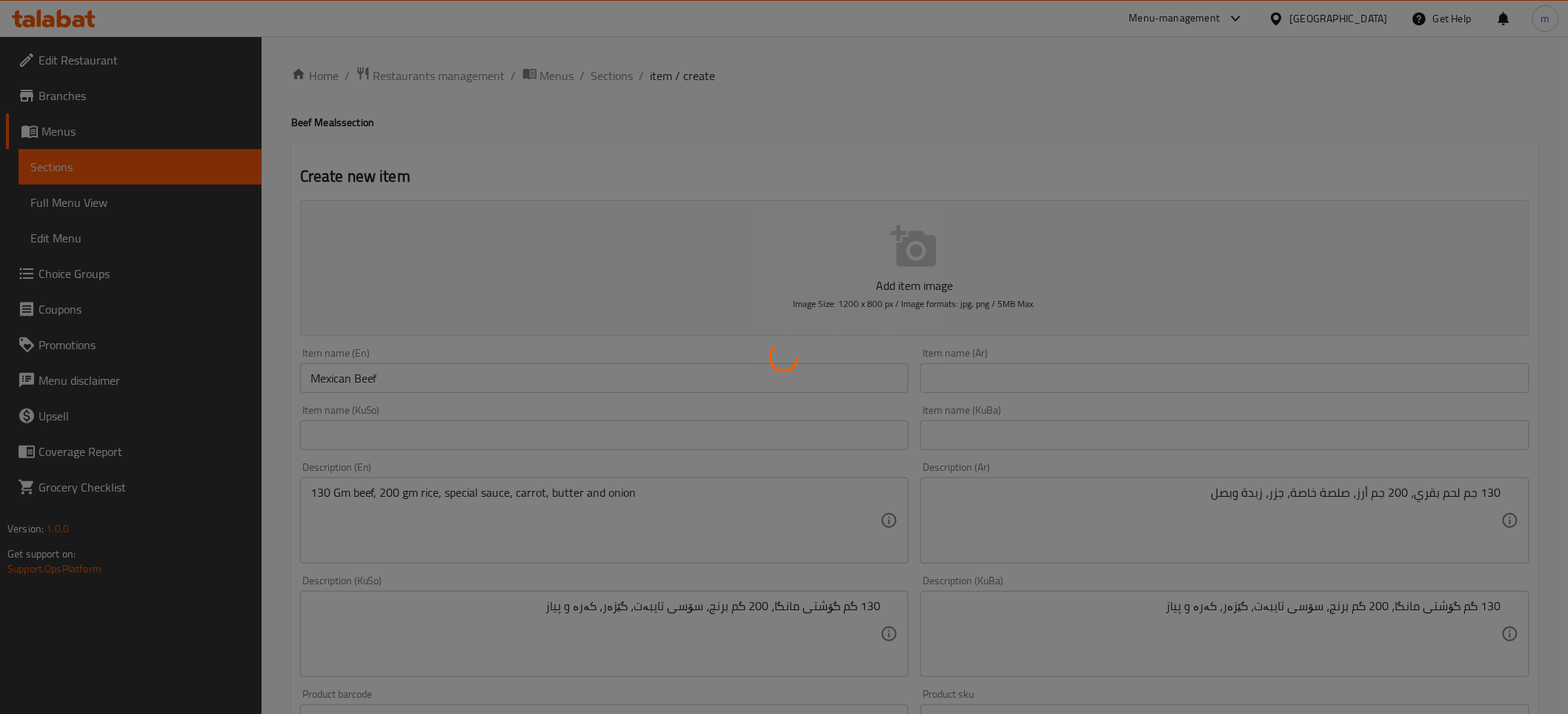
type input "0"
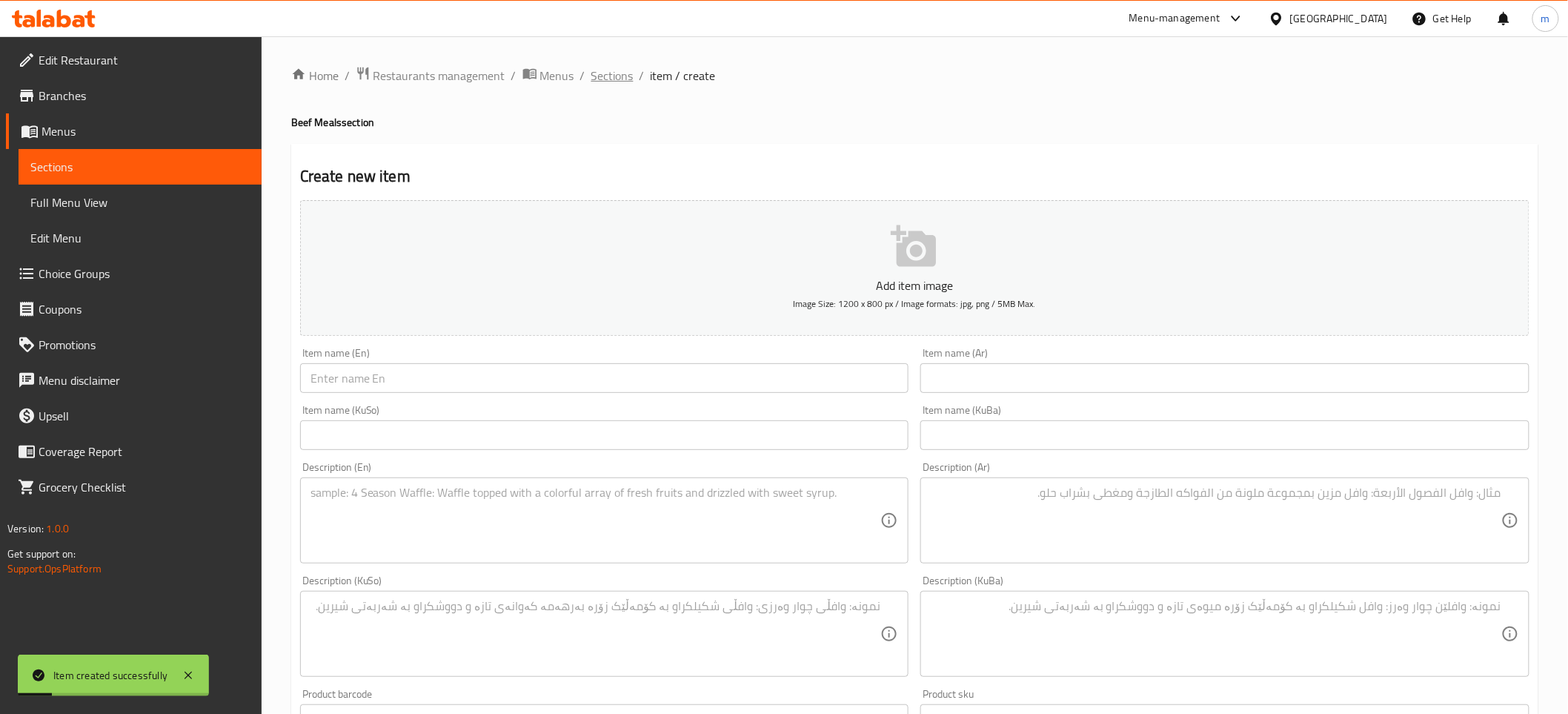
click at [620, 69] on span "Sections" at bounding box center [612, 75] width 42 height 18
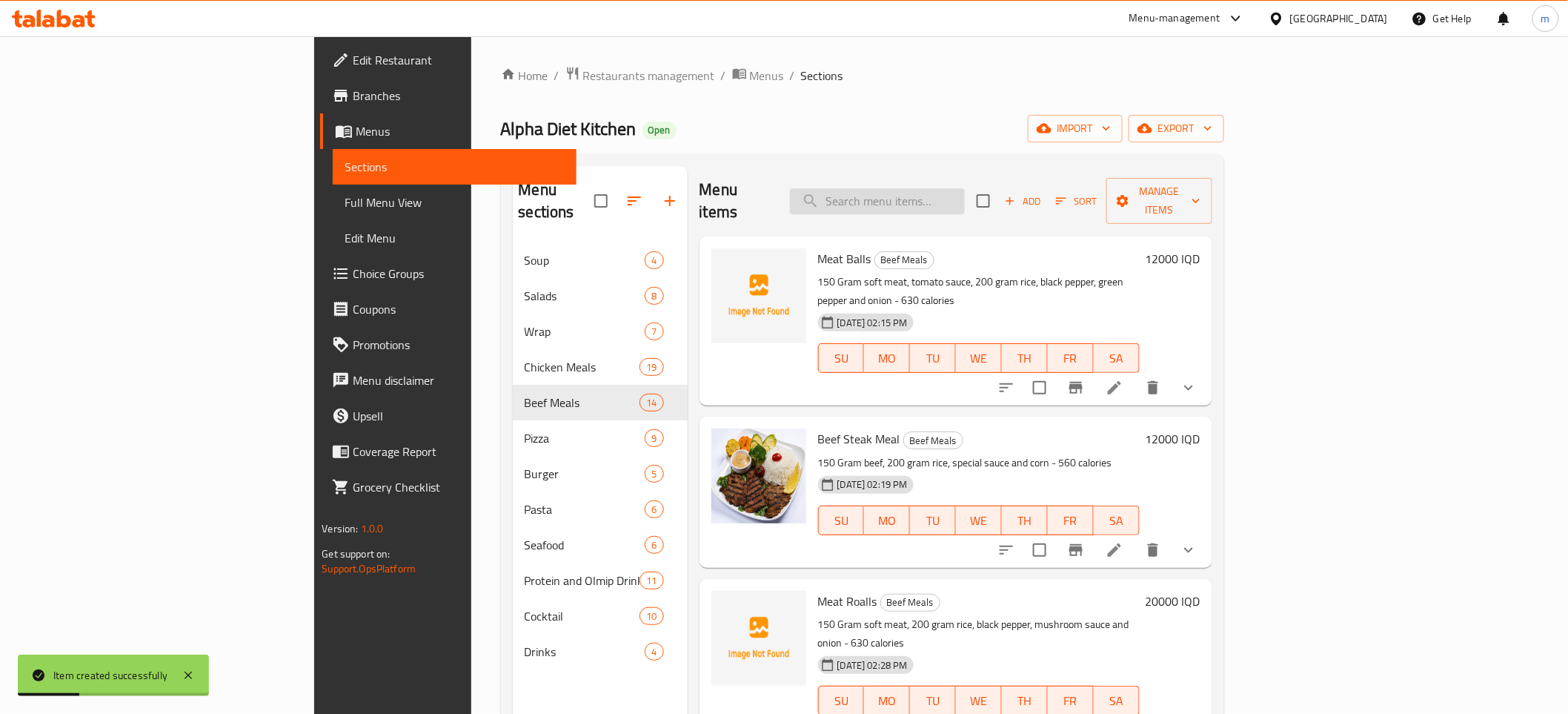
click at [965, 188] on input "search" at bounding box center [876, 201] width 174 height 26
paste input "13000"
click at [965, 188] on input "13000" at bounding box center [876, 201] width 174 height 26
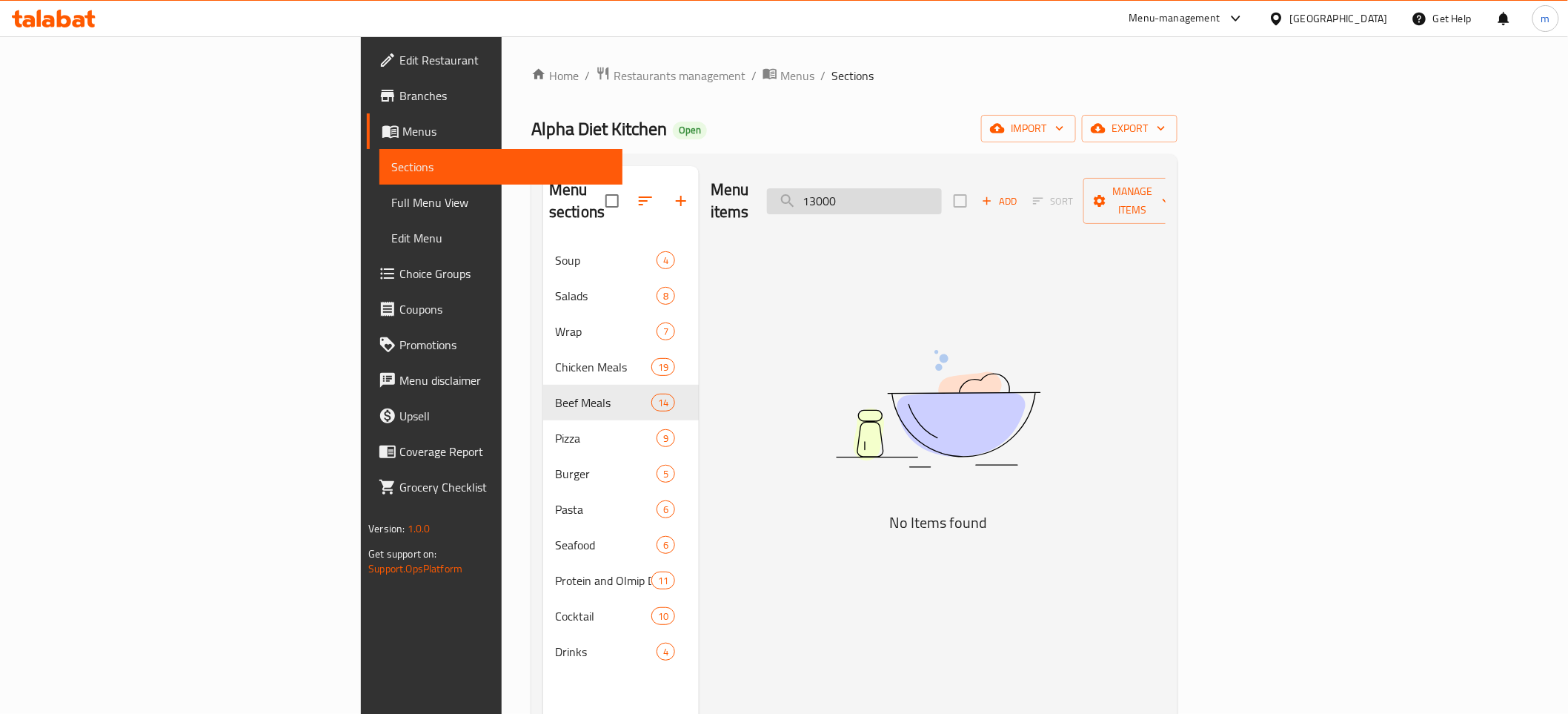
click at [942, 188] on input "13000" at bounding box center [853, 201] width 174 height 26
paste input "Mexican Beef"
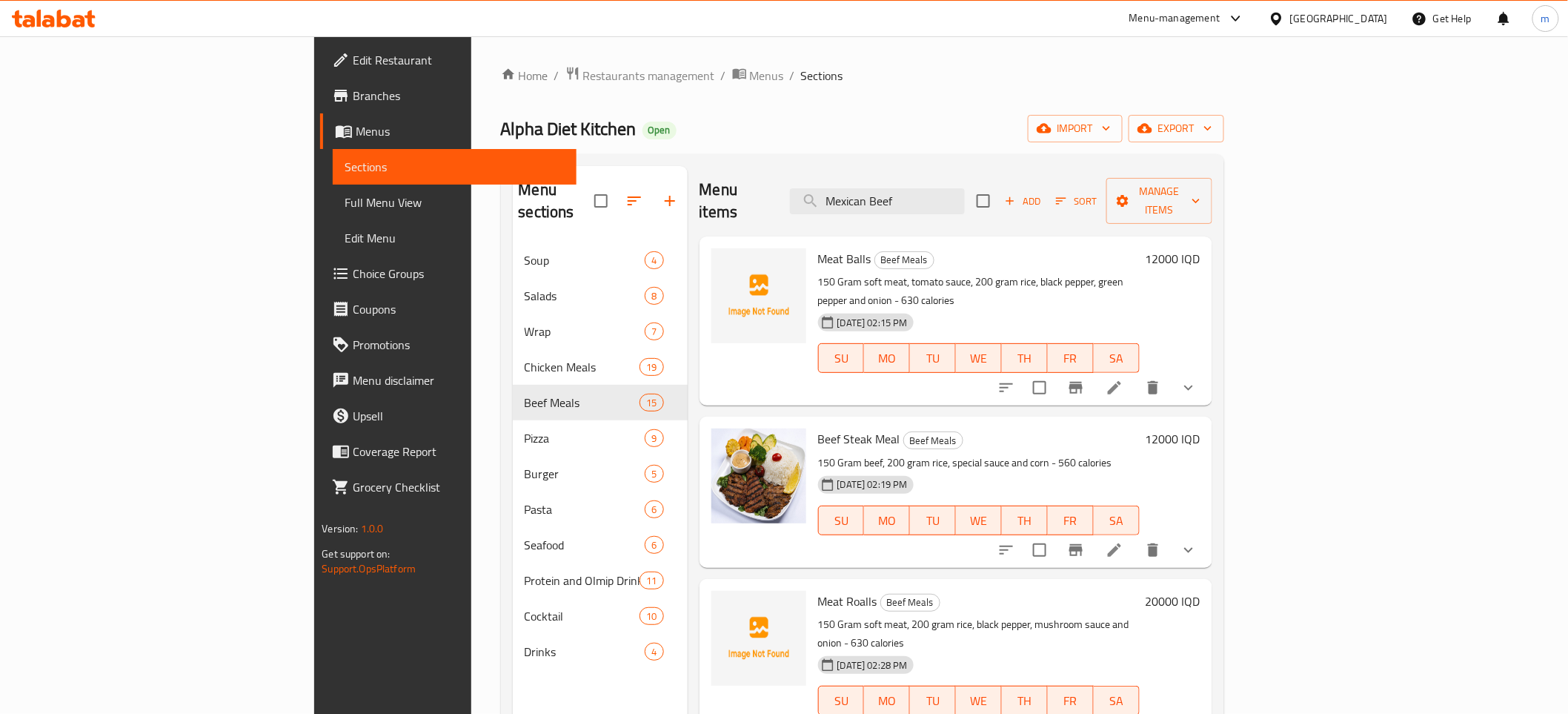
type input "Mexican Bee"
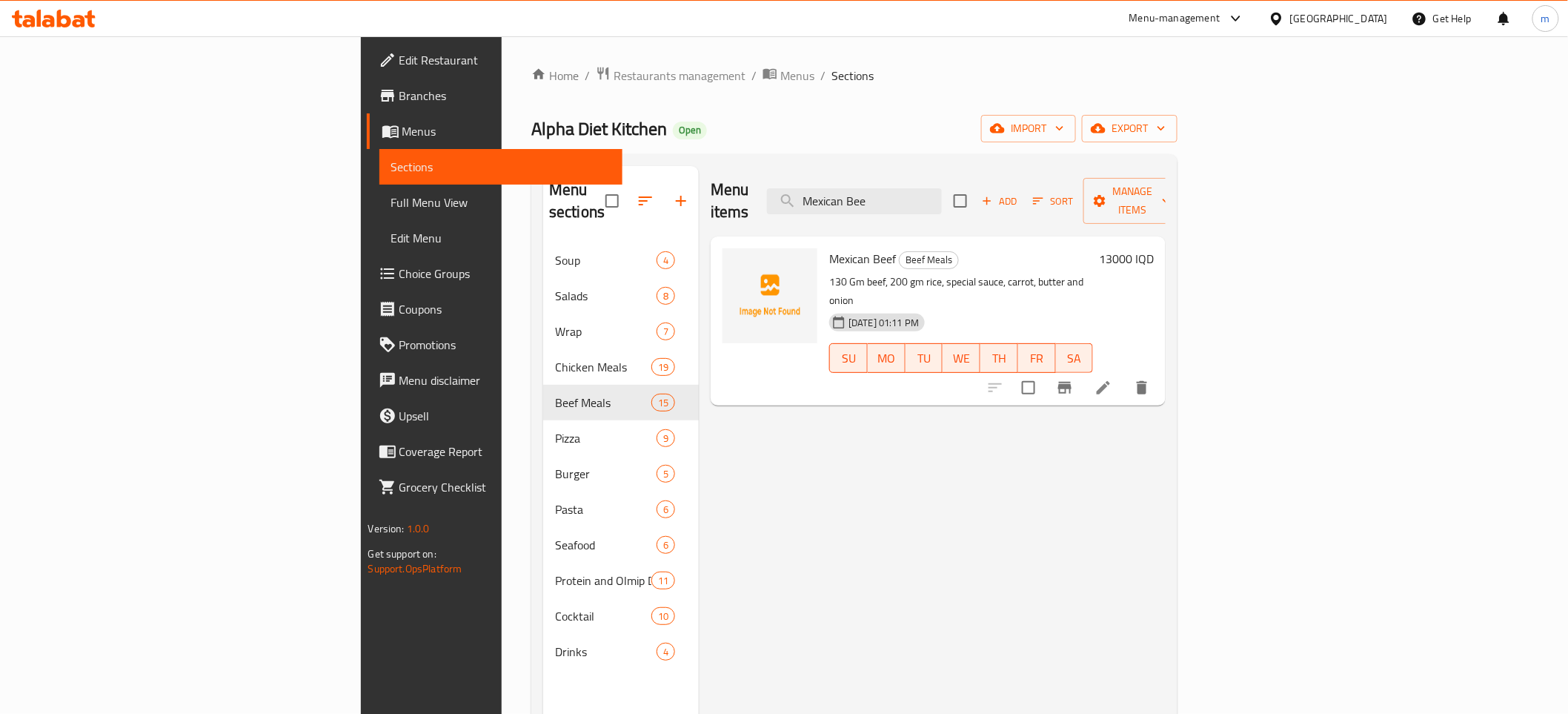
click at [1110, 381] on icon at bounding box center [1103, 387] width 13 height 13
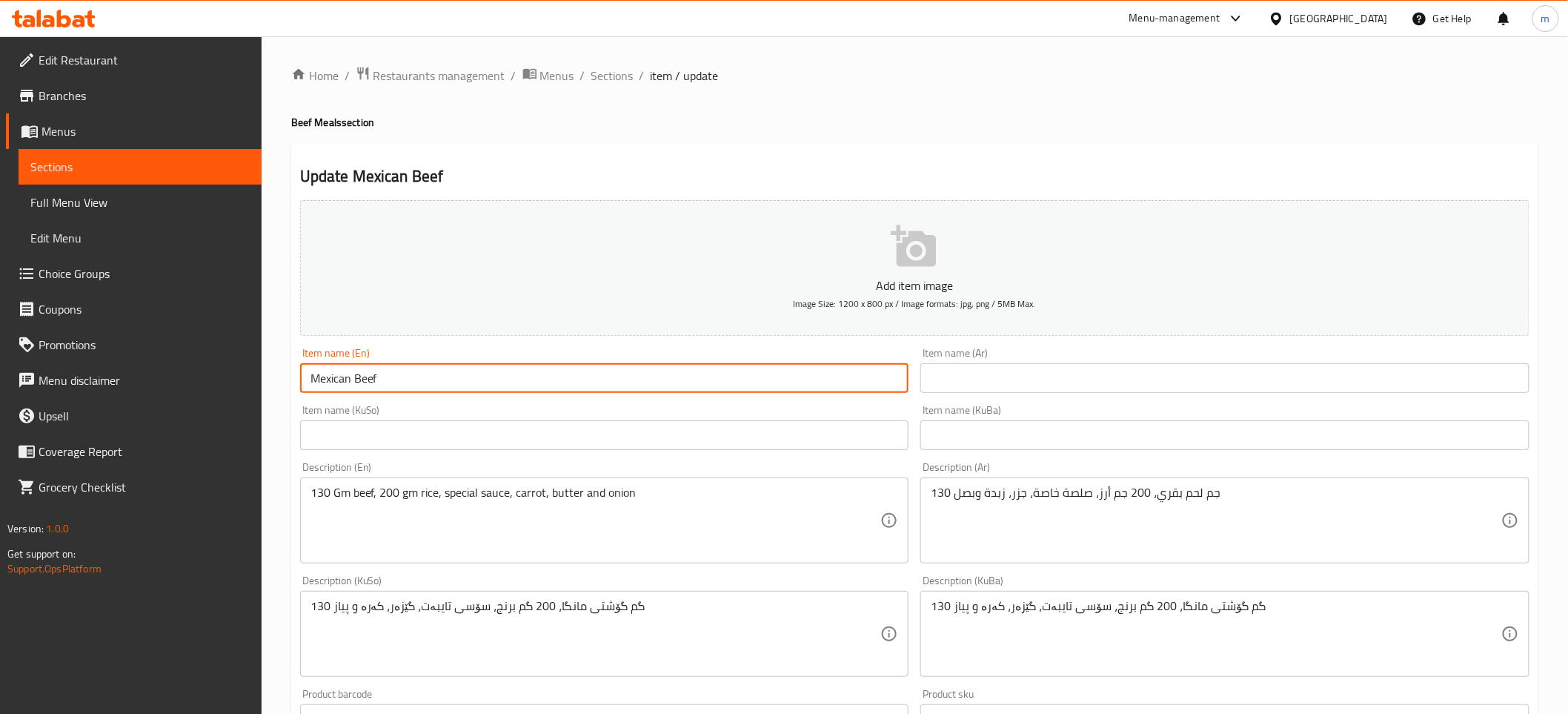
click at [363, 373] on input "Mexican Beef" at bounding box center [604, 378] width 609 height 30
click at [1000, 384] on input "text" at bounding box center [1225, 378] width 609 height 30
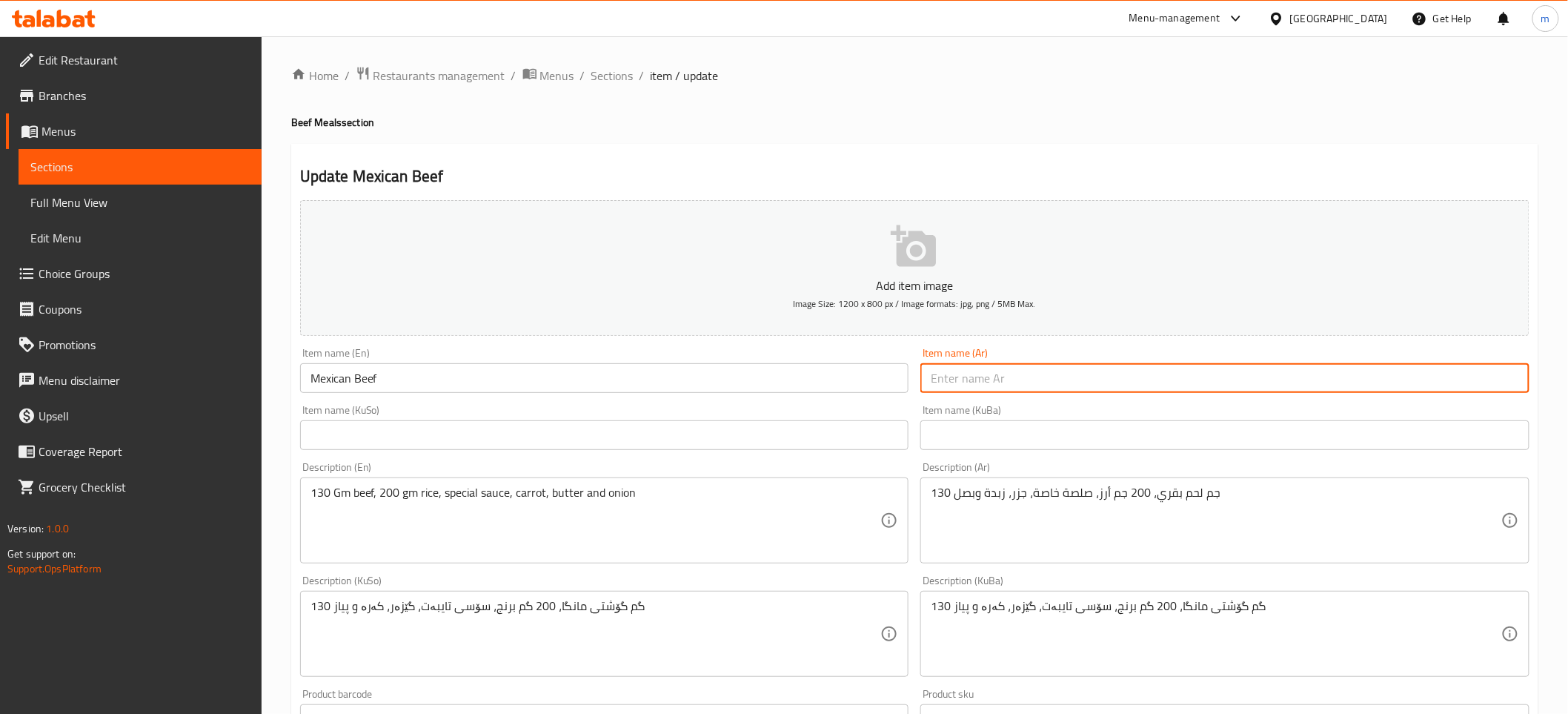
paste input "لحم بقري مكسيكي"
type input "لحم بقري مكسيكي"
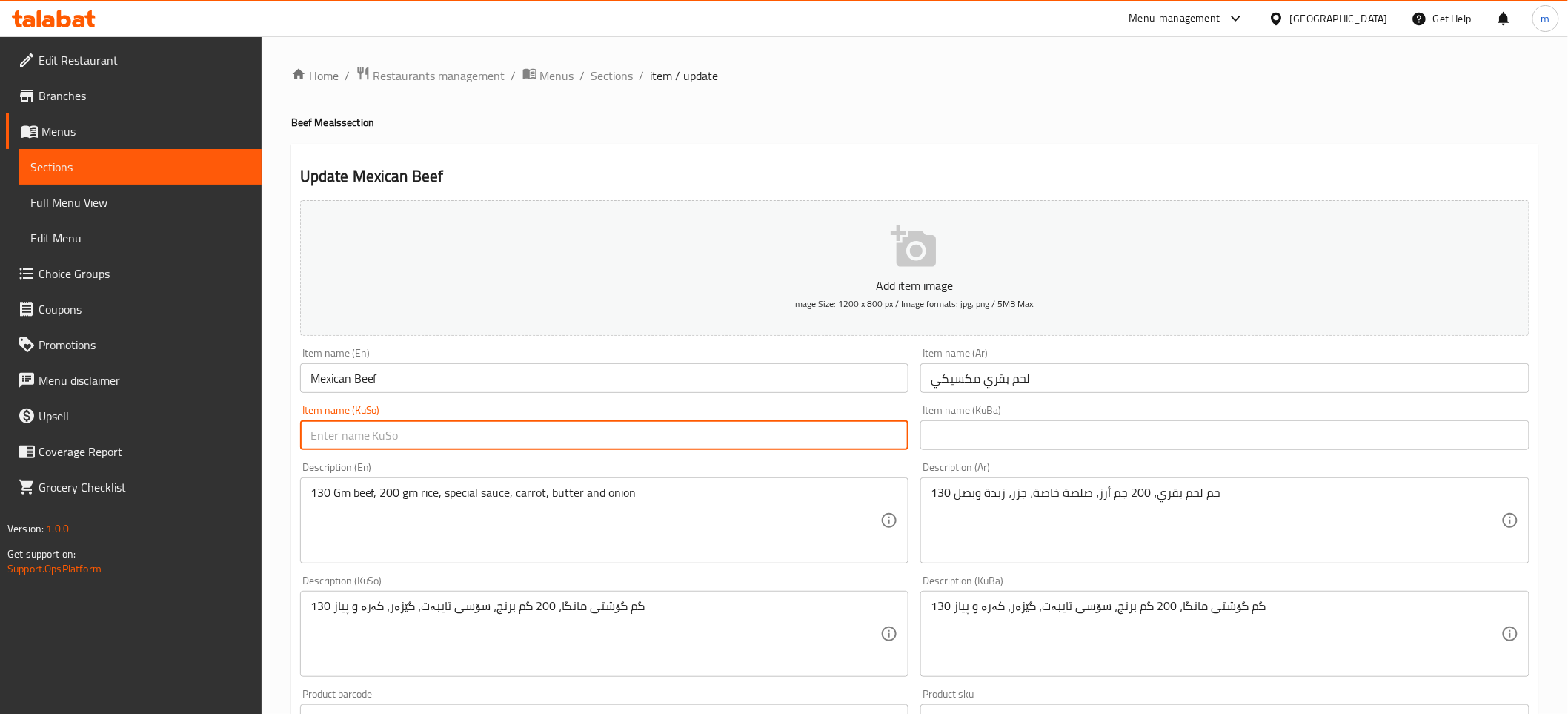
click at [700, 421] on input "text" at bounding box center [604, 435] width 609 height 30
paste input "گۆشتی مانگا مەکسیکی"
click at [365, 431] on input "گۆشتی مانگا مەکسیکی" at bounding box center [604, 435] width 609 height 30
type input "گۆشتی مانگای مەکسیکی"
click at [1046, 443] on input "text" at bounding box center [1225, 435] width 609 height 30
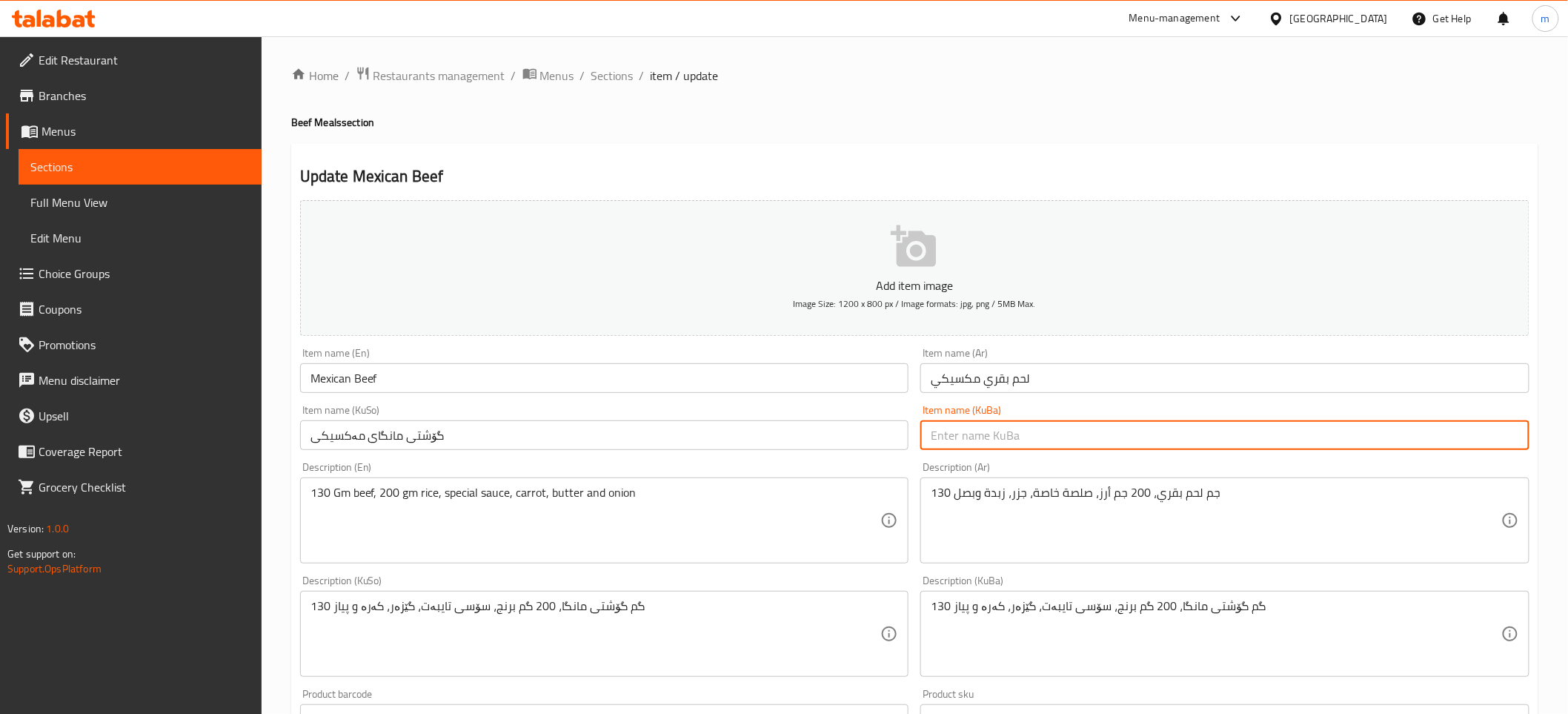
paste input "گۆشتی مانگای مەکسیکی"
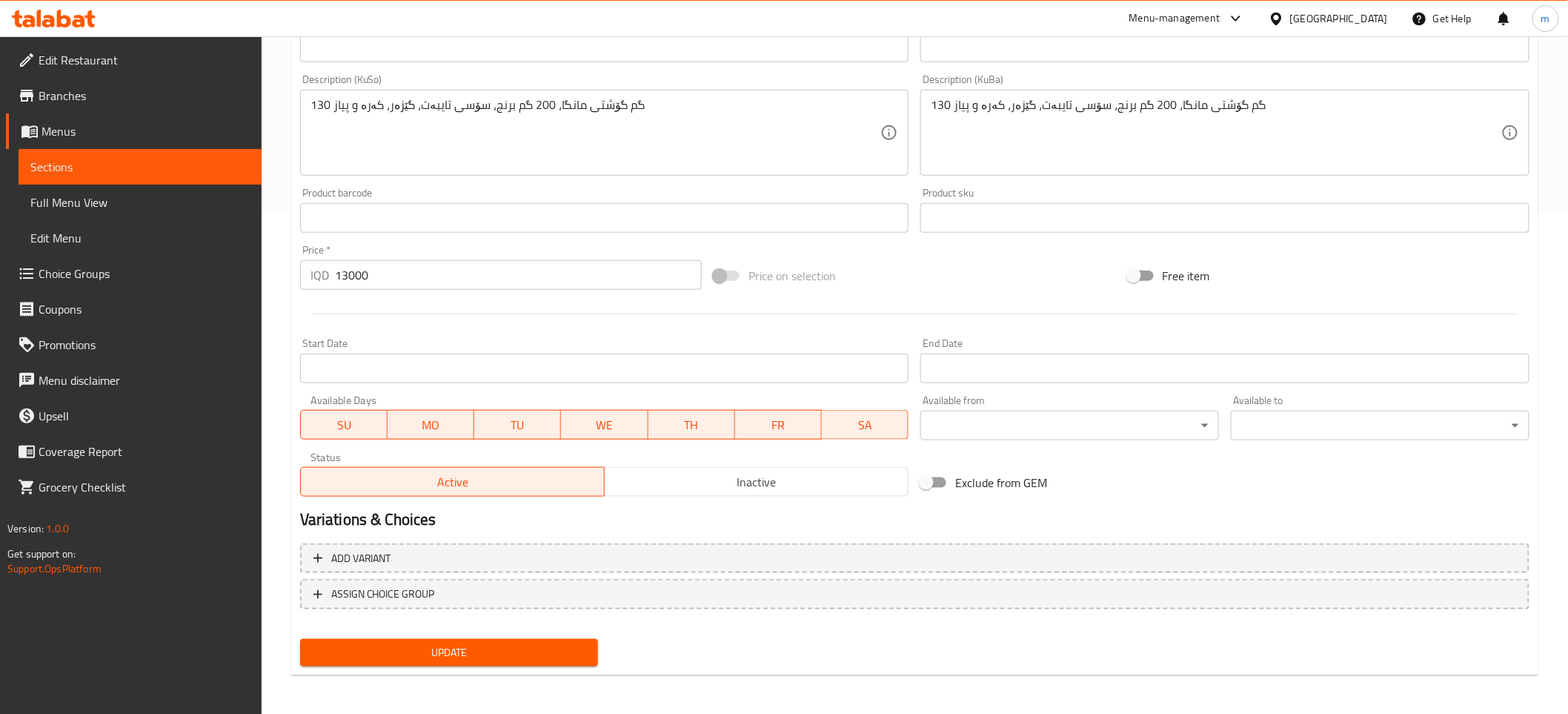
type input "گۆشتی مانگای مەکسیکی"
click at [473, 644] on span "Update" at bounding box center [449, 652] width 275 height 18
click at [90, 122] on span "Menus" at bounding box center [146, 131] width 208 height 18
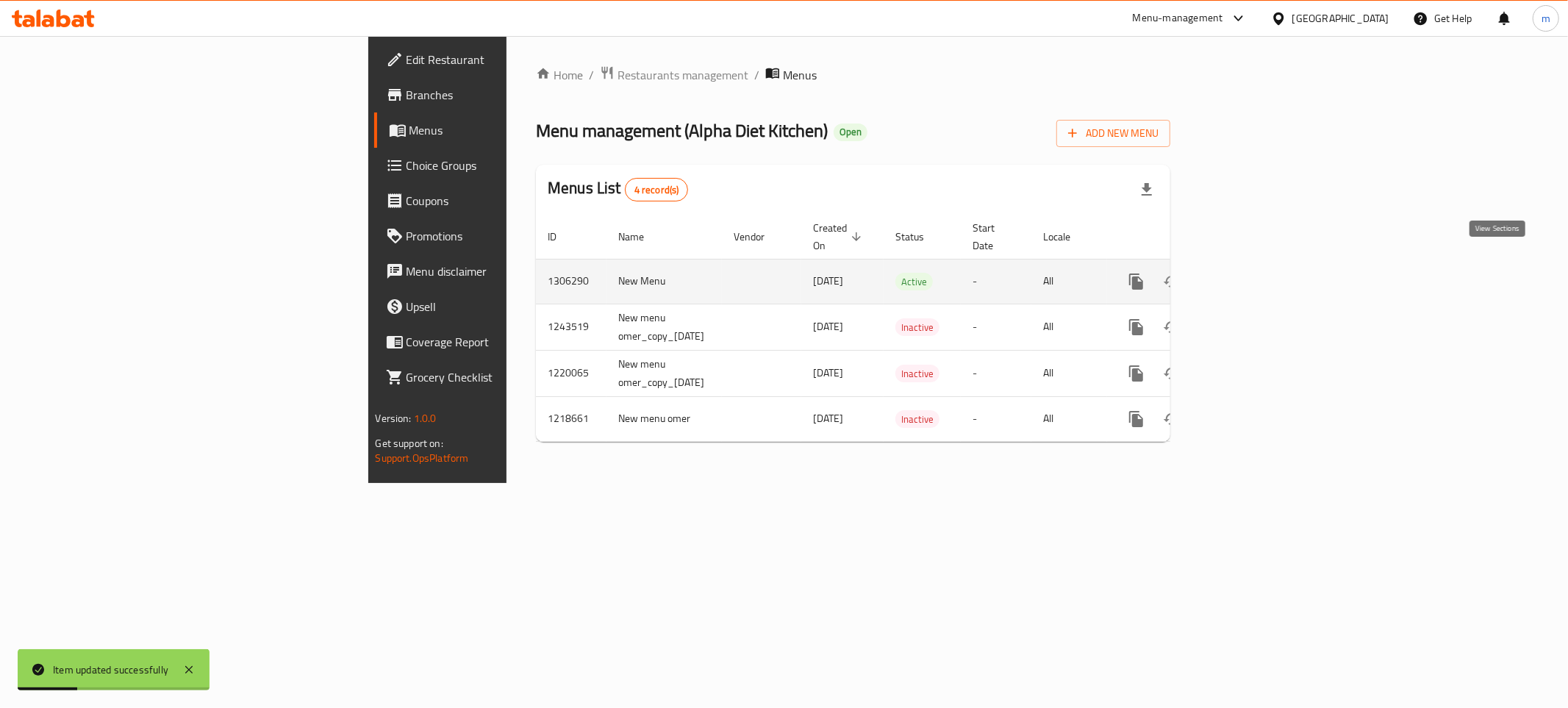
click at [1251, 273] on icon "enhanced table" at bounding box center [1242, 281] width 18 height 18
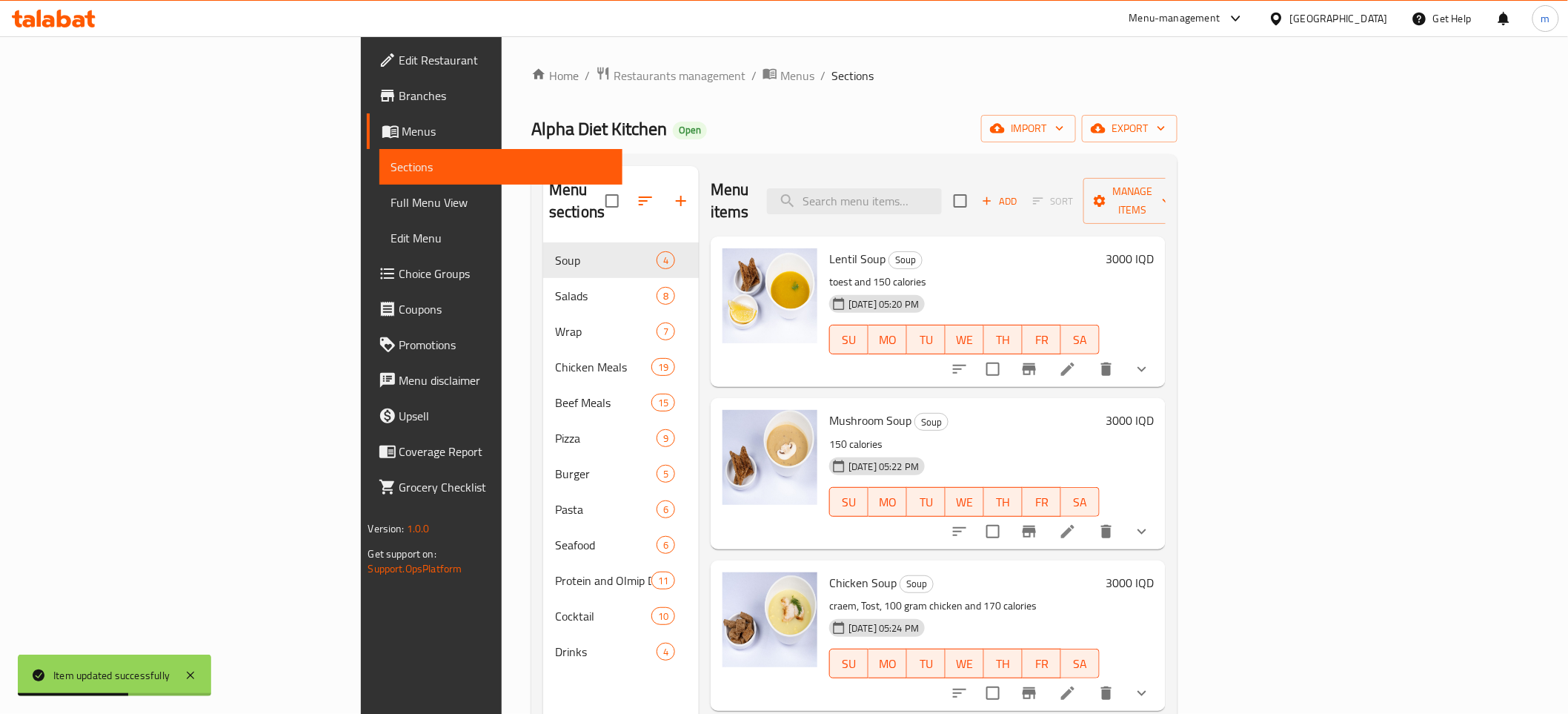
click at [392, 203] on span "Full Menu View" at bounding box center [501, 202] width 219 height 18
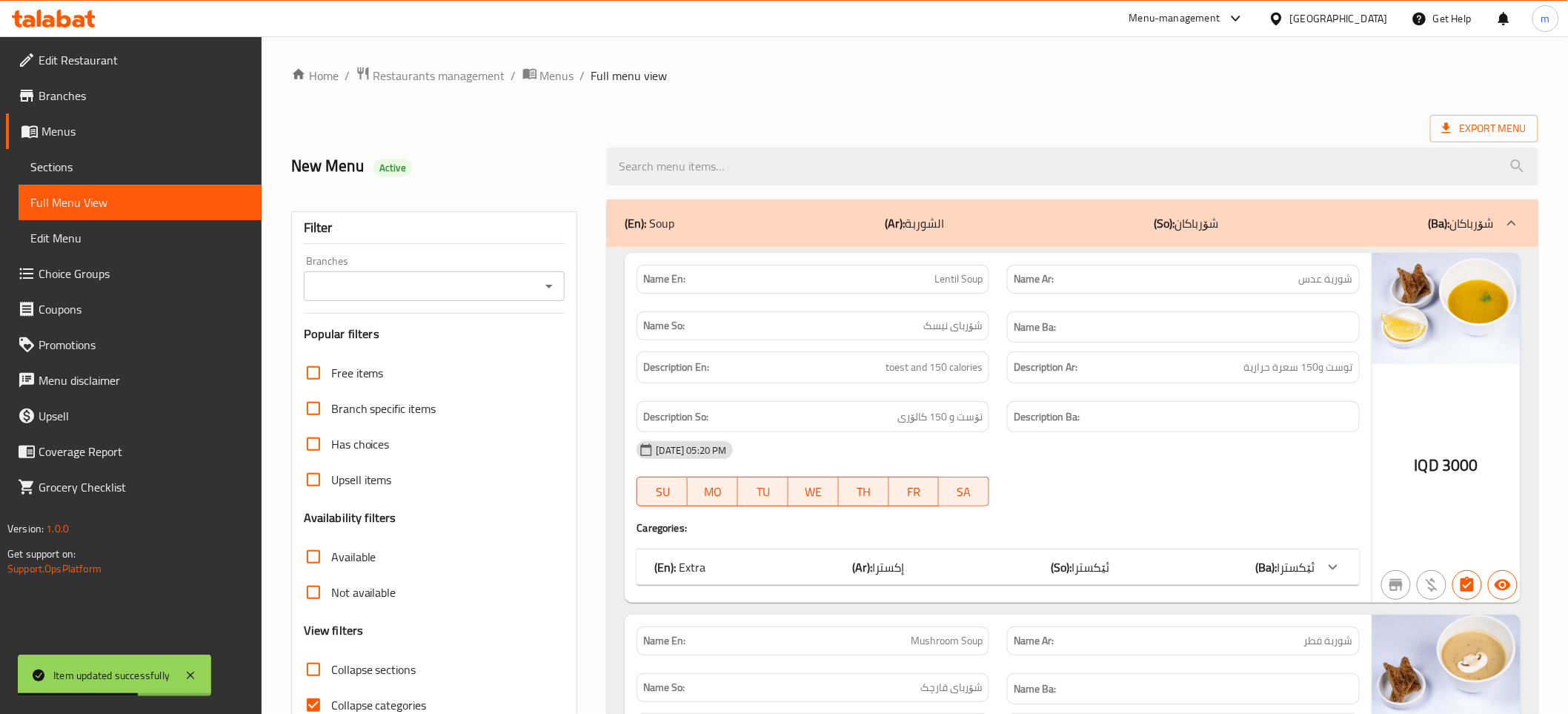
click at [553, 286] on icon "Open" at bounding box center [549, 286] width 18 height 18
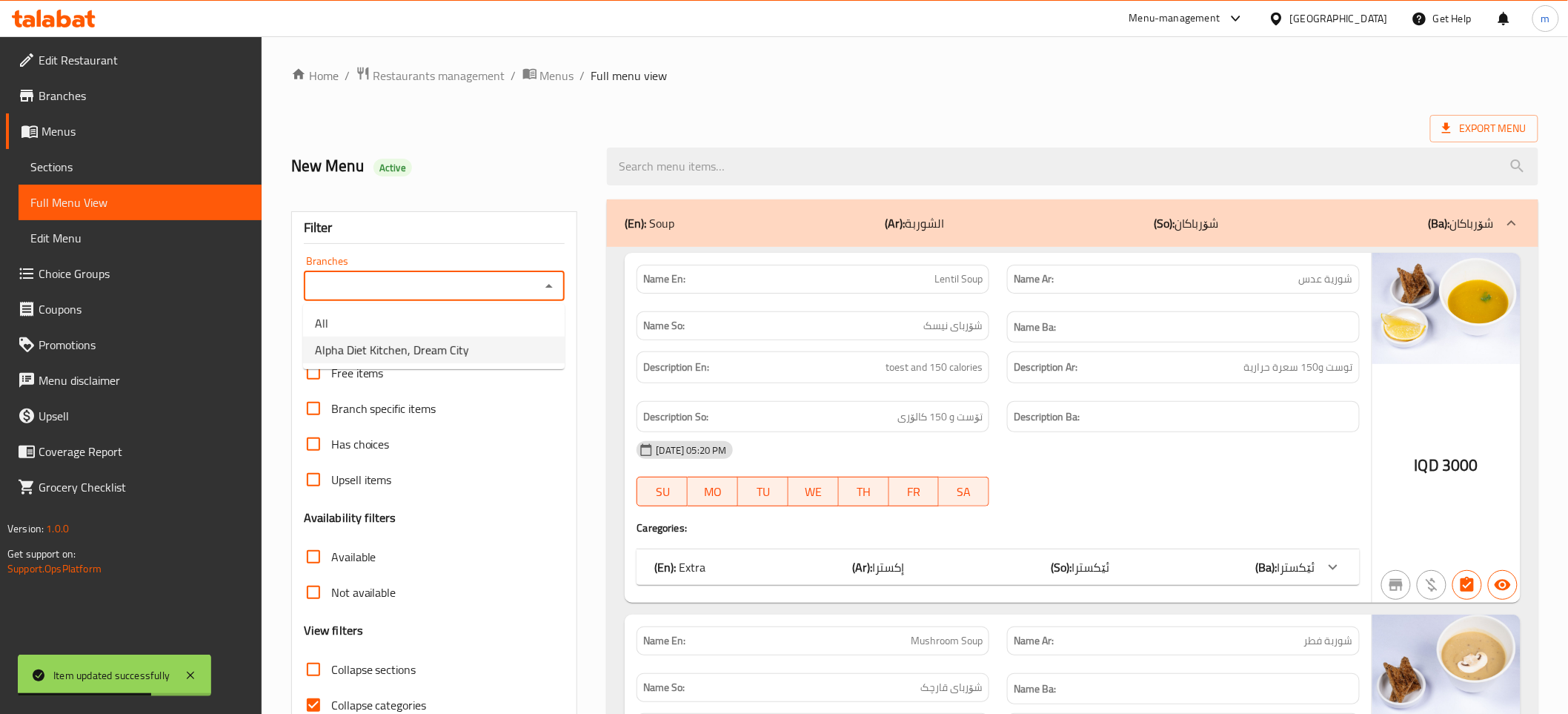
click at [450, 343] on span "Alpha Diet Kitchen, Dream City" at bounding box center [392, 350] width 154 height 18
type input "Alpha Diet Kitchen, Dream City"
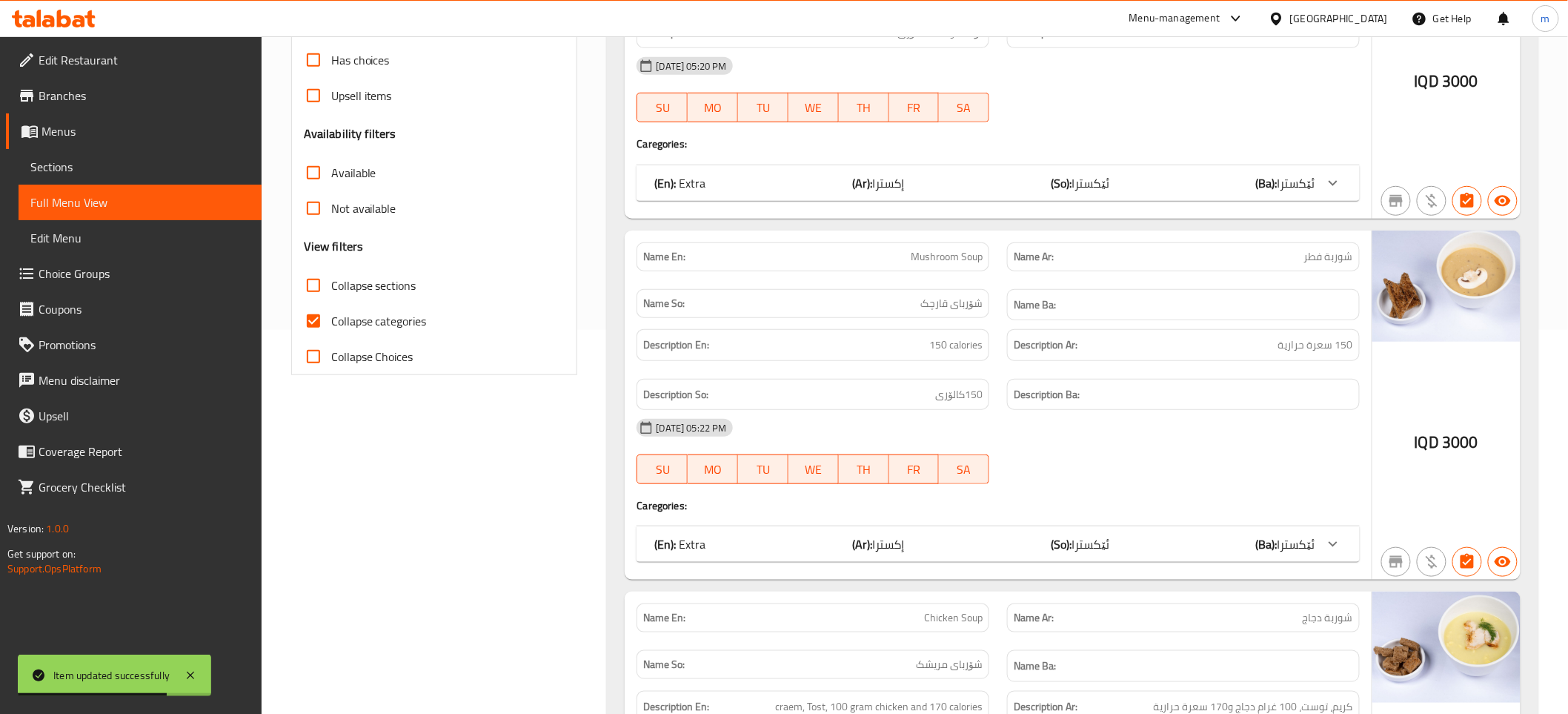
click at [319, 322] on input "Collapse categories" at bounding box center [313, 321] width 36 height 36
checkbox input "false"
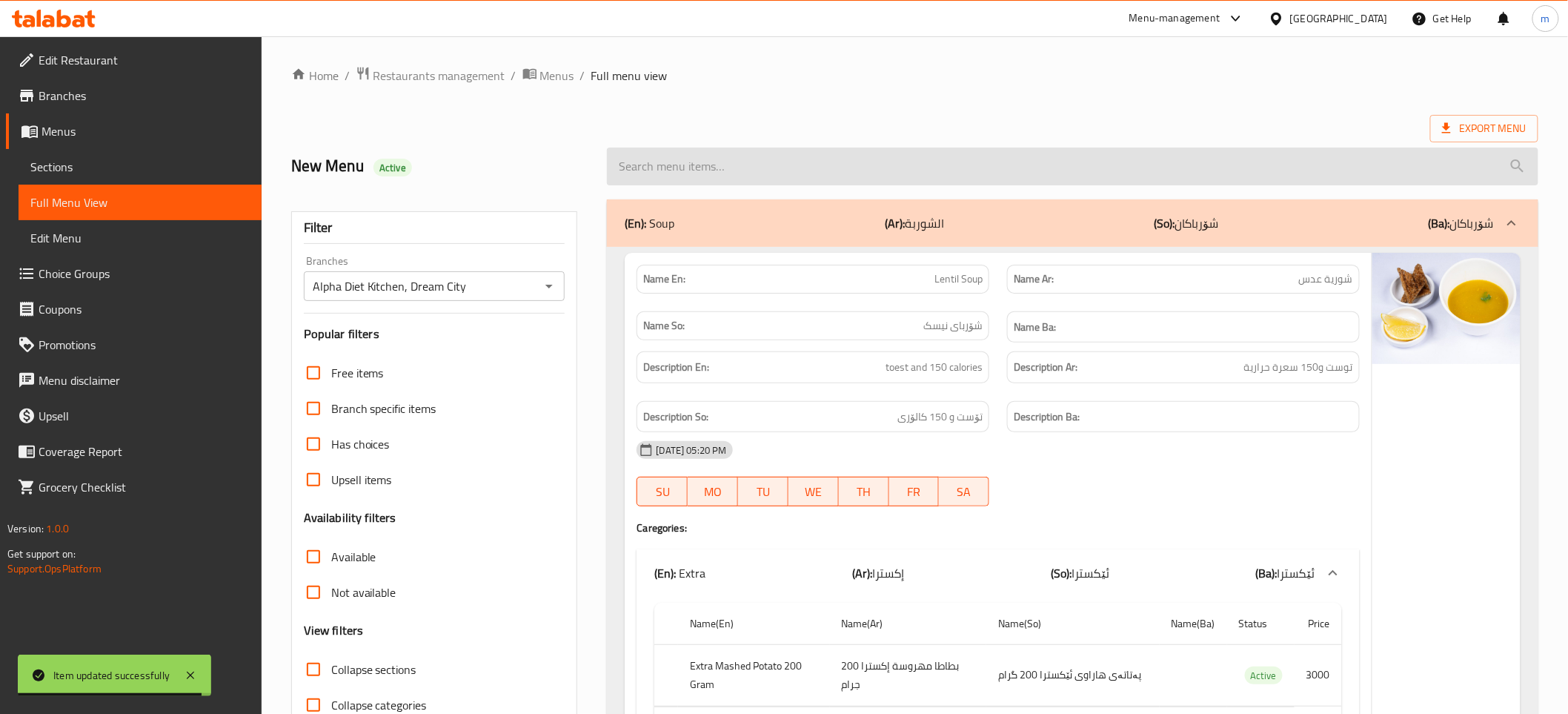
paste input "Mexican Beef"
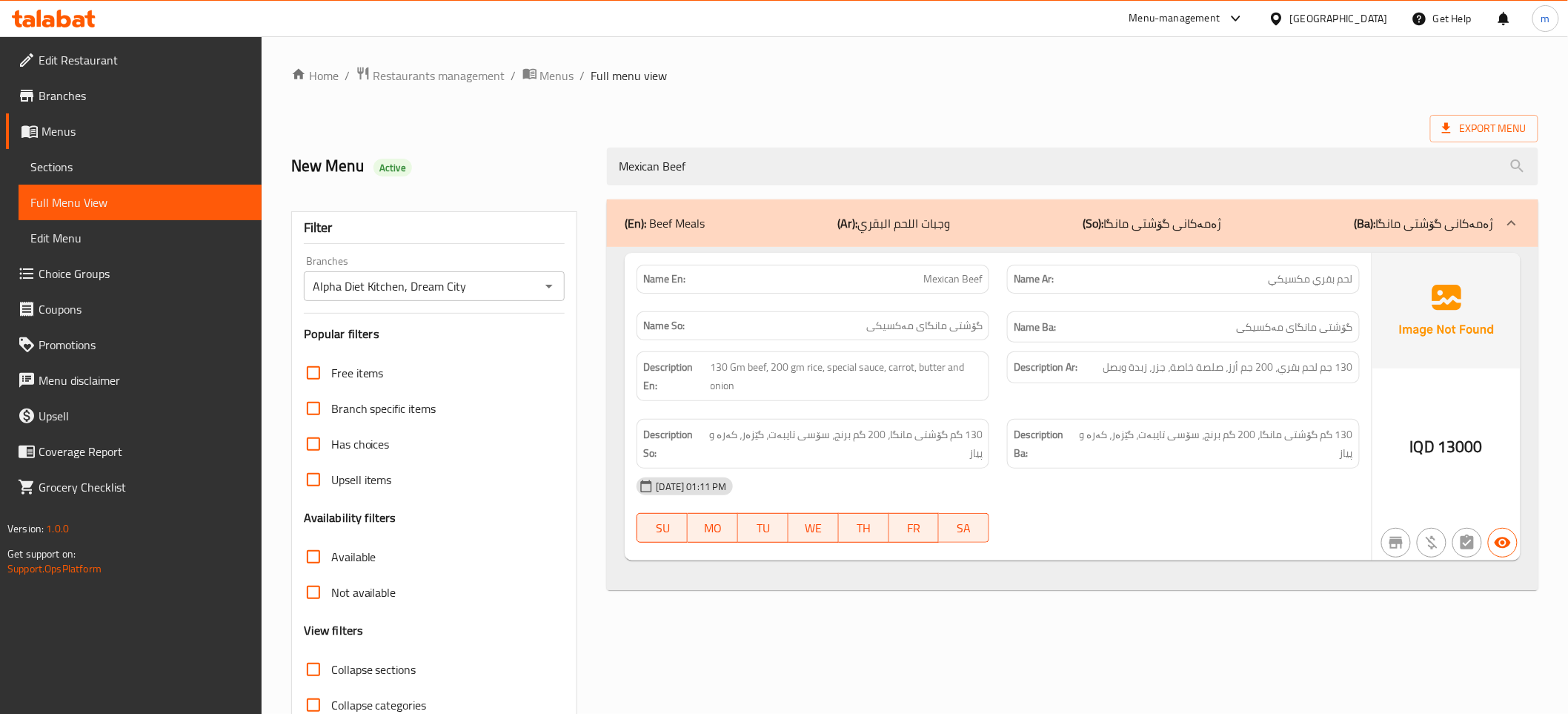
type input "Mexican Beef"
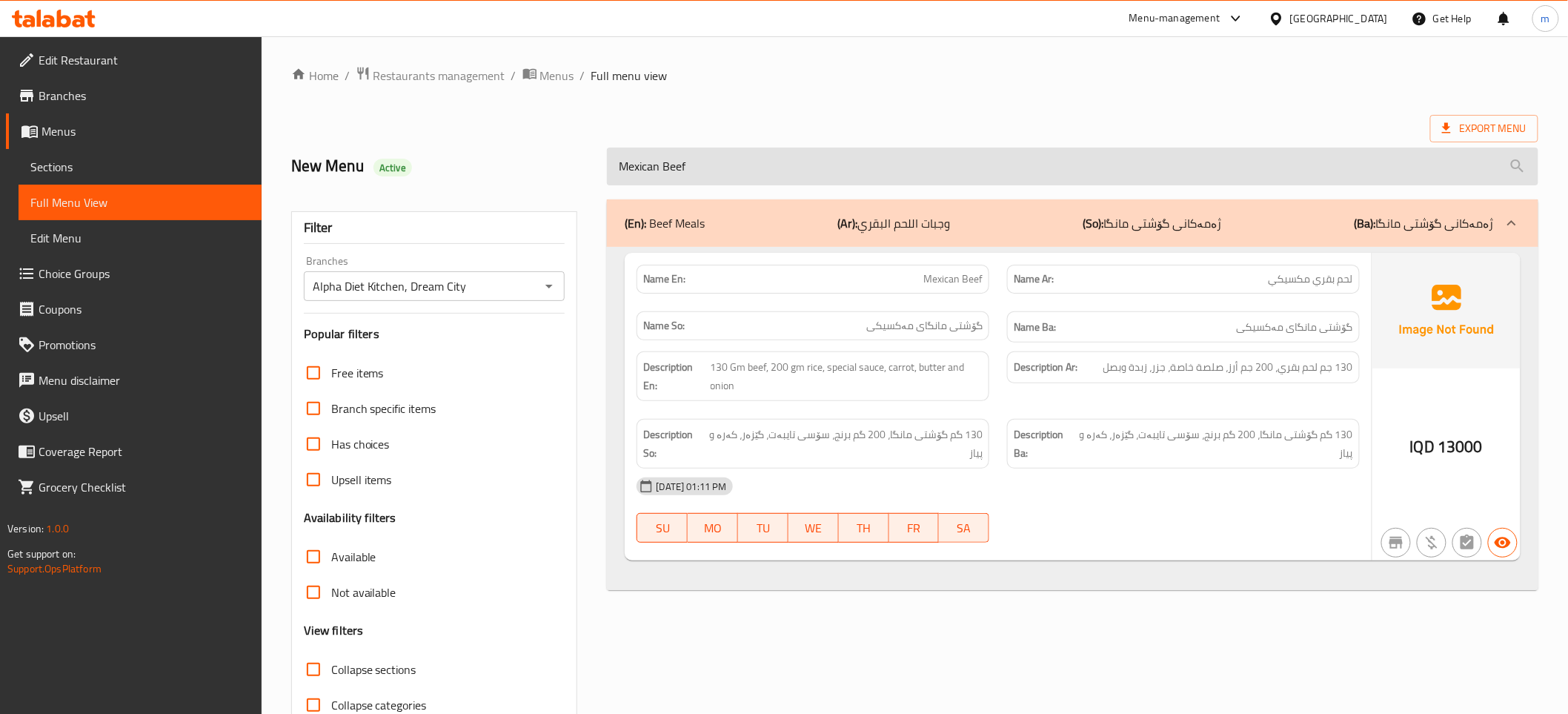
click at [694, 169] on input "Mexican Beef" at bounding box center [1072, 167] width 931 height 38
click at [711, 173] on input "Mexican Beef" at bounding box center [1072, 167] width 931 height 38
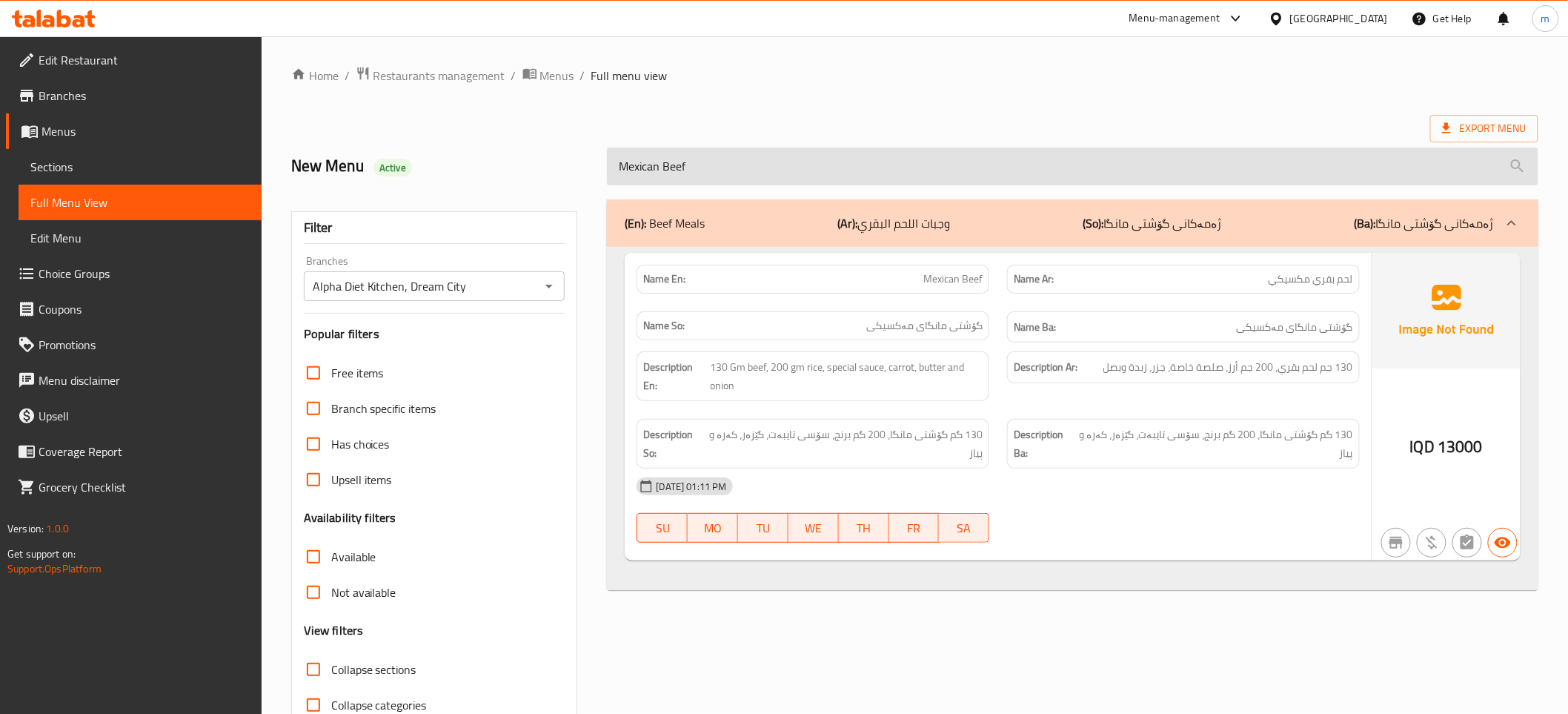
click at [711, 173] on input "Mexican Beef" at bounding box center [1072, 167] width 931 height 38
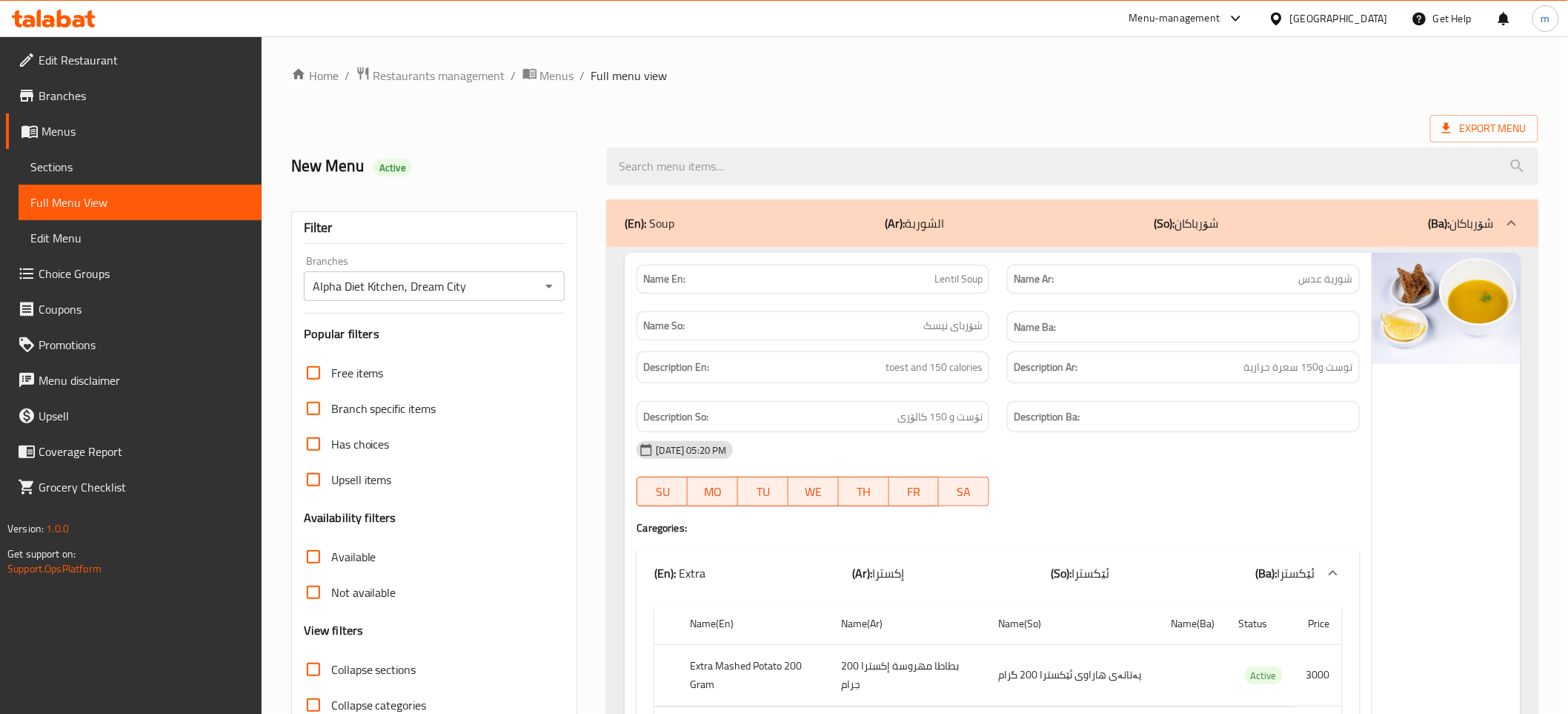
click at [89, 167] on span "Sections" at bounding box center [140, 167] width 219 height 18
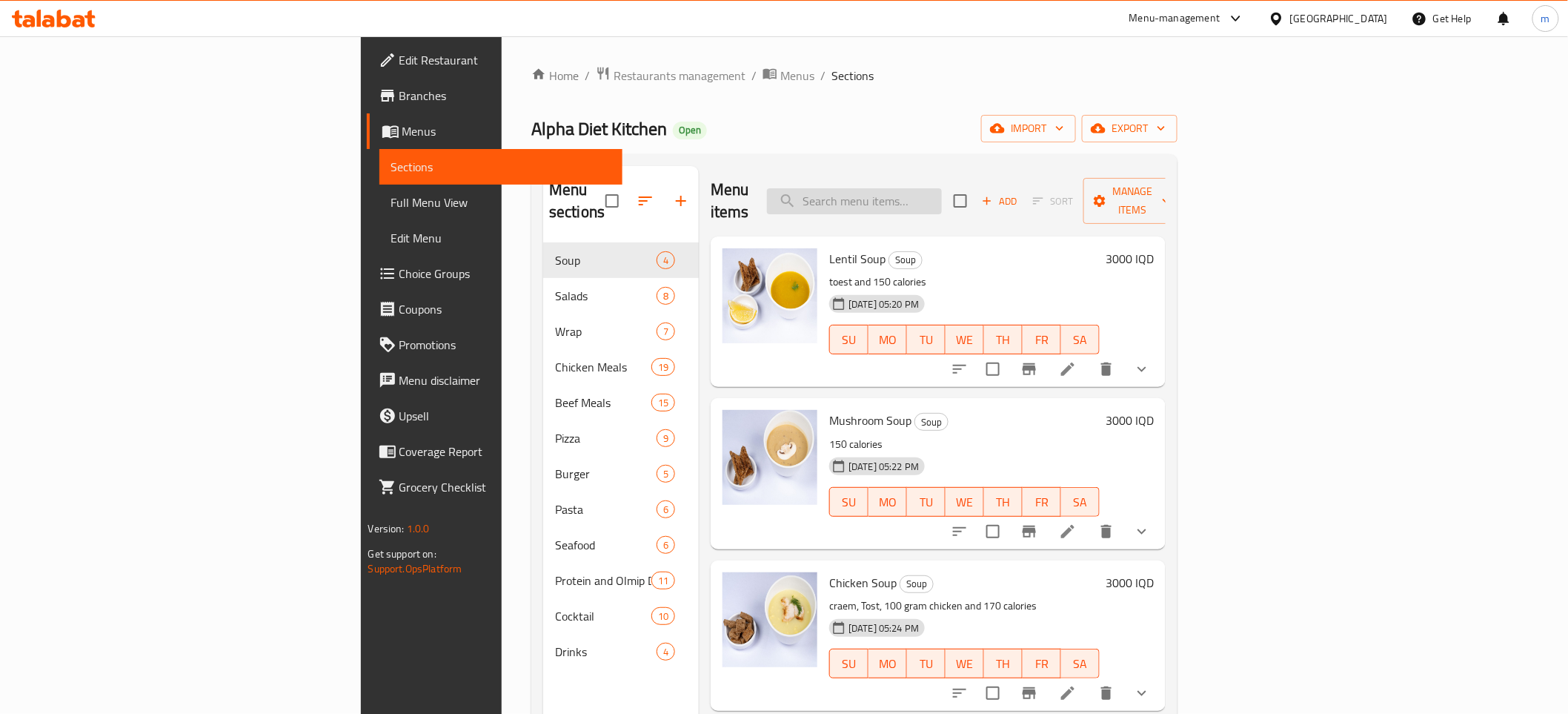
click at [942, 190] on input "search" at bounding box center [853, 201] width 174 height 26
type input "پۆوەر"
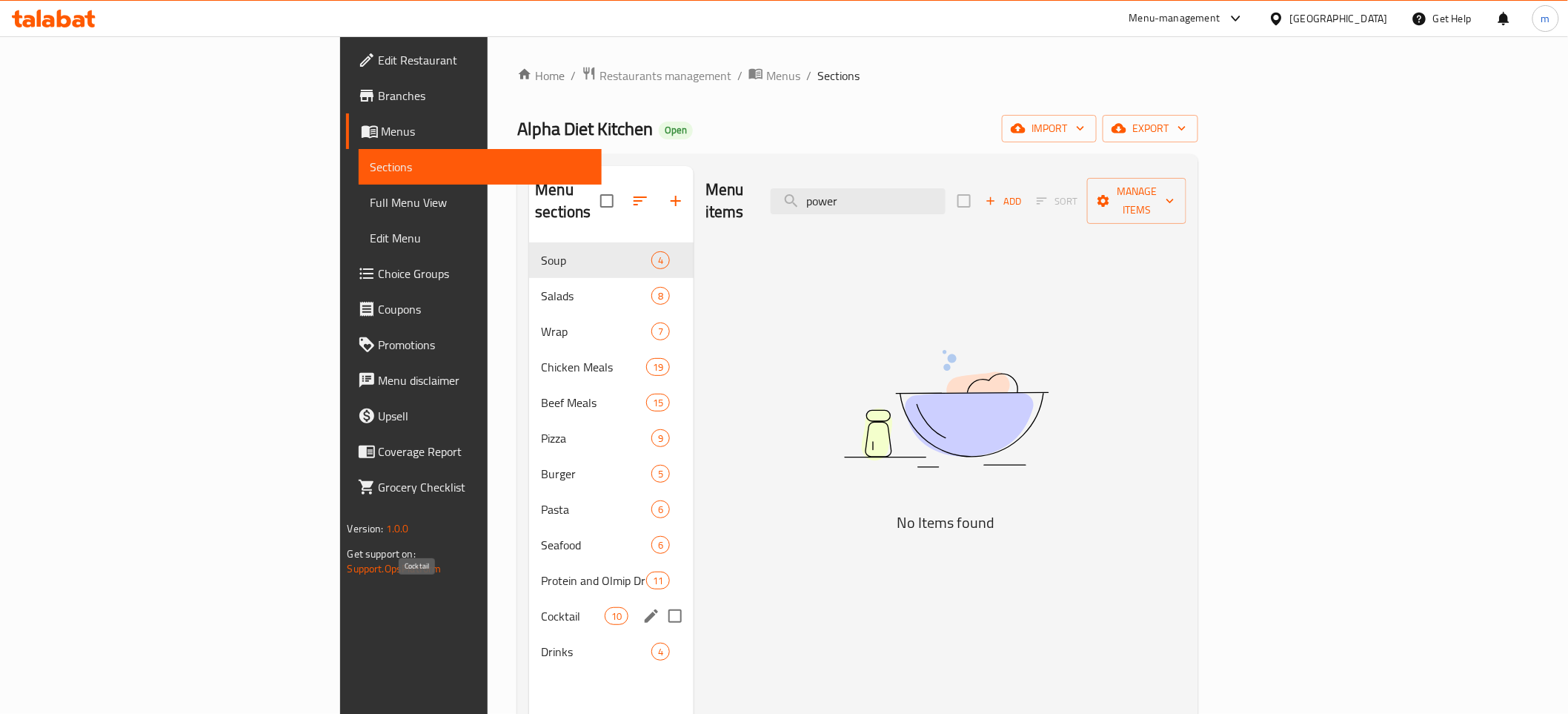
type input "power"
click at [541, 607] on span "Cocktail" at bounding box center [572, 616] width 63 height 18
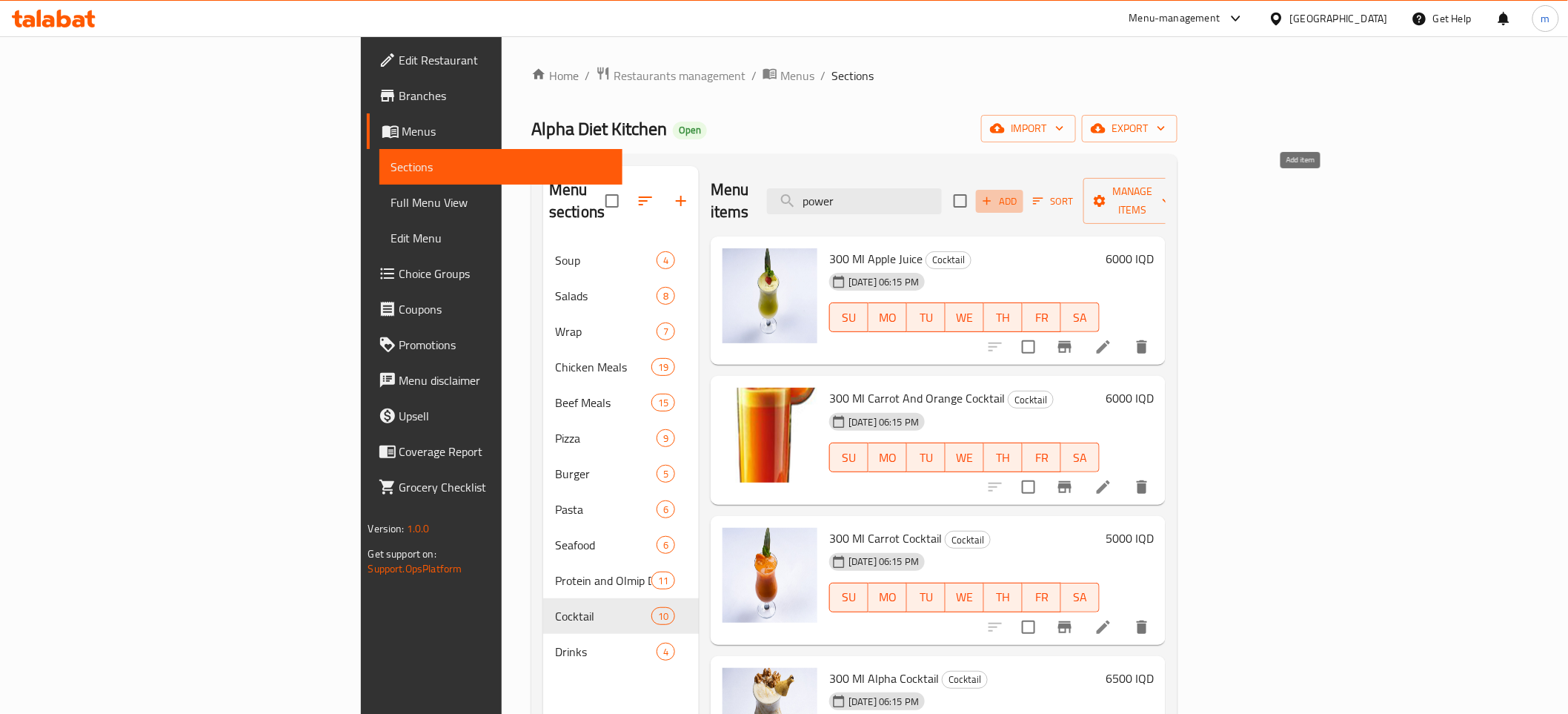
click at [1019, 193] on span "Add" at bounding box center [1000, 201] width 40 height 17
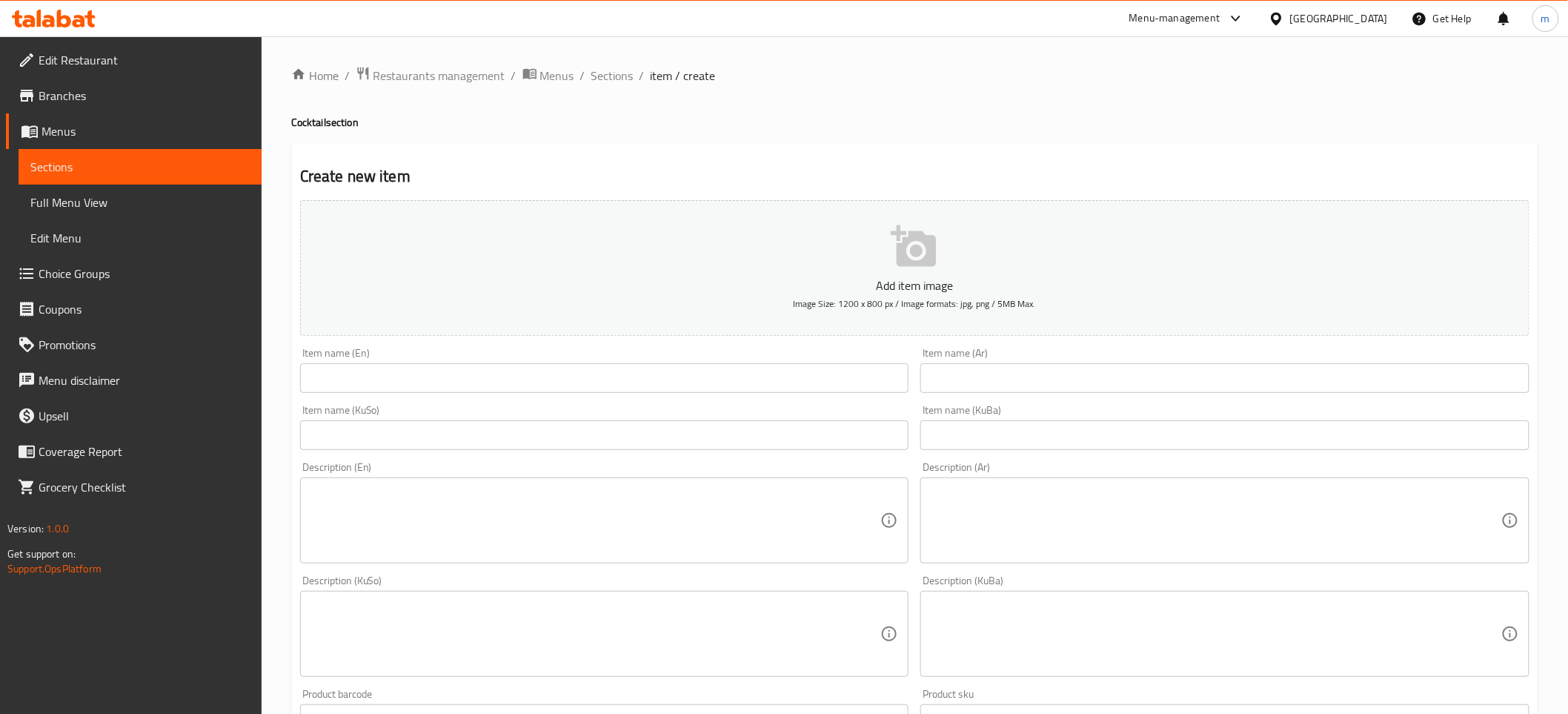
click at [351, 372] on input "text" at bounding box center [604, 378] width 609 height 30
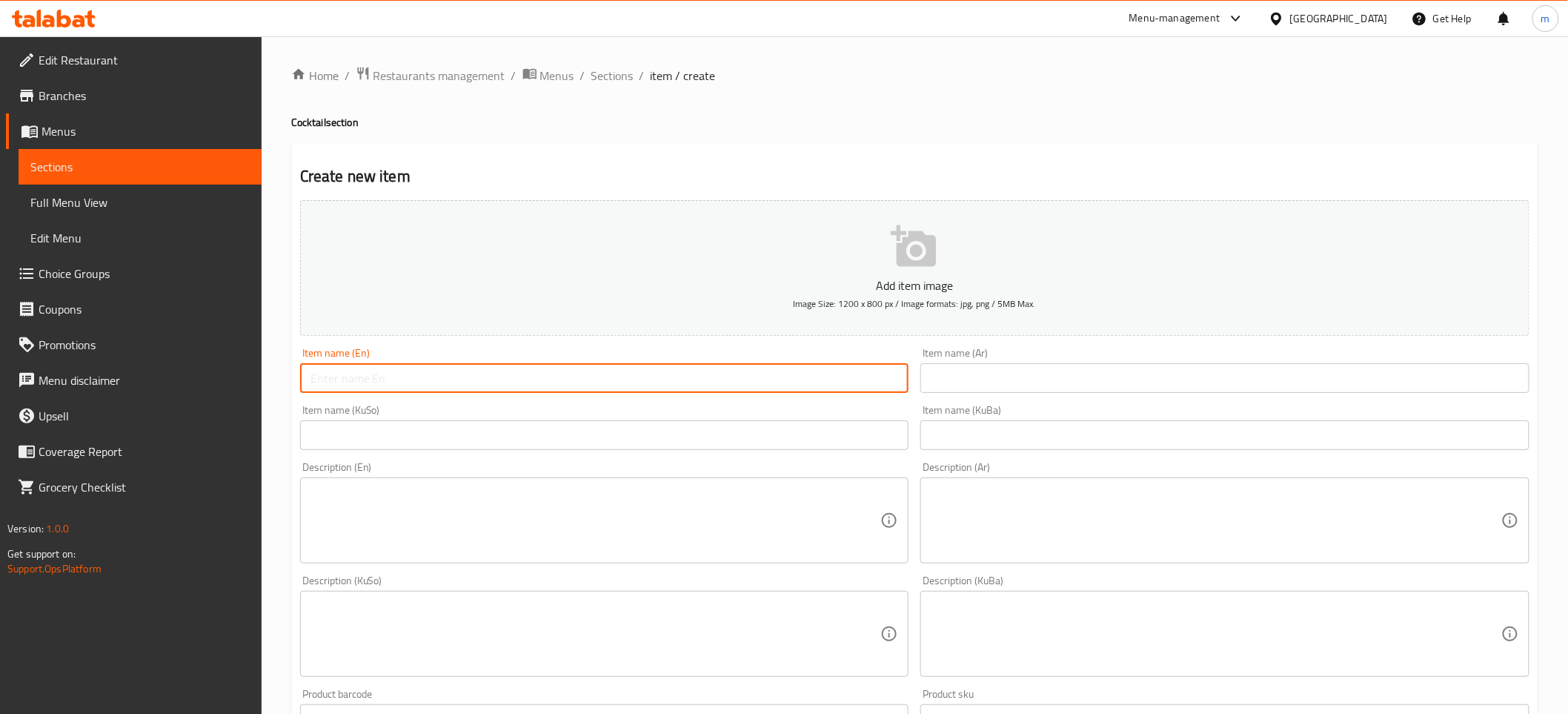
paste input "power drink"
click at [351, 381] on input "power drink" at bounding box center [604, 378] width 609 height 30
type input "Power Drink"
click at [1088, 376] on input "text" at bounding box center [1225, 378] width 609 height 30
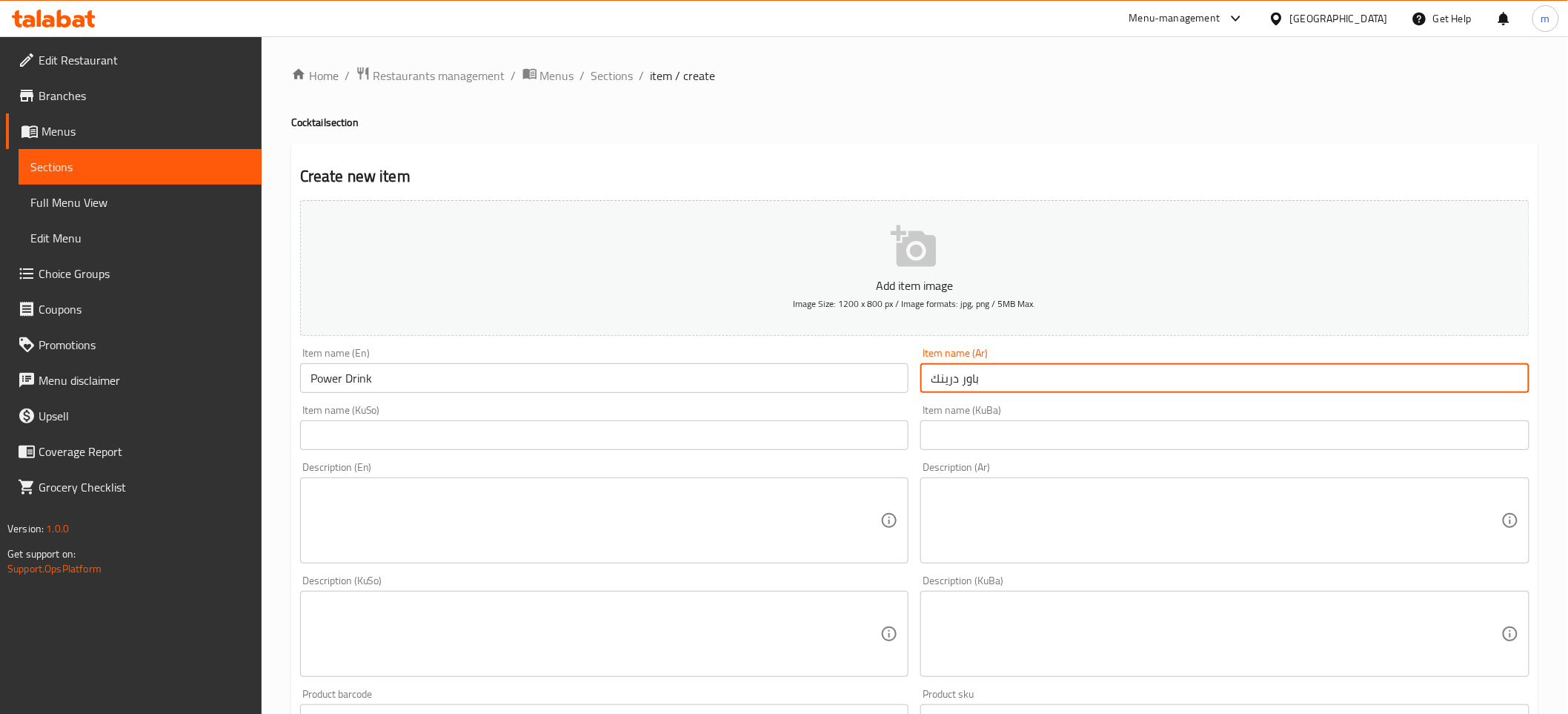
type input "باور درينك"
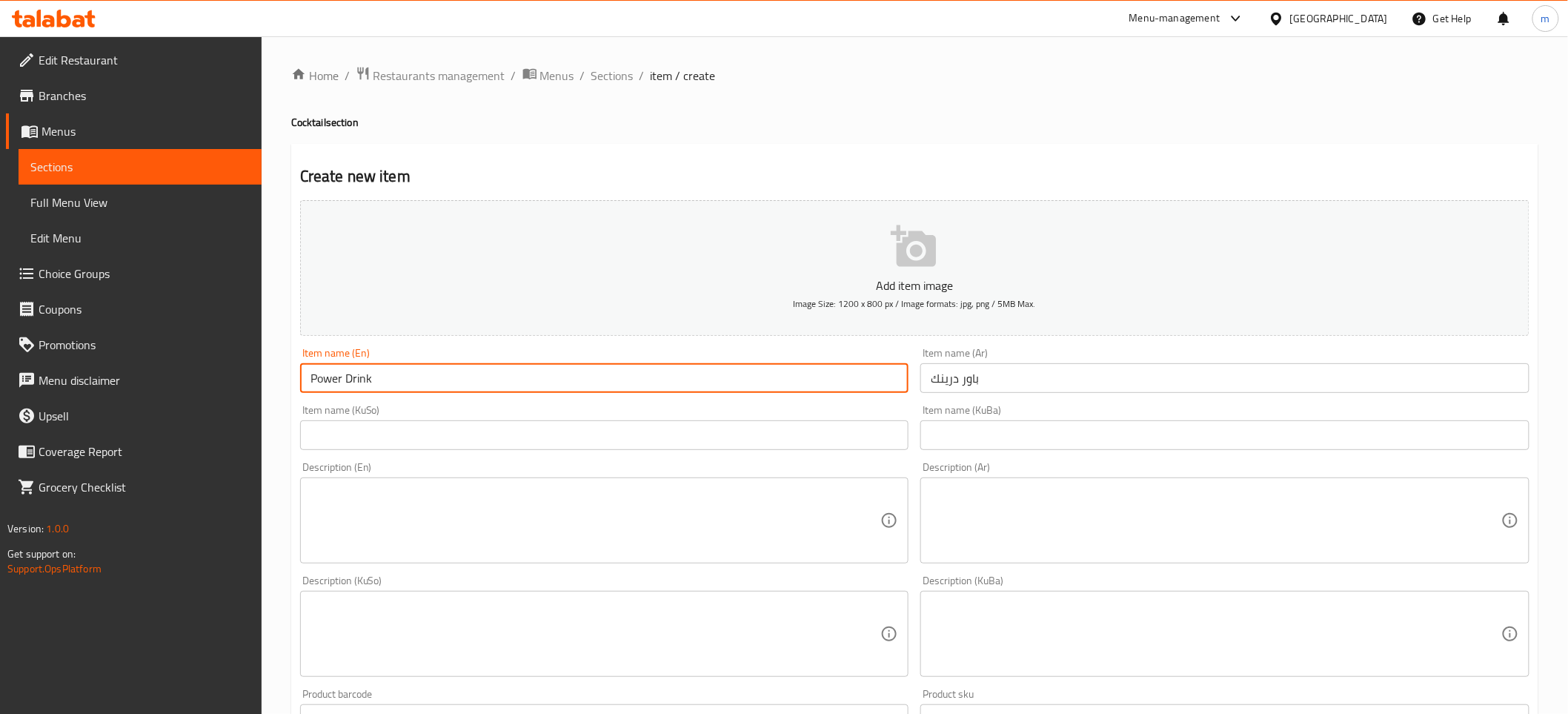
click at [434, 384] on input "Power Drink" at bounding box center [604, 378] width 609 height 30
paste input "Cocktail"
type input "Power Drink Cocktail"
click at [1041, 380] on input "باور درينك" at bounding box center [1225, 378] width 609 height 30
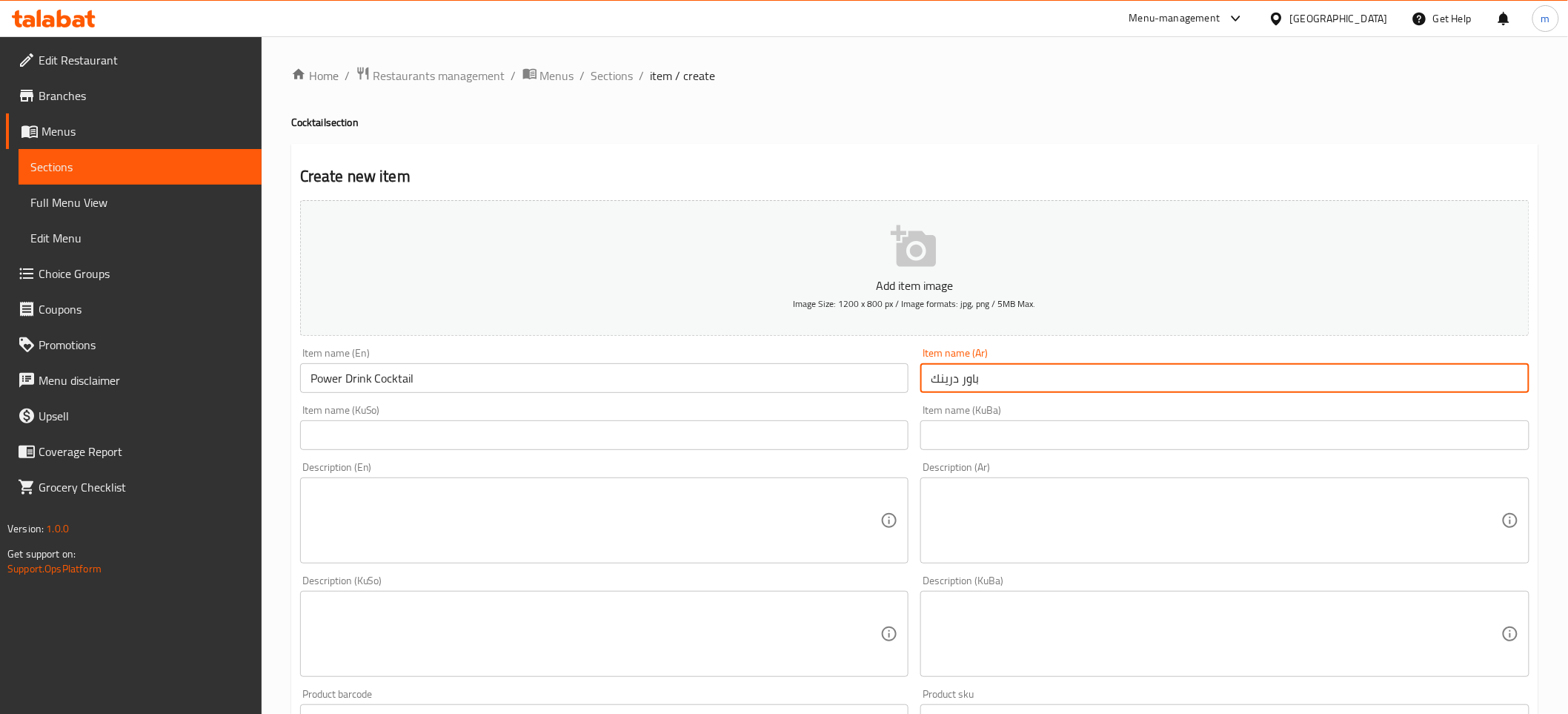
paste input "كوكتيل"
type input "كوكتيل باور درينك"
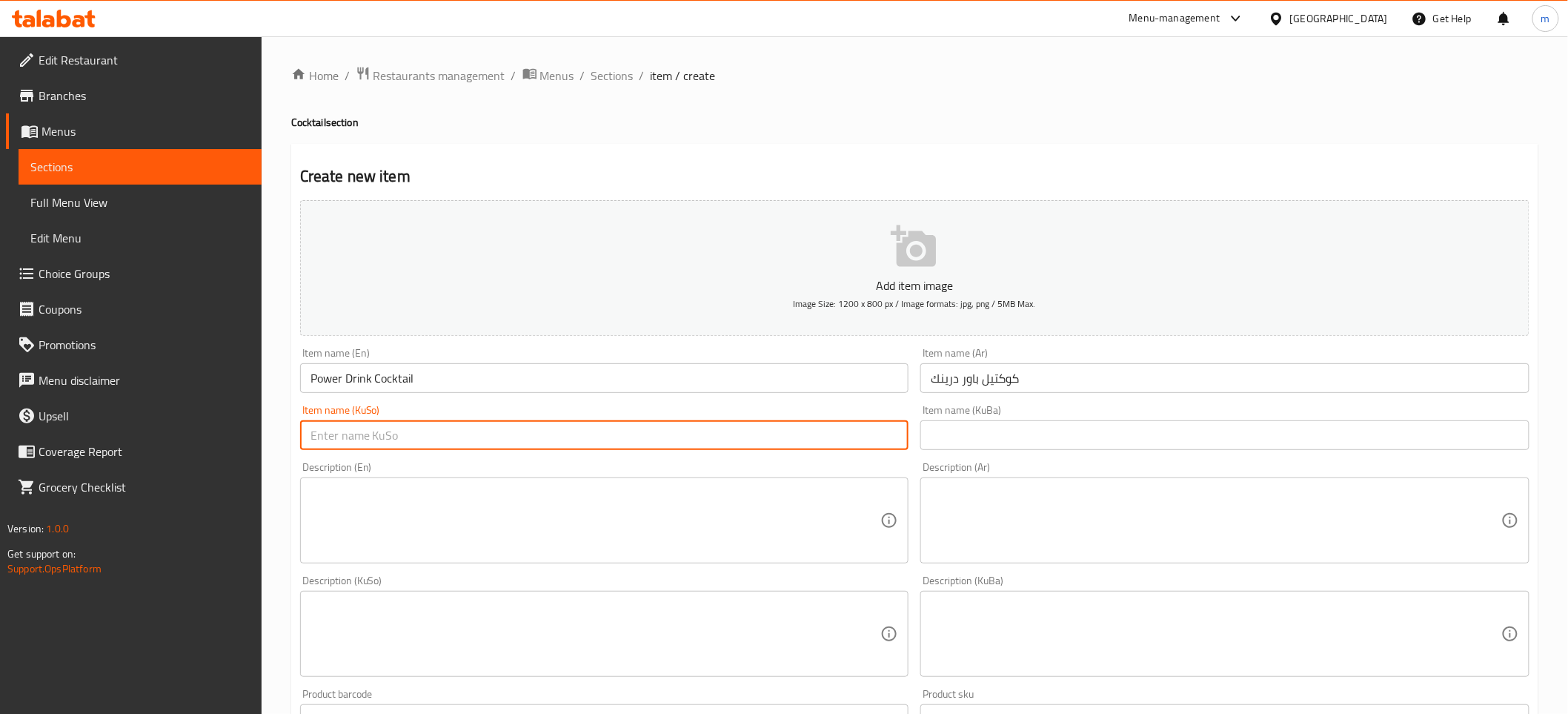
click at [810, 427] on input "text" at bounding box center [604, 435] width 609 height 30
paste input "کۆکتێلی"
type input "کۆکتێلی پاوەر درینک"
click at [1016, 448] on input "text" at bounding box center [1225, 435] width 609 height 30
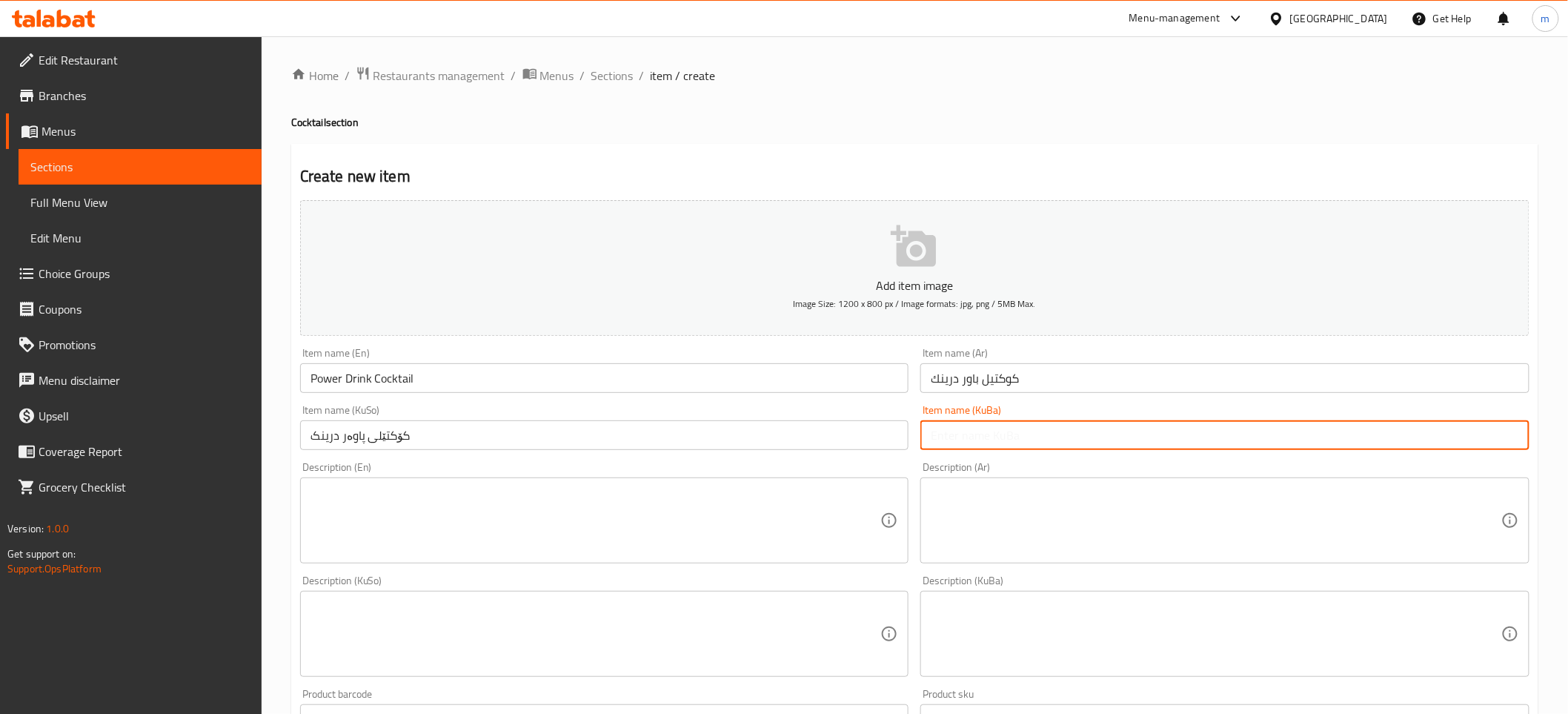
paste input "کۆکتێلی پاوەر درینک"
type input "کۆکتێلی پاوەر درینک"
click at [380, 530] on textarea at bounding box center [595, 520] width 571 height 70
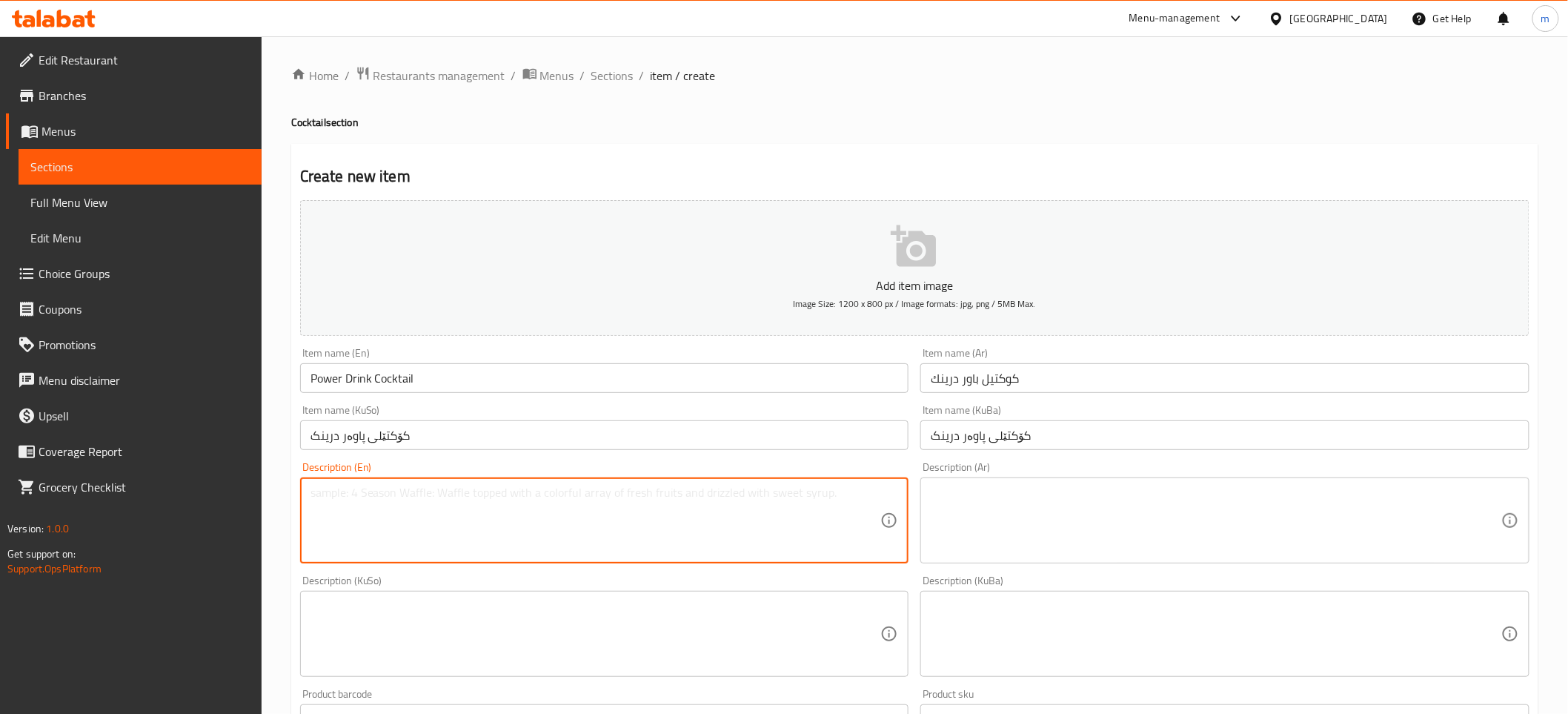
paste textarea "300ml"
click at [328, 489] on textarea "300ml" at bounding box center [595, 520] width 571 height 70
type textarea "300 Ml"
click at [1056, 500] on textarea at bounding box center [1216, 520] width 571 height 70
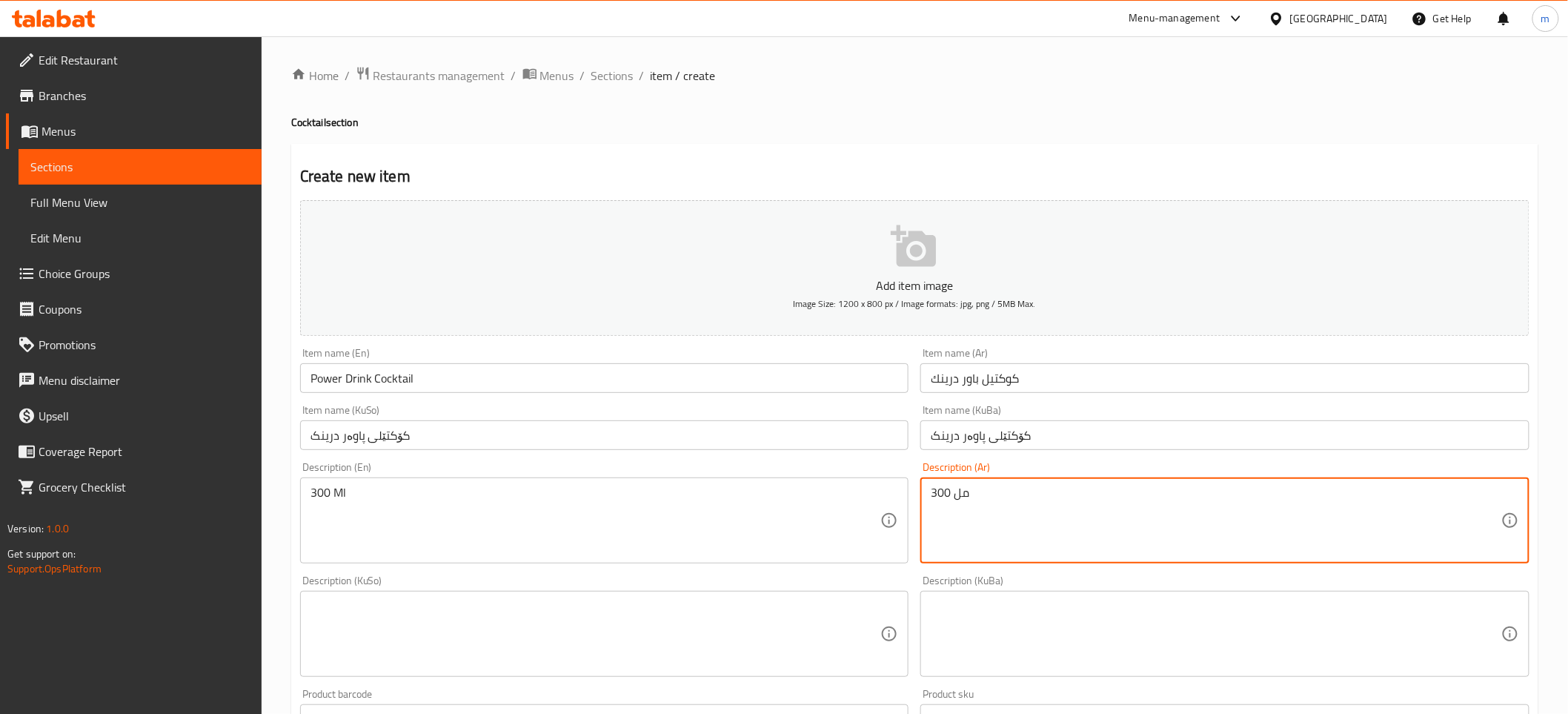
type textarea "300 مل"
click at [643, 647] on textarea at bounding box center [595, 633] width 571 height 70
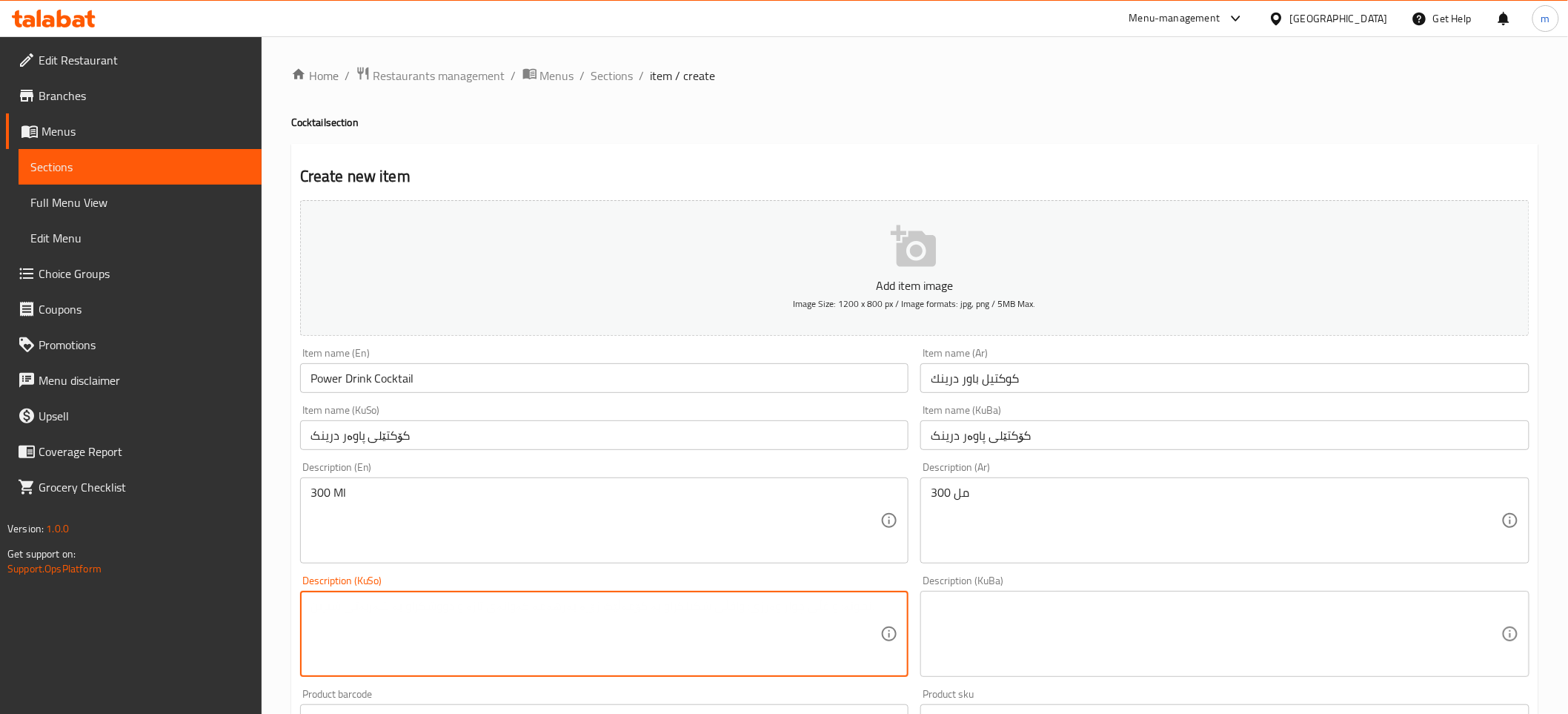
paste textarea "300 مل"
type textarea "300 مل"
click at [1018, 619] on textarea at bounding box center [1216, 633] width 571 height 70
paste textarea "300 مل"
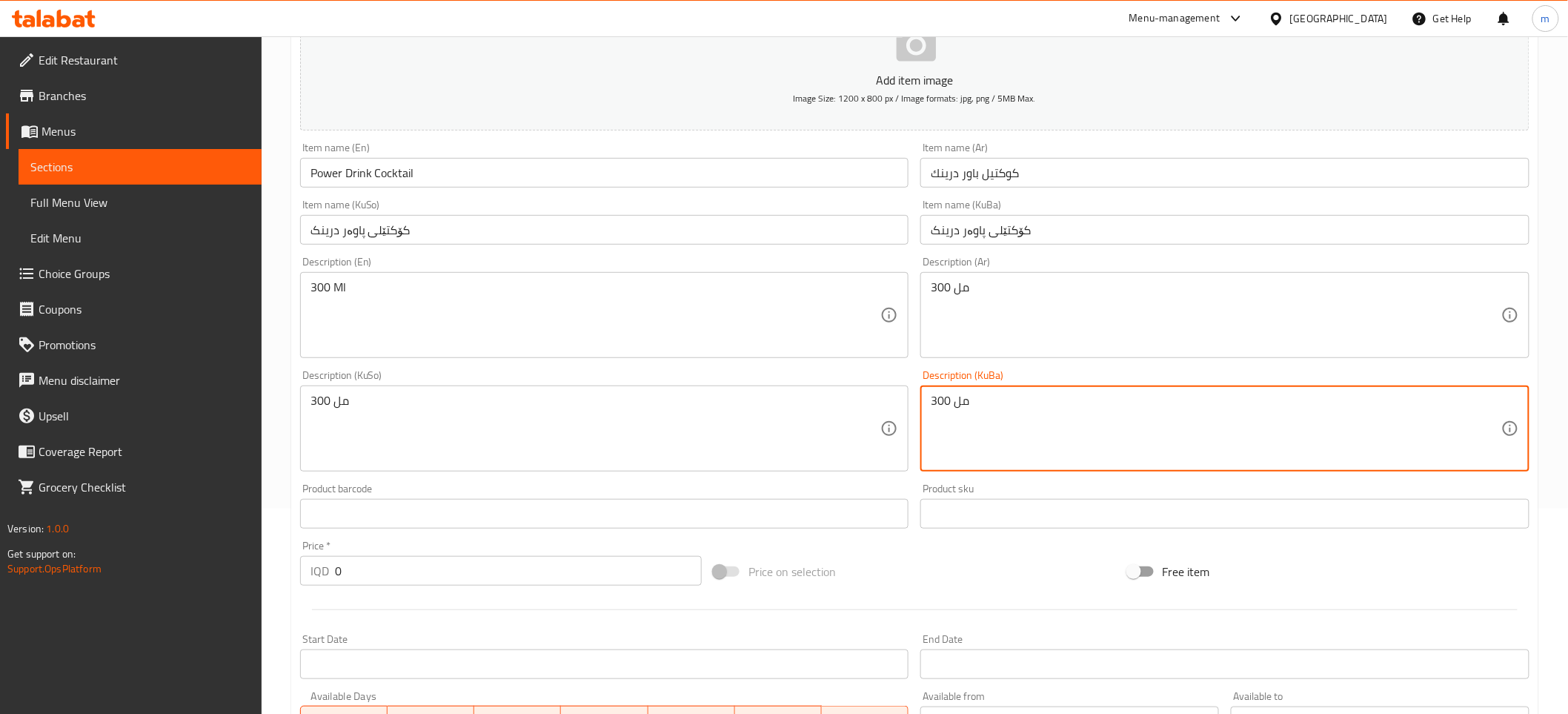
scroll to position [384, 0]
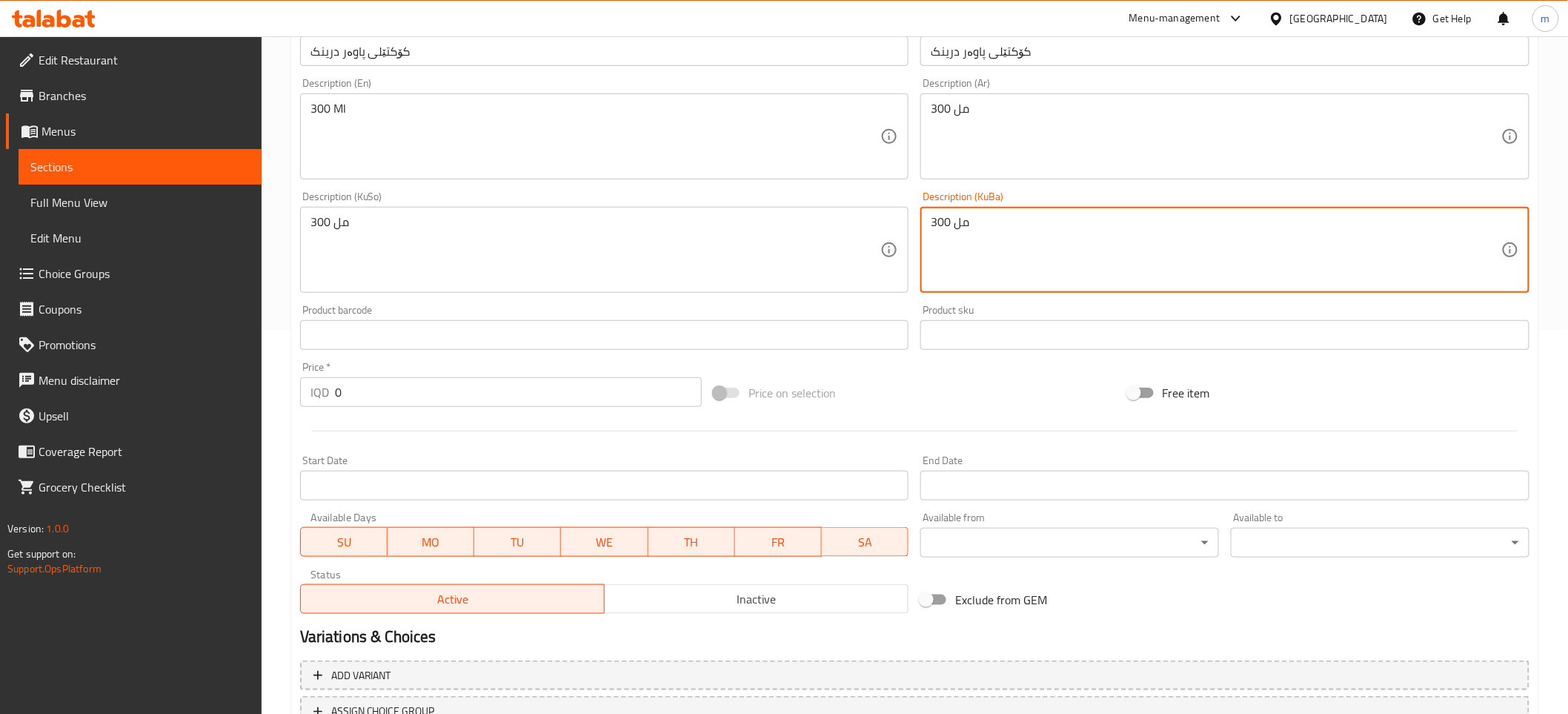
type textarea "300 مل"
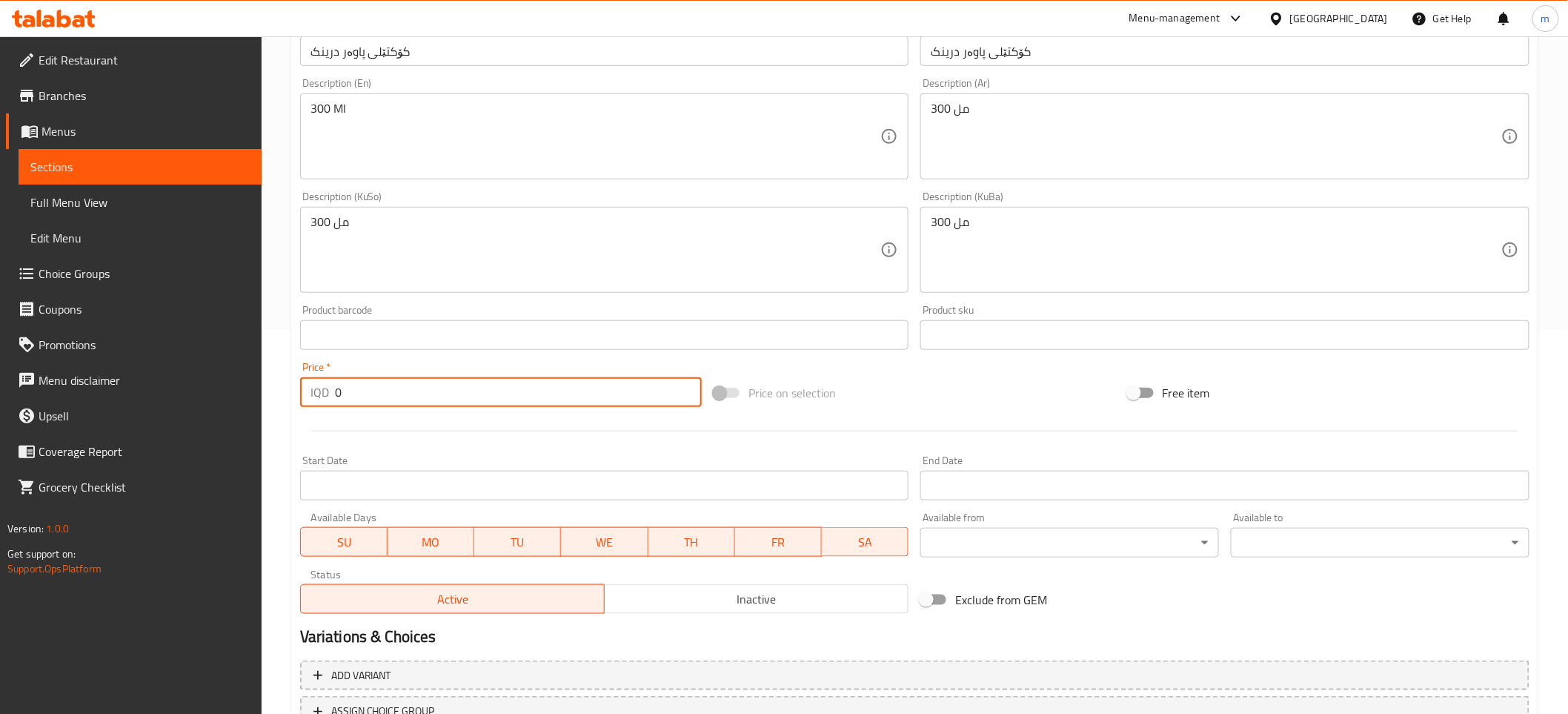
click at [400, 401] on input "0" at bounding box center [518, 393] width 367 height 30
click at [399, 401] on input "0" at bounding box center [518, 393] width 367 height 30
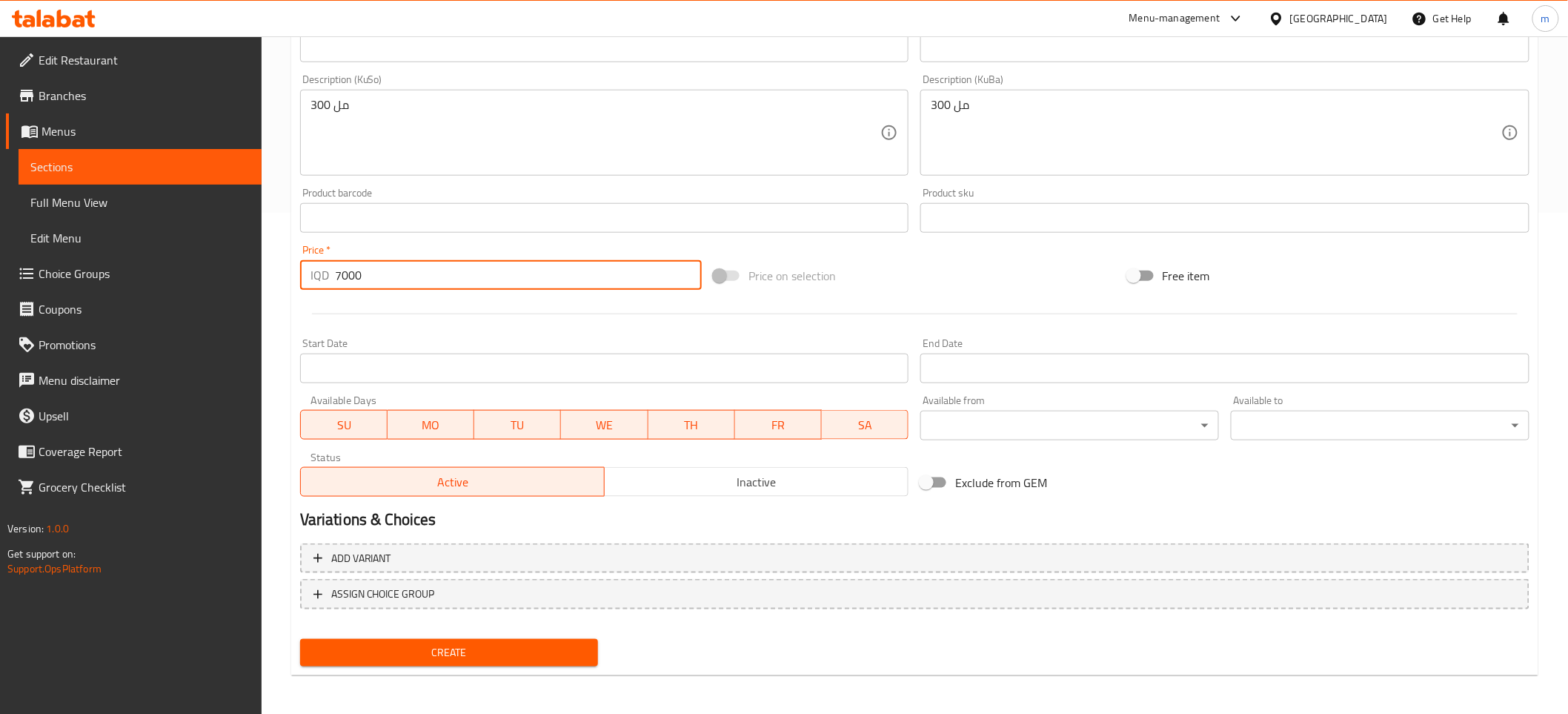
scroll to position [0, 0]
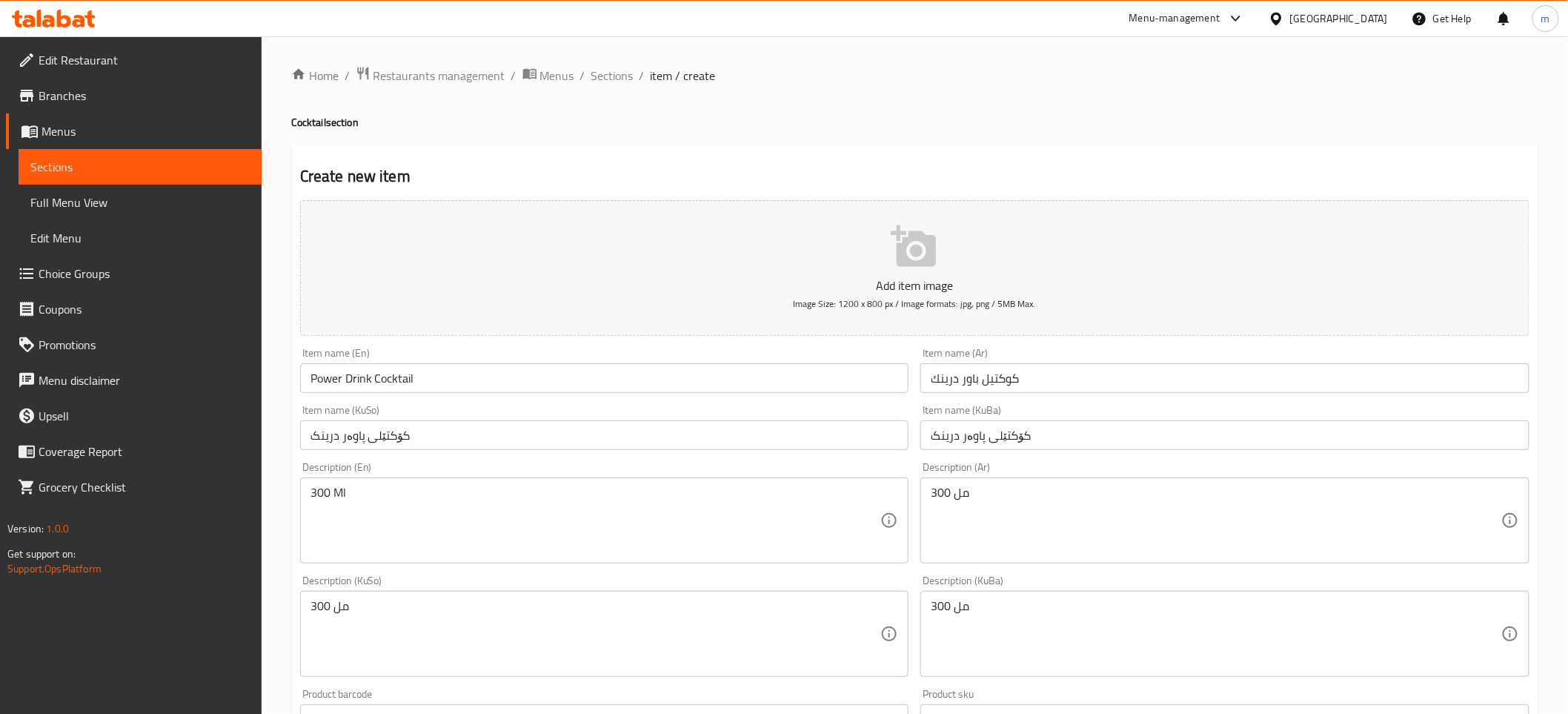
type input "7000"
click at [394, 388] on input "Power Drink Cocktail" at bounding box center [604, 378] width 609 height 30
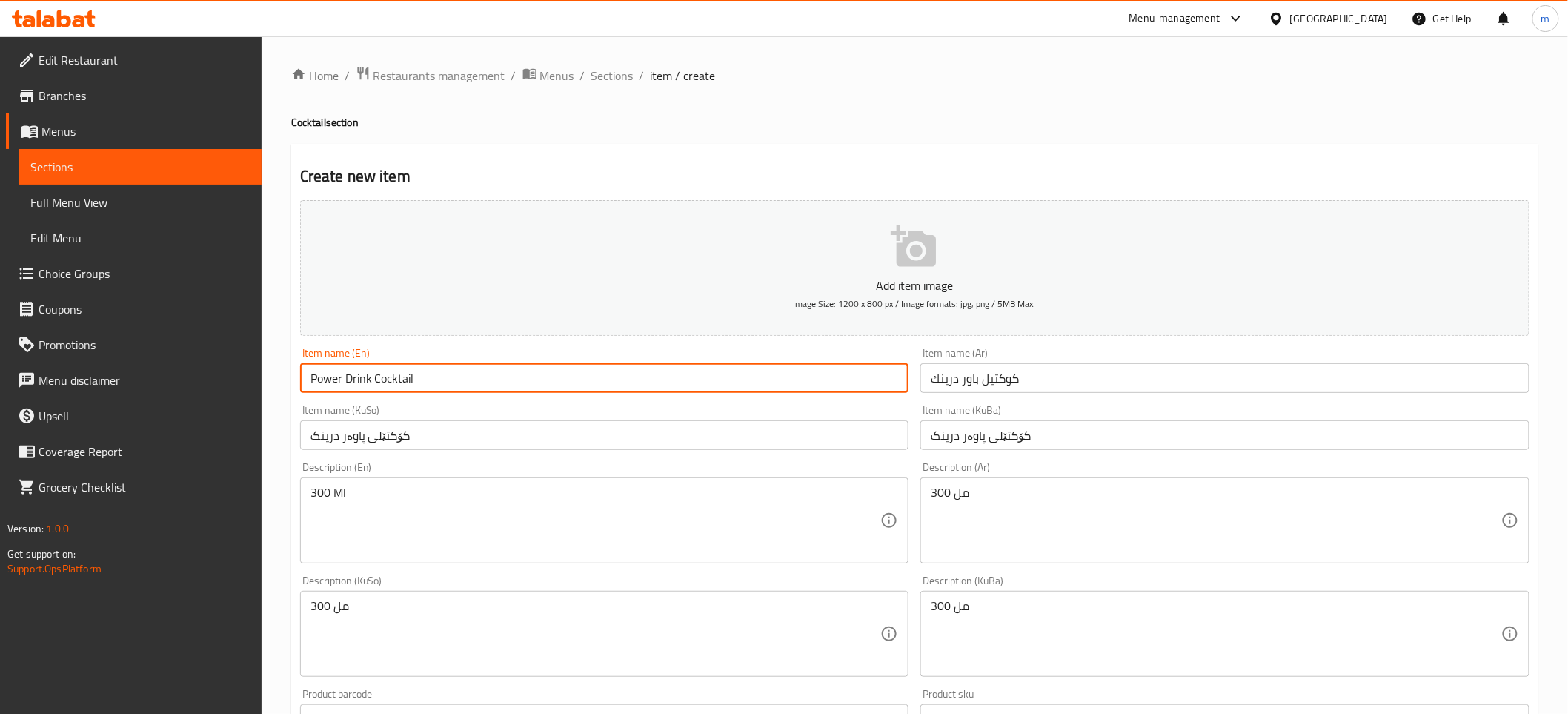
click at [394, 388] on input "Power Drink Cocktail" at bounding box center [604, 378] width 609 height 30
click at [992, 370] on input "كوكتيل باور درينك" at bounding box center [1225, 378] width 609 height 30
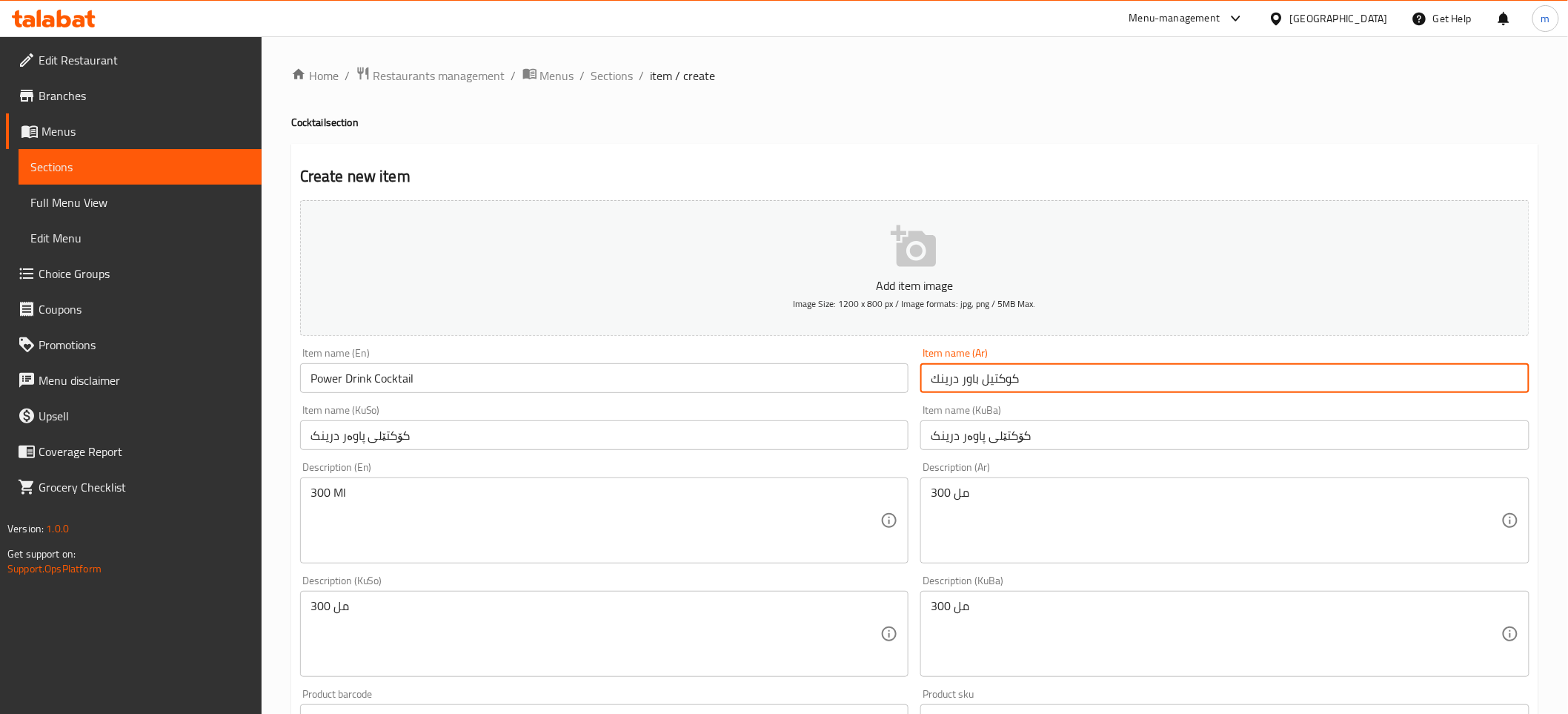
click at [992, 370] on input "كوكتيل باور درينك" at bounding box center [1225, 378] width 609 height 30
click at [787, 427] on input "کۆکتێلی پاوەر درینک" at bounding box center [604, 435] width 609 height 30
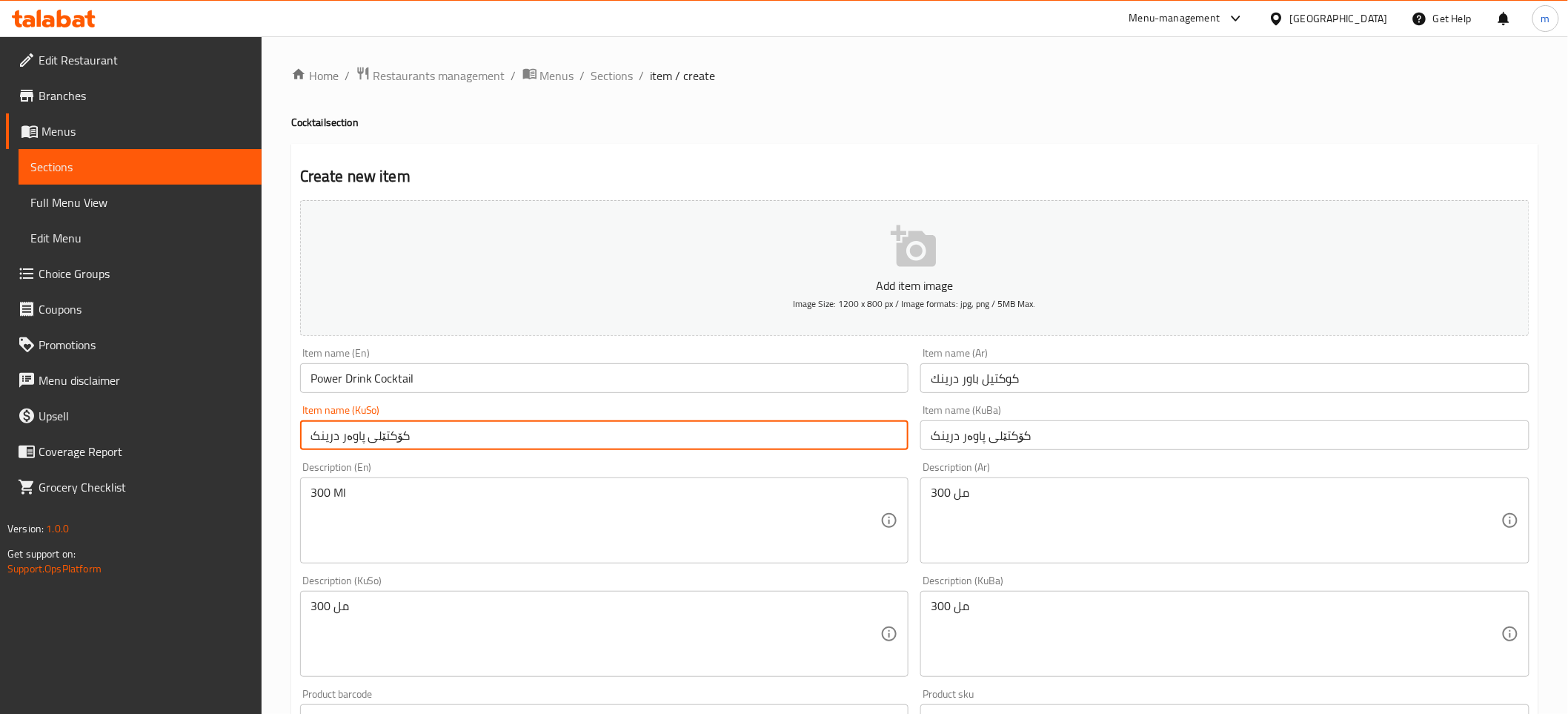
click at [787, 427] on input "کۆکتێلی پاوەر درینک" at bounding box center [604, 435] width 609 height 30
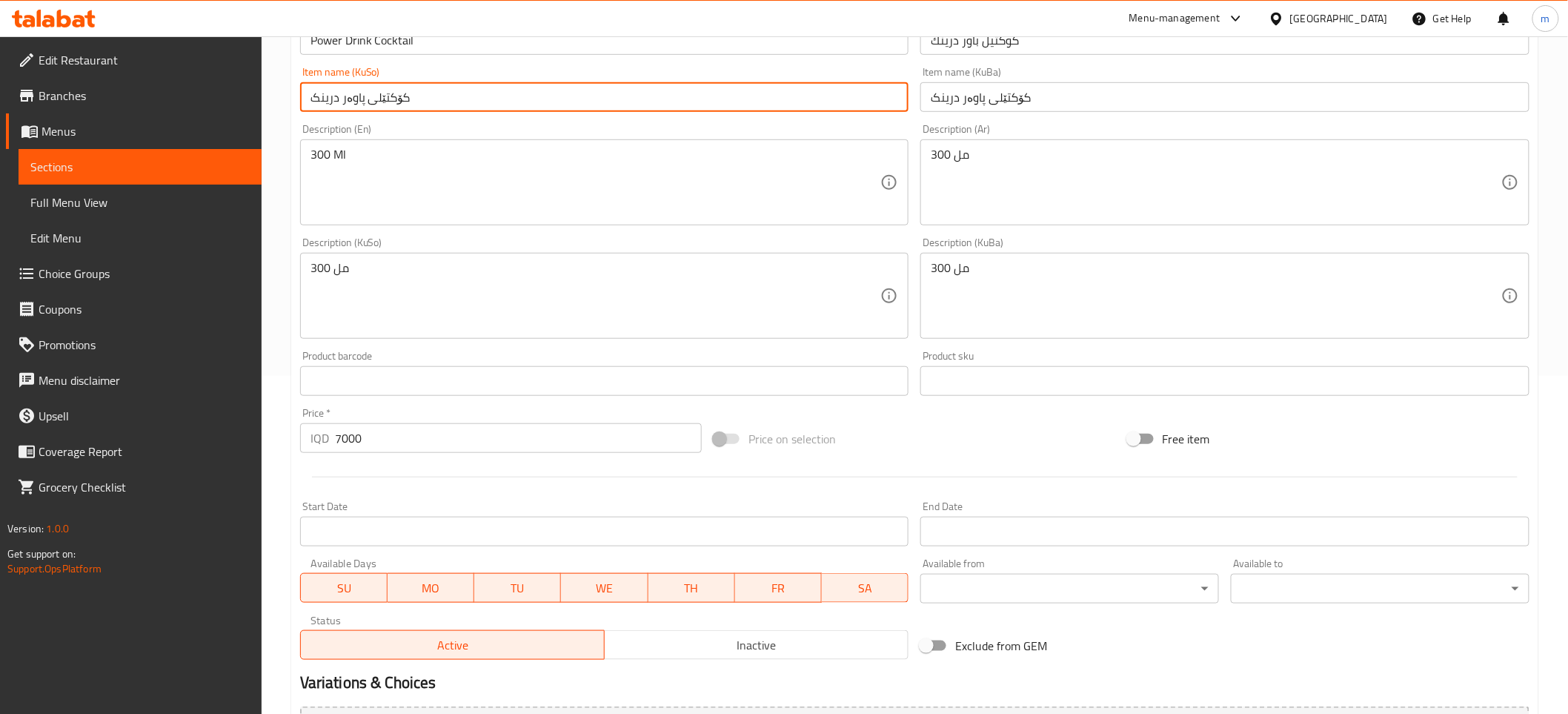
scroll to position [501, 0]
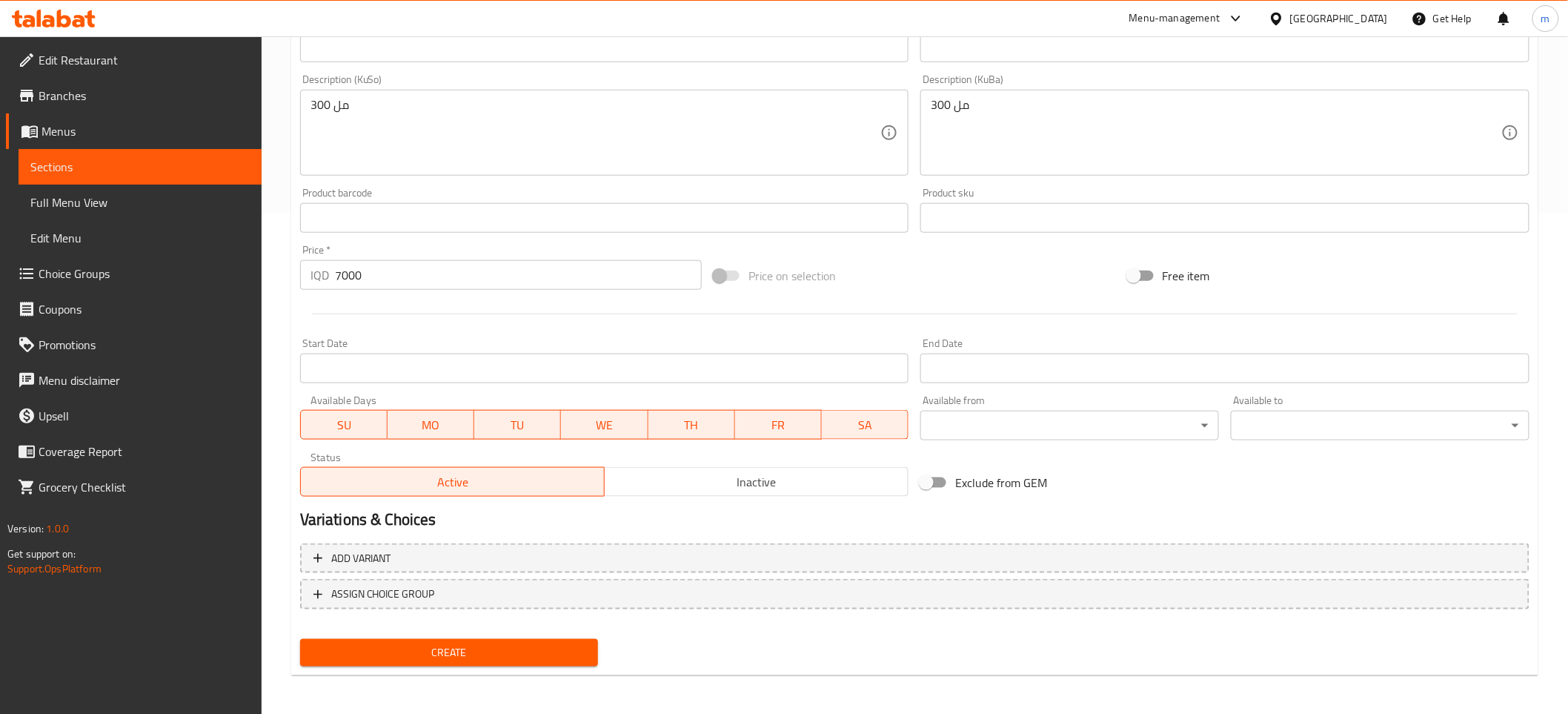
click at [424, 644] on span "Create" at bounding box center [449, 652] width 275 height 18
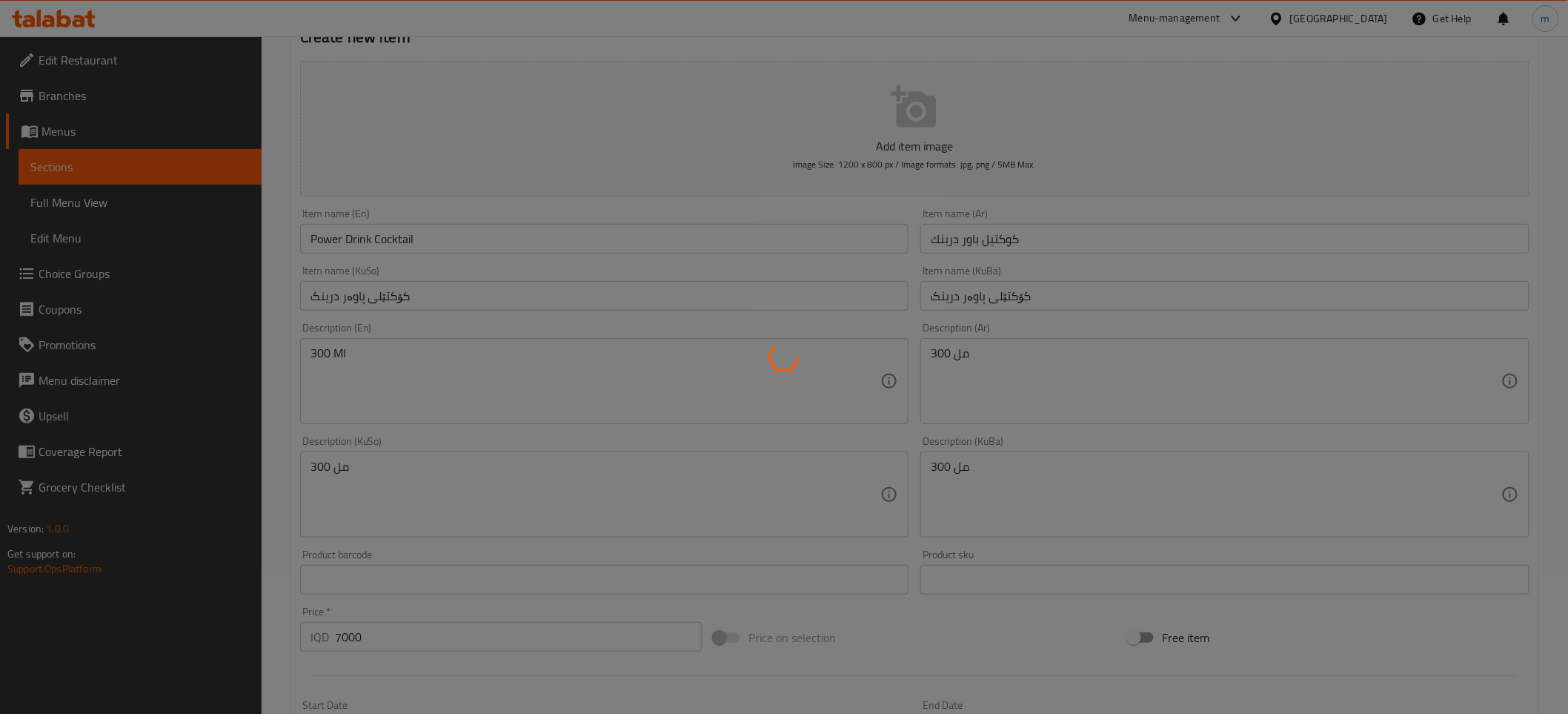
scroll to position [0, 0]
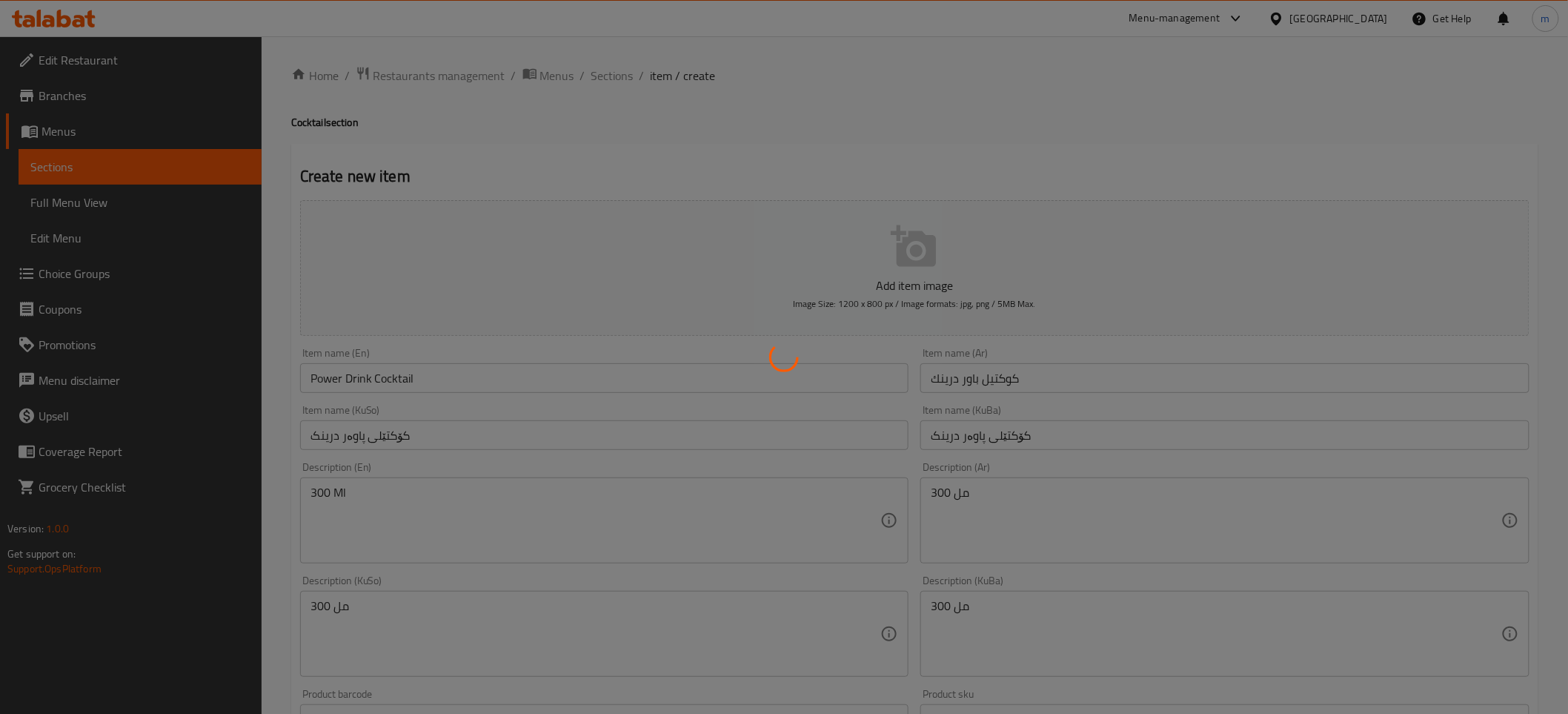
type input "0"
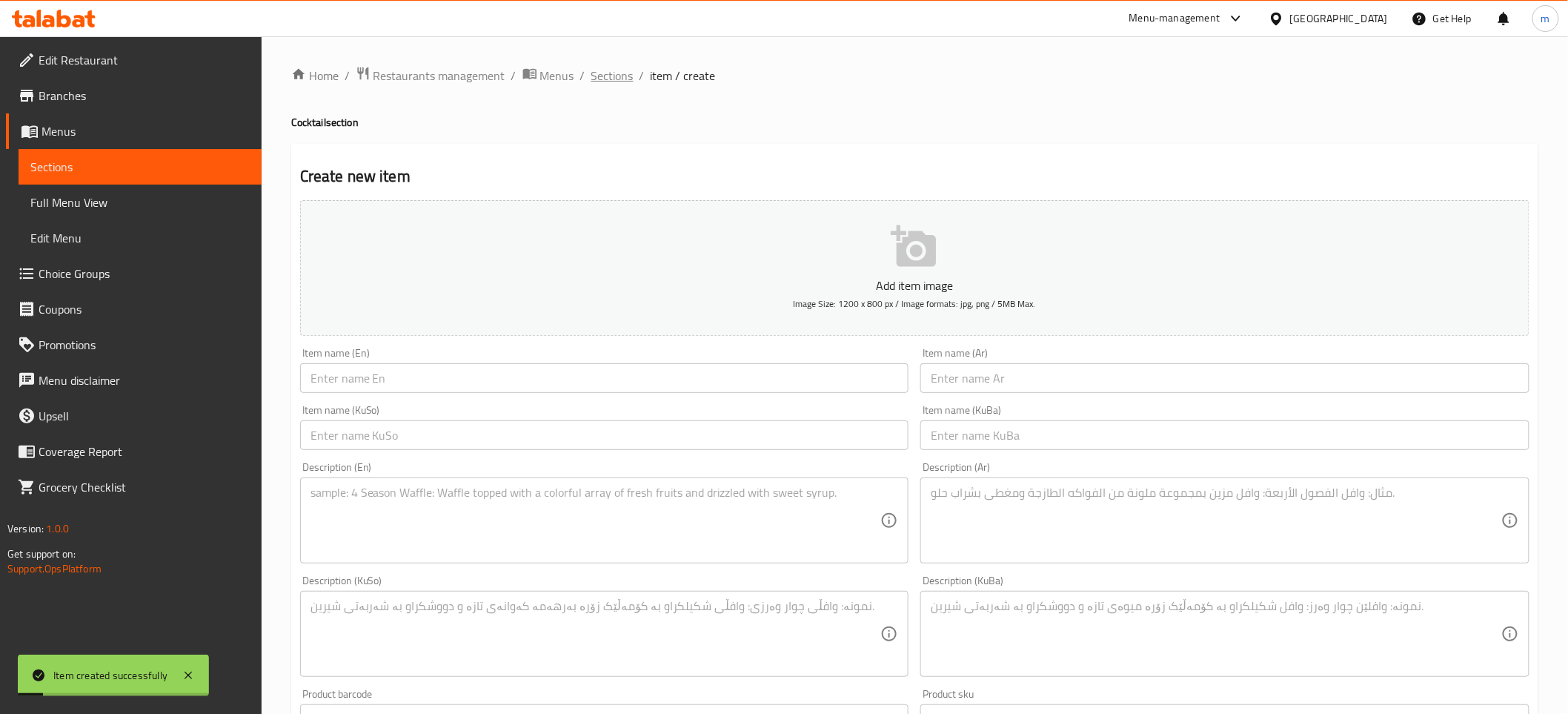
click at [615, 78] on span "Sections" at bounding box center [612, 75] width 42 height 18
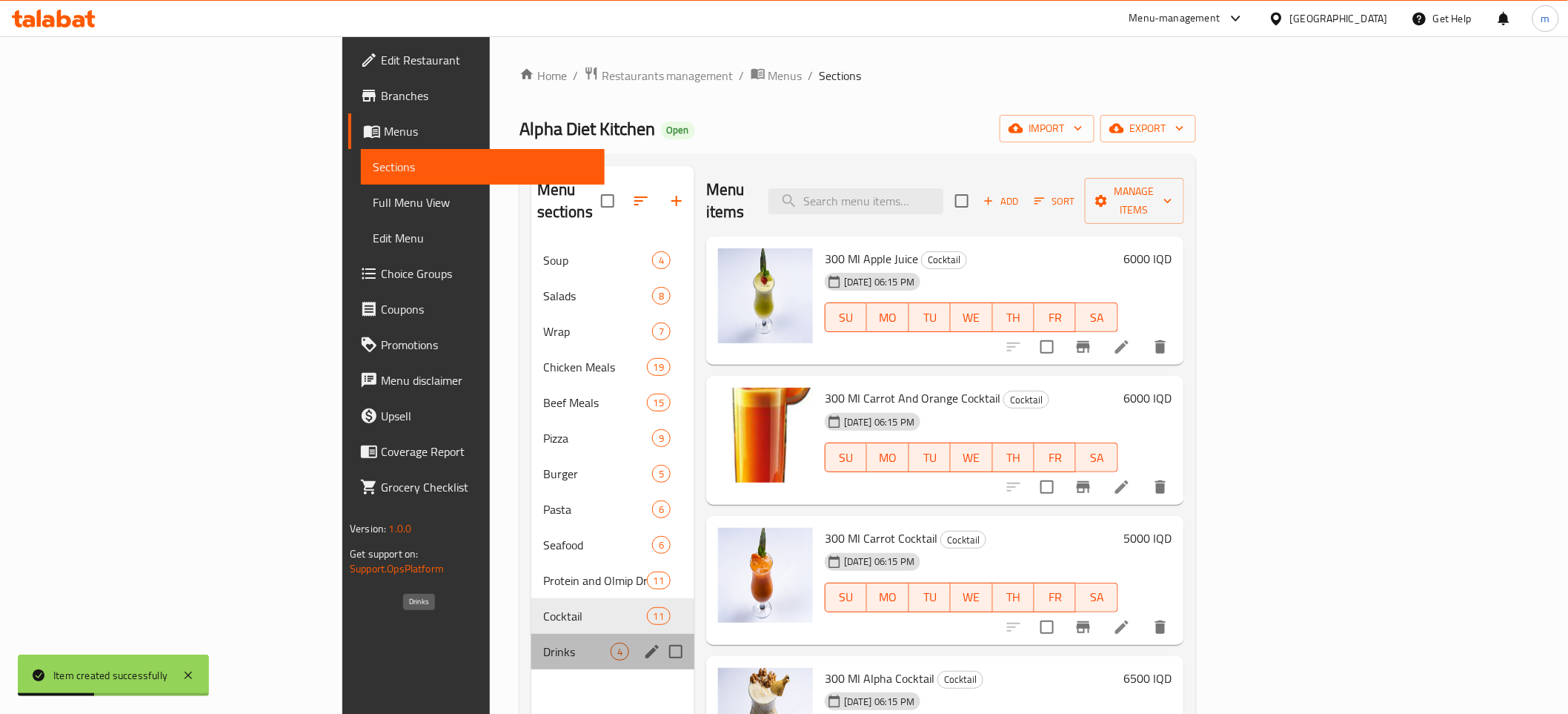
click at [543, 643] on span "Drinks" at bounding box center [576, 652] width 67 height 18
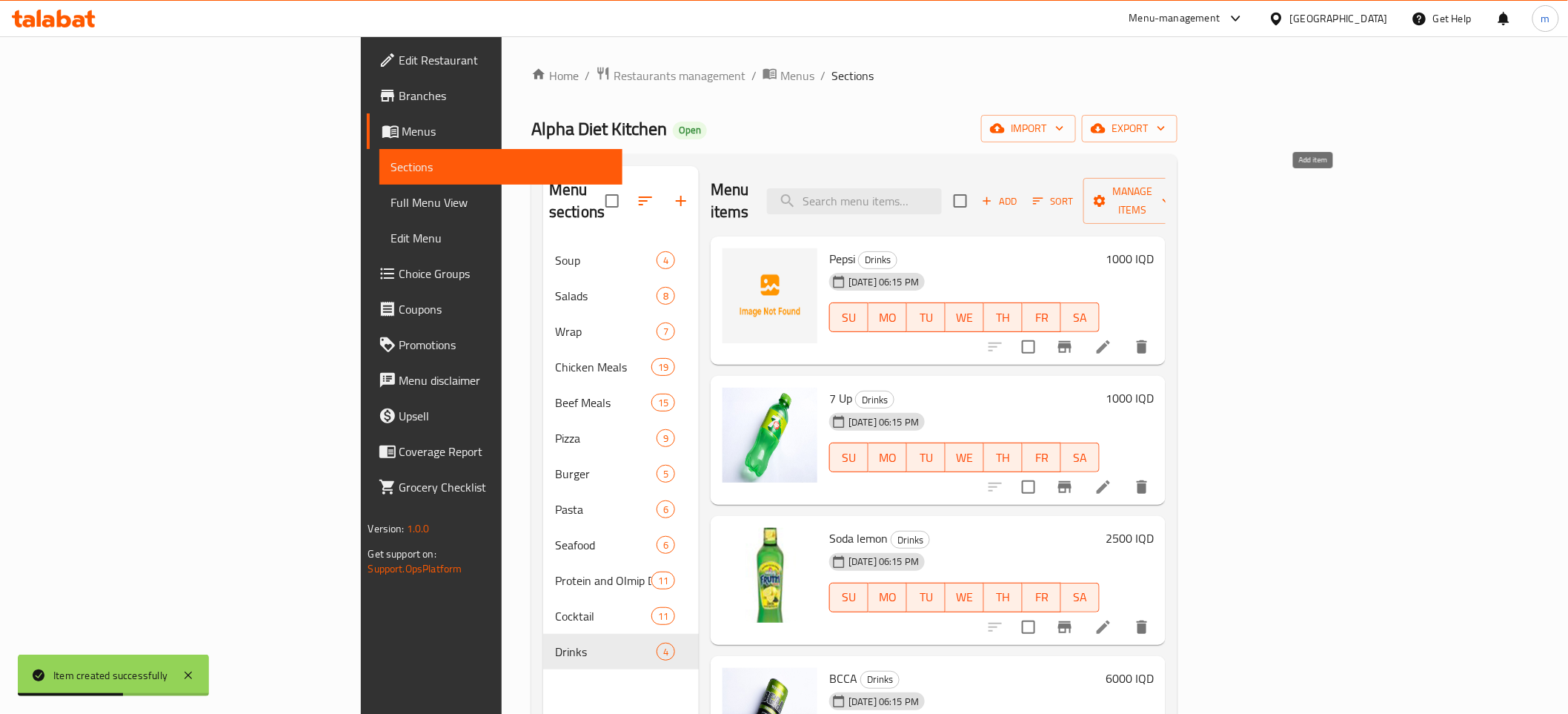
click at [1019, 193] on span "Add" at bounding box center [1000, 201] width 40 height 17
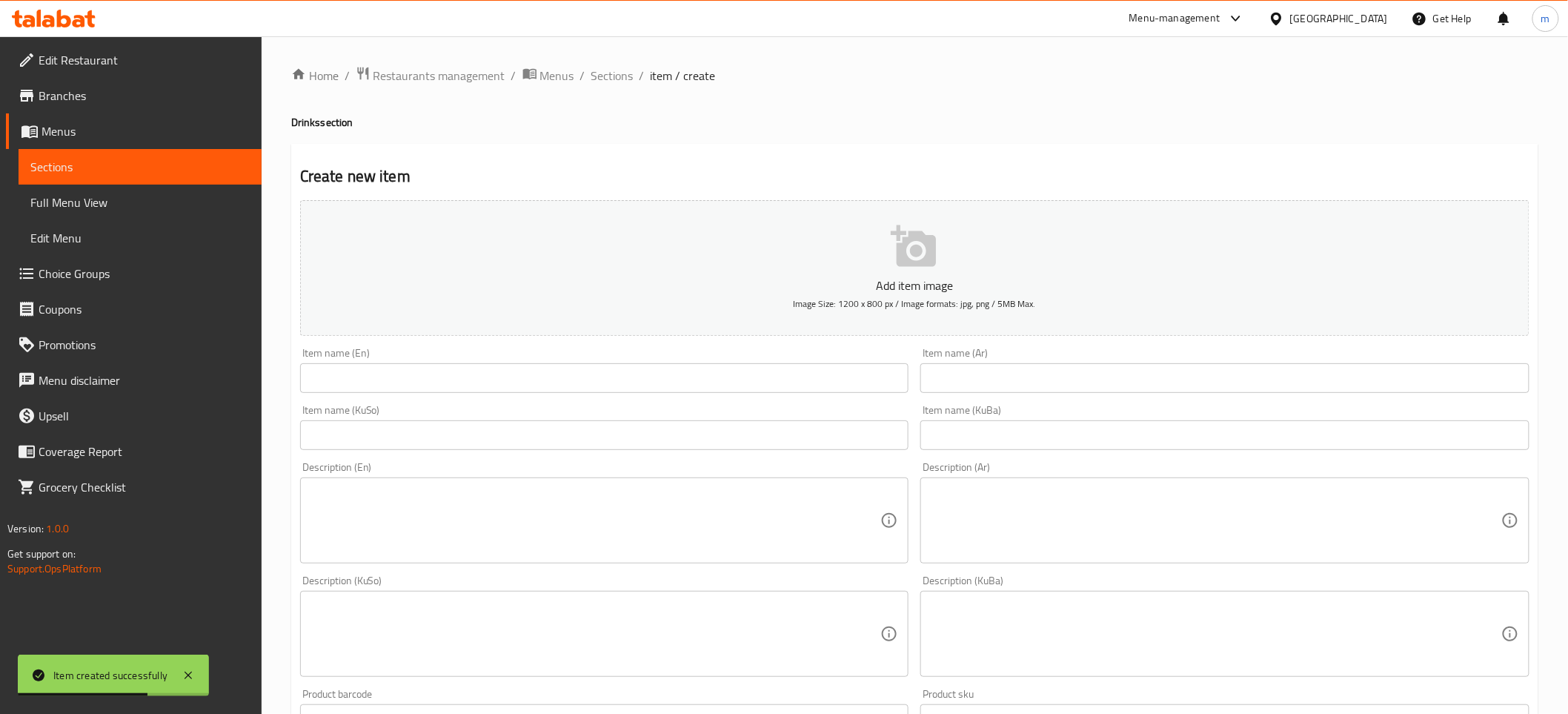
click at [697, 379] on input "text" at bounding box center [604, 378] width 609 height 30
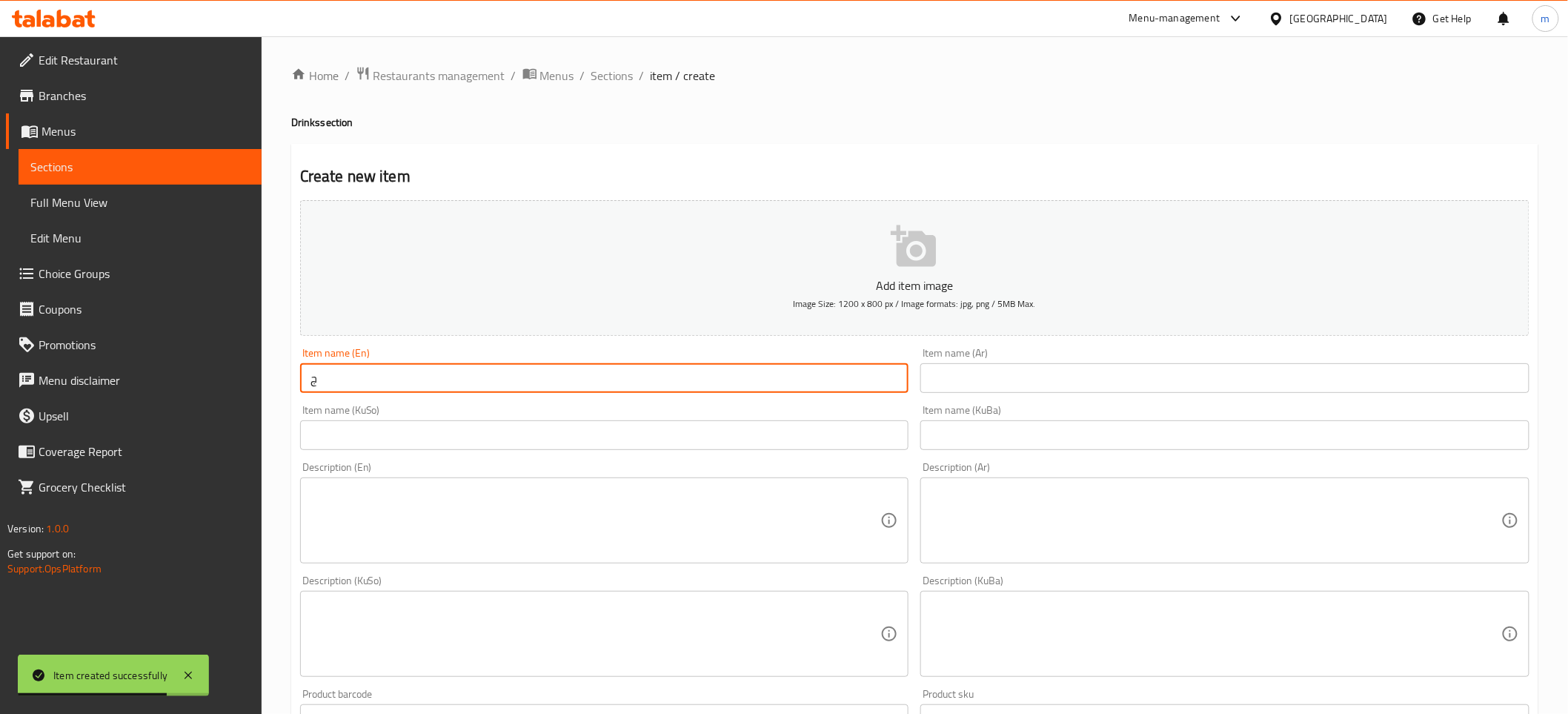
click at [501, 371] on input "ج" at bounding box center [604, 378] width 609 height 30
paste input "Power Drink Cocktail"
click at [392, 368] on input "Power Drink Cocktail" at bounding box center [604, 378] width 609 height 30
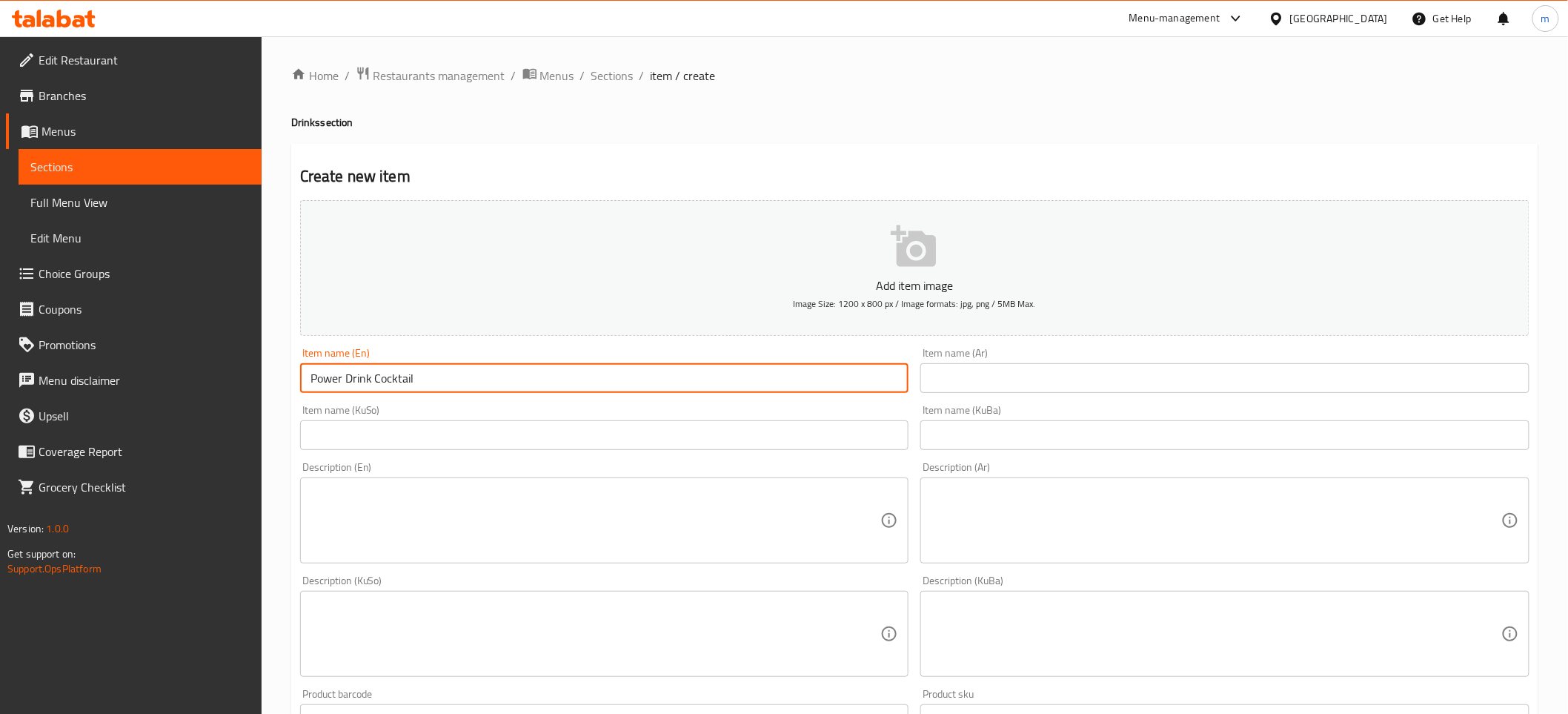
click at [392, 368] on input "Power Drink Cocktail" at bounding box center [604, 378] width 609 height 30
type input "Power Drink"
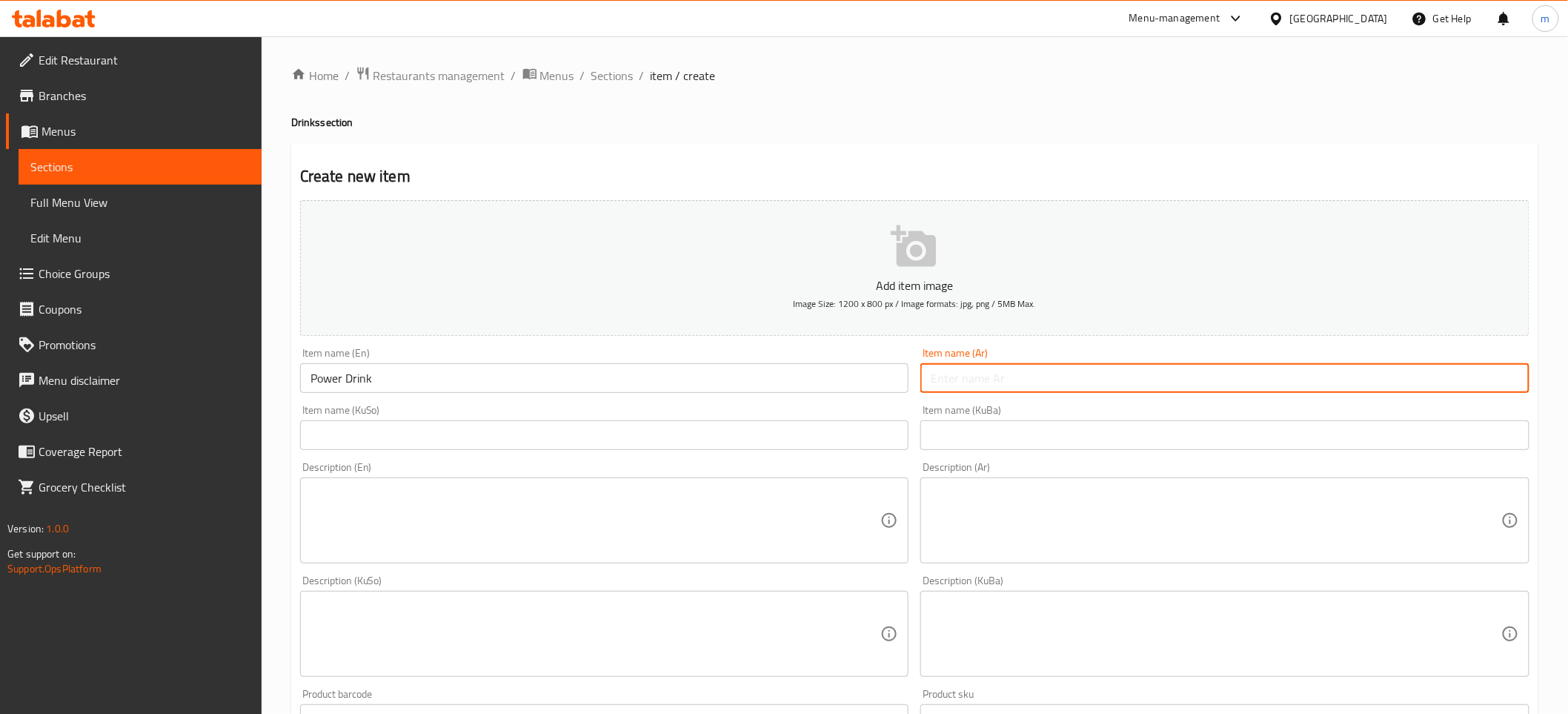
click at [1038, 389] on input "text" at bounding box center [1225, 378] width 609 height 30
paste input "كوكتيل باور درينك"
click at [994, 378] on input "كوكتيل باور درينك" at bounding box center [1225, 378] width 609 height 30
type input "باور درينك"
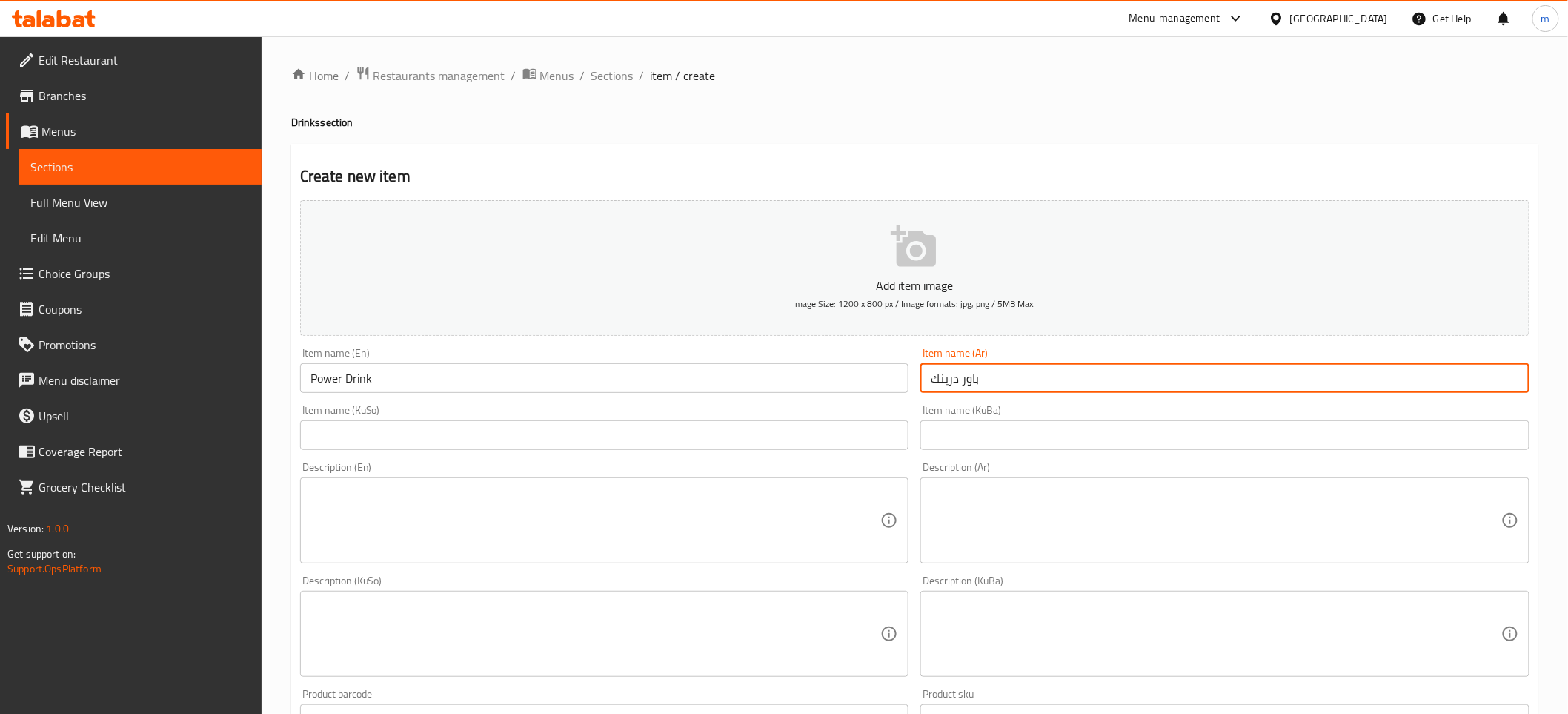
click at [566, 436] on input "text" at bounding box center [604, 435] width 609 height 30
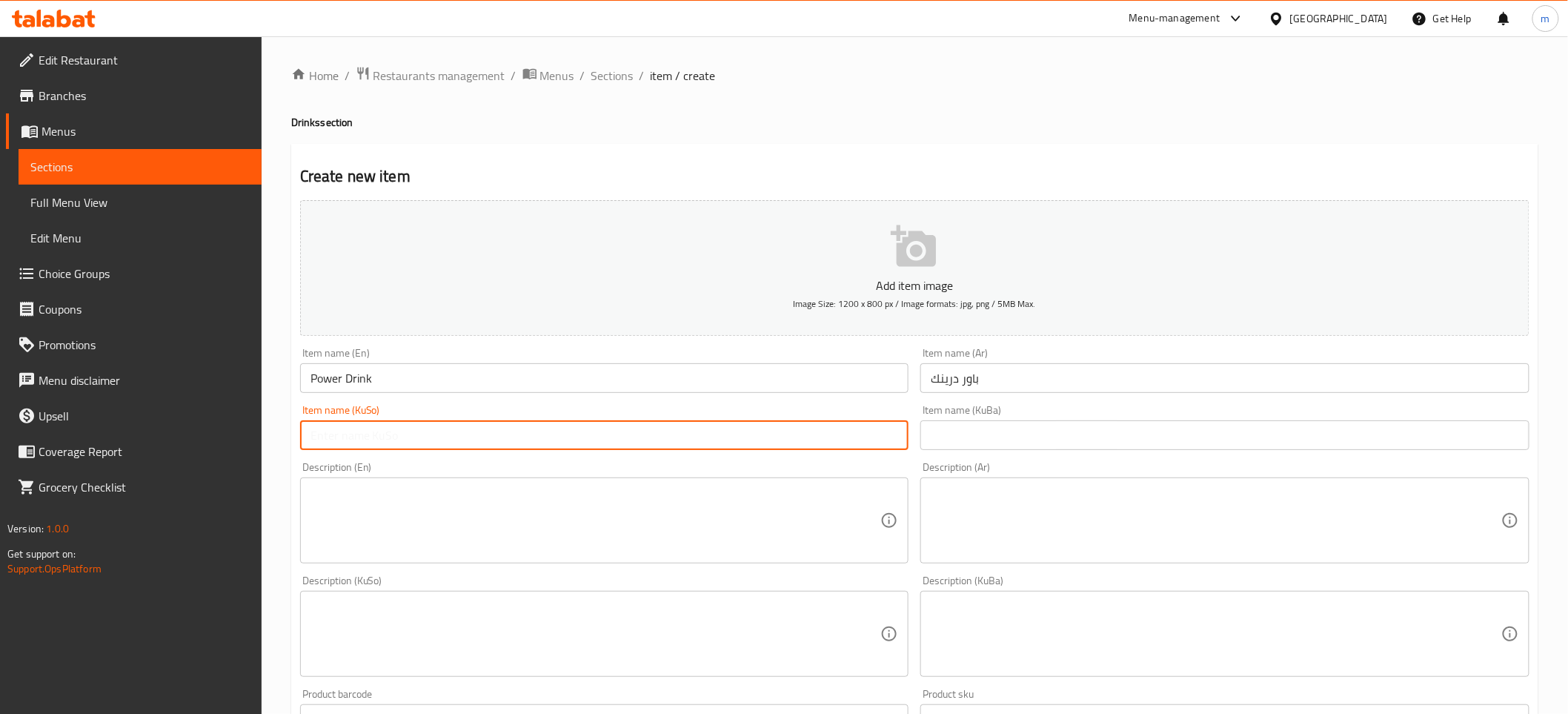
paste input "کۆکتێلی پاوەر درینک"
click at [387, 431] on input "کۆکتێلی پاوەر درینک" at bounding box center [604, 435] width 609 height 30
type input "پاوەر درینک"
click at [1029, 418] on div "Item name (KuBa) Item name (KuBa)" at bounding box center [1225, 427] width 609 height 45
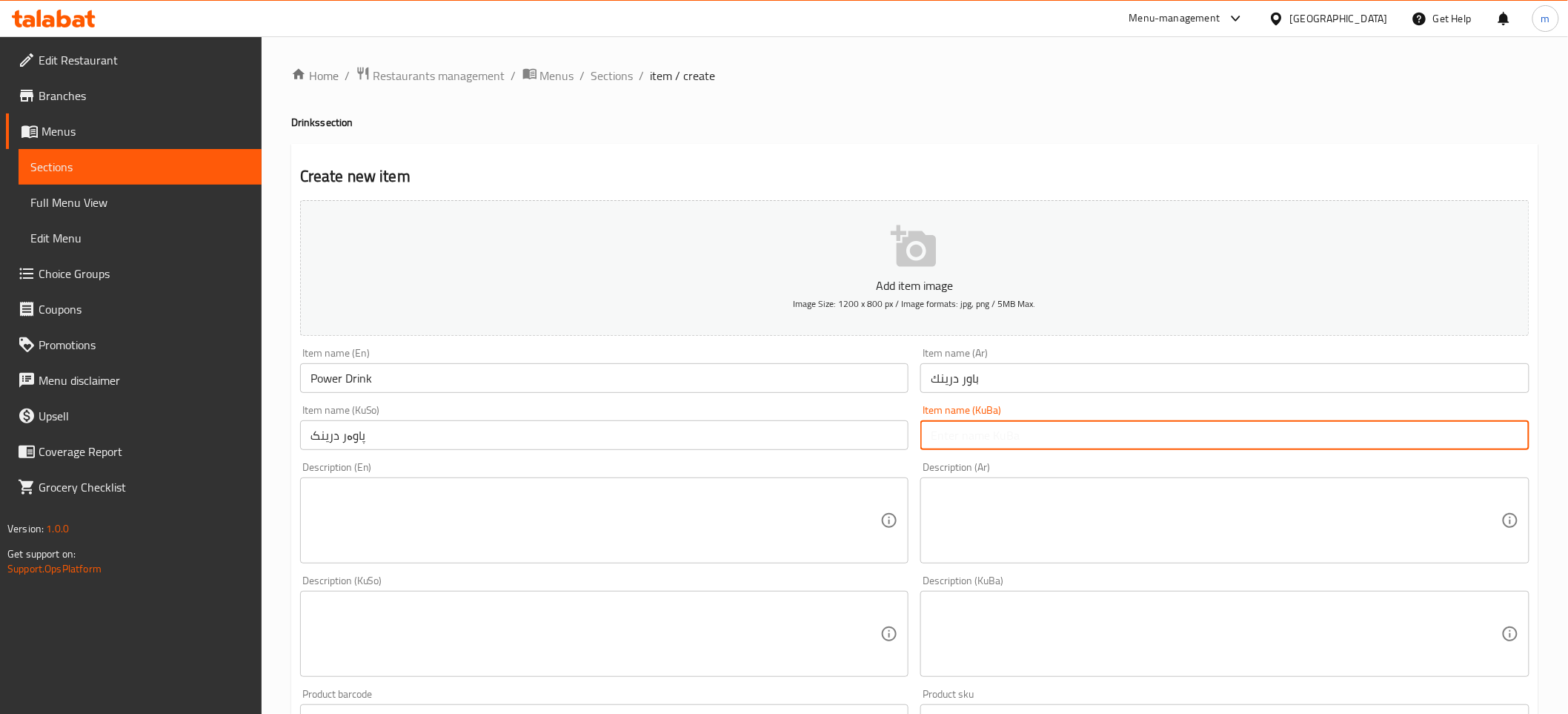
click at [1018, 427] on input "text" at bounding box center [1225, 435] width 609 height 30
paste input "پاوەر درینک"
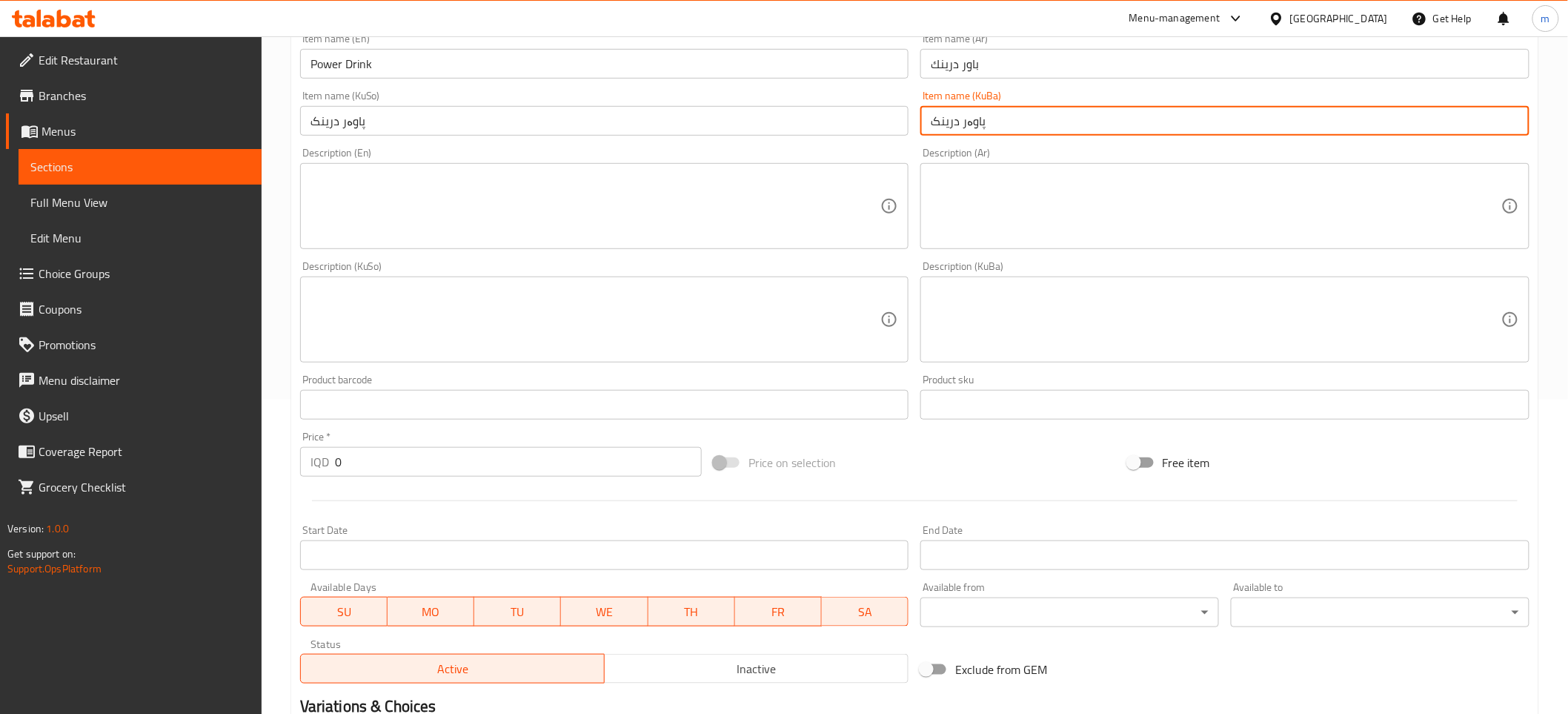
scroll to position [384, 0]
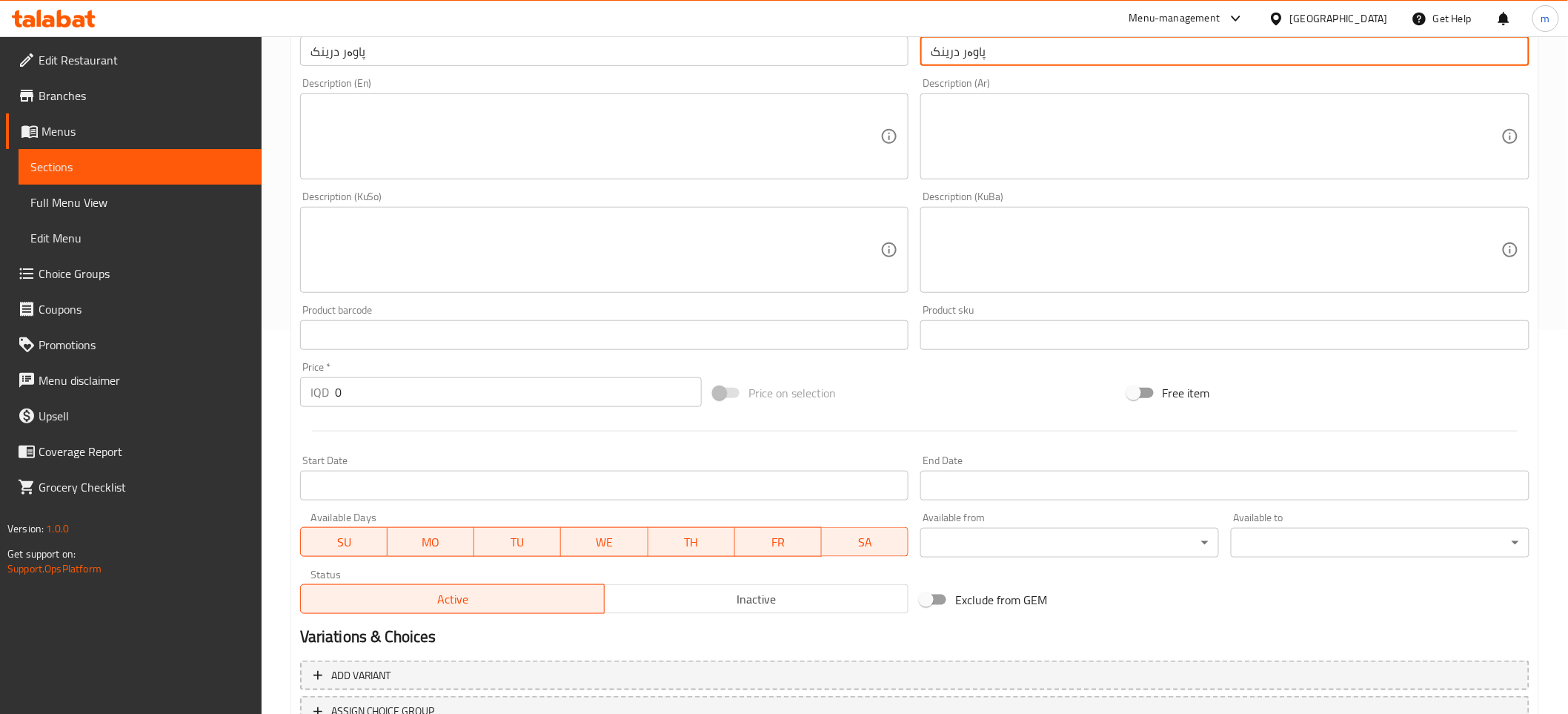
type input "پاوەر درینک"
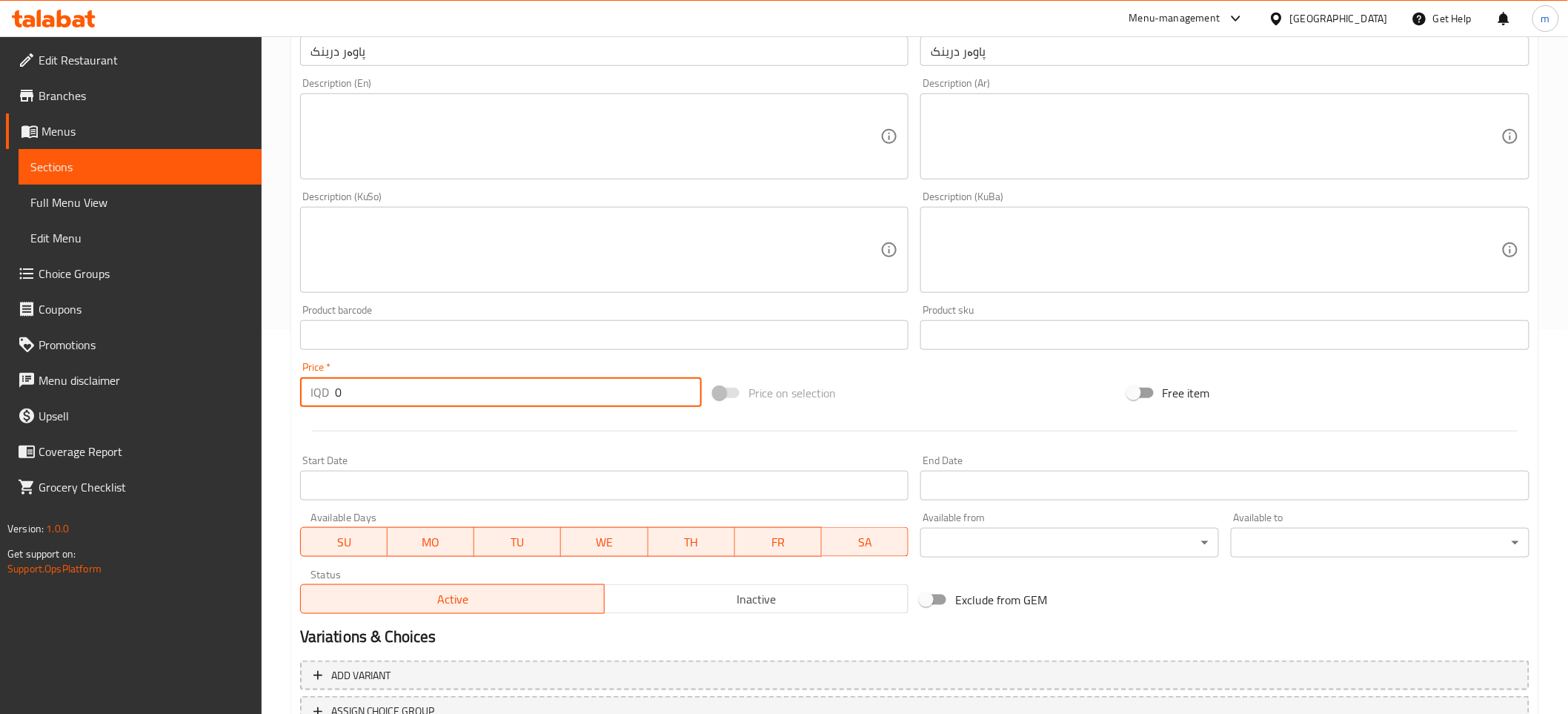
click at [371, 393] on input "0" at bounding box center [518, 393] width 367 height 30
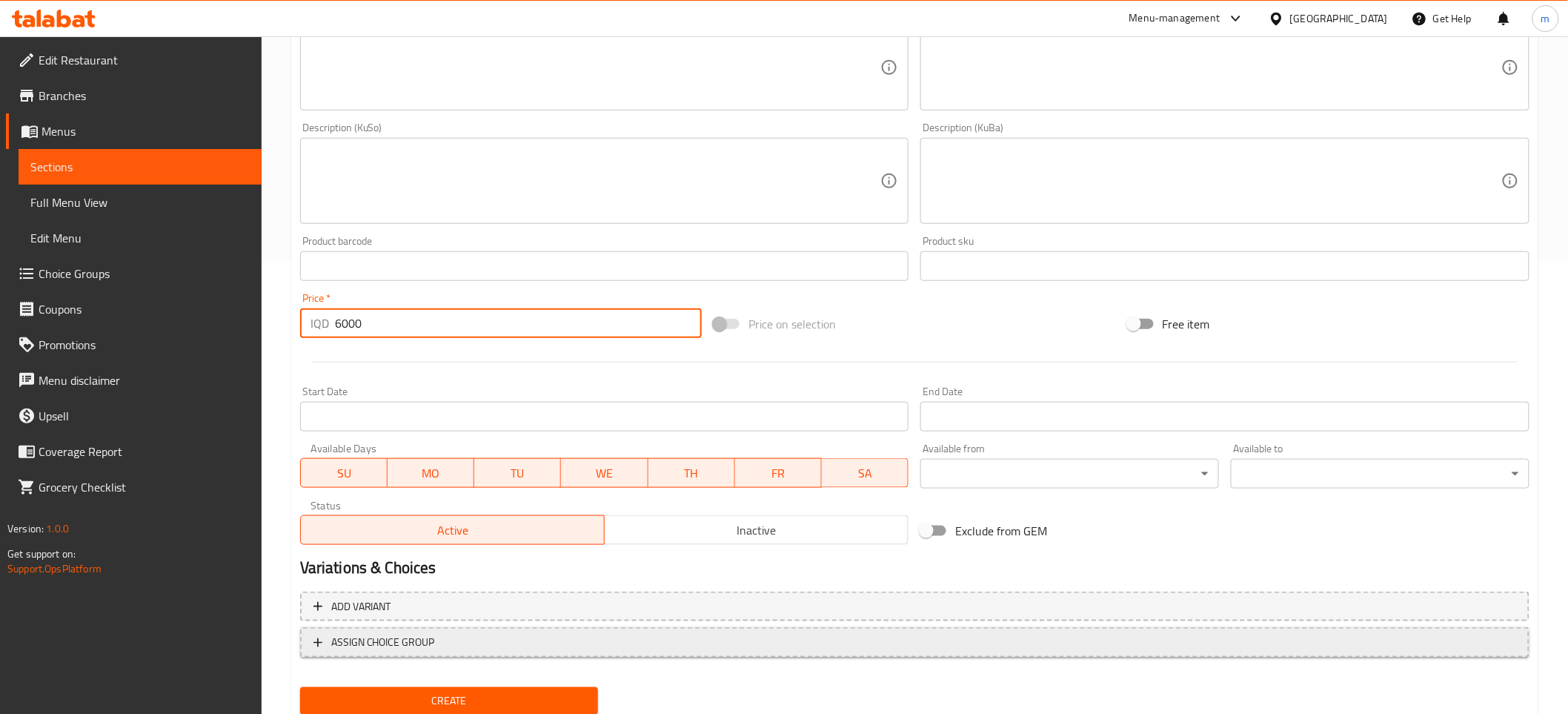
scroll to position [501, 0]
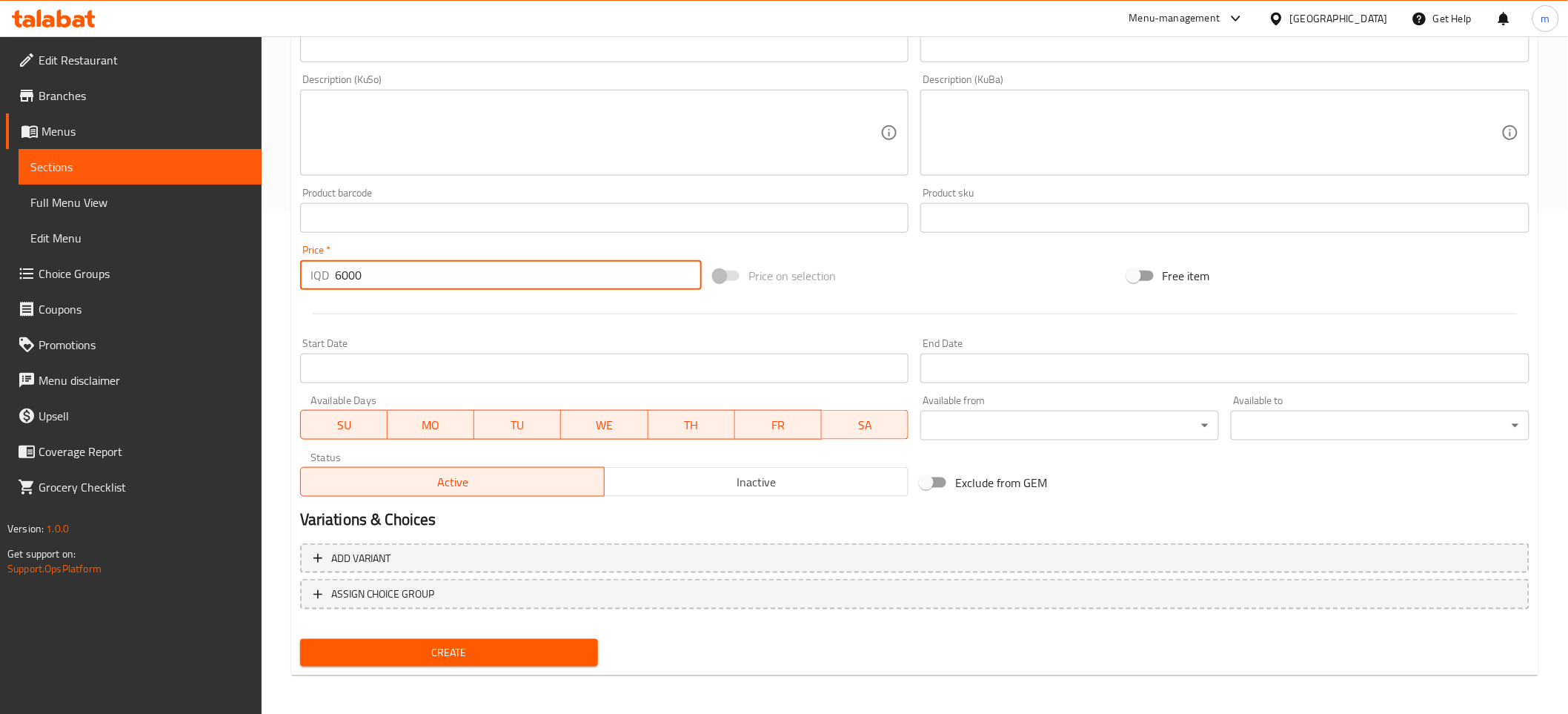
type input "6000"
click at [462, 644] on span "Create" at bounding box center [449, 652] width 275 height 18
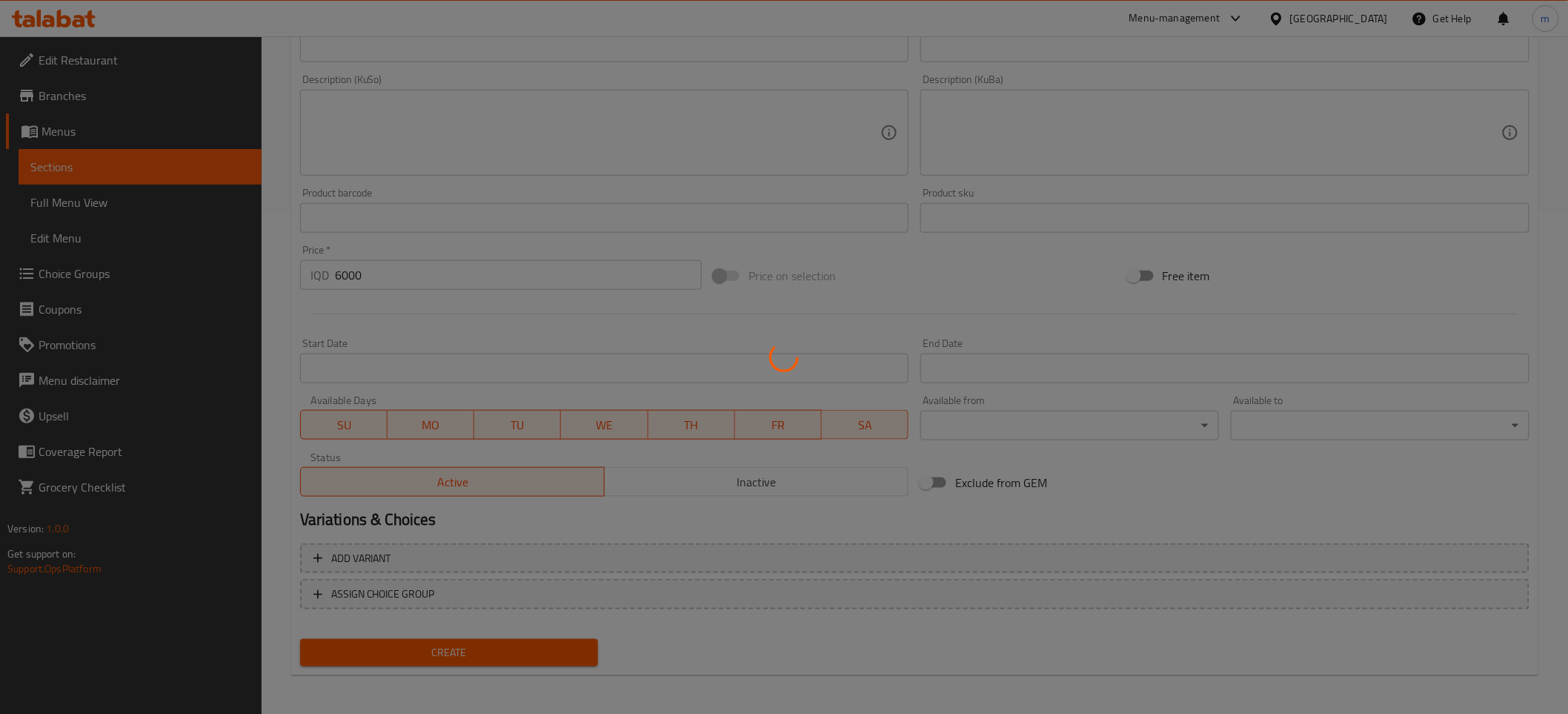
type input "0"
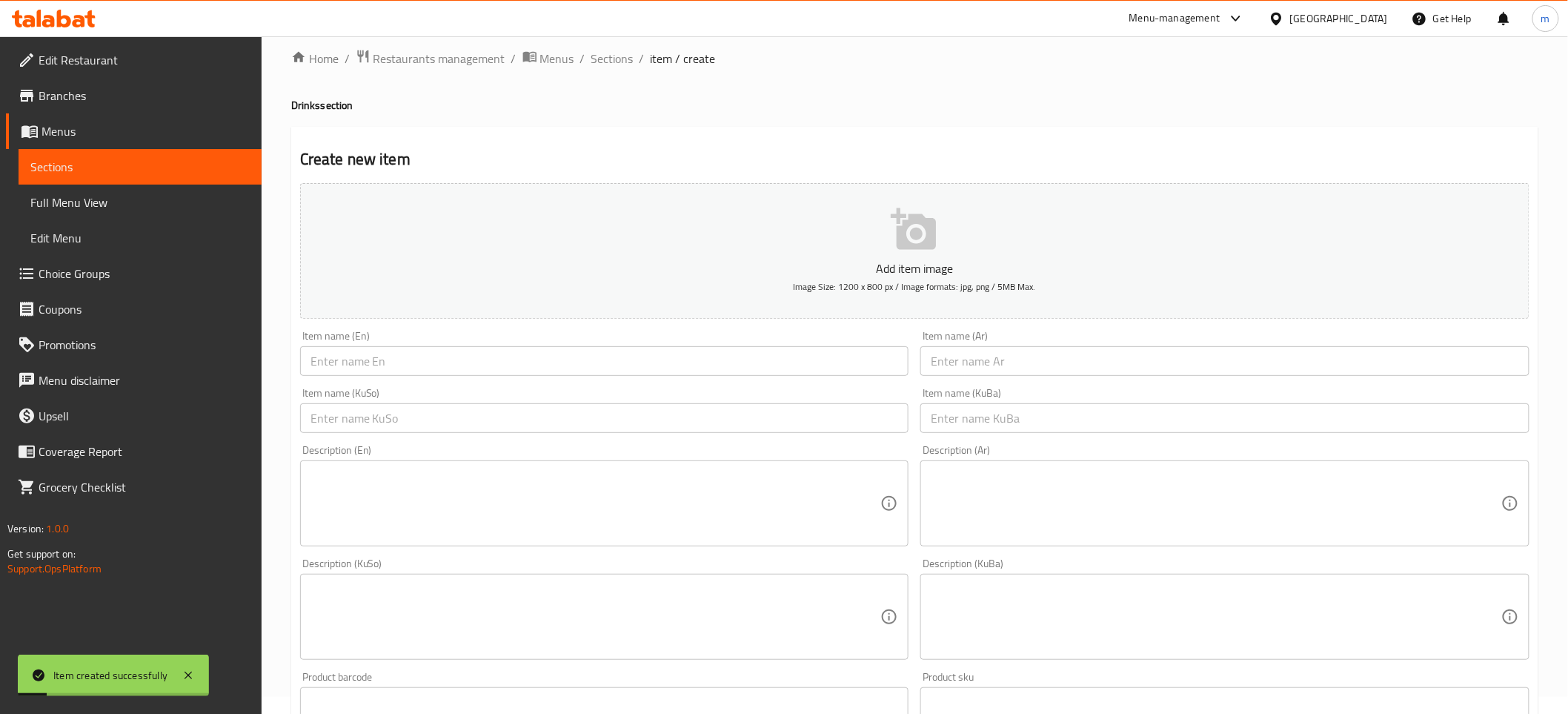
scroll to position [0, 0]
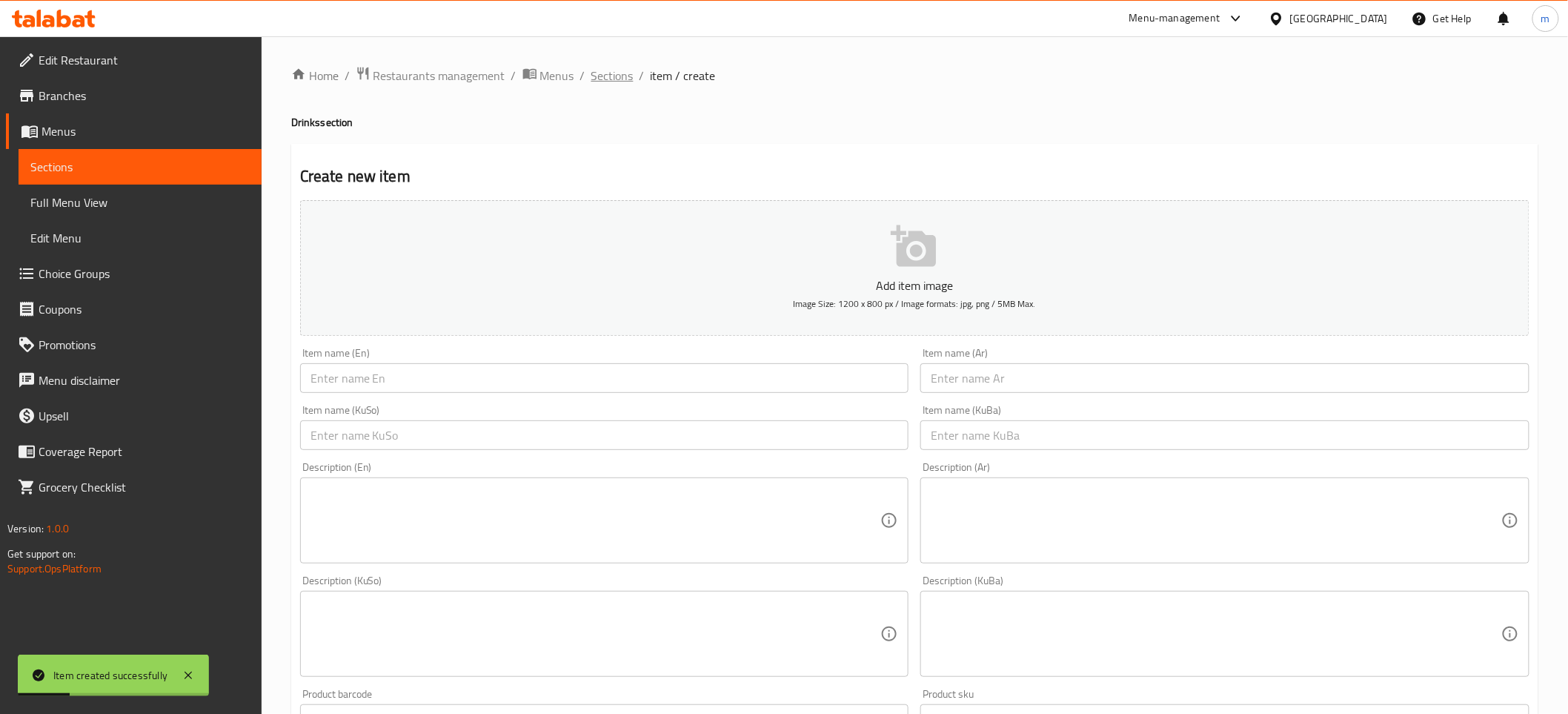
click at [627, 78] on span "Sections" at bounding box center [612, 75] width 42 height 18
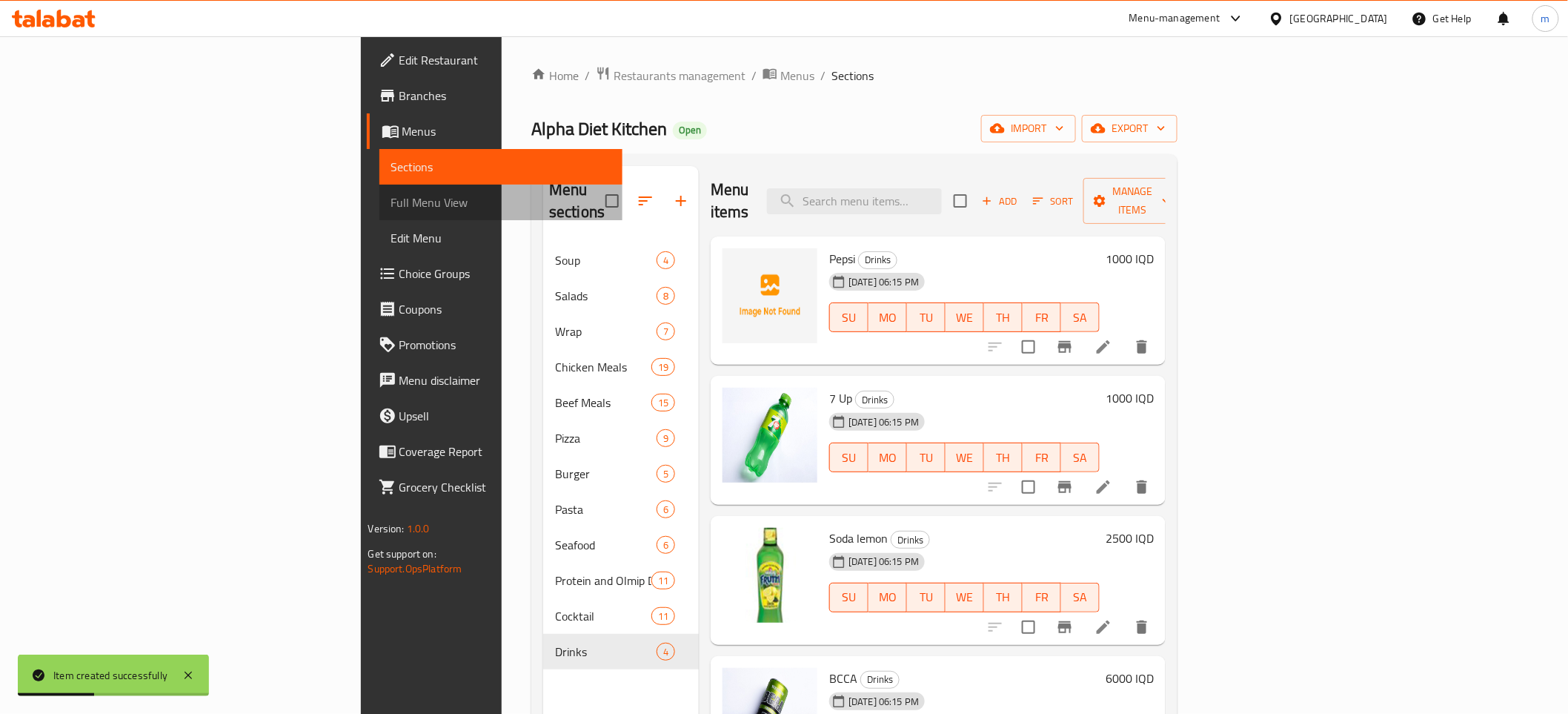
click at [392, 200] on span "Full Menu View" at bounding box center [501, 202] width 219 height 18
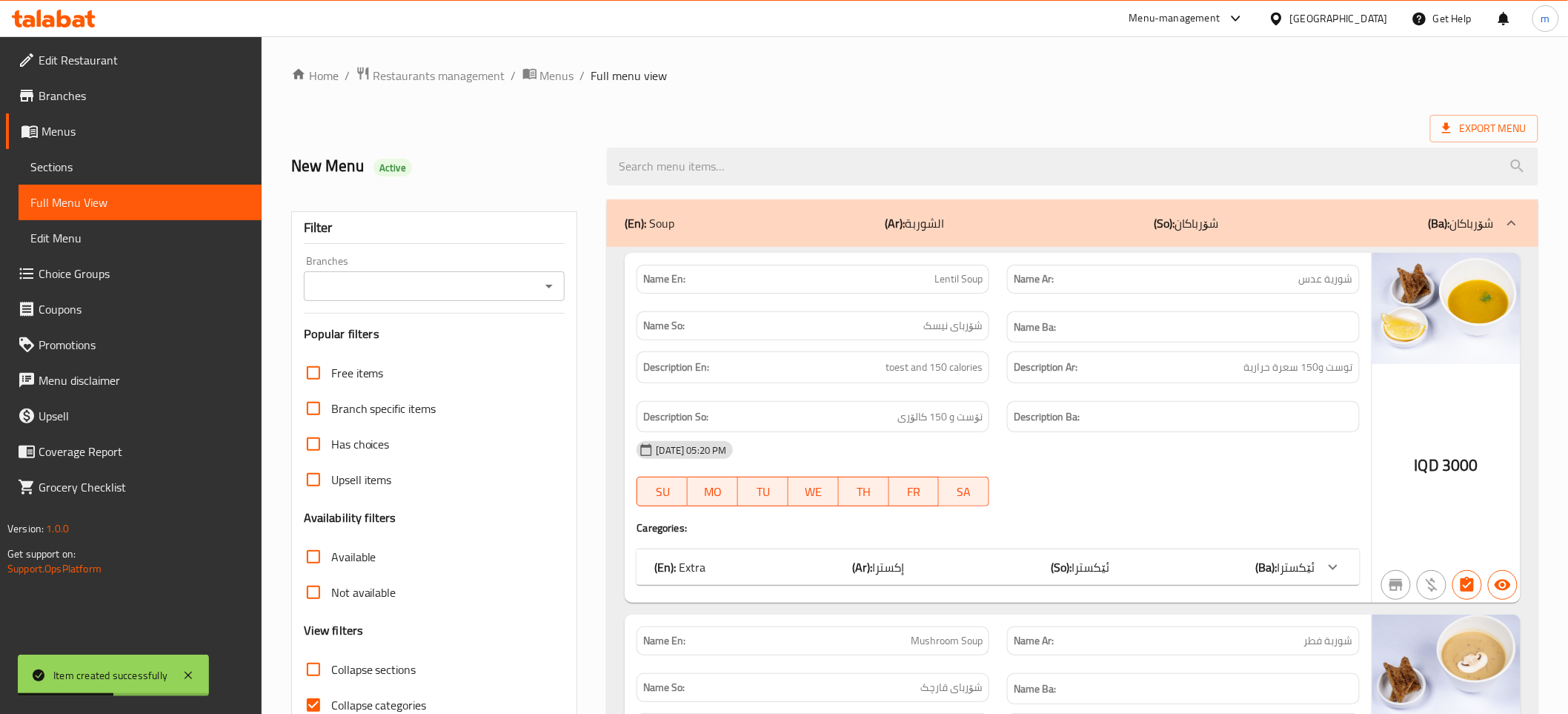
click at [547, 284] on icon "Open" at bounding box center [549, 286] width 7 height 4
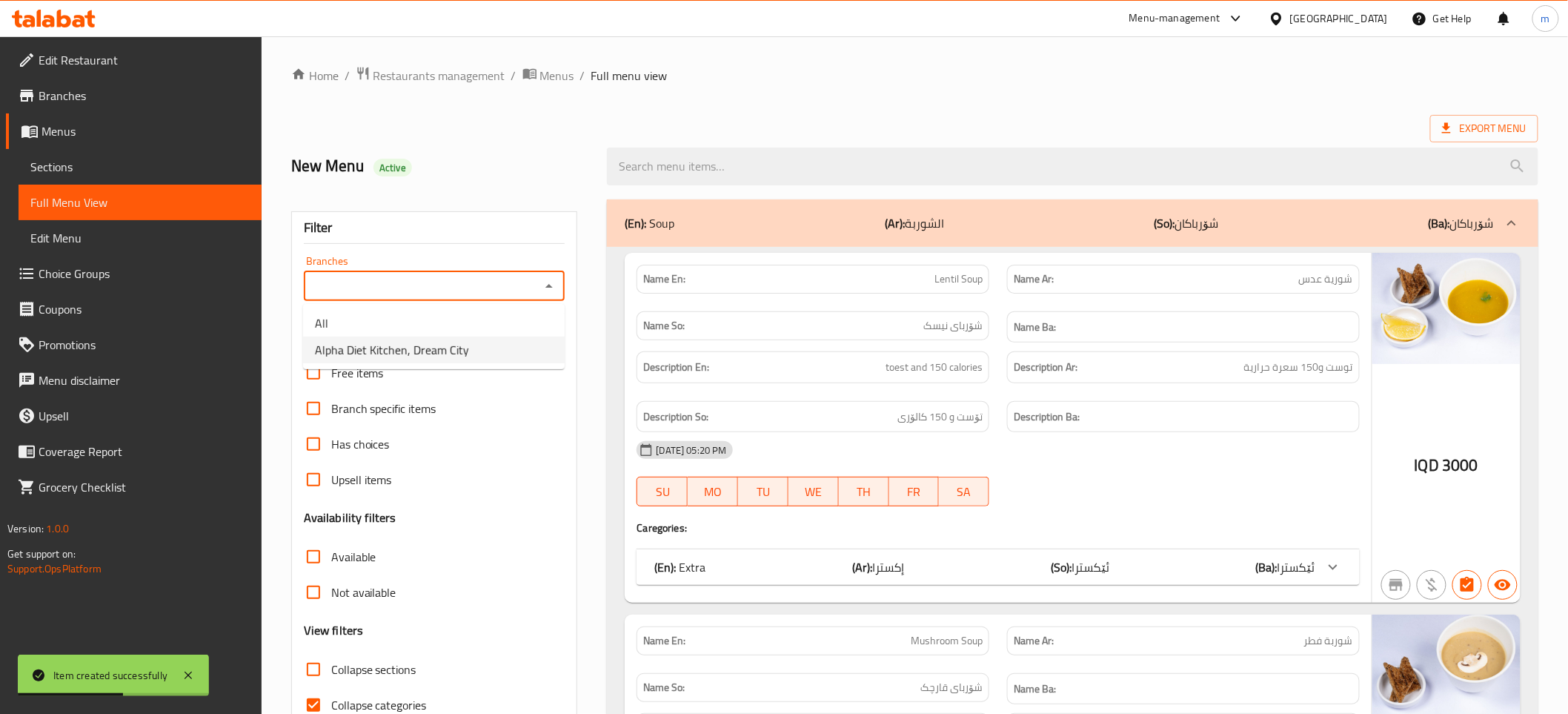
click at [471, 356] on li "Alpha Diet Kitchen, Dream City" at bounding box center [433, 350] width 261 height 27
type input "Alpha Diet Kitchen, Dream City"
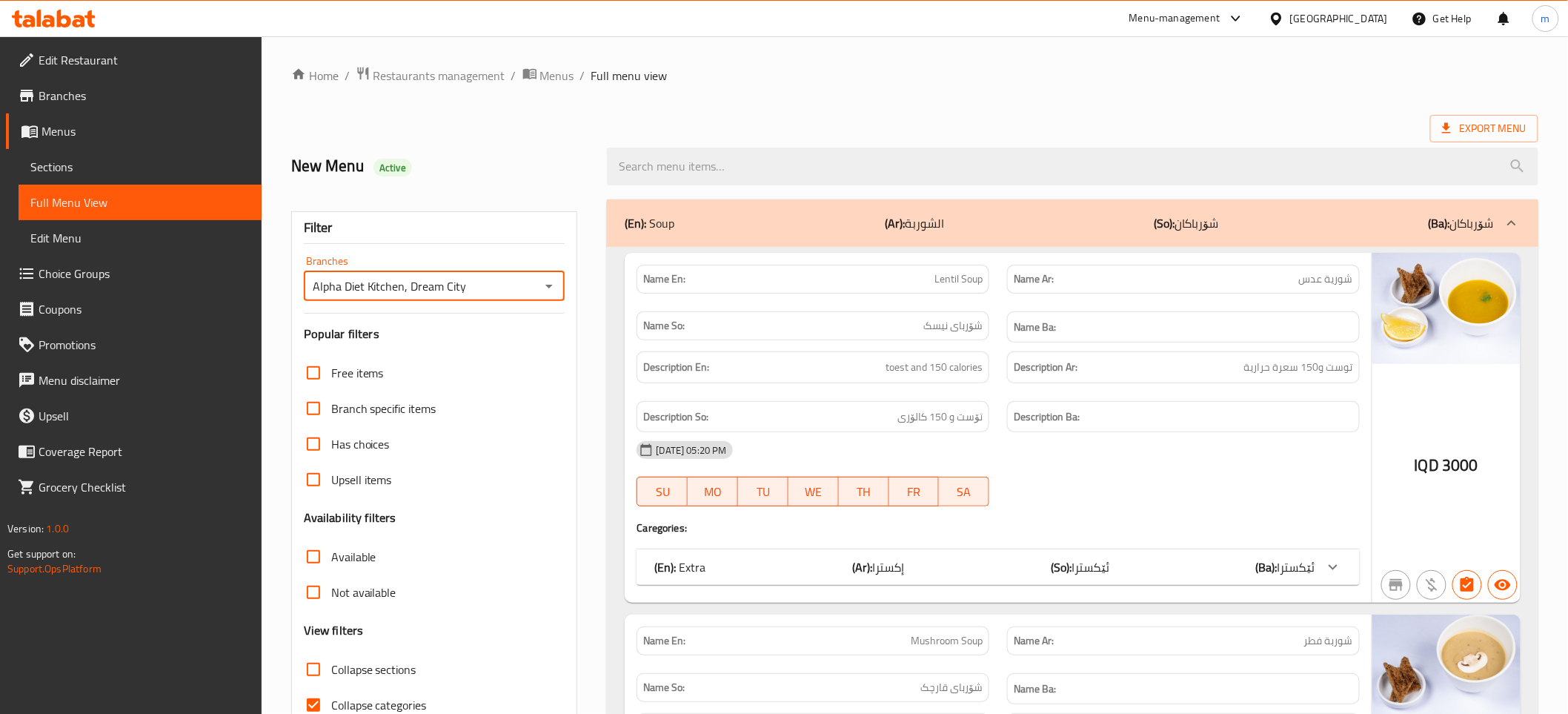
scroll to position [384, 0]
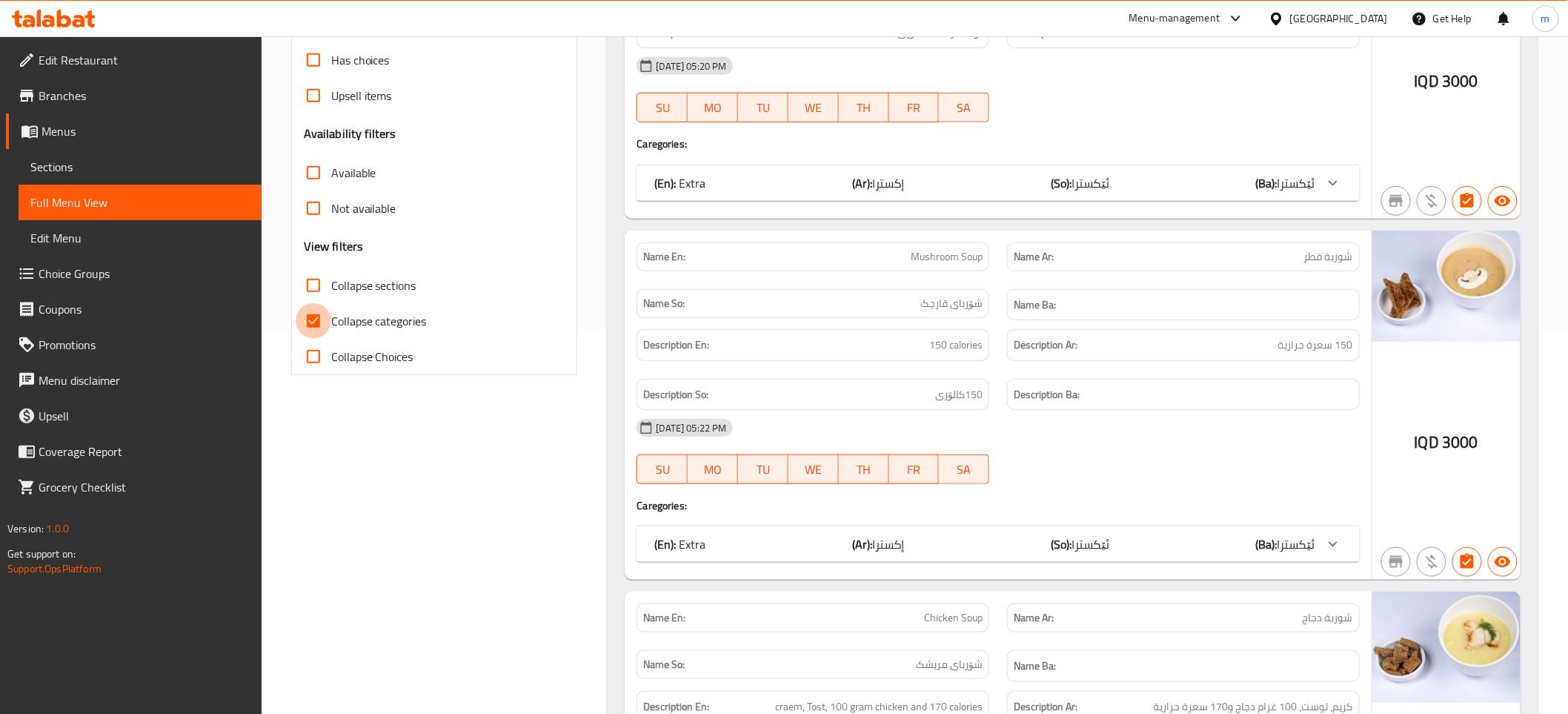
click at [312, 321] on input "Collapse categories" at bounding box center [313, 321] width 36 height 36
checkbox input "false"
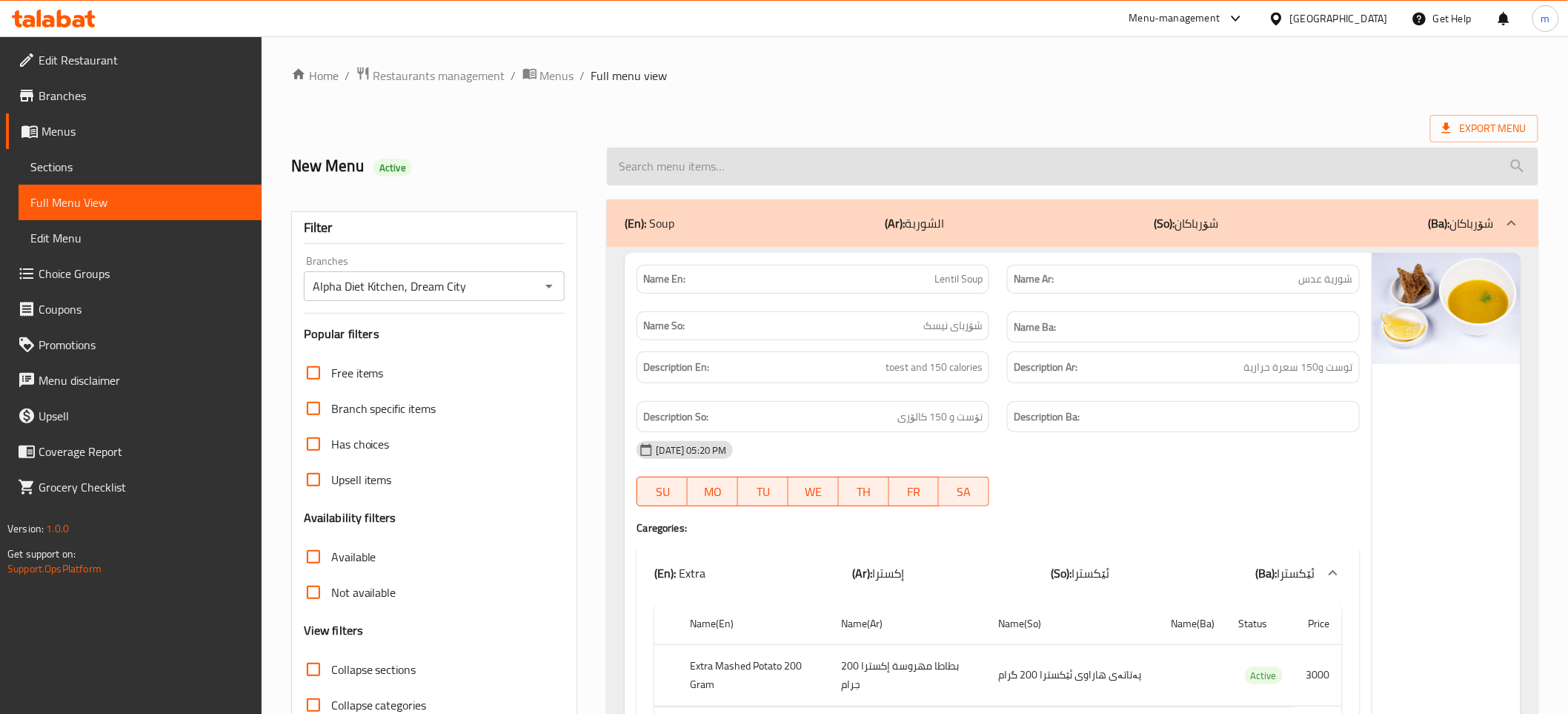
paste input "Power Drink Cocktail"
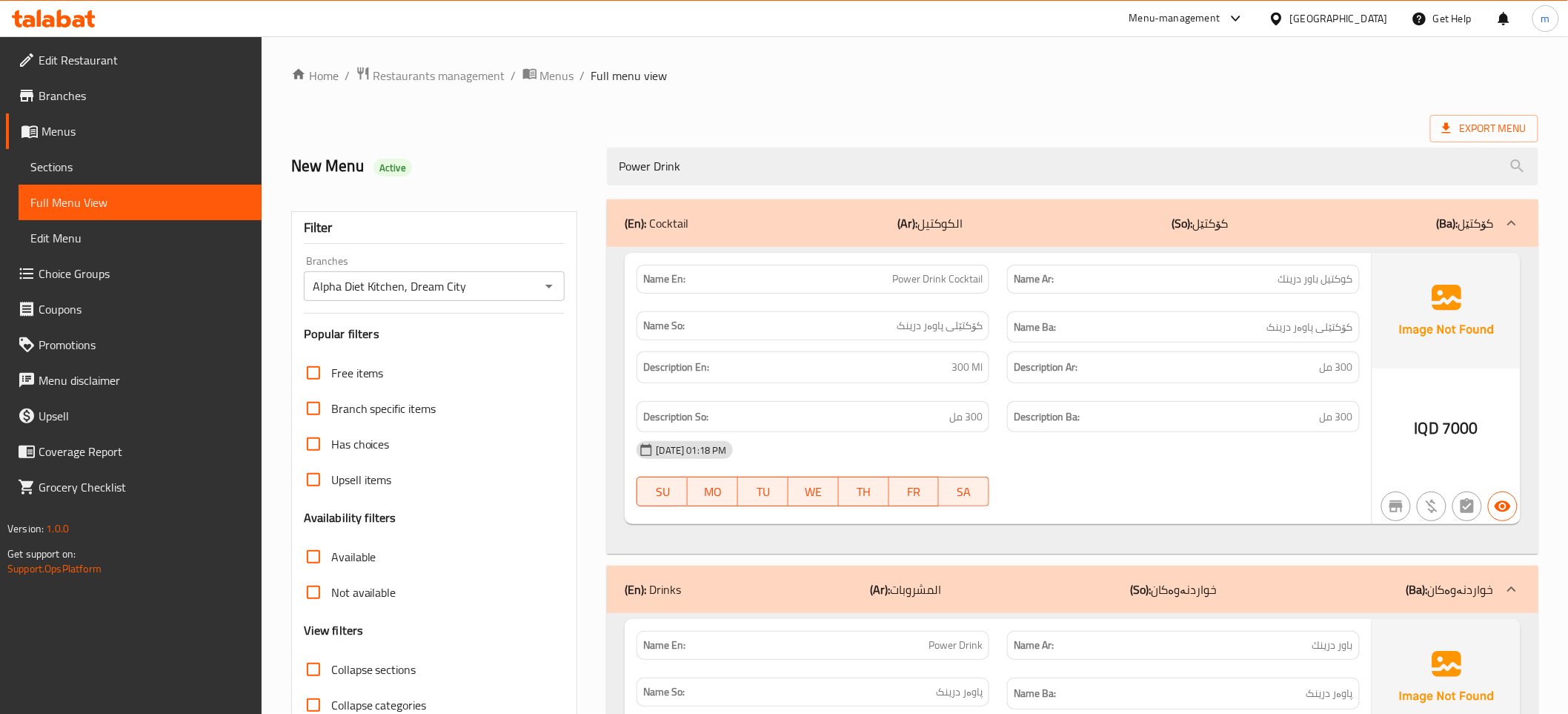
type input "Power Drink"
click at [717, 128] on div "Export Menu" at bounding box center [915, 128] width 1247 height 28
click at [563, 76] on span "Menus" at bounding box center [557, 75] width 34 height 18
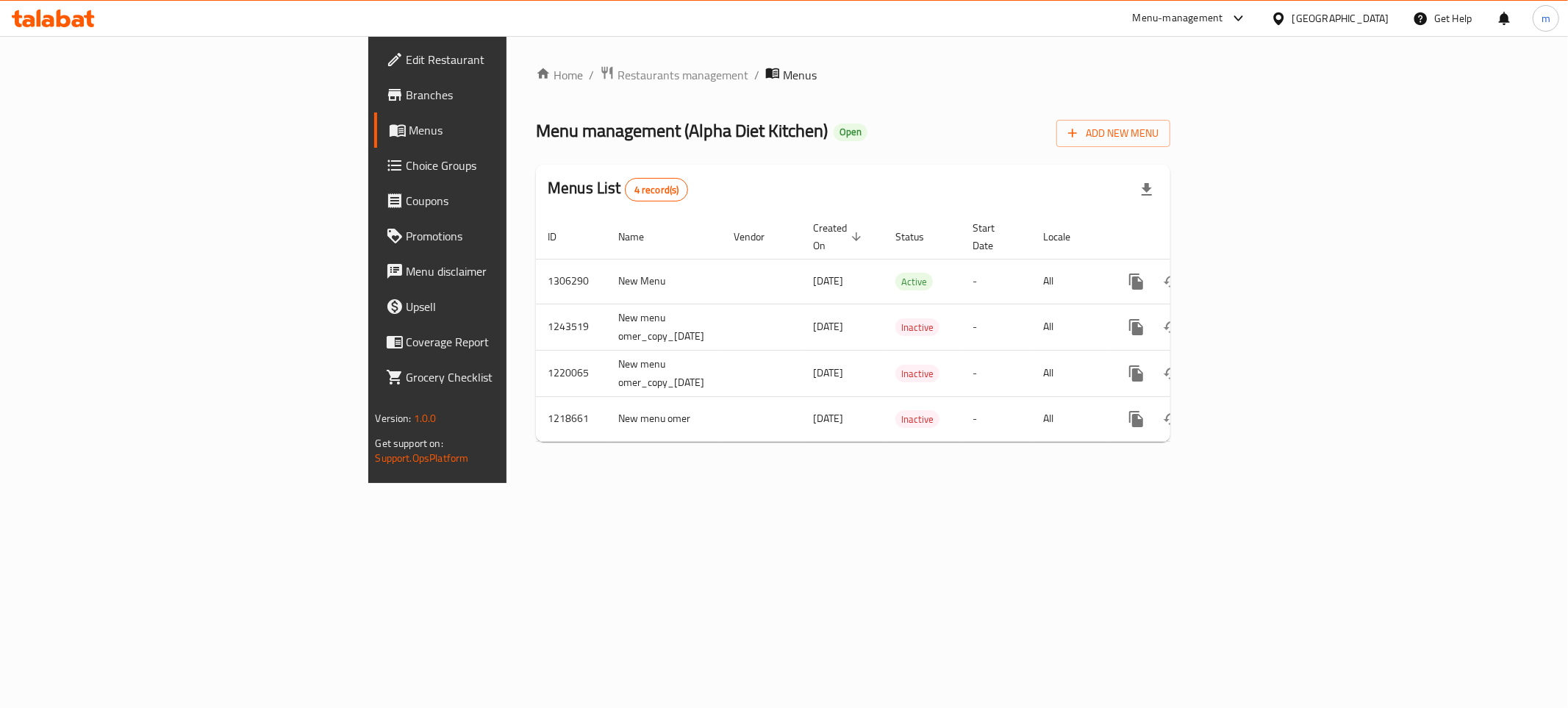
click at [573, 481] on div "Home / Restaurants management / Menus Menu management ( Alpha Diet Kitchen ) Op…" at bounding box center [853, 259] width 693 height 447
click at [617, 71] on span "Restaurants management" at bounding box center [682, 74] width 131 height 18
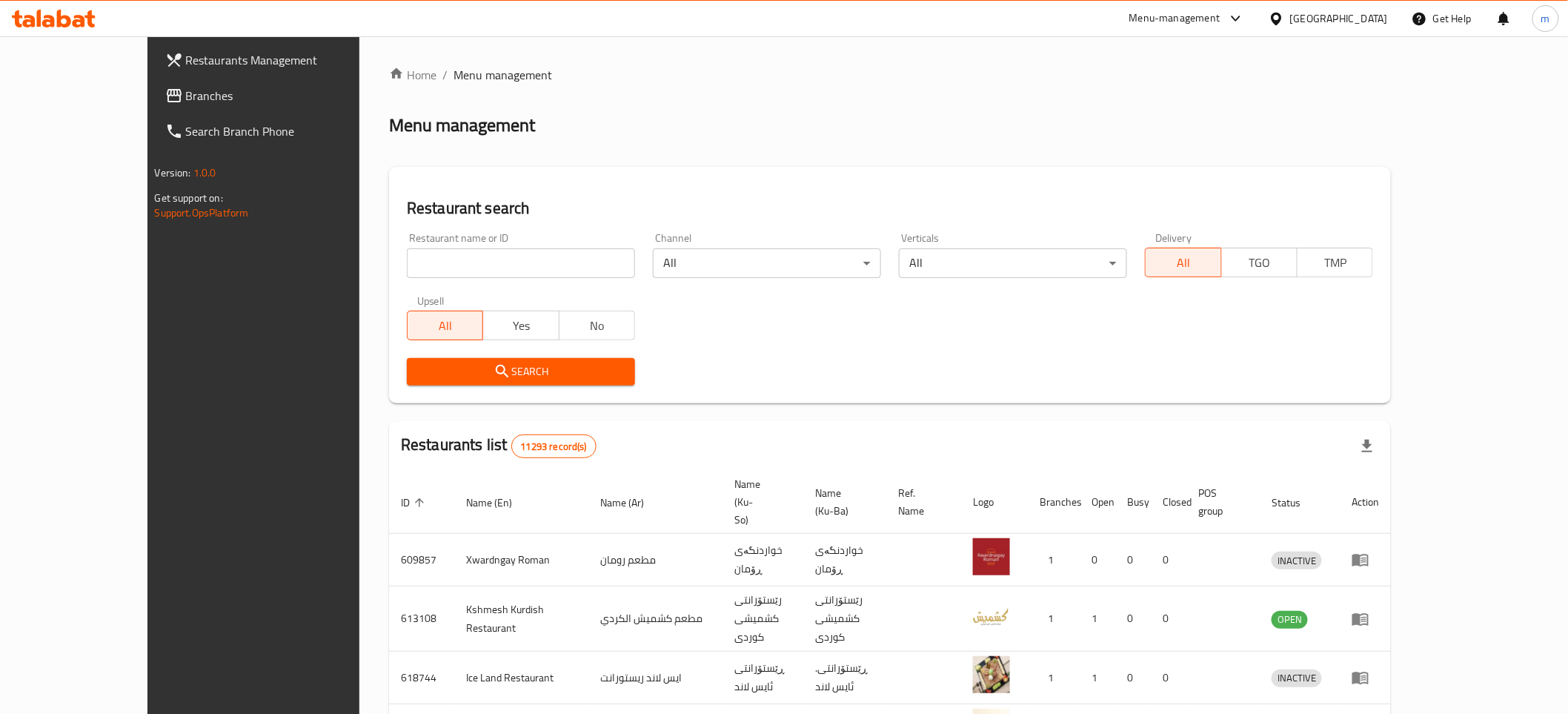
click at [501, 265] on input "search" at bounding box center [520, 263] width 228 height 30
paste input "770206"
type input "770206"
click at [468, 363] on span "Search" at bounding box center [520, 371] width 204 height 18
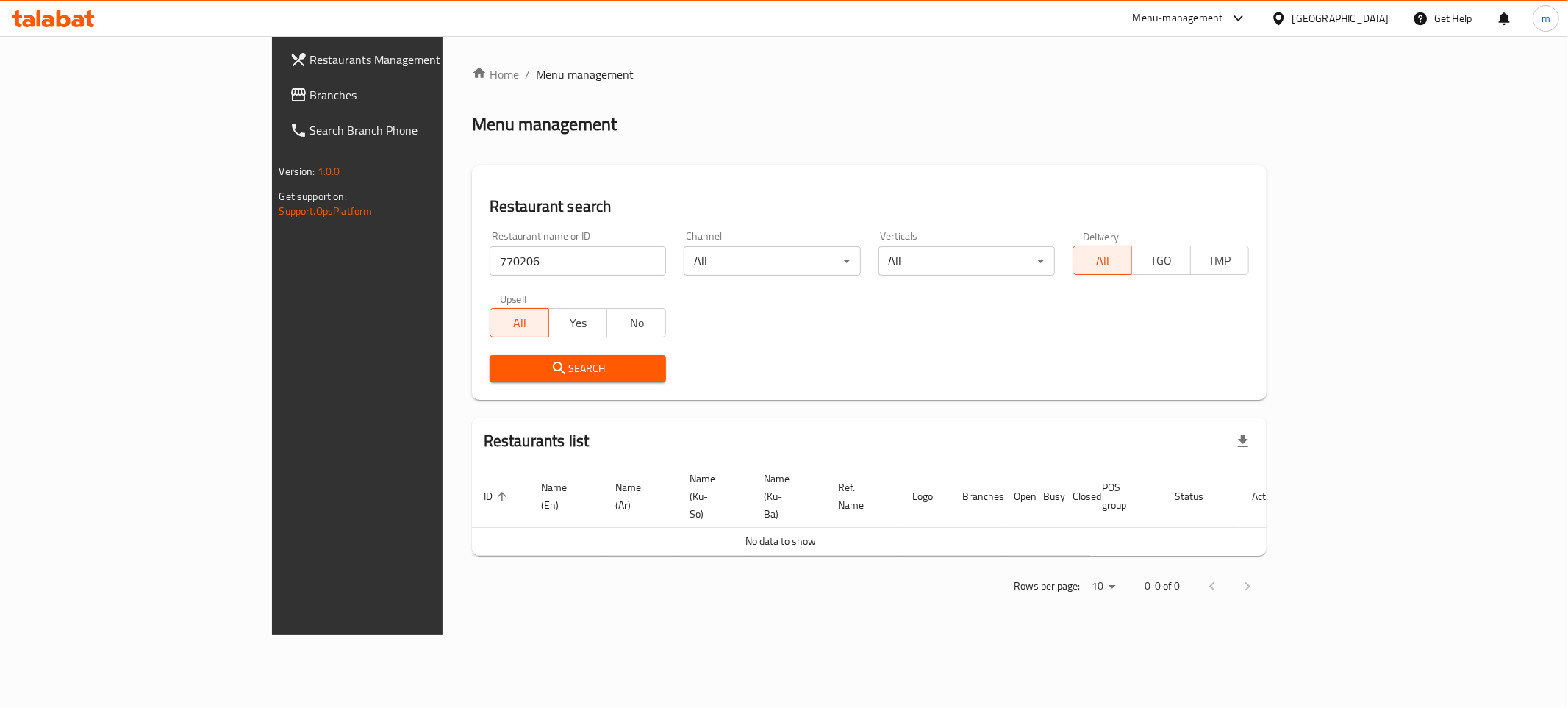
click at [310, 89] on span "Branches" at bounding box center [416, 95] width 211 height 18
